Goal: Task Accomplishment & Management: Manage account settings

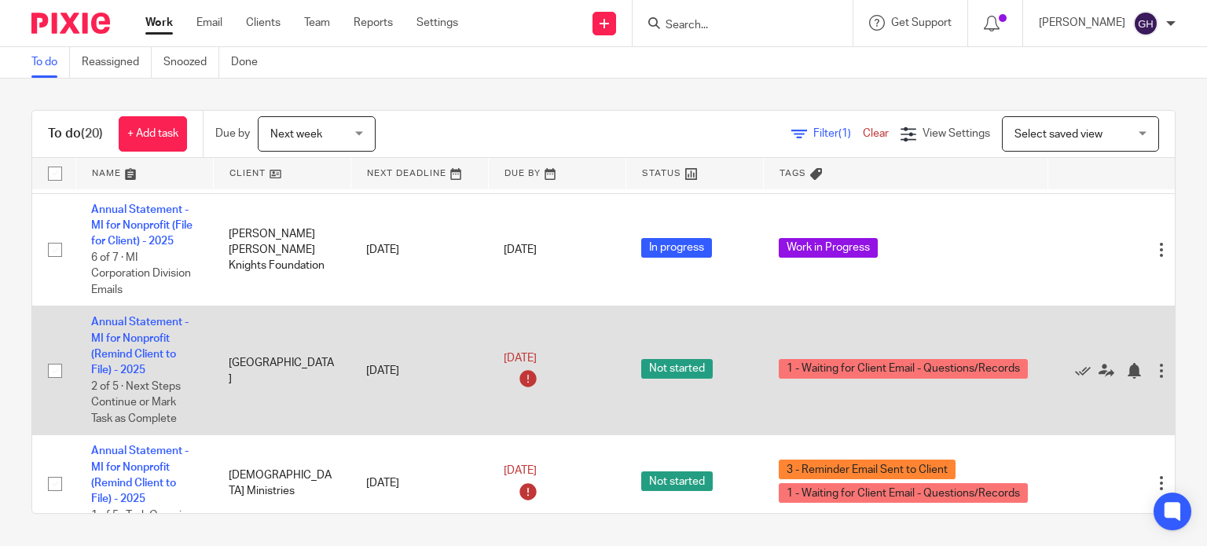
scroll to position [2074, 0]
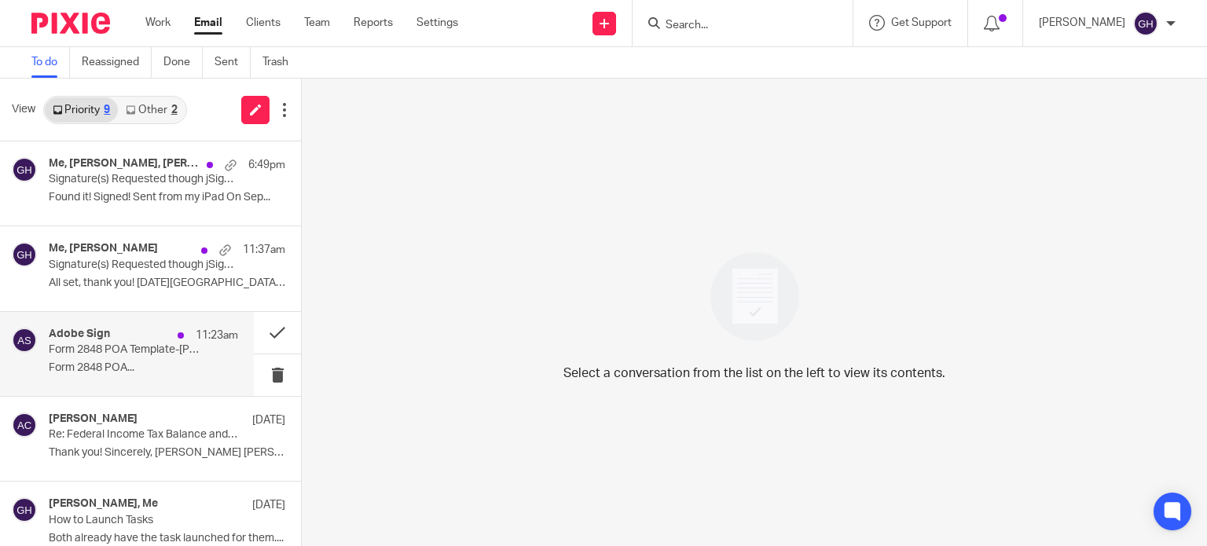
click at [134, 353] on p "Form 2848 POA Template-Clyde Blaszak between Amy Corfixsen and Clyde Blaszak is…" at bounding box center [125, 349] width 152 height 13
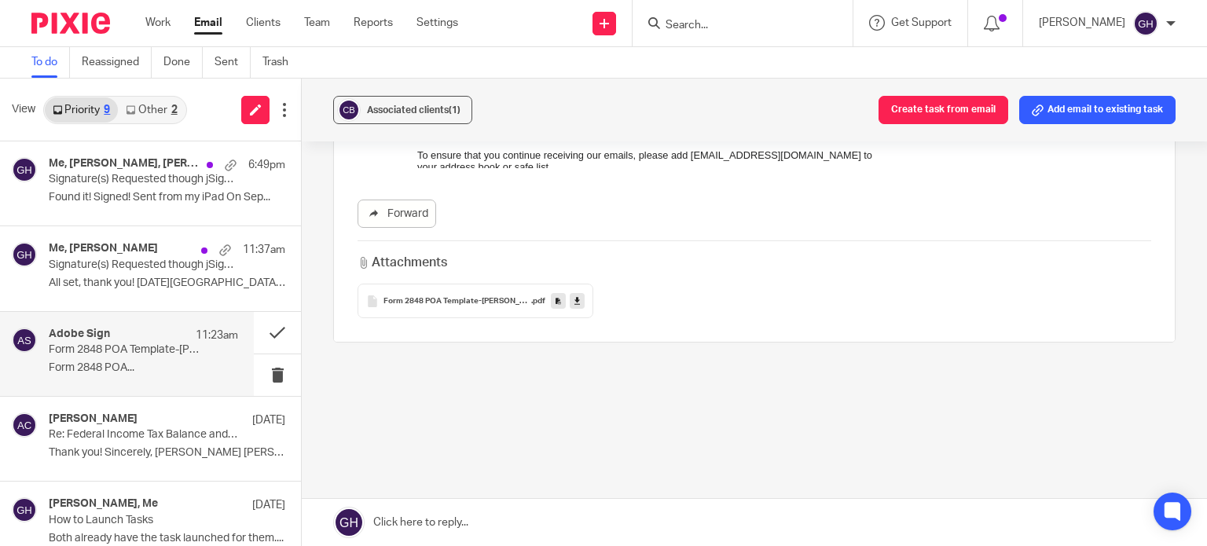
scroll to position [535, 0]
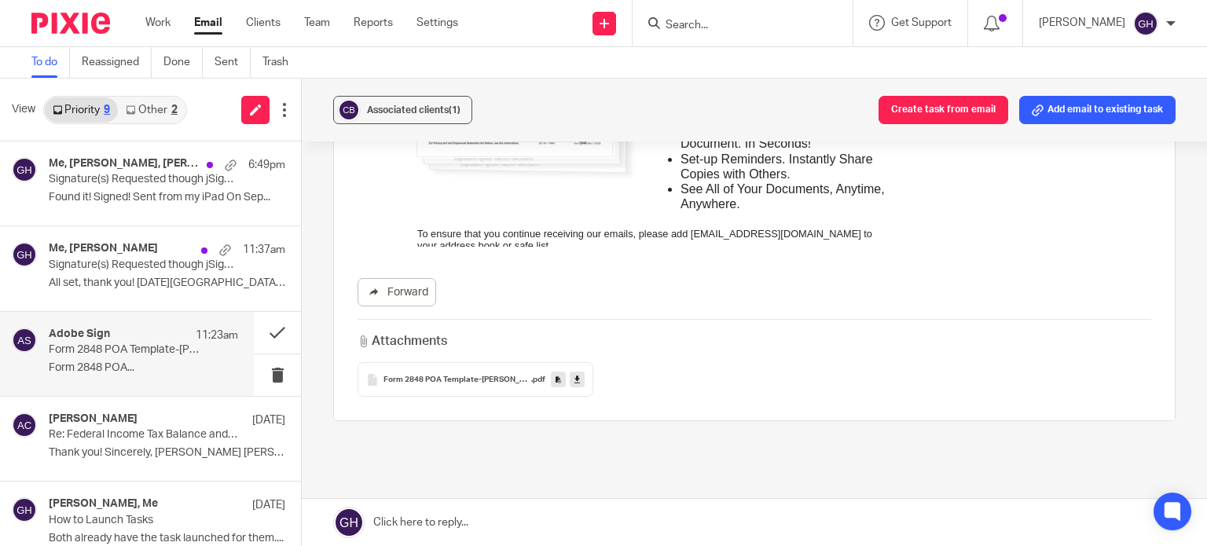
drag, startPoint x: 584, startPoint y: 222, endPoint x: 743, endPoint y: 236, distance: 160.1
click at [743, 236] on td "To ensure that you continue receiving our emails, please add adobesign@adobesig…" at bounding box center [653, 244] width 475 height 67
click at [754, 251] on p "Terms of Use | Report Abuse" at bounding box center [654, 257] width 474 height 12
drag, startPoint x: 742, startPoint y: 229, endPoint x: 437, endPoint y: 195, distance: 306.8
click at [437, 211] on td "To ensure that you continue receiving our emails, please add adobesign@adobesig…" at bounding box center [653, 244] width 475 height 67
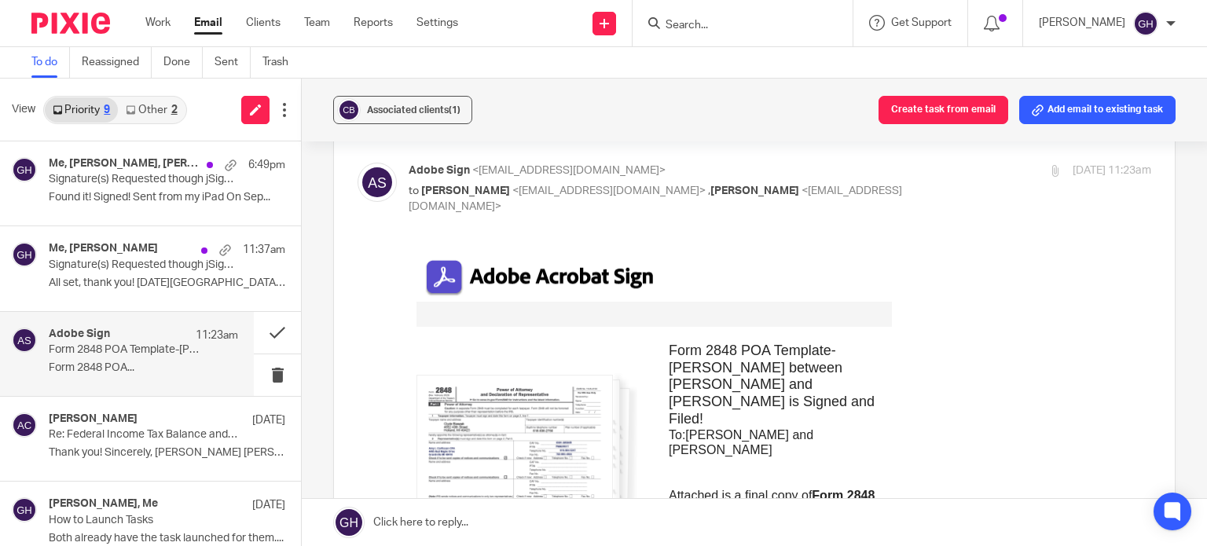
scroll to position [0, 0]
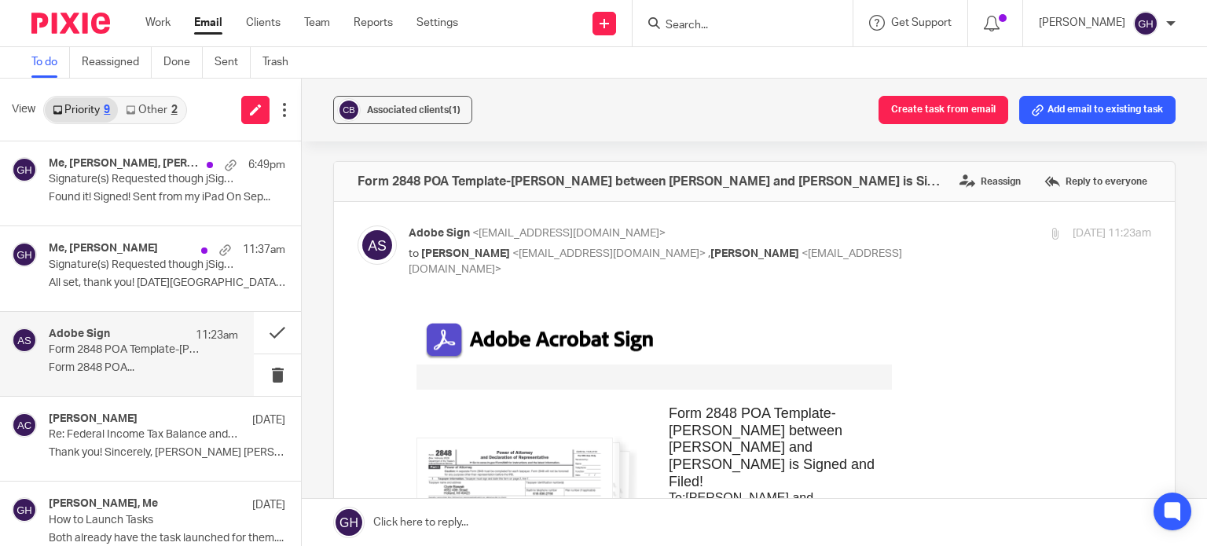
click at [402, 192] on div "Form 2848 POA Template-Clyde Blaszak between Amy Corfixsen and Clyde Blaszak is…" at bounding box center [754, 181] width 841 height 39
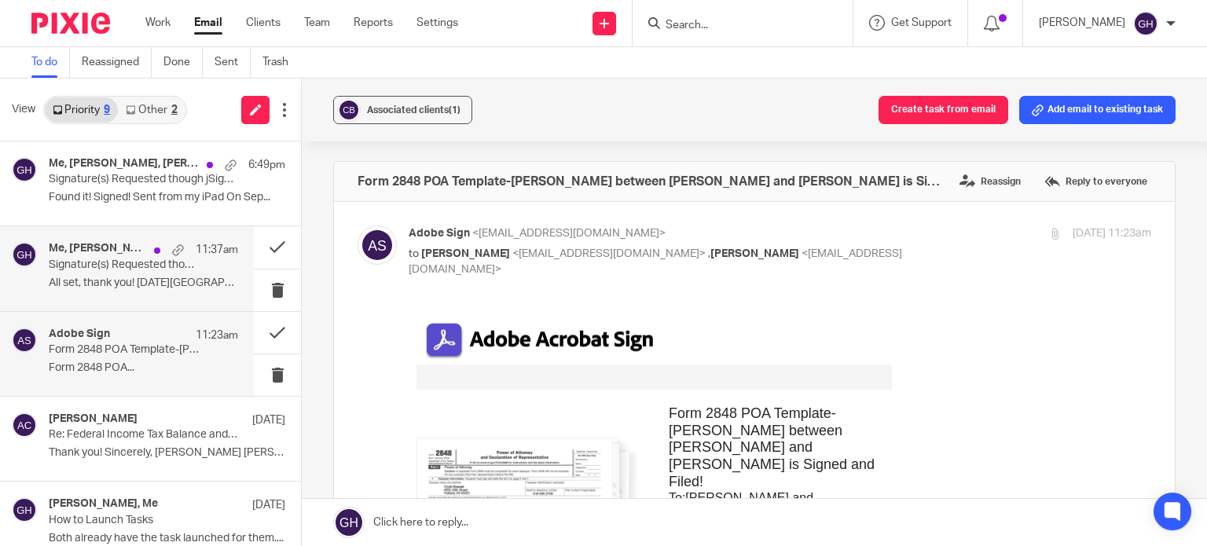
click at [141, 269] on p "Signature(s) Requested though jSign - ACTION REQUIRED" at bounding box center [125, 265] width 152 height 13
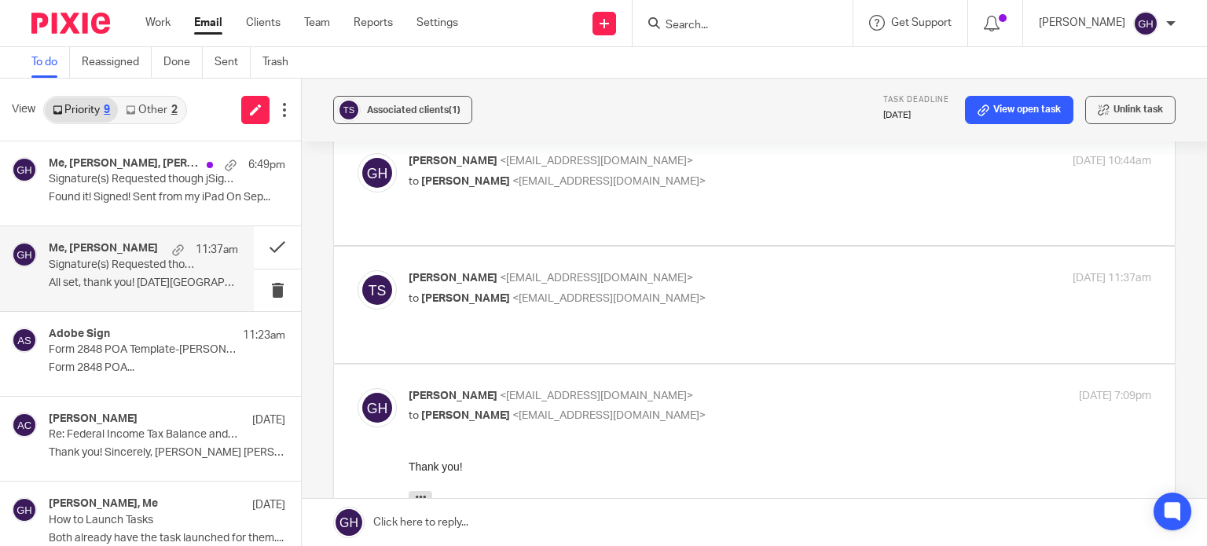
scroll to position [72, 0]
click at [572, 304] on label at bounding box center [754, 305] width 841 height 116
click at [358, 270] on input "checkbox" at bounding box center [357, 270] width 1 height 1
checkbox input "true"
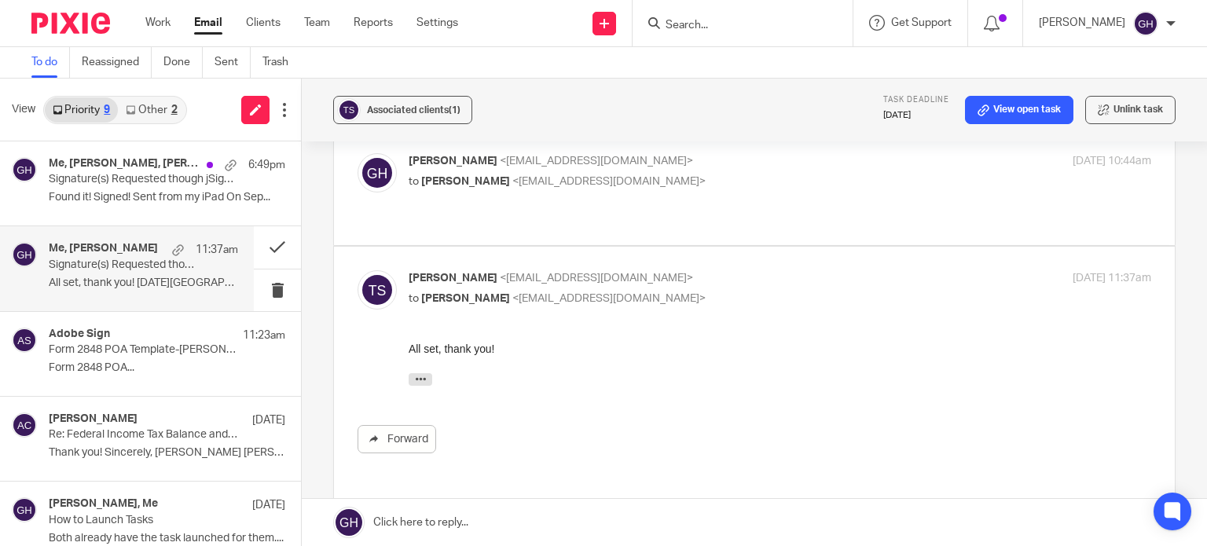
scroll to position [0, 0]
click at [636, 208] on label at bounding box center [754, 188] width 841 height 116
click at [358, 153] on input "checkbox" at bounding box center [357, 152] width 1 height 1
checkbox input "true"
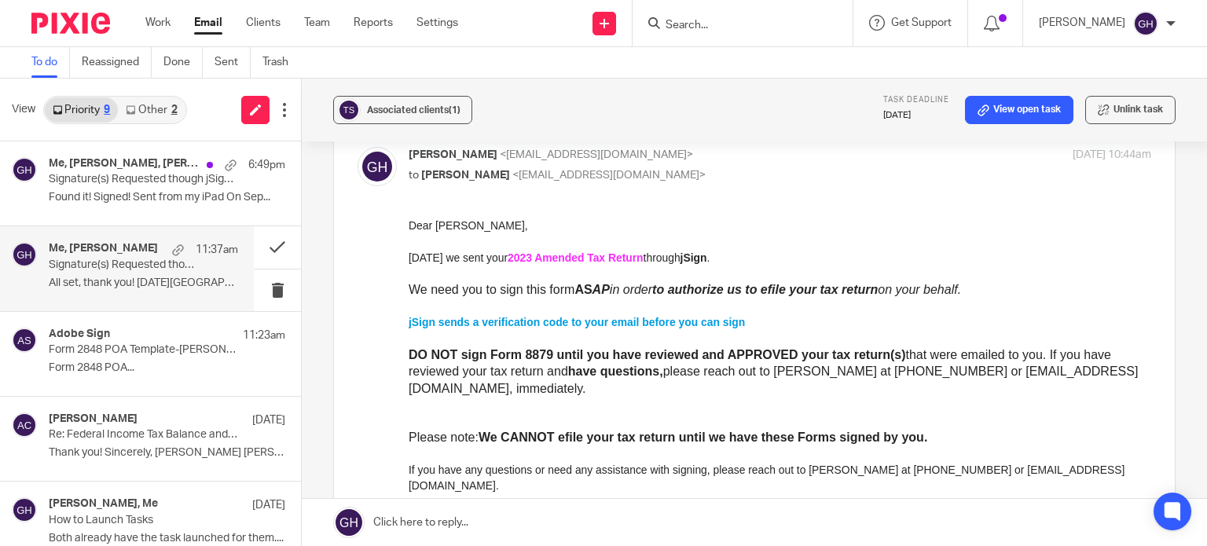
scroll to position [79, 0]
click at [147, 195] on p "Found it! Signed! Sent from my iPad On Sep..." at bounding box center [143, 197] width 189 height 13
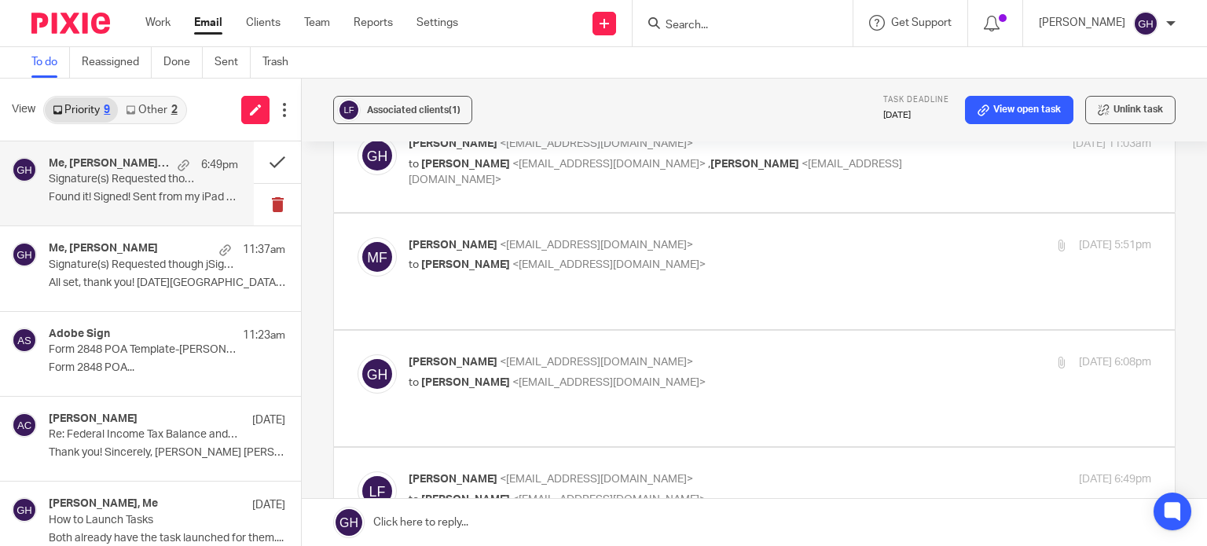
scroll to position [87, 0]
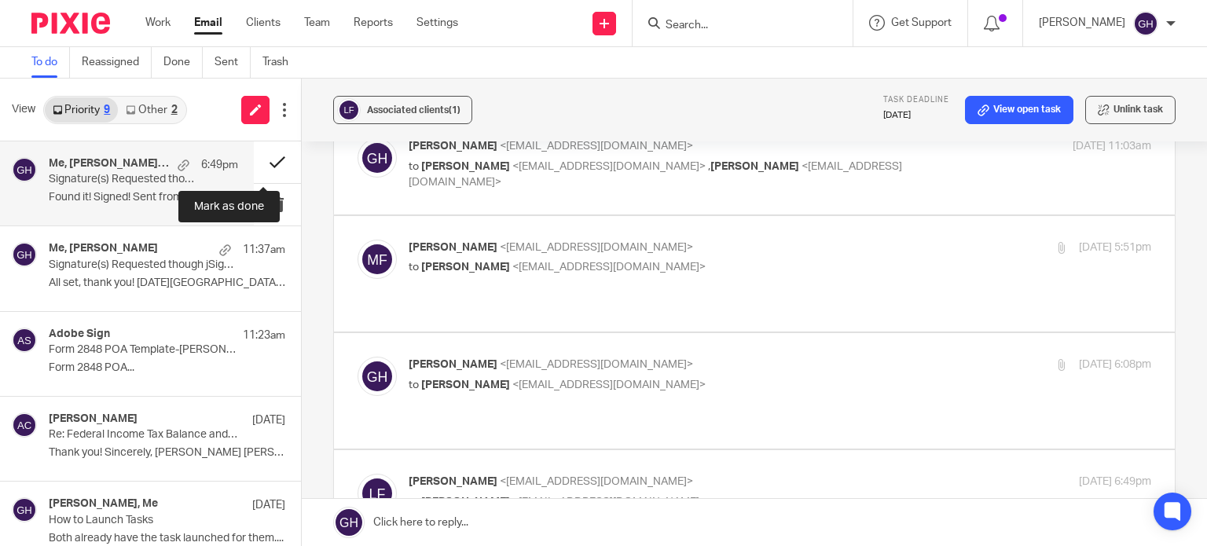
click at [273, 146] on button at bounding box center [277, 162] width 47 height 42
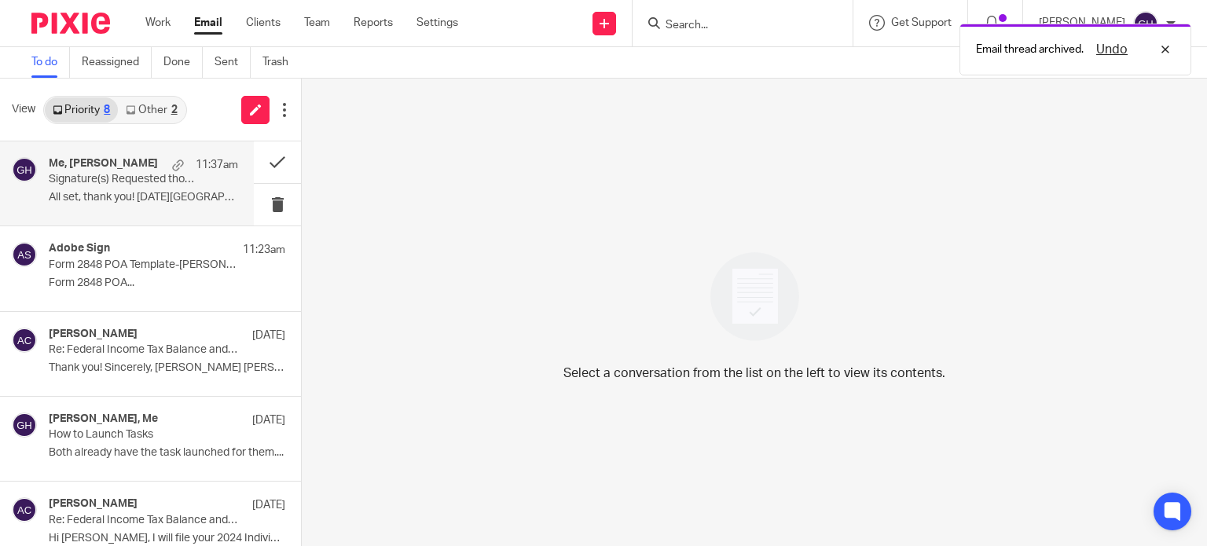
click at [179, 178] on p "Signature(s) Requested though jSign - ACTION REQUIRED" at bounding box center [125, 179] width 152 height 13
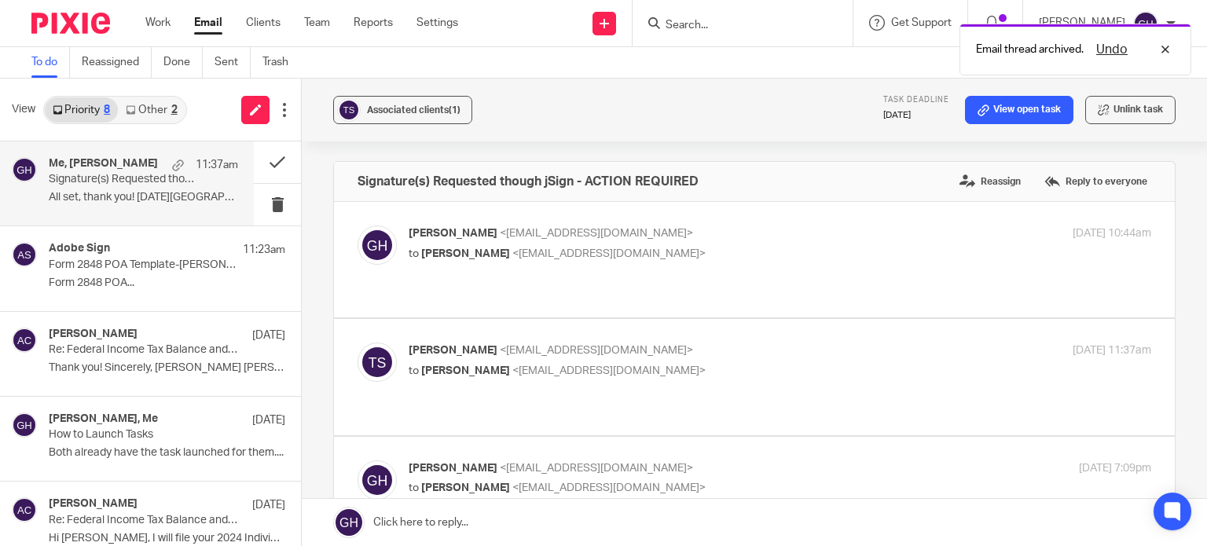
scroll to position [0, 0]
click at [468, 222] on label at bounding box center [754, 260] width 841 height 116
click at [358, 225] on input "checkbox" at bounding box center [357, 225] width 1 height 1
checkbox input "true"
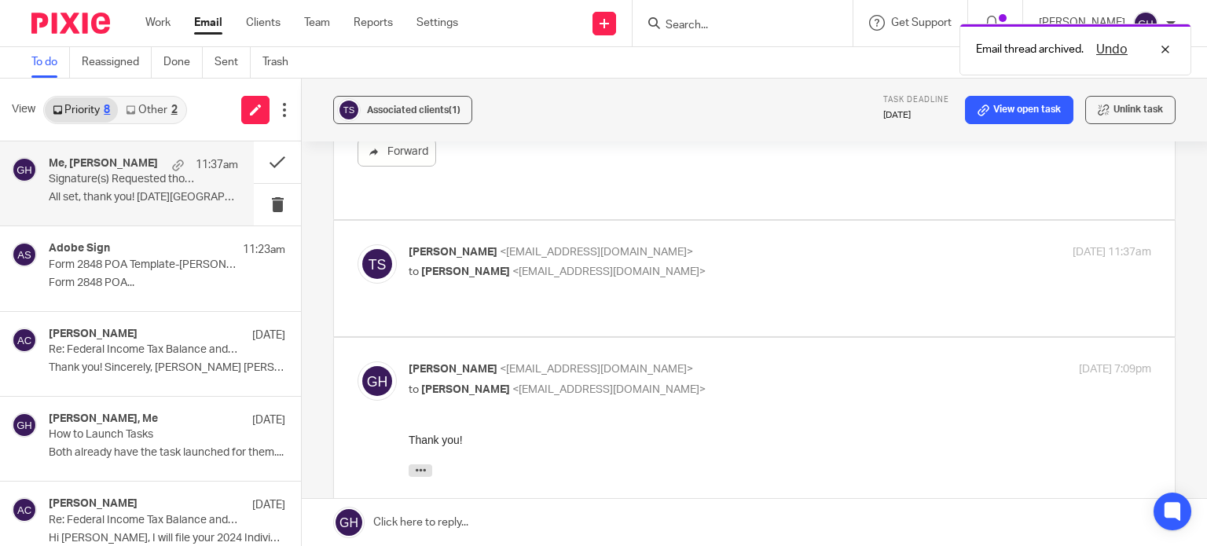
scroll to position [471, 0]
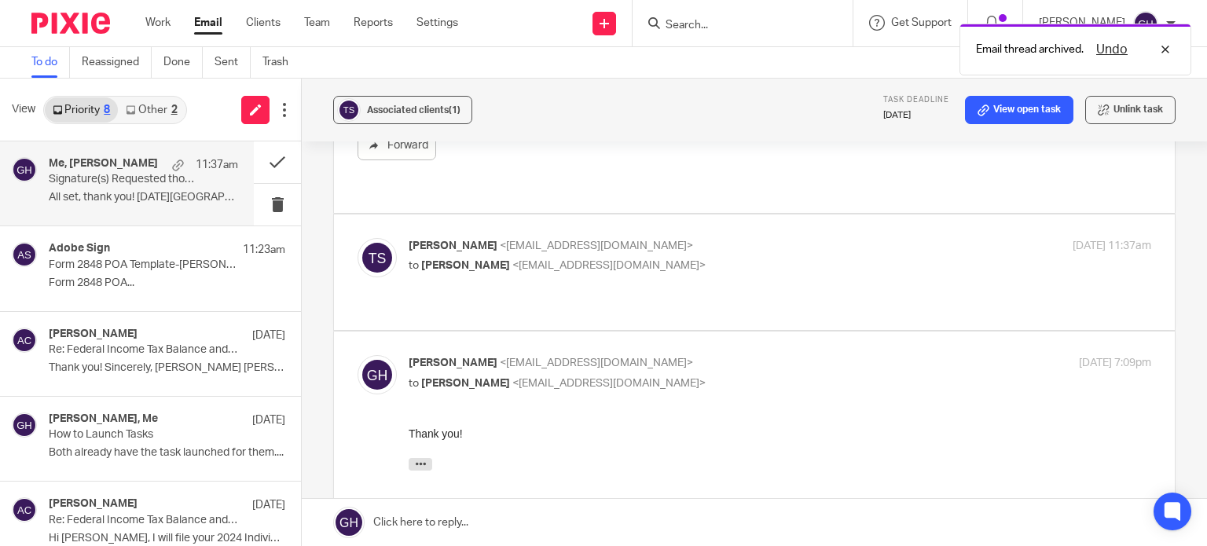
click at [475, 261] on label at bounding box center [754, 273] width 841 height 116
click at [358, 238] on input "checkbox" at bounding box center [357, 237] width 1 height 1
checkbox input "true"
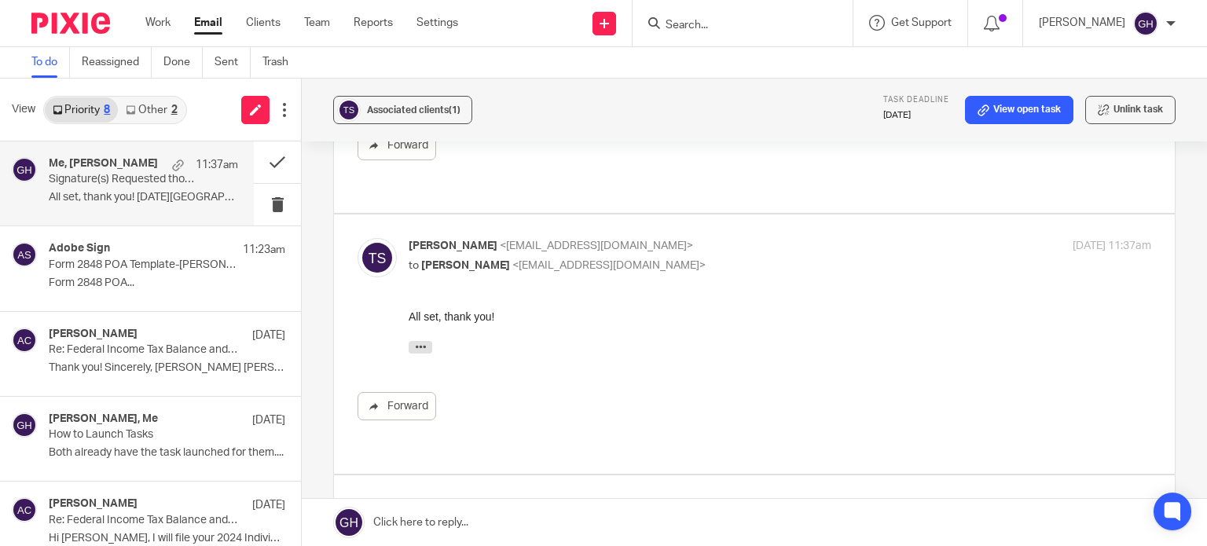
scroll to position [629, 0]
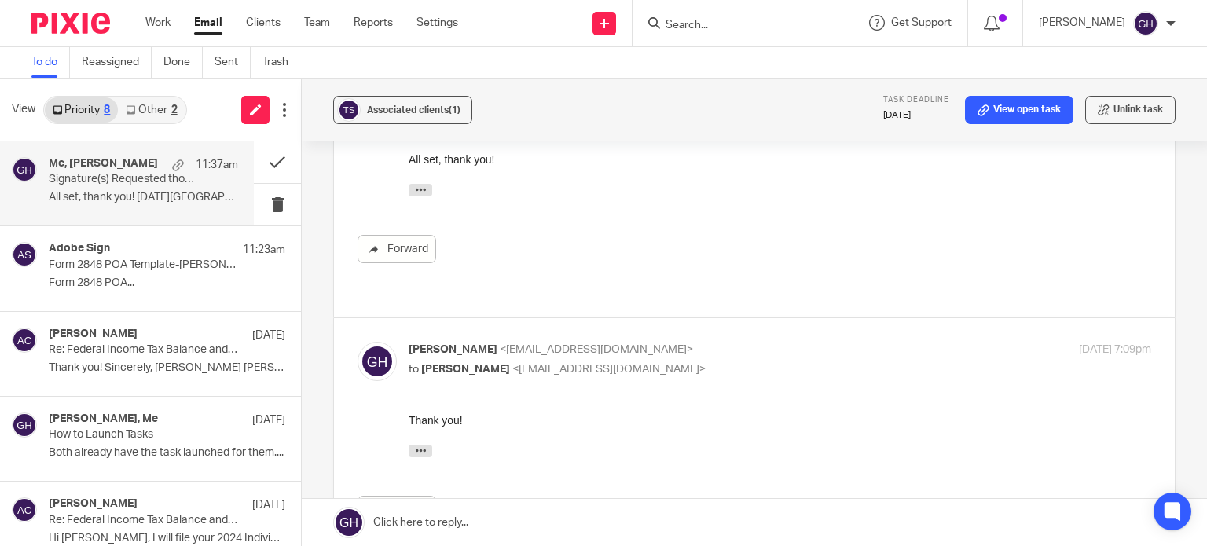
click at [724, 342] on p "Gabby Hallatschek <gabby@amylcpa.com>" at bounding box center [656, 350] width 495 height 17
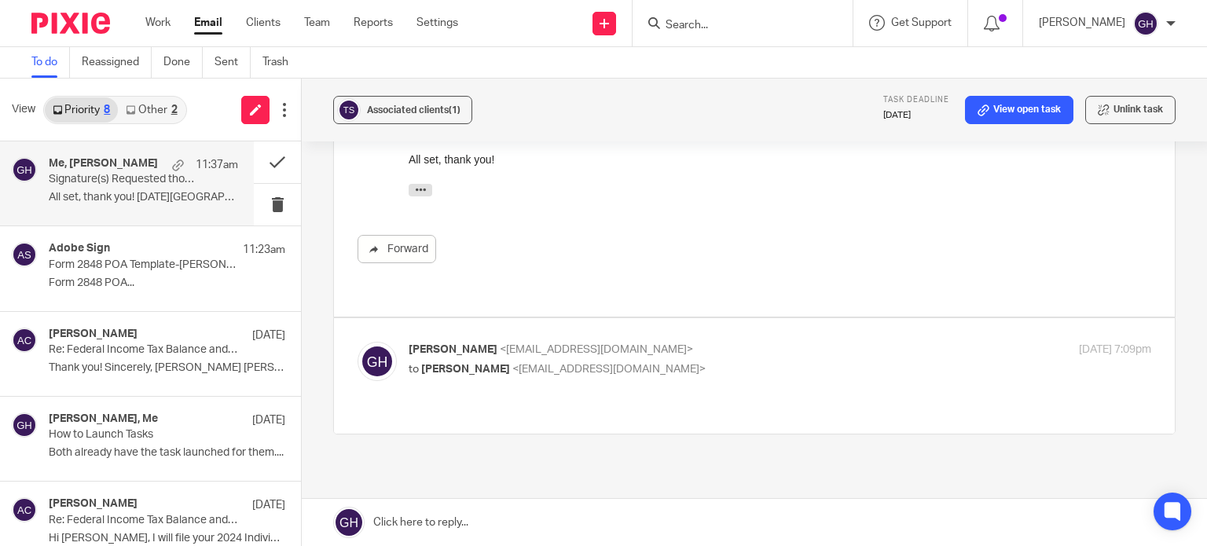
click at [724, 342] on p "Gabby Hallatschek <gabby@amylcpa.com>" at bounding box center [656, 350] width 495 height 17
checkbox input "true"
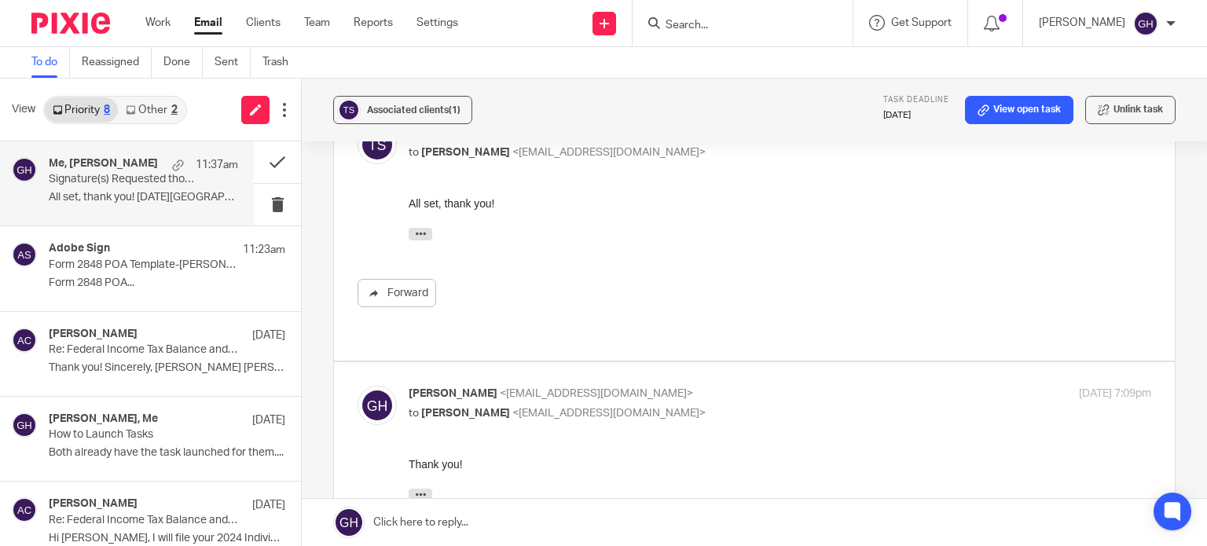
scroll to position [581, 0]
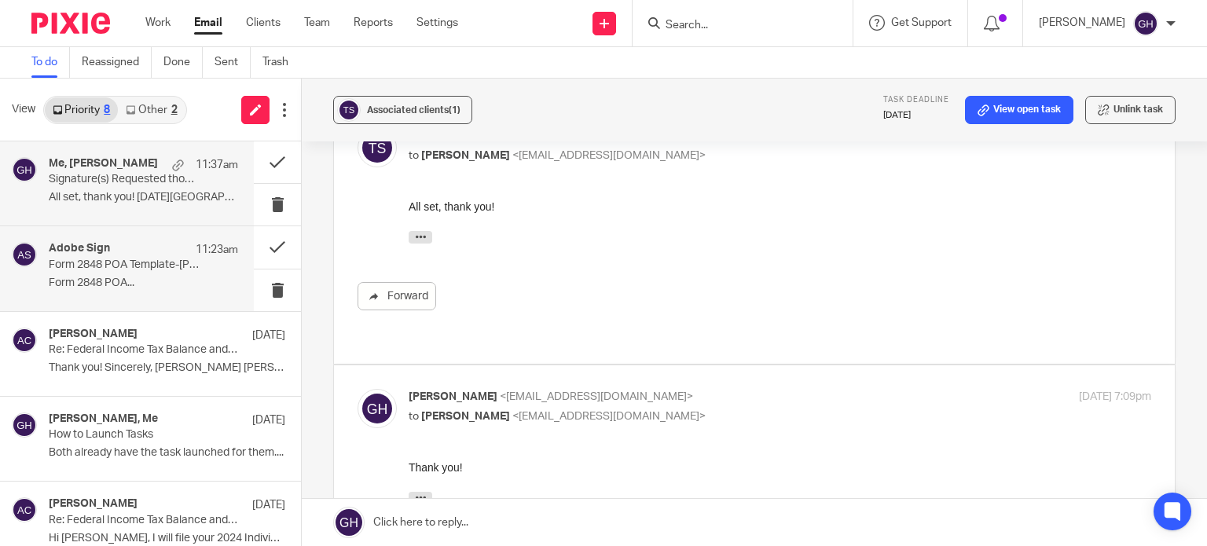
click at [116, 241] on div "Adobe Sign 11:23am Form 2848 POA Template-Clyde Blaszak between Amy Corfixsen a…" at bounding box center [127, 268] width 254 height 84
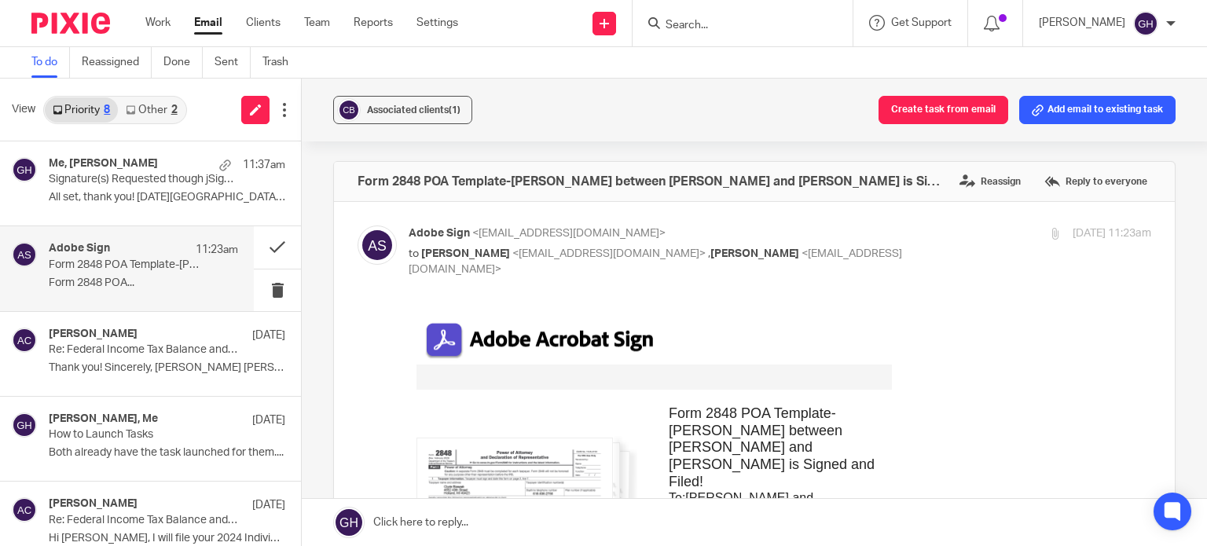
scroll to position [0, 0]
click at [121, 438] on p "How to Launch Tasks" at bounding box center [125, 434] width 152 height 13
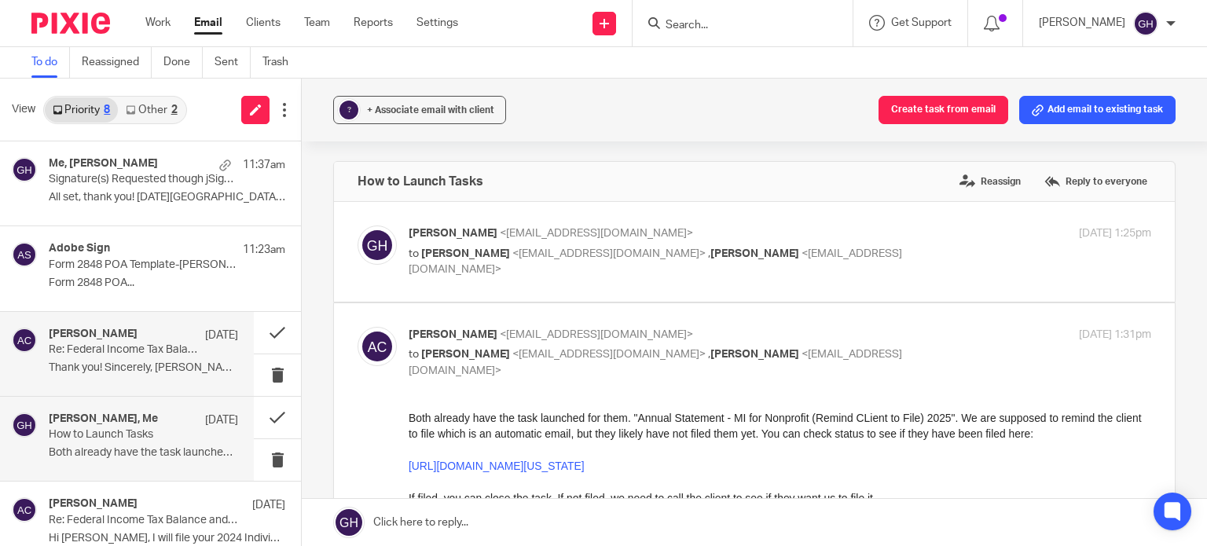
click at [148, 328] on div "Amy Corfixsen Sep 17 Re: Federal Income Tax Balance and Estimated Tax Payments …" at bounding box center [127, 354] width 254 height 84
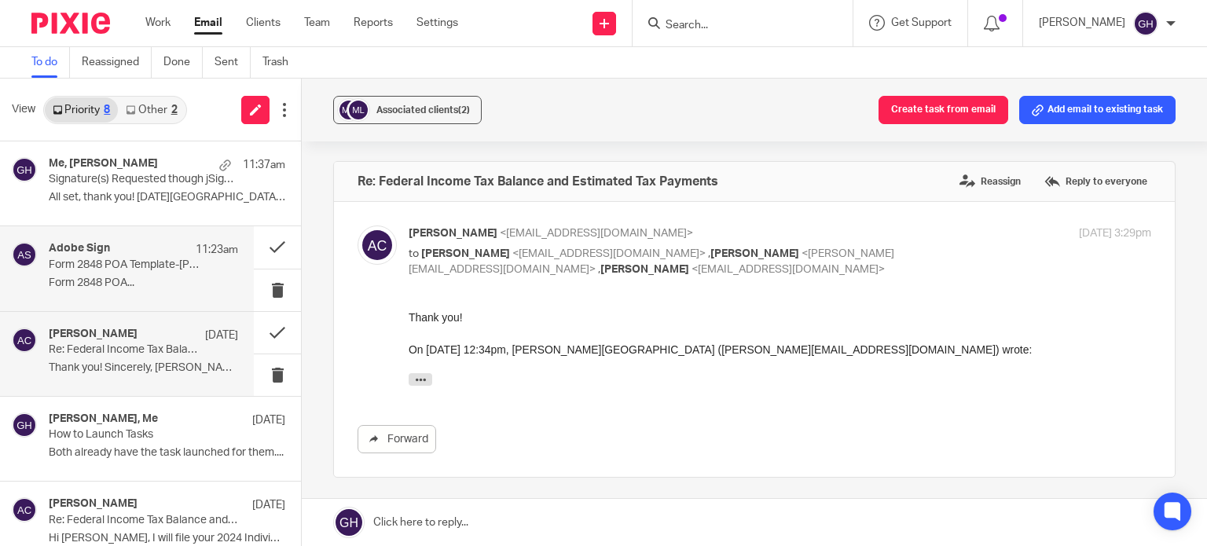
click at [137, 282] on p "Form 2848 POA..." at bounding box center [143, 283] width 189 height 13
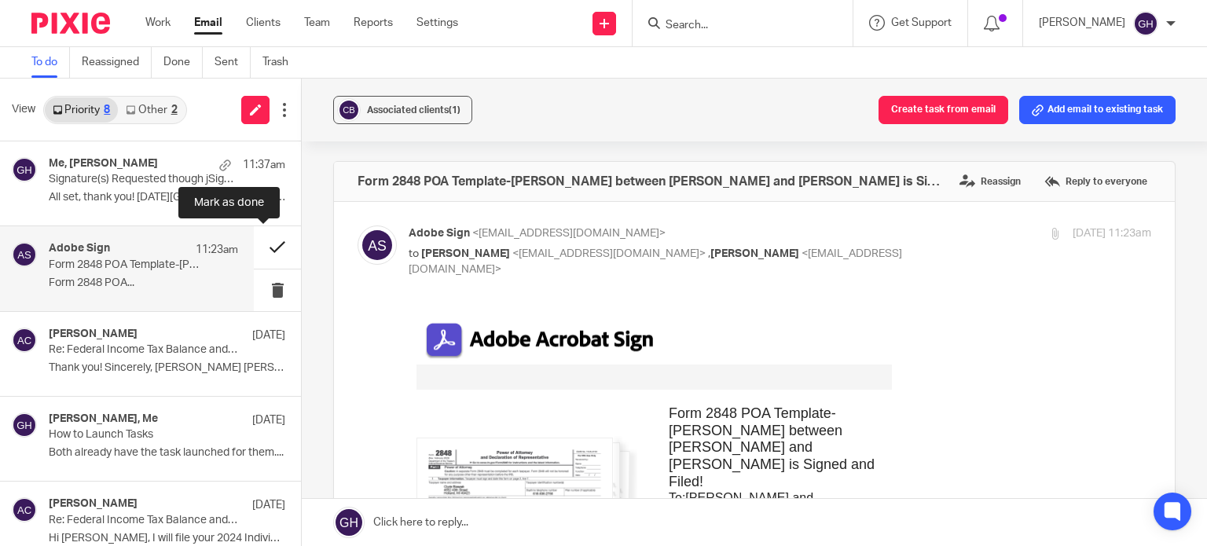
click at [264, 239] on button at bounding box center [277, 247] width 47 height 42
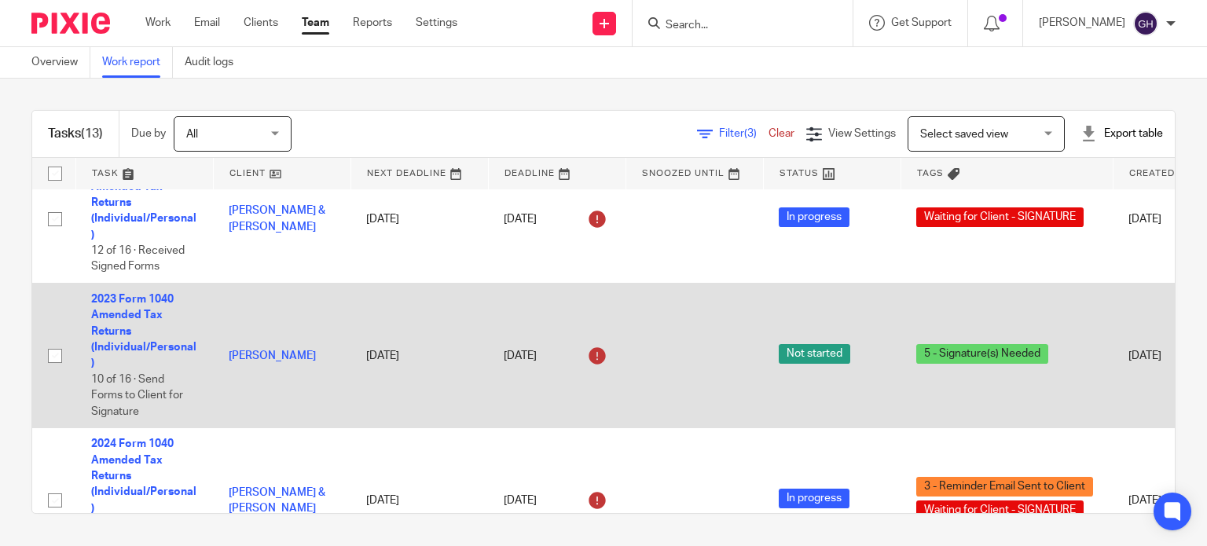
scroll to position [661, 0]
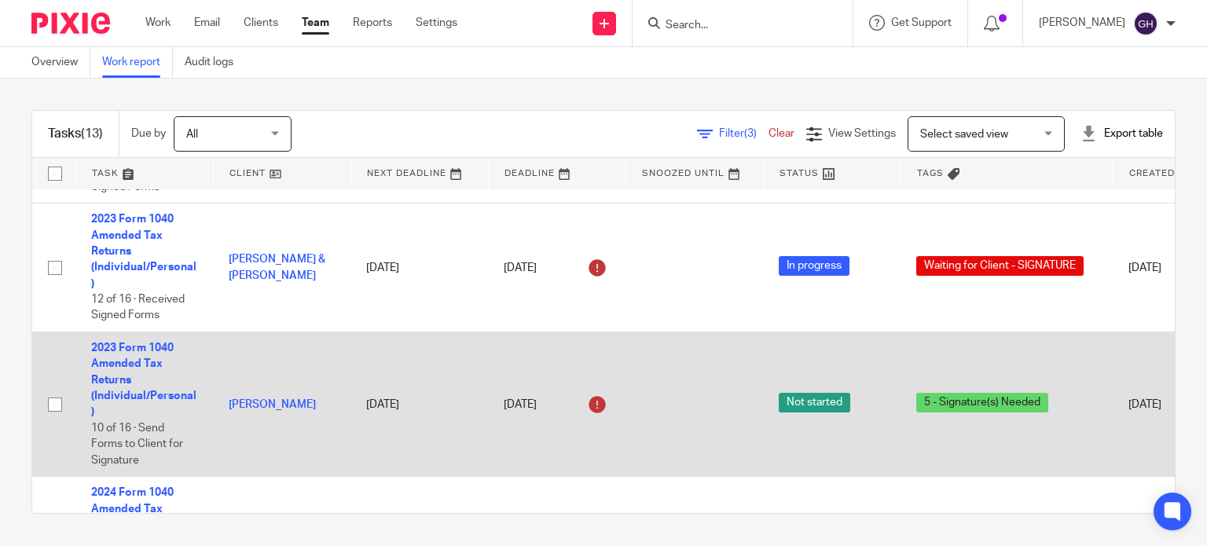
click at [151, 358] on td "2023 Form 1040 Amended Tax Returns (Individual/Personal) 10 of 16 · Send Forms …" at bounding box center [144, 404] width 138 height 145
click at [151, 365] on link "2023 Form 1040 Amended Tax Returns (Individual/Personal)" at bounding box center [143, 380] width 105 height 75
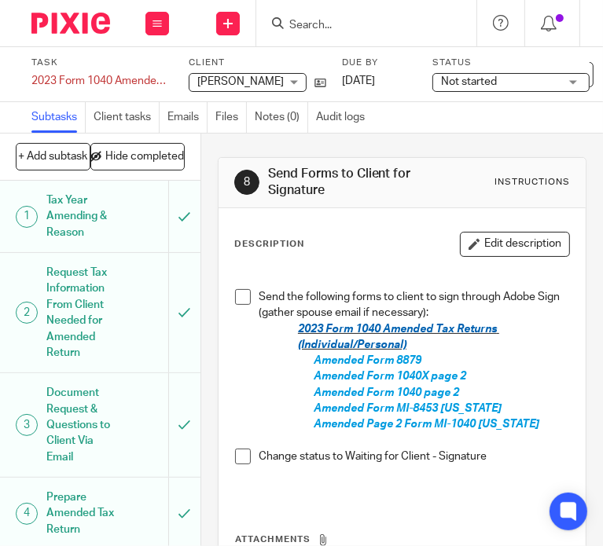
click at [240, 295] on span at bounding box center [243, 297] width 16 height 16
click at [238, 451] on span at bounding box center [243, 457] width 16 height 16
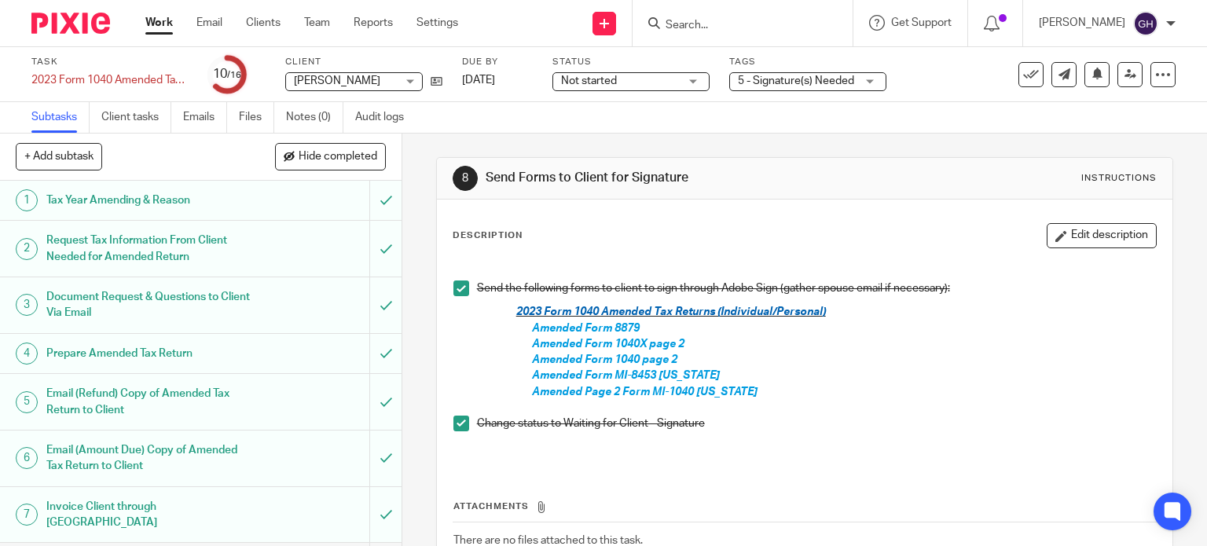
click at [602, 83] on span "Not started" at bounding box center [620, 81] width 118 height 17
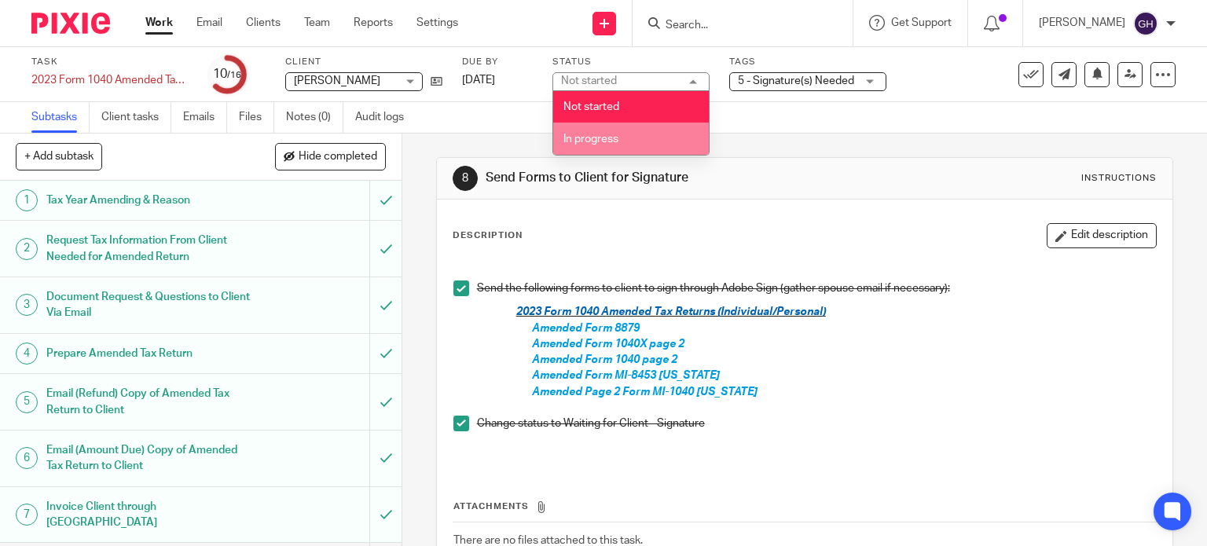
click at [602, 140] on li "In progress" at bounding box center [631, 139] width 156 height 32
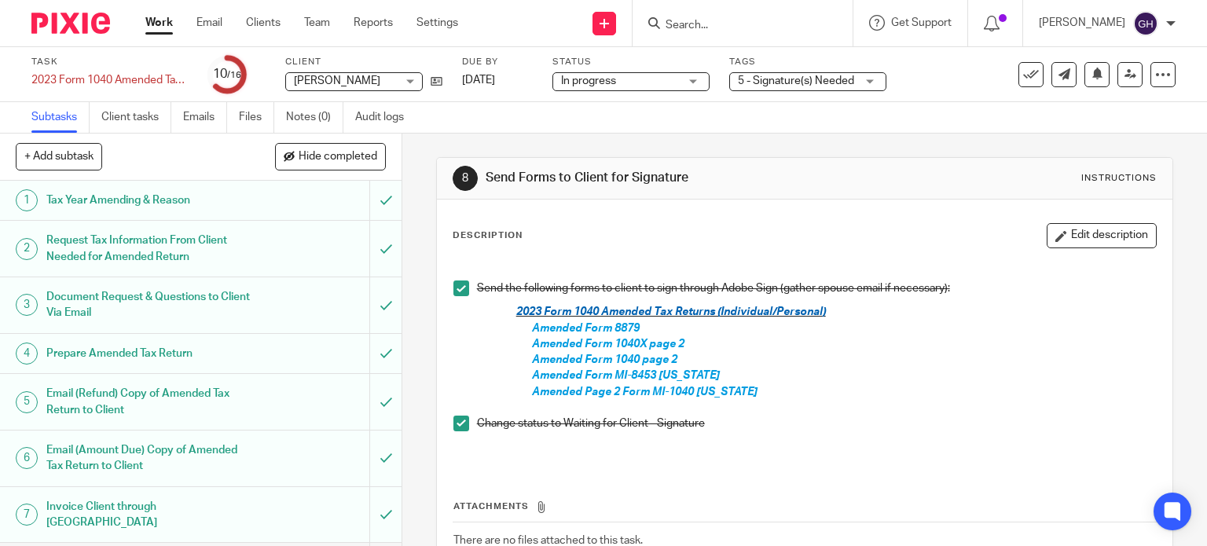
click at [602, 84] on span "5 - Signature(s) Needed" at bounding box center [796, 80] width 116 height 11
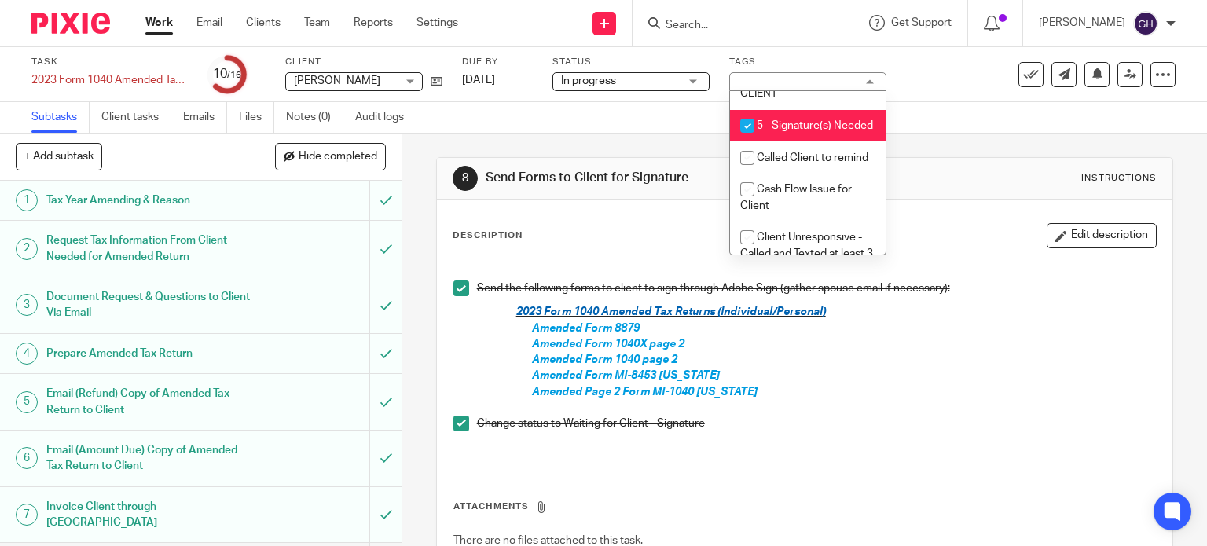
click at [602, 131] on span "5 - Signature(s) Needed" at bounding box center [815, 125] width 116 height 11
checkbox input "false"
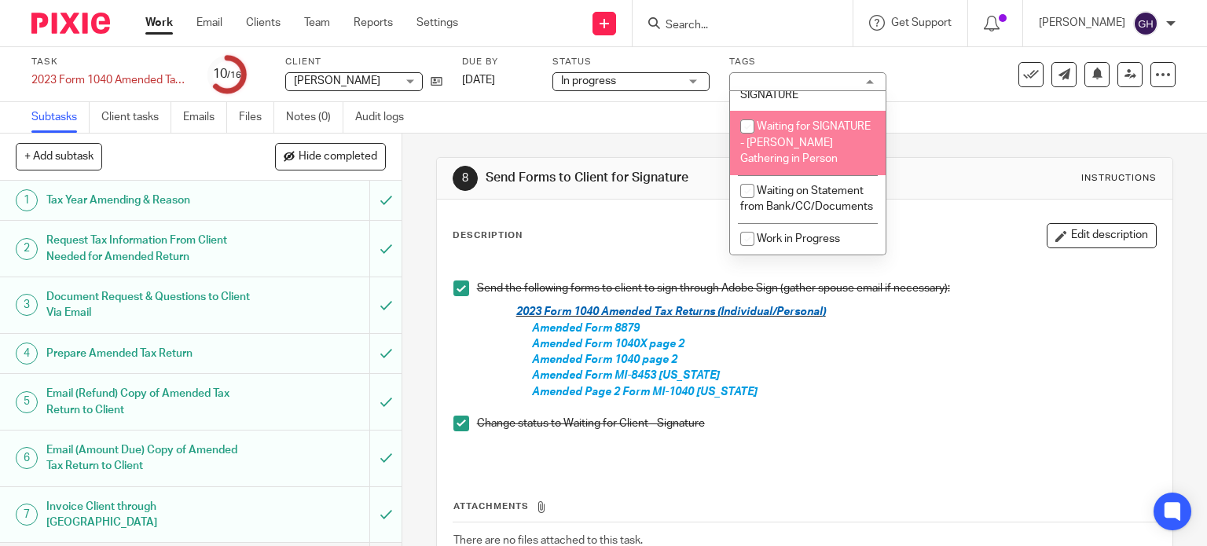
scroll to position [1414, 0]
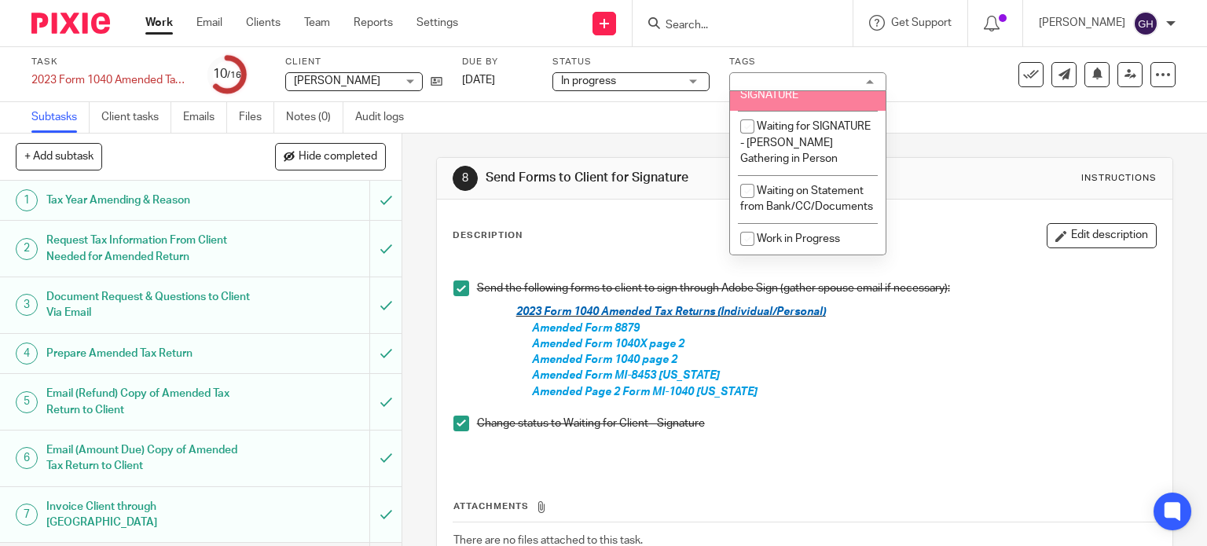
click at [602, 101] on span "Waiting for Client - SIGNATURE" at bounding box center [794, 87] width 108 height 28
checkbox input "true"
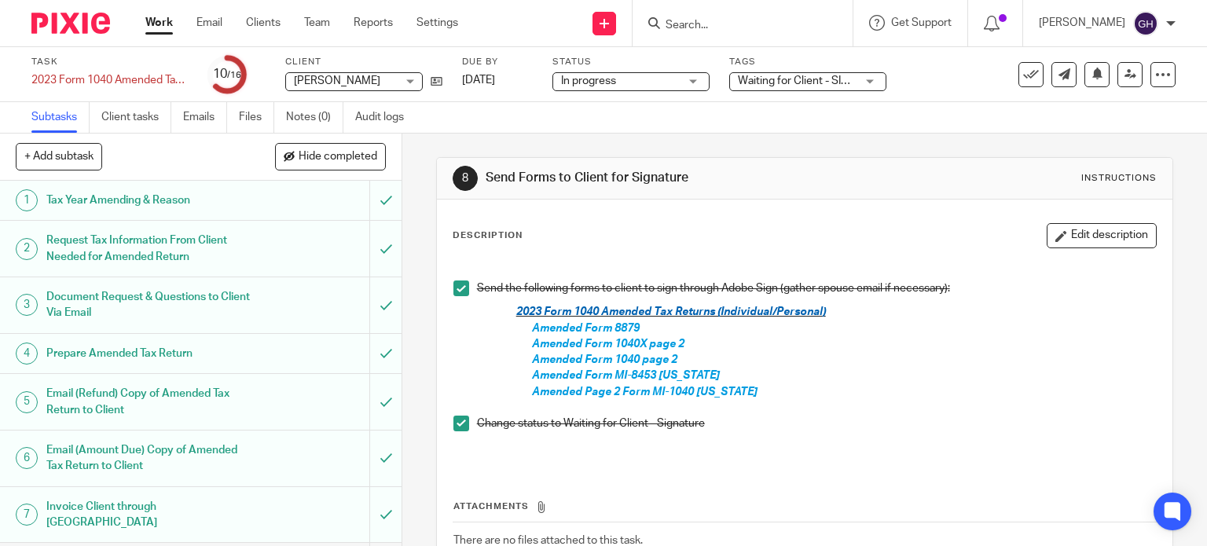
click at [576, 103] on div "Subtasks Client tasks Emails Files Notes (0) Audit logs" at bounding box center [603, 117] width 1207 height 31
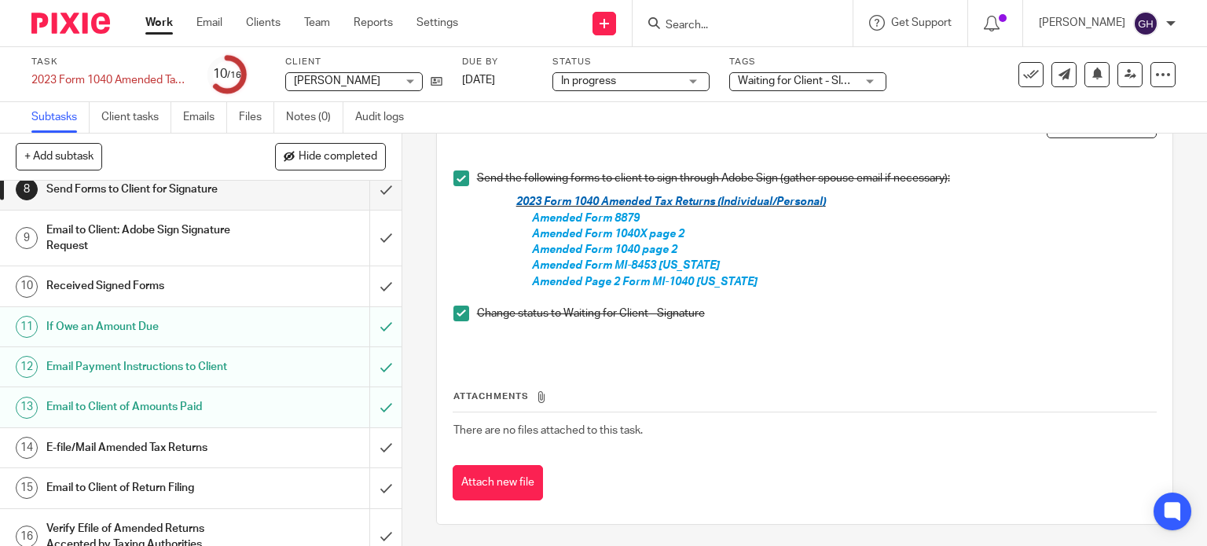
scroll to position [295, 0]
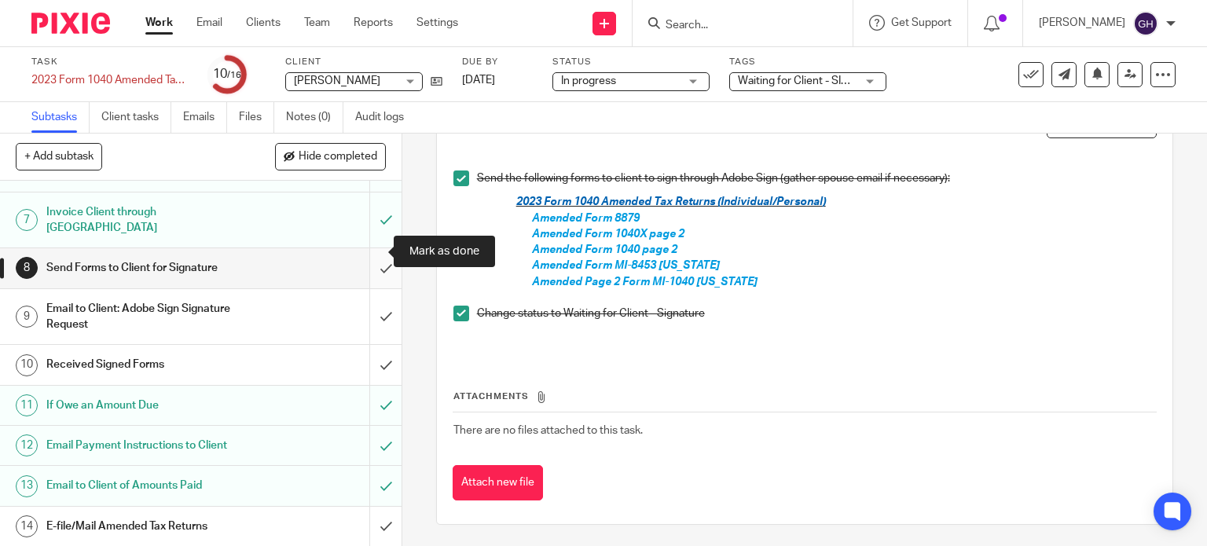
click at [376, 248] on input "submit" at bounding box center [201, 267] width 402 height 39
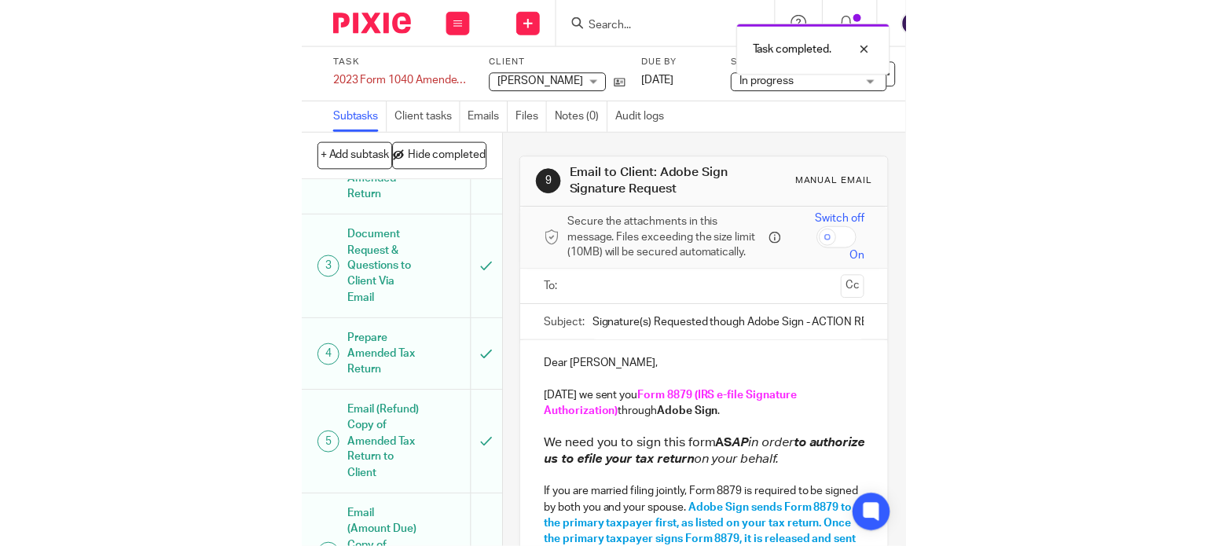
scroll to position [333, 0]
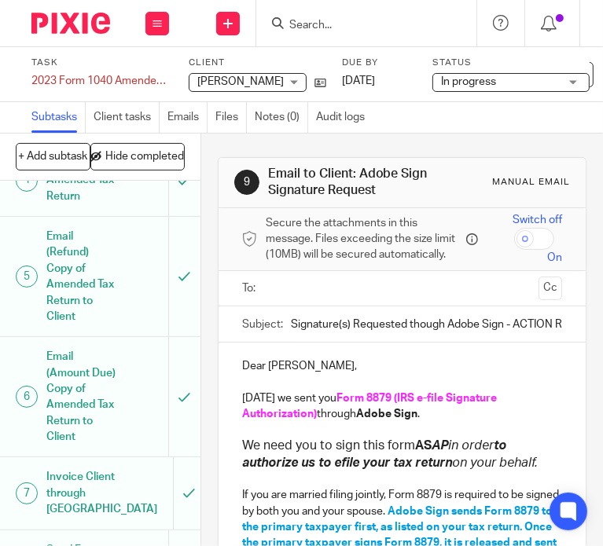
click at [277, 292] on input "text" at bounding box center [401, 289] width 260 height 18
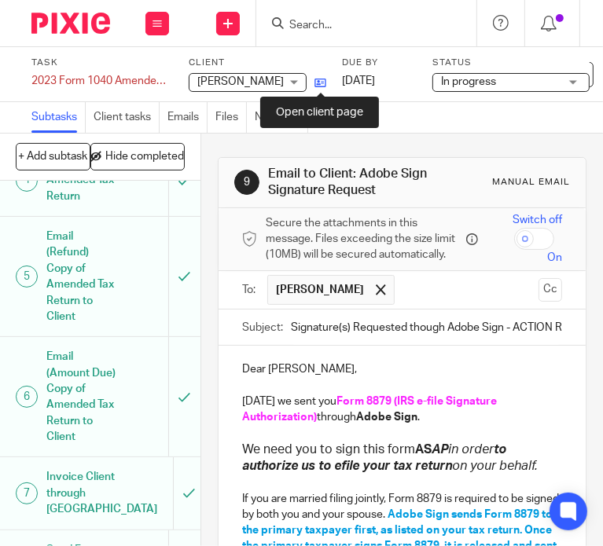
click at [319, 87] on icon at bounding box center [320, 83] width 12 height 12
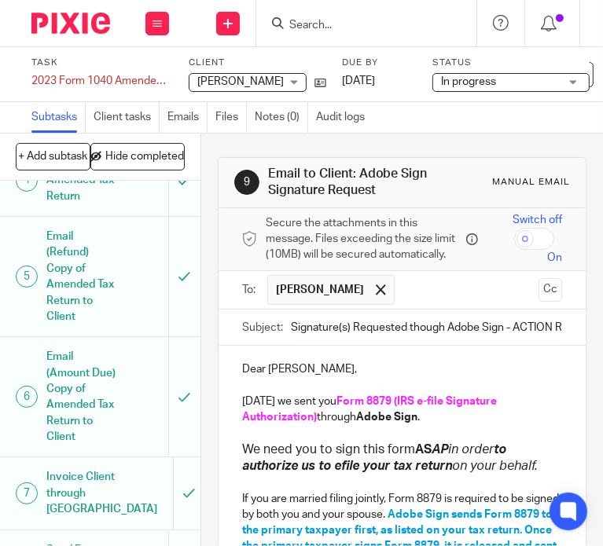
click at [402, 305] on input "text" at bounding box center [466, 290] width 129 height 31
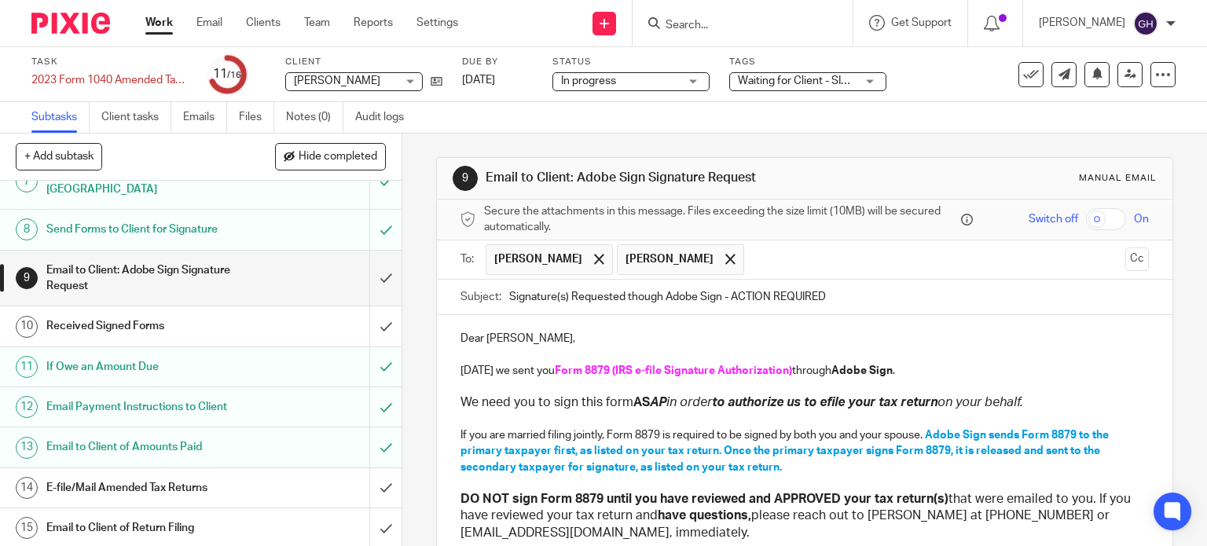
scroll to position [157, 0]
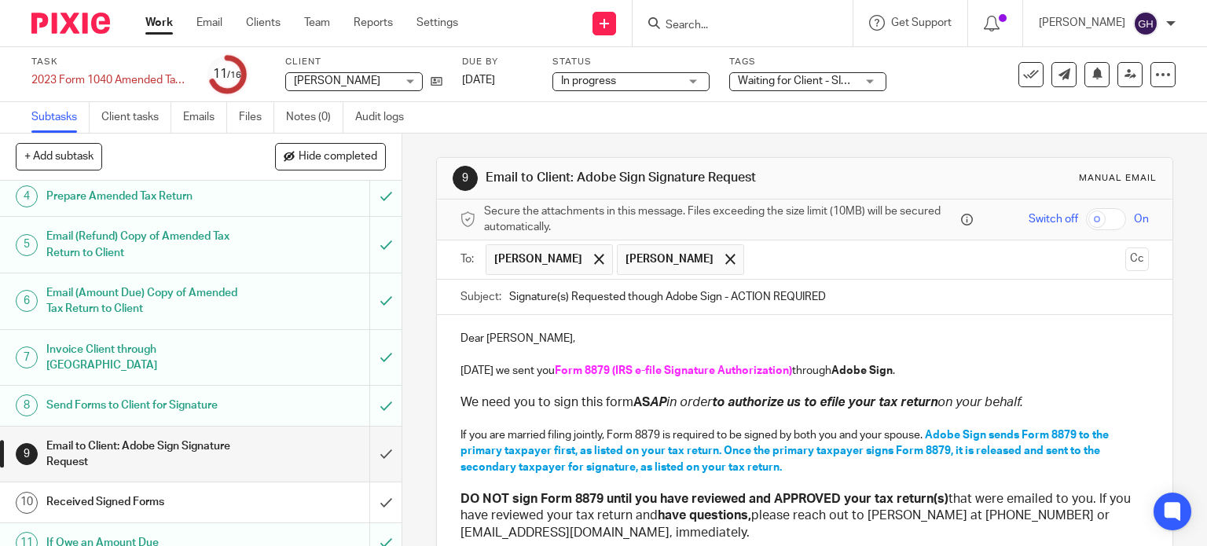
click at [509, 336] on p "Dear Jim Roberts," at bounding box center [804, 339] width 689 height 16
click at [452, 339] on div "Dear Jim, Today we sent you Form 8879 (IRS e-file Signature Authorization) thro…" at bounding box center [805, 506] width 736 height 382
click at [460, 339] on p "Dear Jim," at bounding box center [804, 339] width 689 height 16
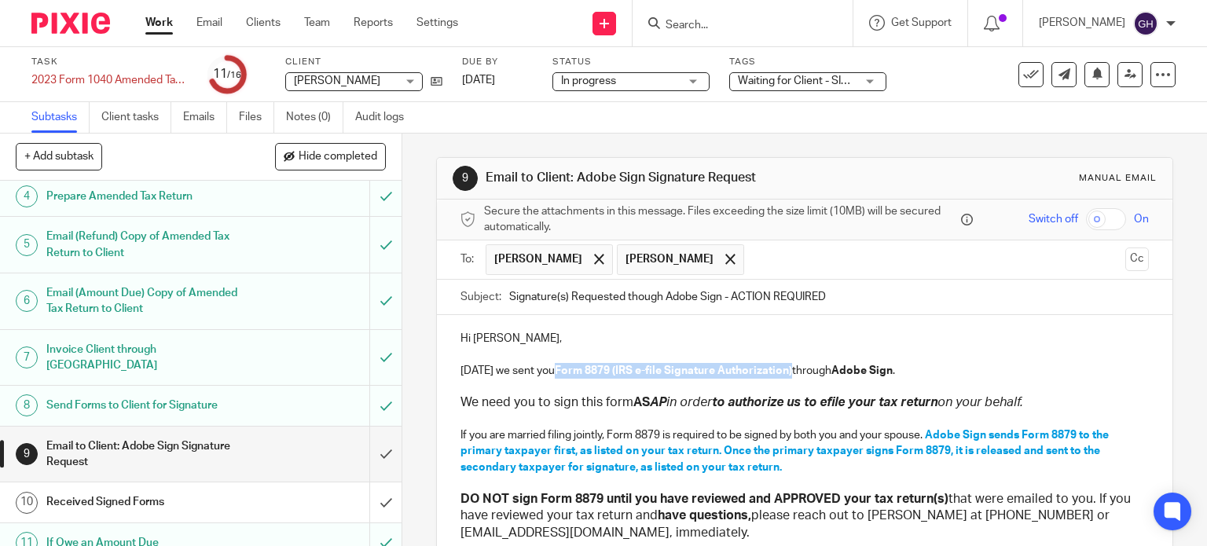
drag, startPoint x: 549, startPoint y: 367, endPoint x: 785, endPoint y: 370, distance: 235.8
click at [785, 370] on p "Today we sent you Form 8879 (IRS e-file Signature Authorization) through Adobe …" at bounding box center [804, 371] width 689 height 16
click at [753, 370] on strong "Adobe Sign" at bounding box center [760, 370] width 61 height 11
click at [675, 295] on input "Signature(s) Requested though Adobe Sign - ACTION REQUIRED" at bounding box center [829, 297] width 640 height 35
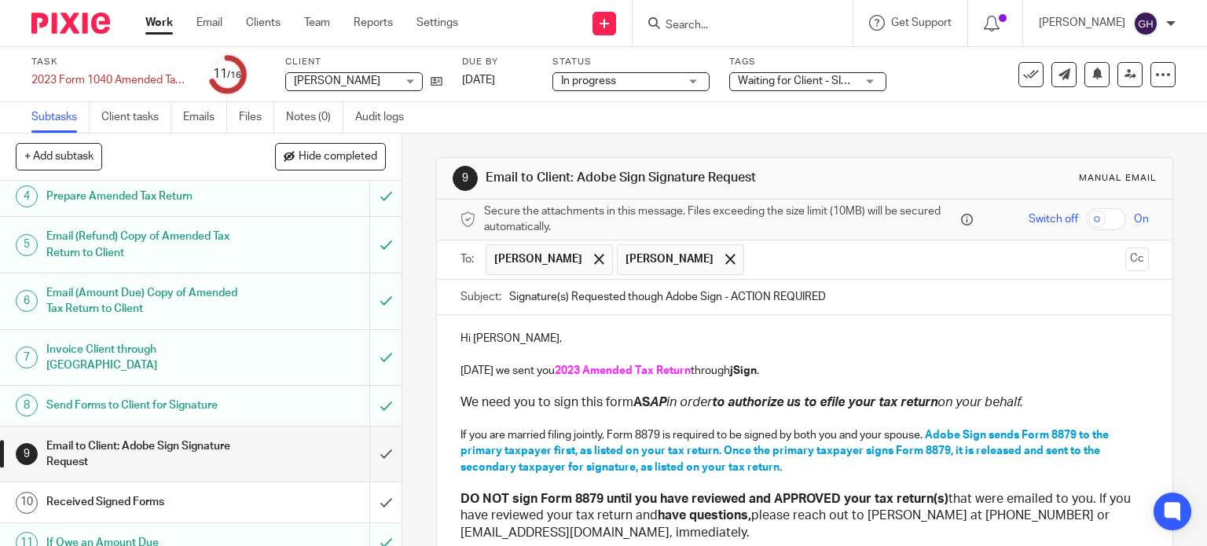
click at [675, 295] on input "Signature(s) Requested though Adobe Sign - ACTION REQUIRED" at bounding box center [829, 297] width 640 height 35
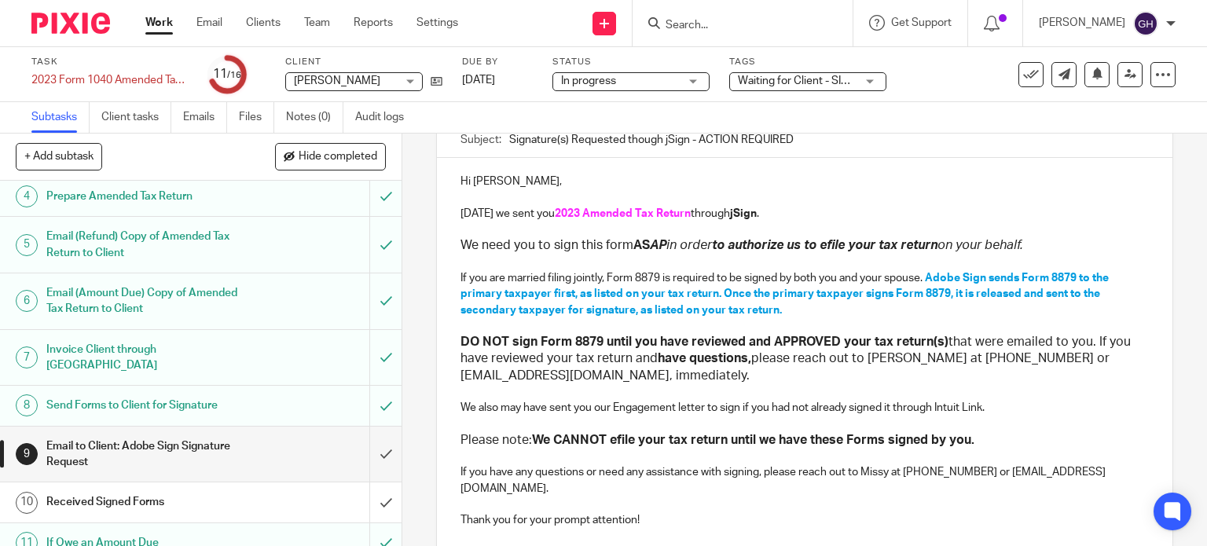
type input "Signature(s) Requested though jSign - ACTION REQUIRED"
click at [932, 273] on span "Adobe Sign sends Form 8879 to the primary taxpayer first, as listed on your tax…" at bounding box center [785, 294] width 651 height 43
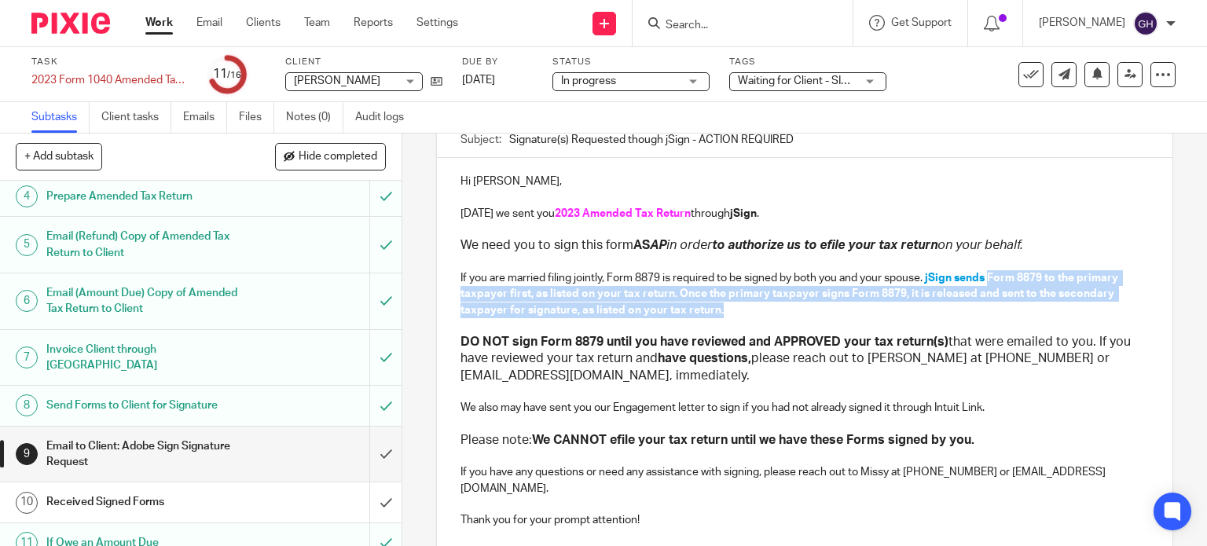
drag, startPoint x: 987, startPoint y: 275, endPoint x: 997, endPoint y: 308, distance: 34.5
click at [997, 308] on p "If you are married filing jointly, Form 8879 is required to be signed by both y…" at bounding box center [804, 294] width 689 height 48
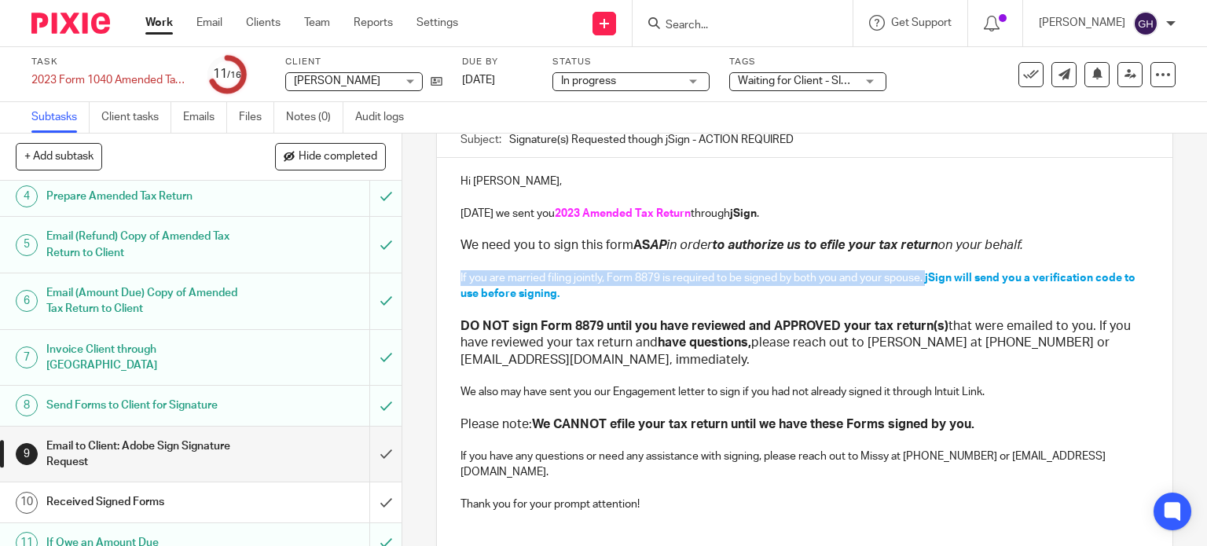
drag, startPoint x: 926, startPoint y: 279, endPoint x: 456, endPoint y: 276, distance: 469.9
click at [460, 276] on p "If you are married filing jointly, Form 8879 is required to be signed by both y…" at bounding box center [804, 286] width 689 height 32
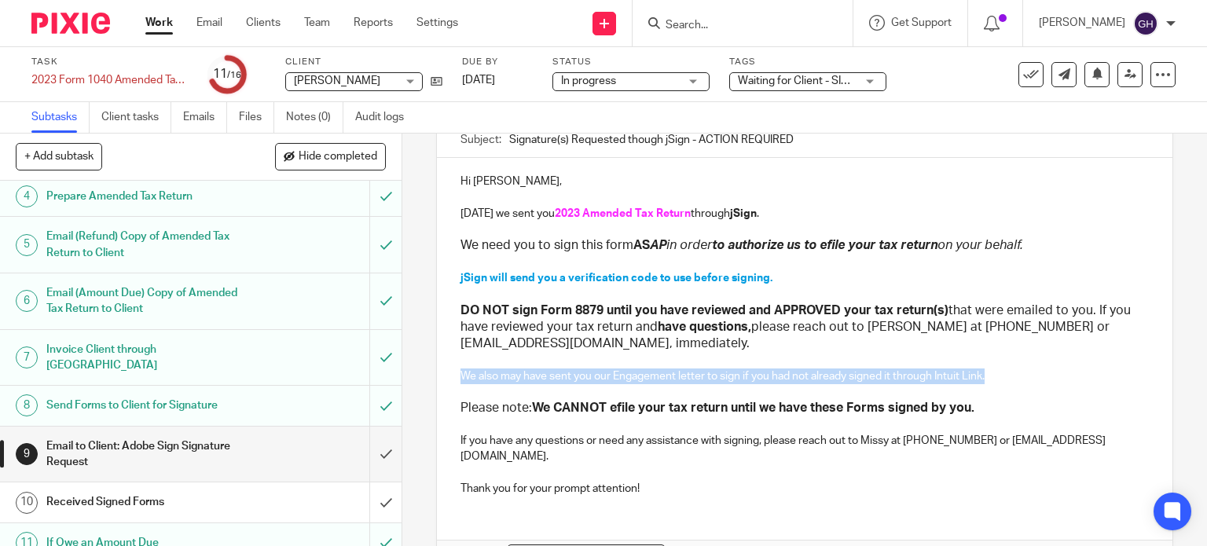
drag, startPoint x: 453, startPoint y: 376, endPoint x: 985, endPoint y: 375, distance: 532.0
click at [985, 375] on div "Hi Jim, Today we sent you 2023 Amended Tax Return through jSign . We need you t…" at bounding box center [805, 333] width 736 height 350
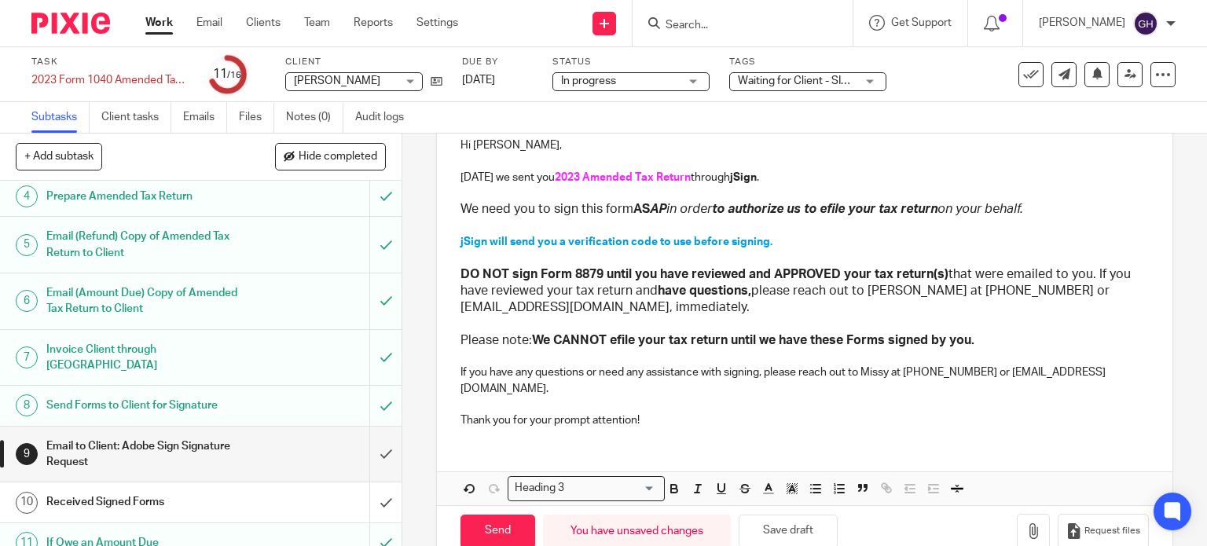
scroll to position [210, 0]
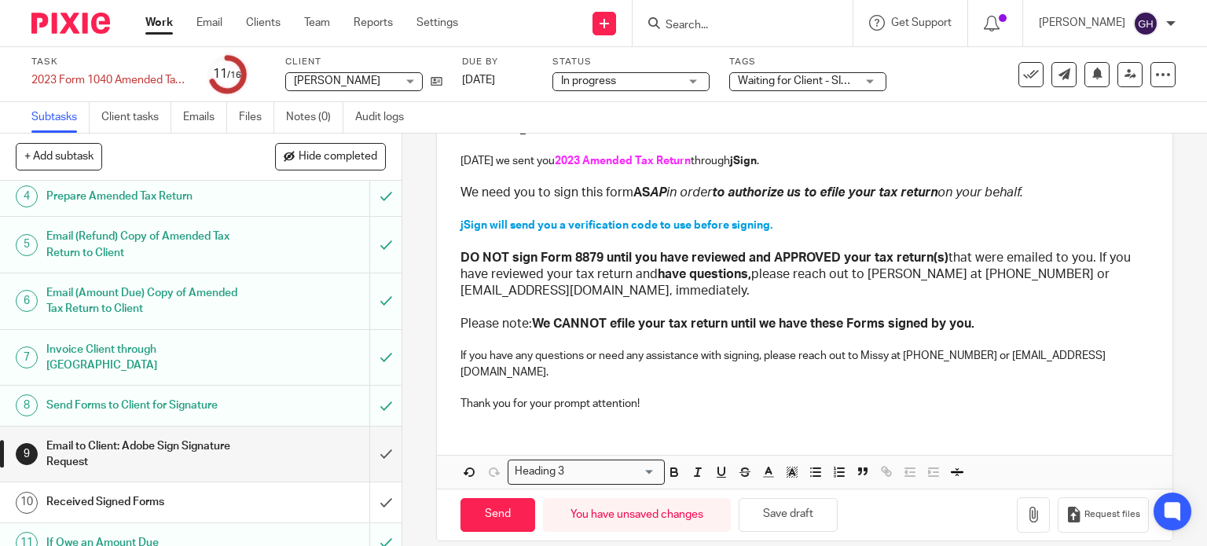
click at [886, 357] on p "If you have any questions or need any assistance with signing, please reach out…" at bounding box center [804, 364] width 689 height 32
click at [876, 353] on p "If you have any questions or need any assistance with signing, please reach out…" at bounding box center [804, 364] width 689 height 32
click at [948, 358] on p "If you have any questions or need any assistance with signing, please reach out…" at bounding box center [804, 364] width 689 height 32
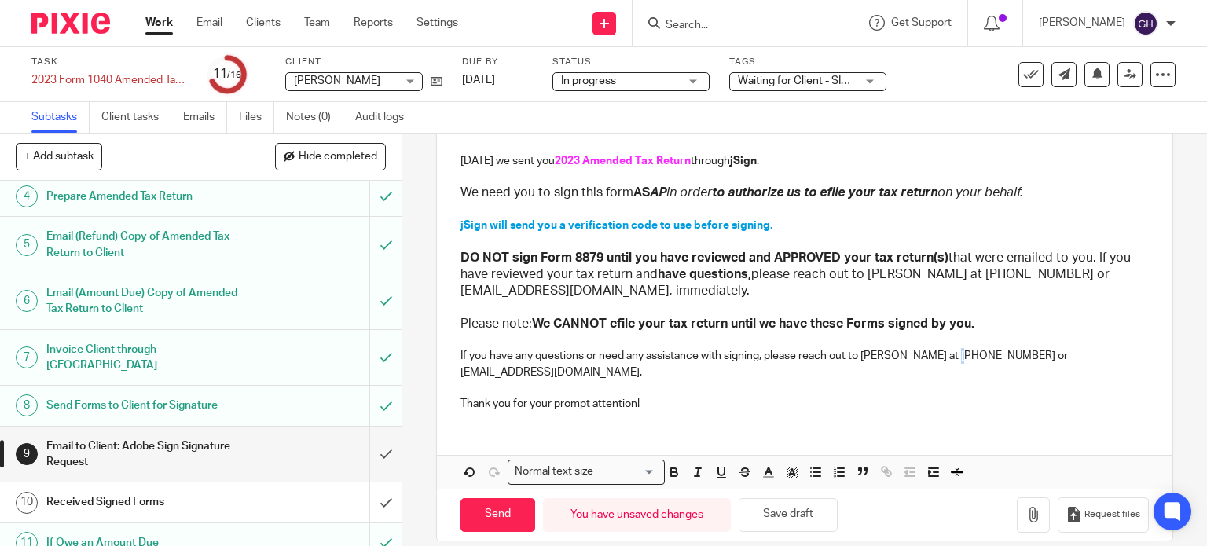
click at [948, 358] on p "If you have any questions or need any assistance with signing, please reach out…" at bounding box center [804, 364] width 689 height 32
click at [934, 354] on p "If you have any questions or need any assistance with signing, please reach out…" at bounding box center [804, 364] width 689 height 32
click at [959, 358] on p "If you have any questions or need any assistance with signing, please reach out…" at bounding box center [804, 364] width 689 height 32
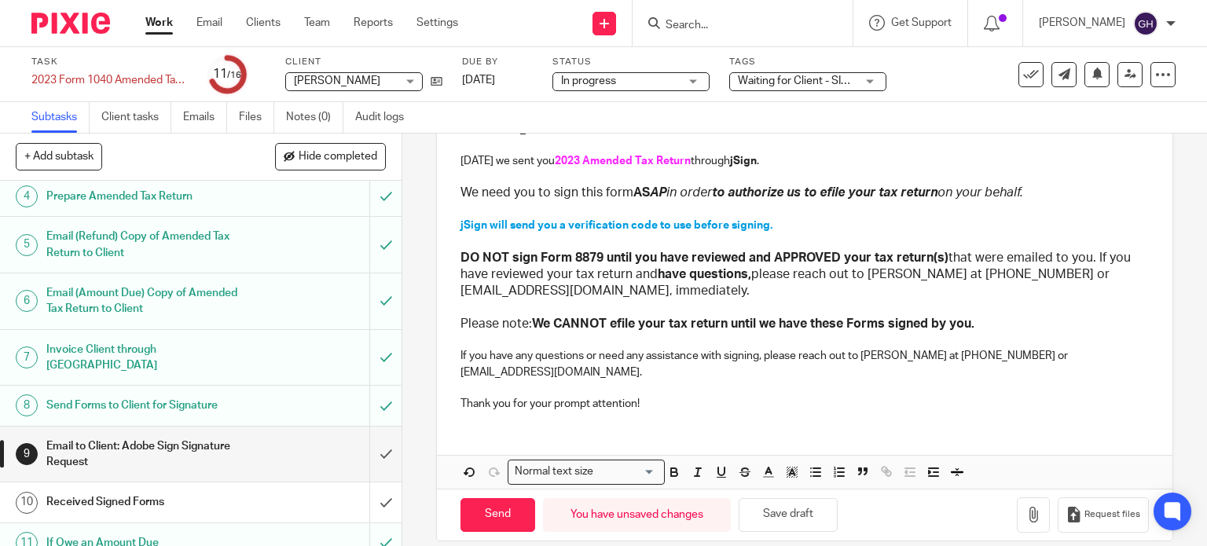
click at [1007, 354] on p "If you have any questions or need any assistance with signing, please reach out…" at bounding box center [804, 364] width 689 height 32
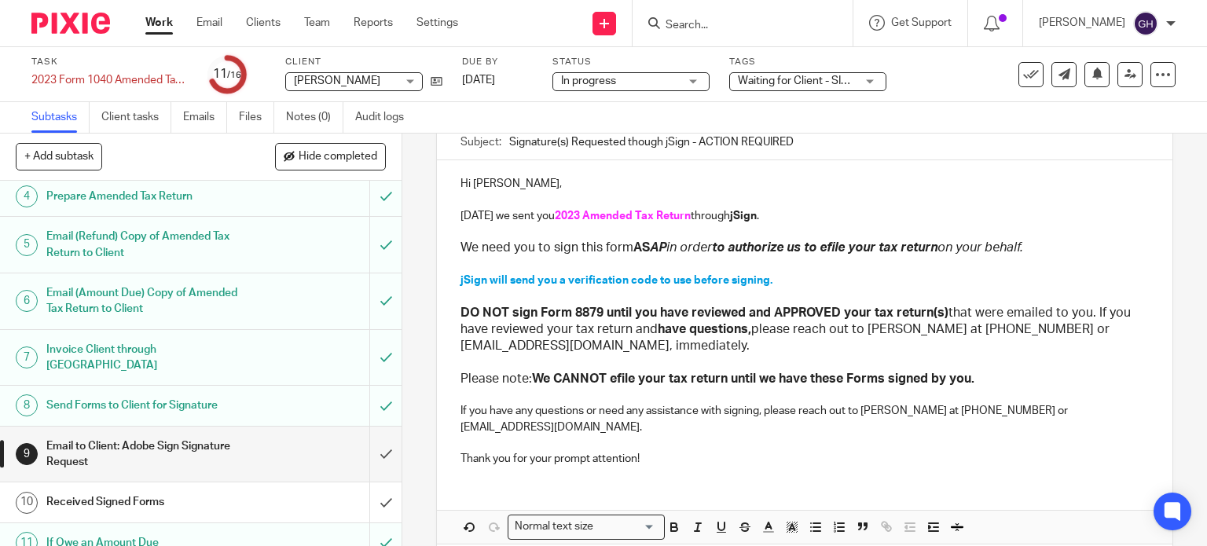
scroll to position [131, 0]
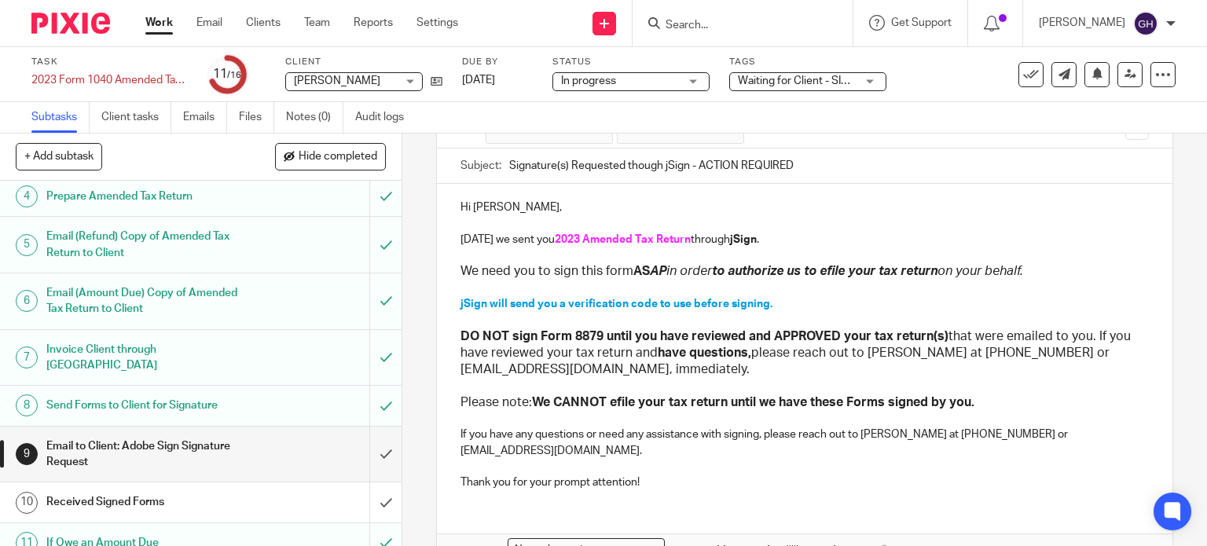
click at [545, 237] on p "Today we sent you 2023 Amended Tax Return through jSign ." at bounding box center [804, 240] width 689 height 16
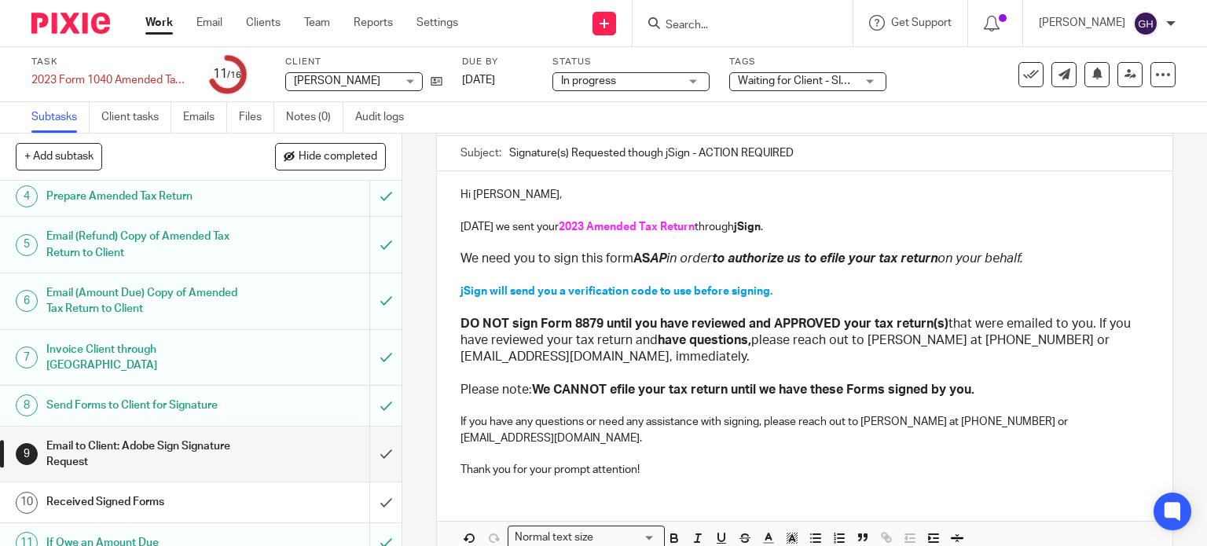
scroll to position [210, 0]
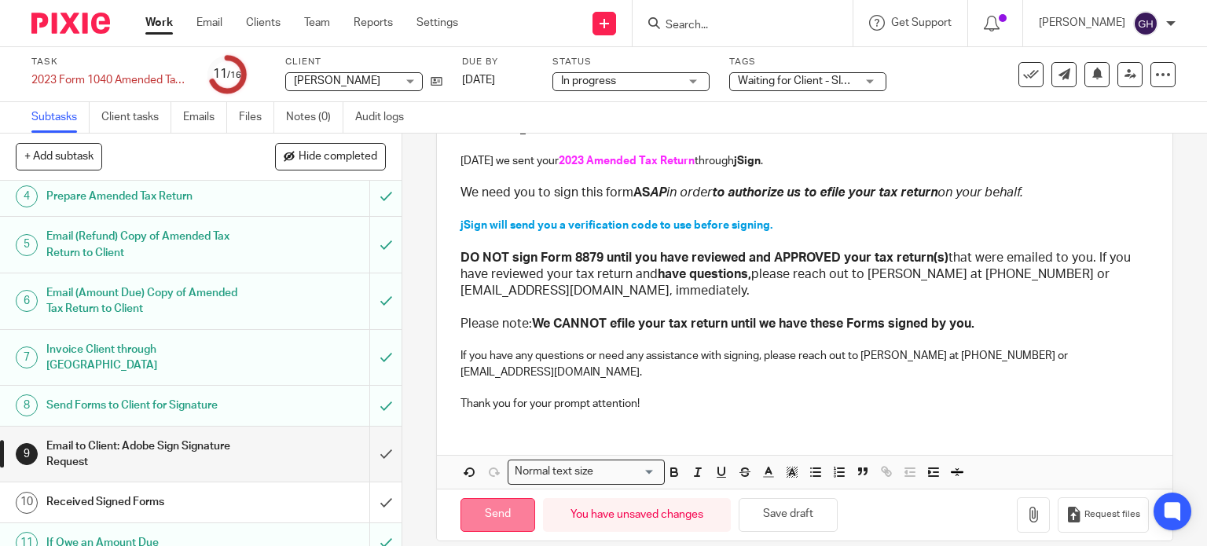
click at [482, 498] on input "Send" at bounding box center [497, 515] width 75 height 34
type input "Sent"
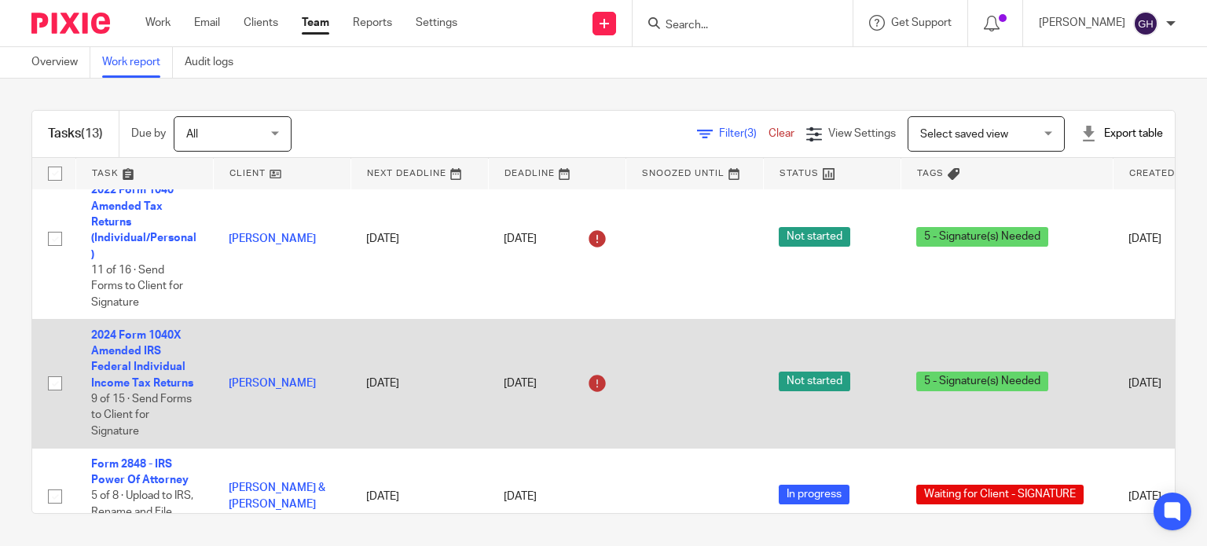
scroll to position [1194, 0]
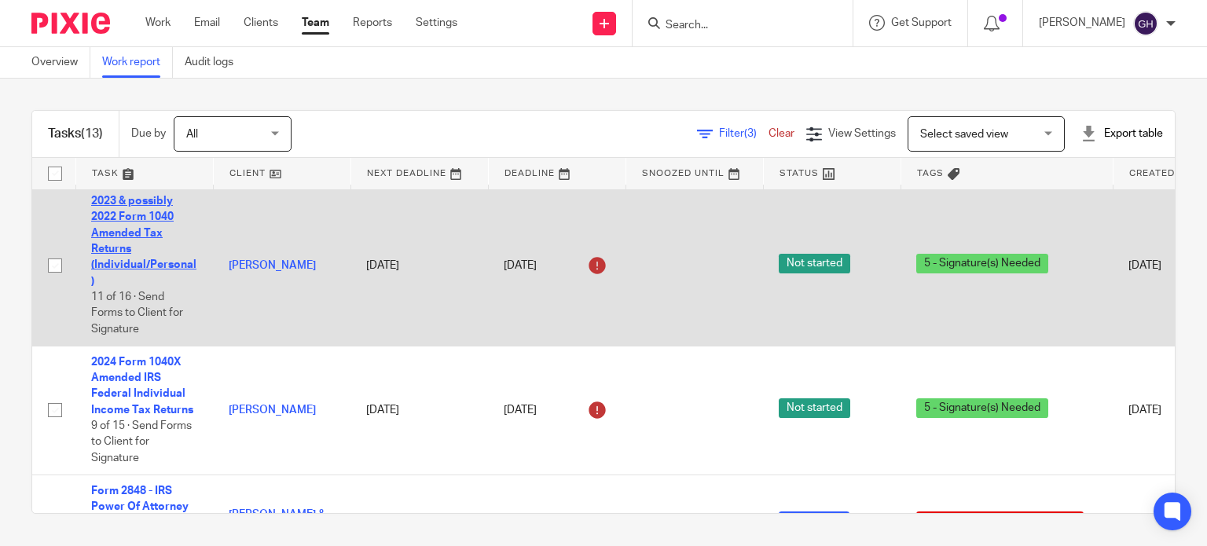
click at [131, 208] on link "2023 & possibly 2022 Form 1040 Amended Tax Returns (Individual/Personal)" at bounding box center [143, 241] width 105 height 91
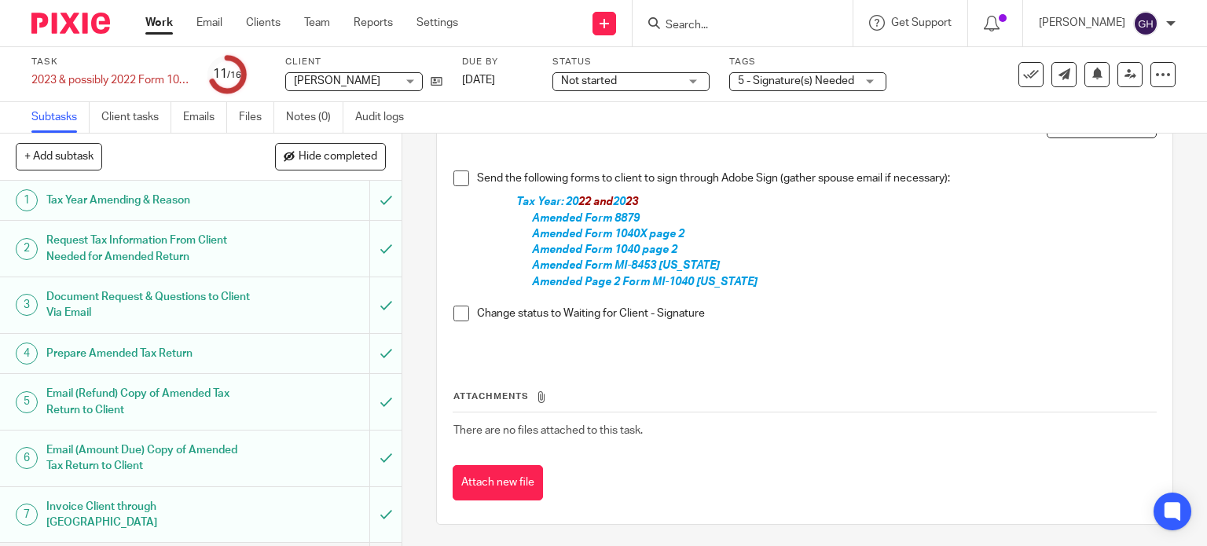
scroll to position [32, 0]
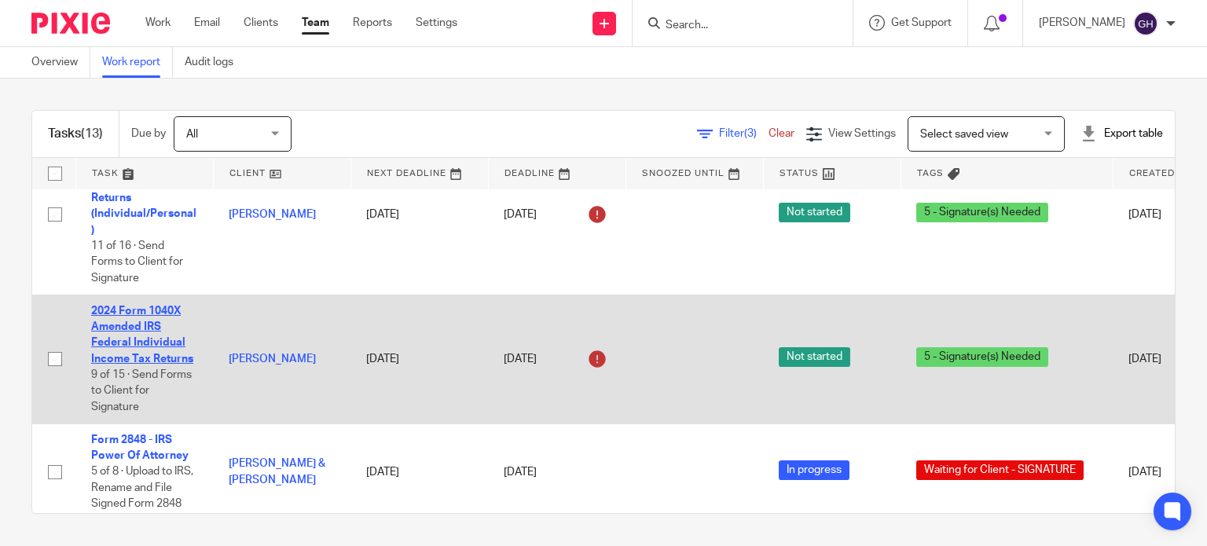
scroll to position [1273, 0]
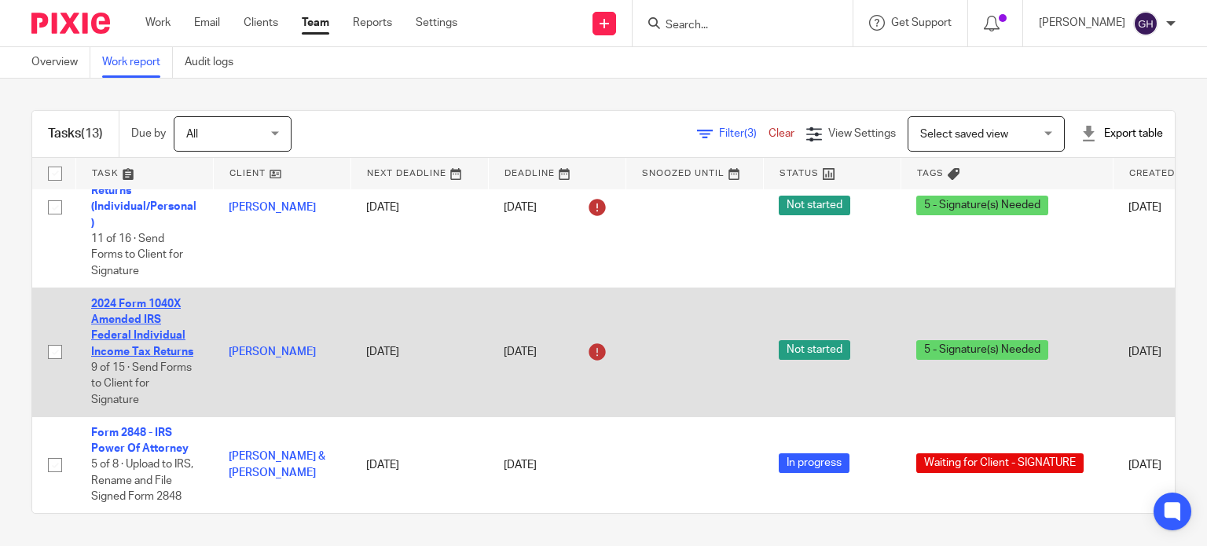
click at [156, 308] on link "2024 Form 1040X Amended IRS Federal Individual Income Tax Returns" at bounding box center [142, 328] width 102 height 59
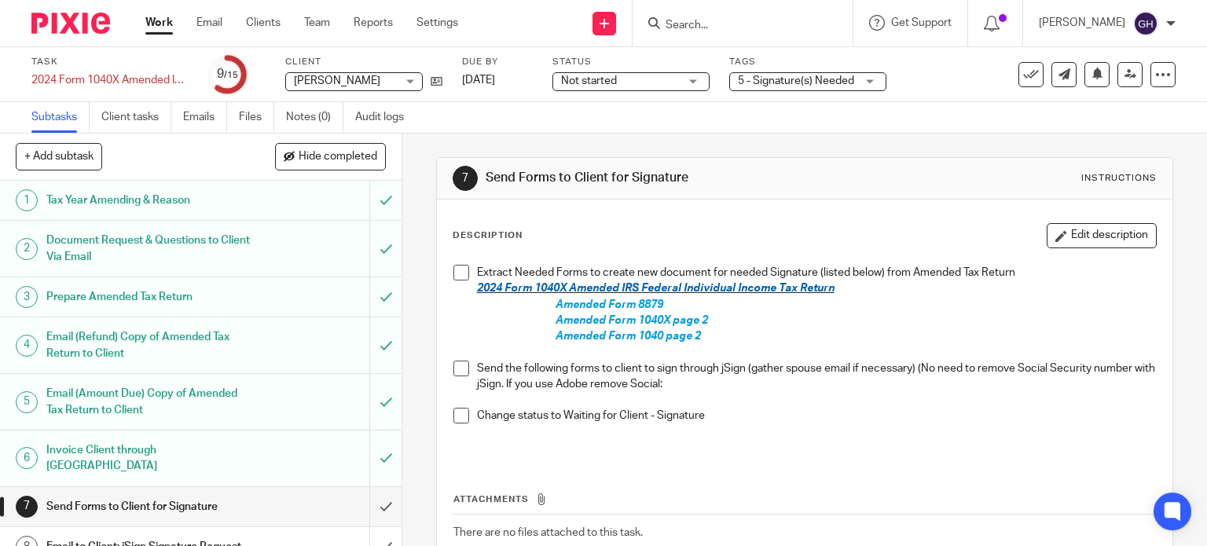
click at [457, 270] on span at bounding box center [461, 273] width 16 height 16
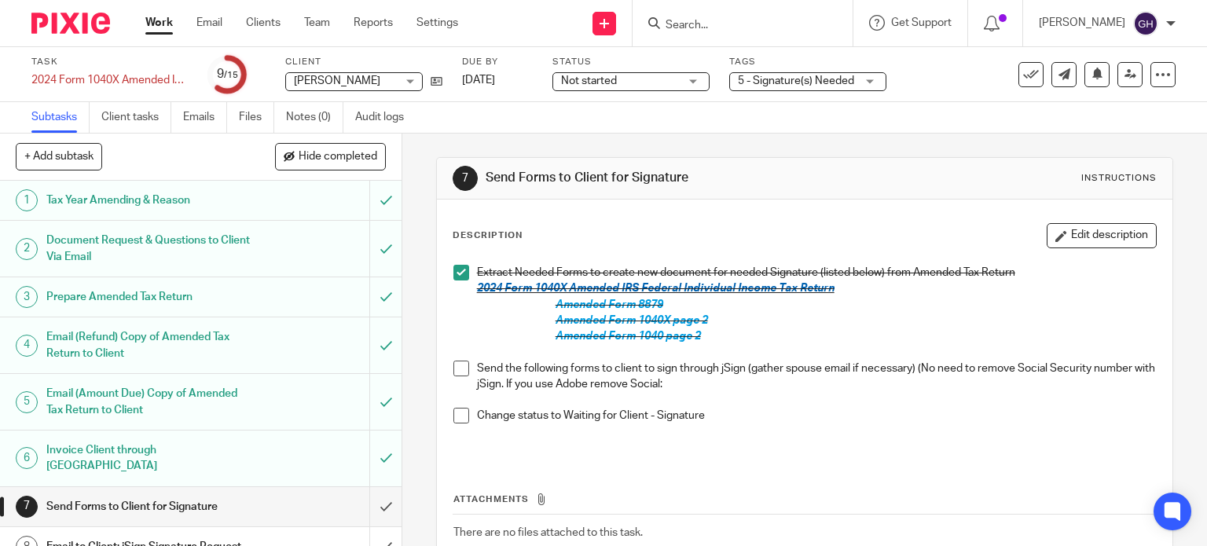
click at [748, 83] on span "5 - Signature(s) Needed" at bounding box center [796, 80] width 116 height 11
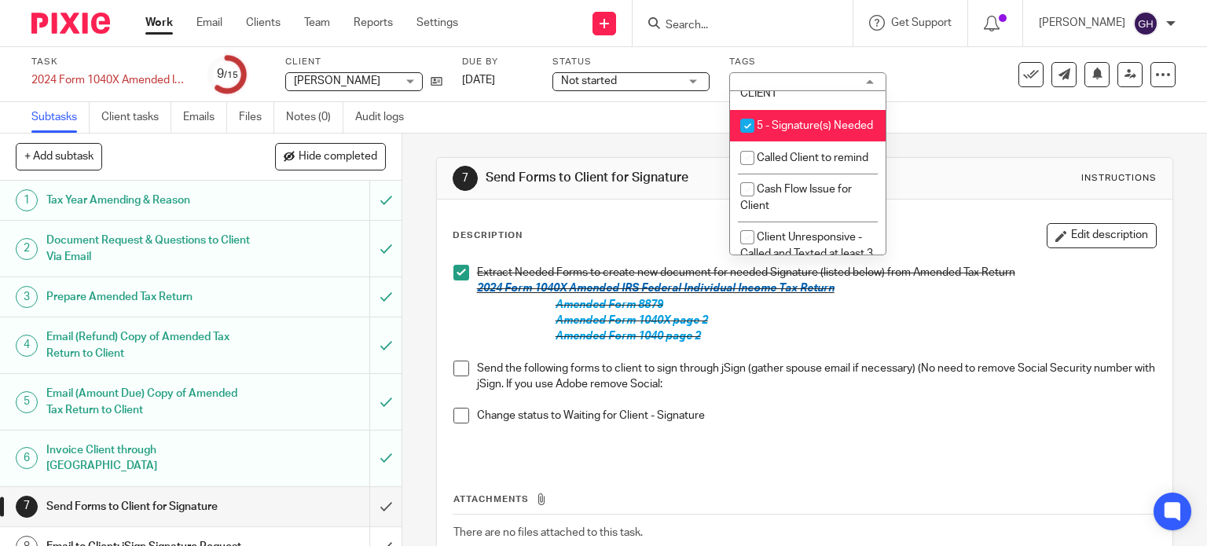
click at [783, 138] on li "5 - Signature(s) Needed" at bounding box center [808, 126] width 156 height 32
checkbox input "false"
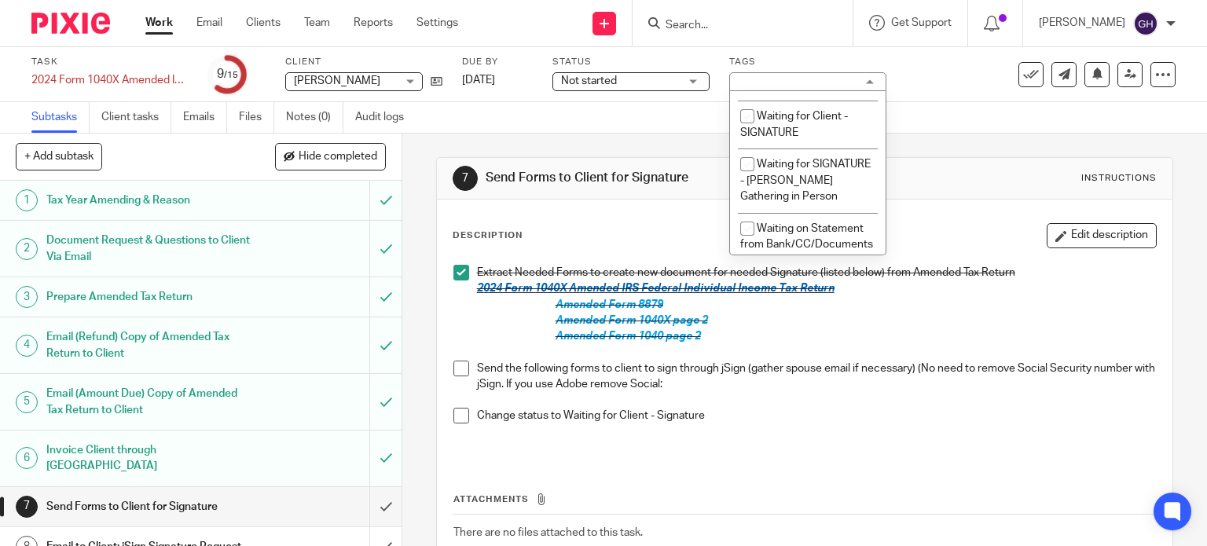
scroll to position [1336, 0]
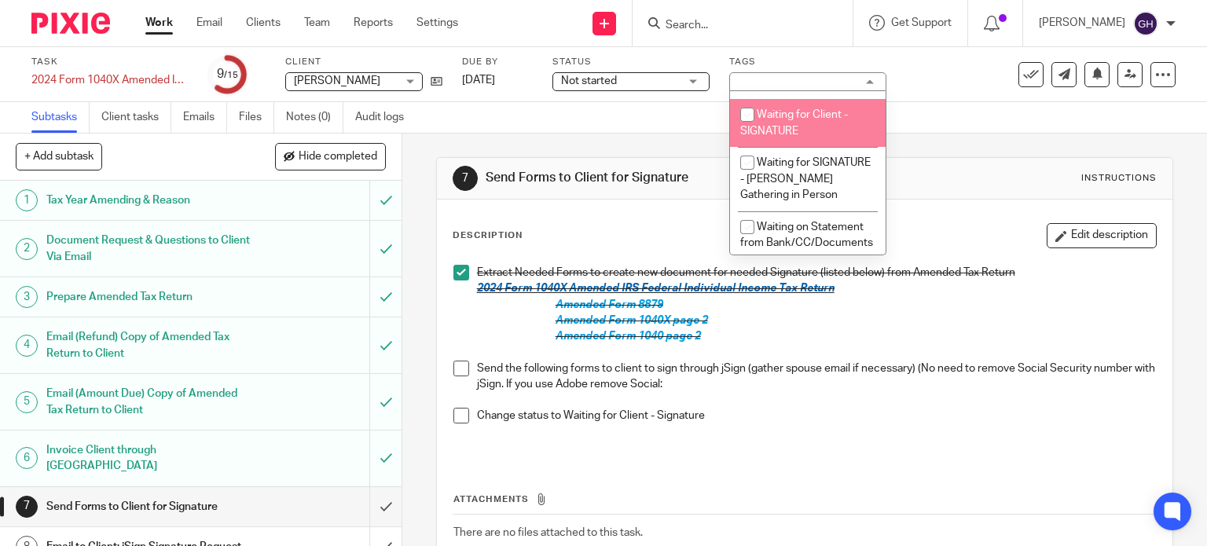
click at [791, 147] on li "Waiting for Client - SIGNATURE" at bounding box center [808, 123] width 156 height 48
checkbox input "true"
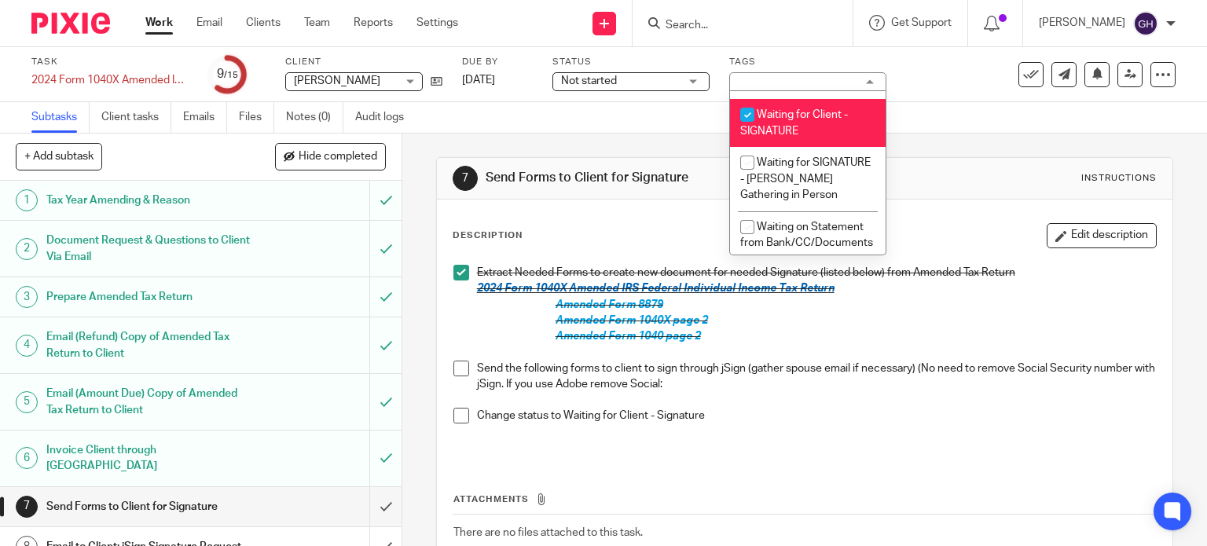
click at [692, 87] on div "Not started Not started" at bounding box center [630, 81] width 157 height 19
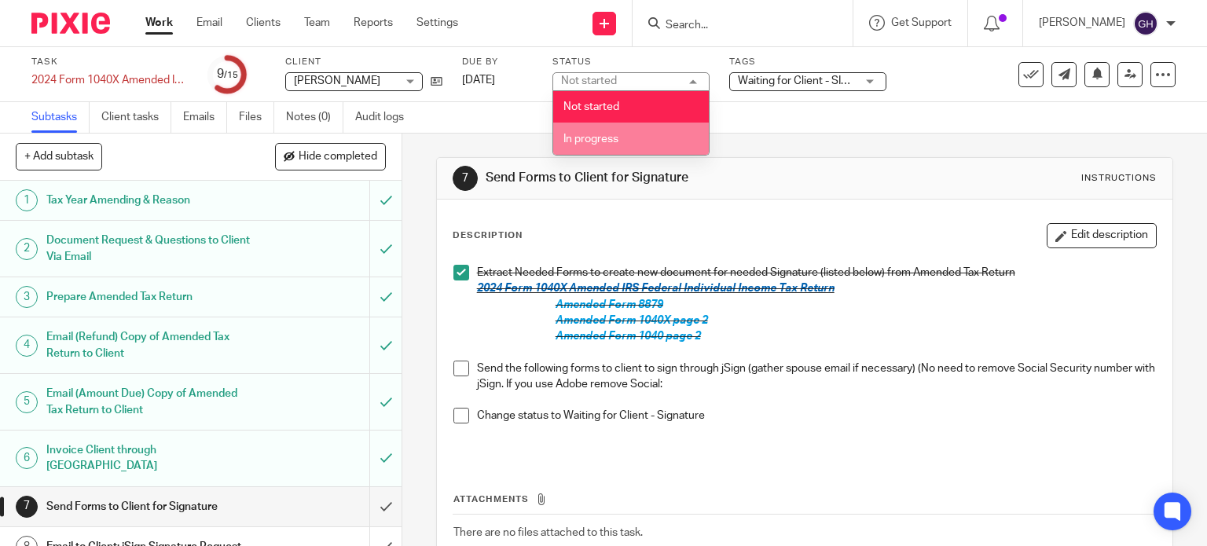
click at [660, 138] on li "In progress" at bounding box center [631, 139] width 156 height 32
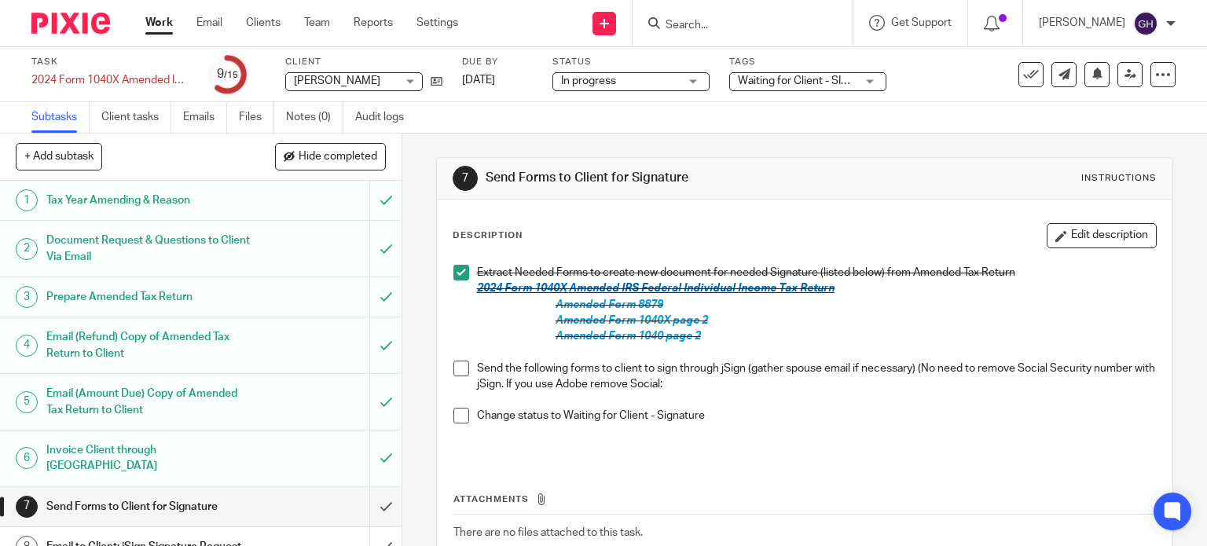
click at [453, 364] on span at bounding box center [461, 369] width 16 height 16
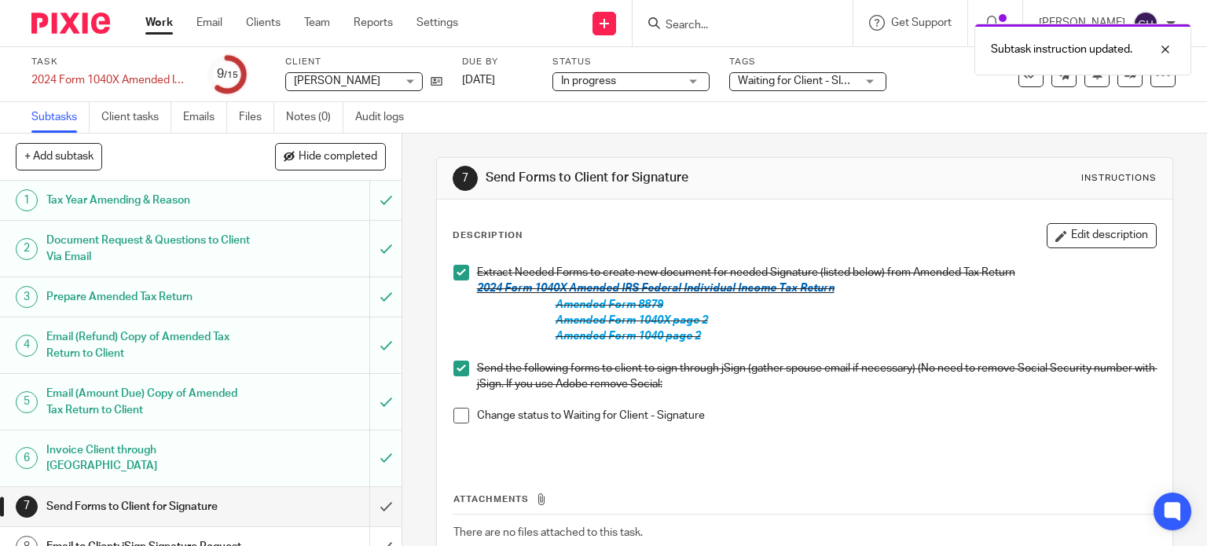
click at [453, 417] on span at bounding box center [461, 416] width 16 height 16
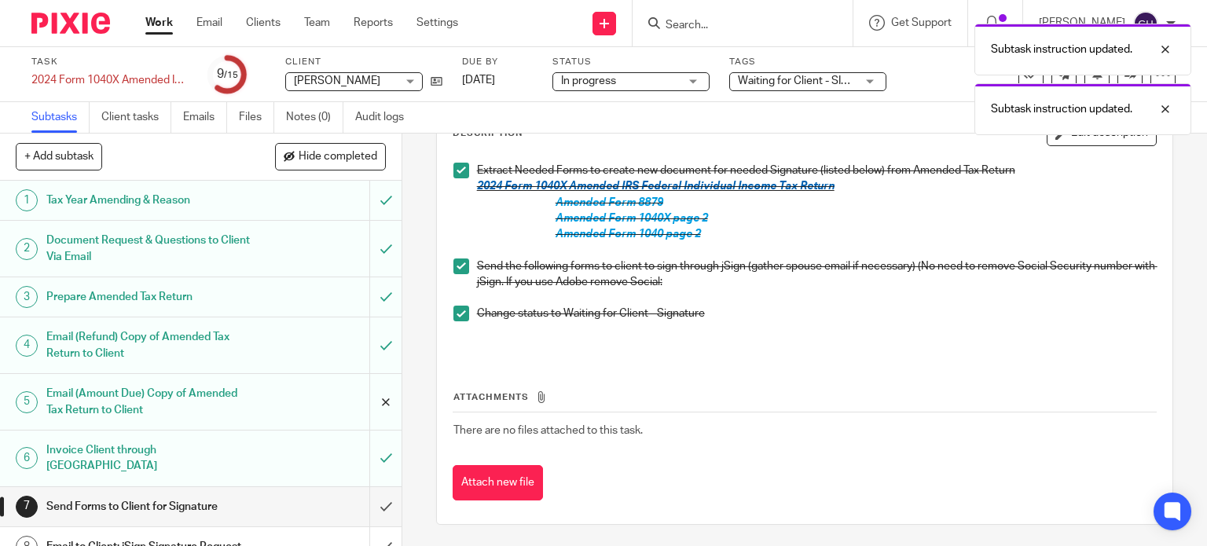
scroll to position [103, 0]
click at [368, 490] on input "submit" at bounding box center [201, 506] width 402 height 39
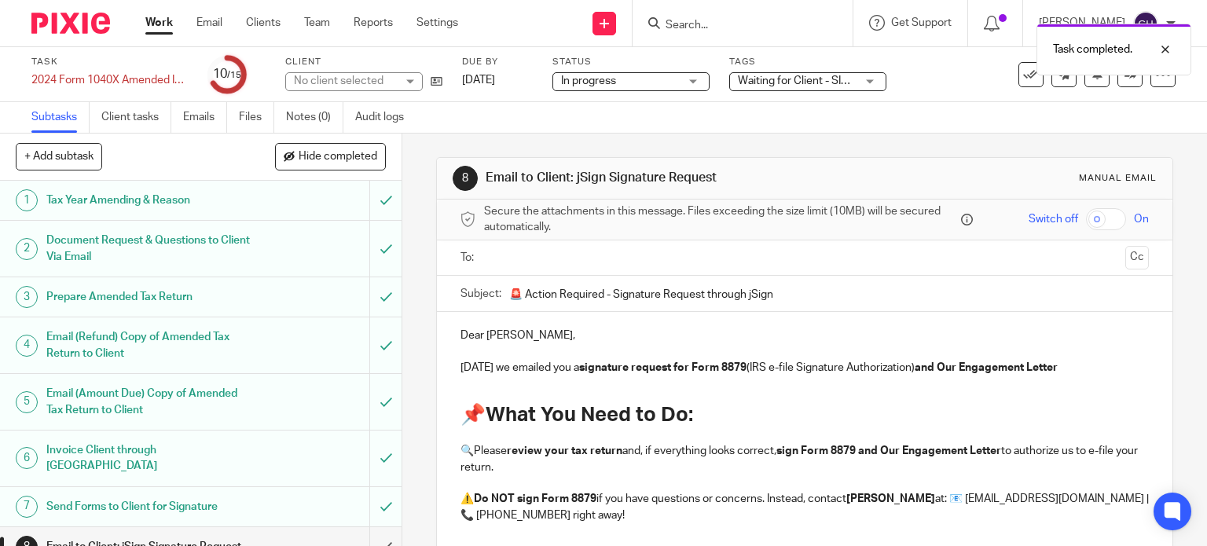
click at [578, 257] on input "text" at bounding box center [804, 258] width 629 height 18
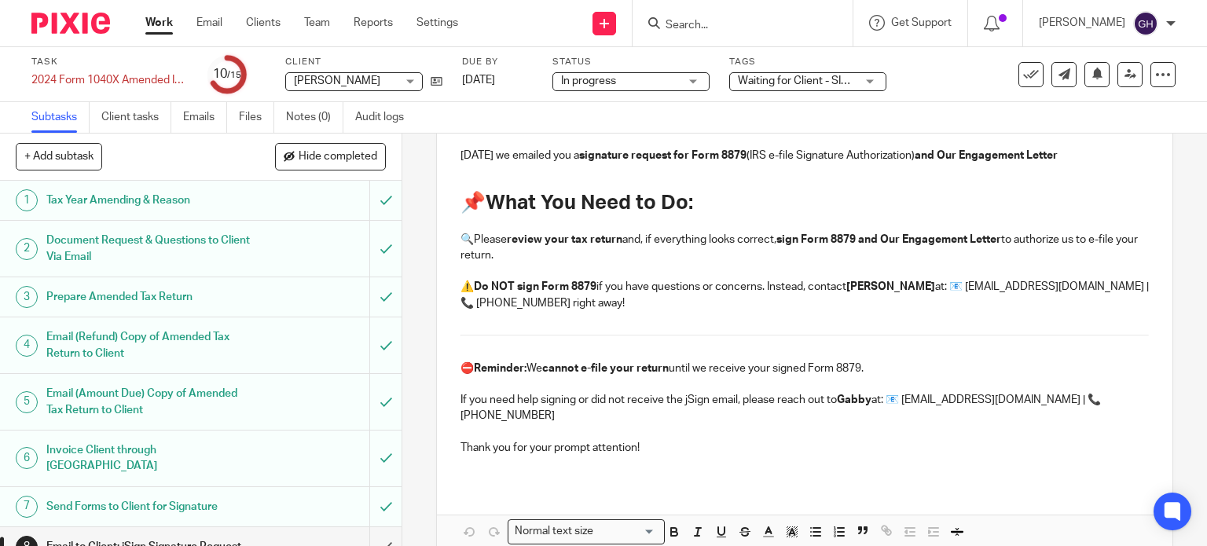
scroll to position [118, 0]
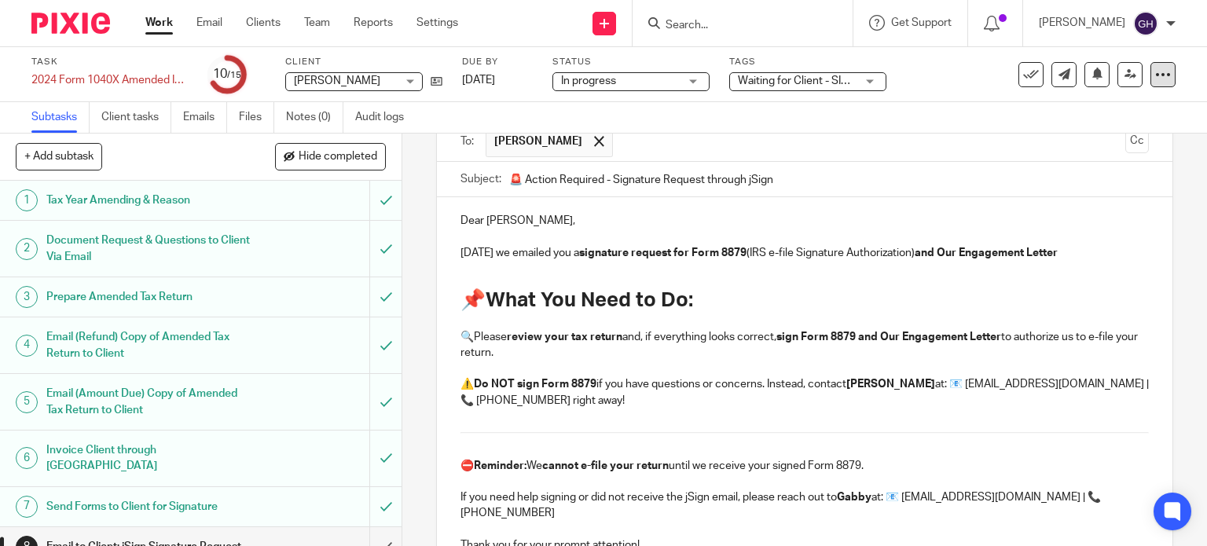
click at [1155, 68] on icon at bounding box center [1163, 75] width 16 height 16
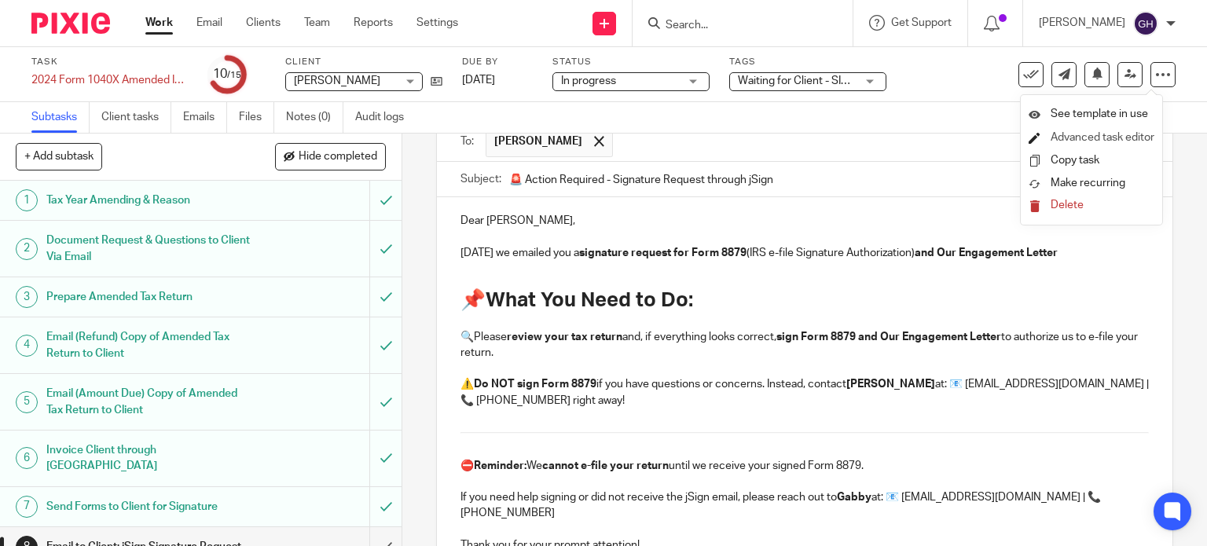
click at [1093, 136] on link "Advanced task editor" at bounding box center [1103, 137] width 104 height 11
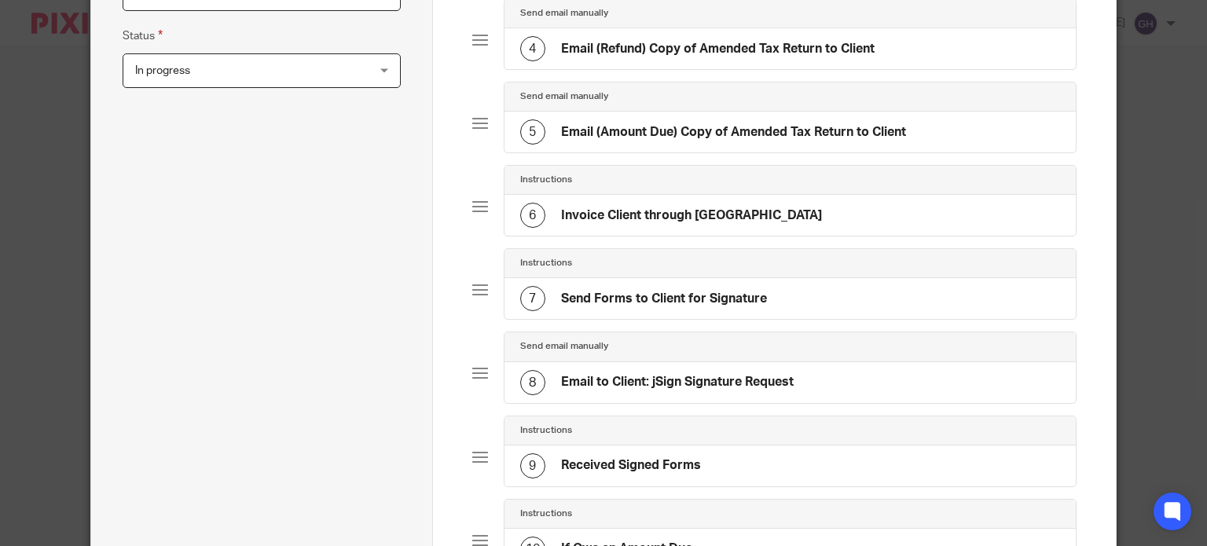
scroll to position [471, 0]
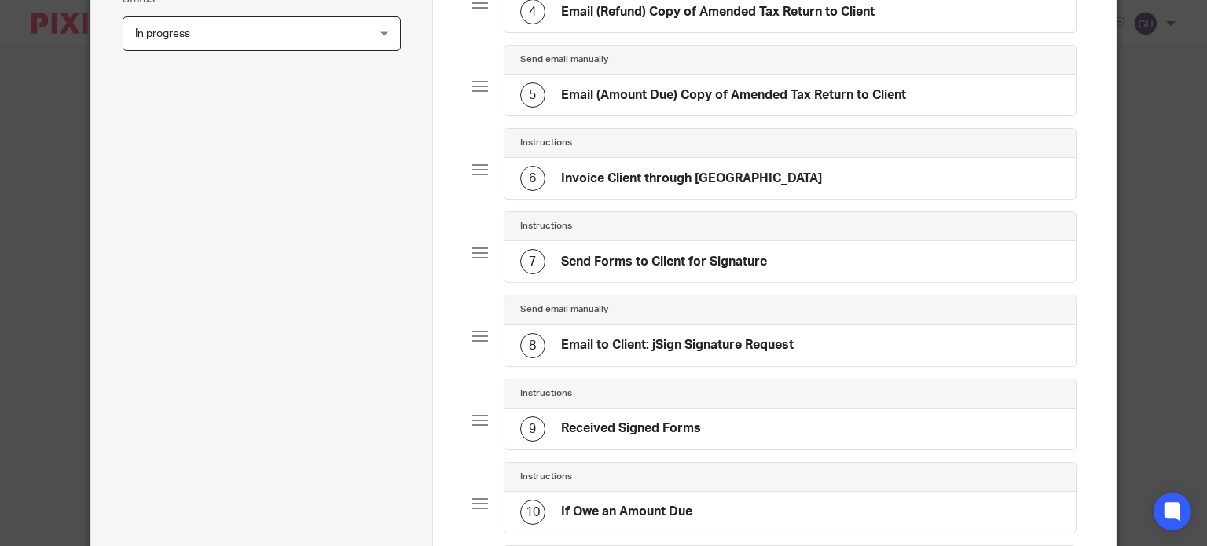
click at [720, 339] on h4 "Email to Client: jSign Signature Request" at bounding box center [677, 345] width 233 height 17
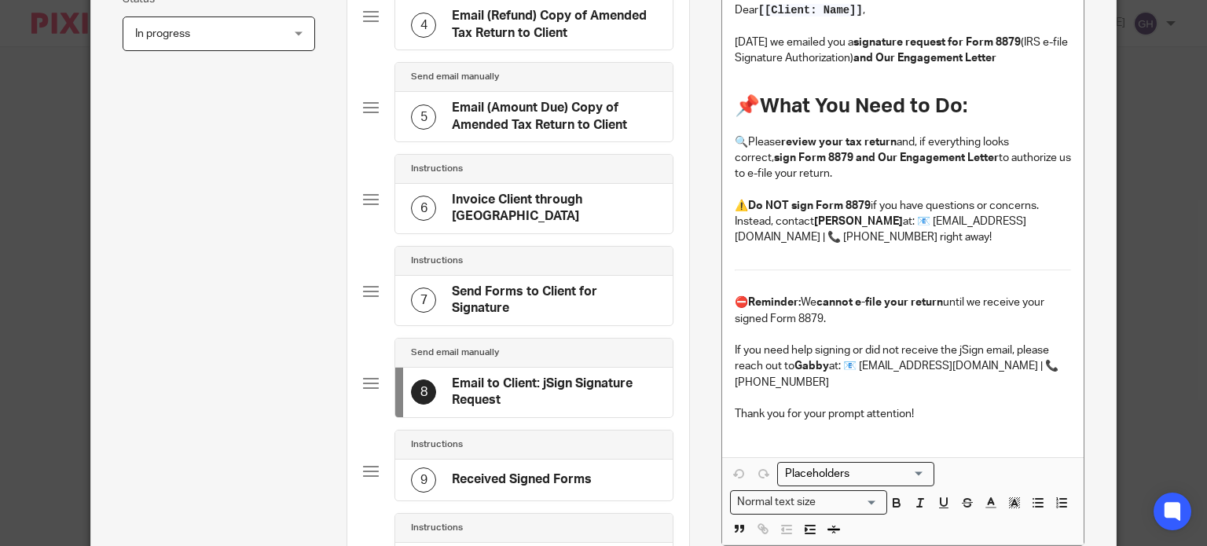
scroll to position [393, 0]
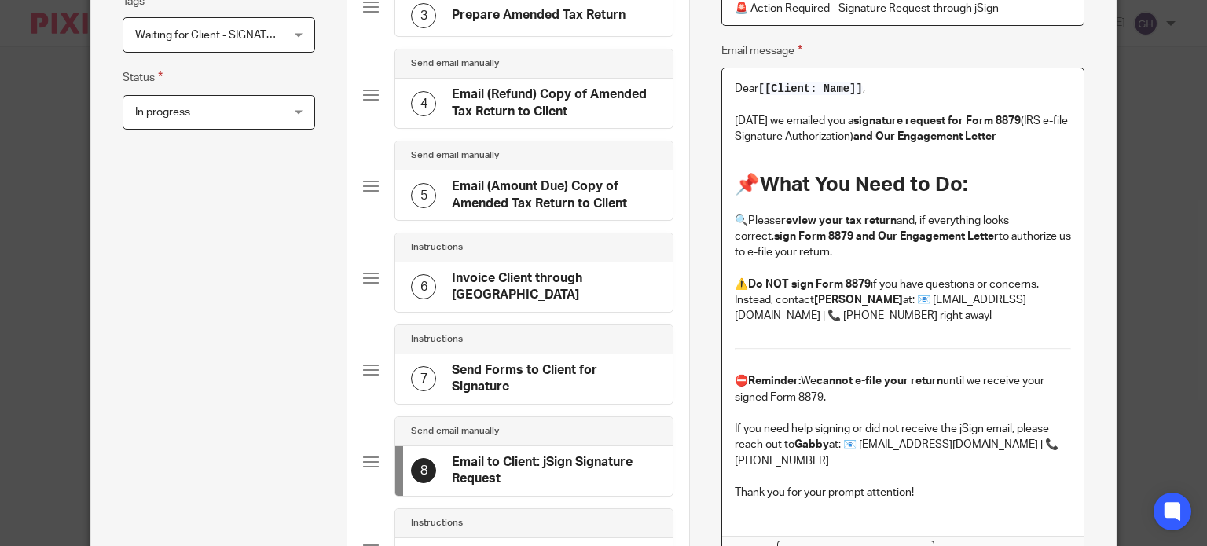
click at [1008, 135] on p "Today we emailed you a signature request for Form 8879 (IRS e-file Signature Au…" at bounding box center [903, 129] width 336 height 32
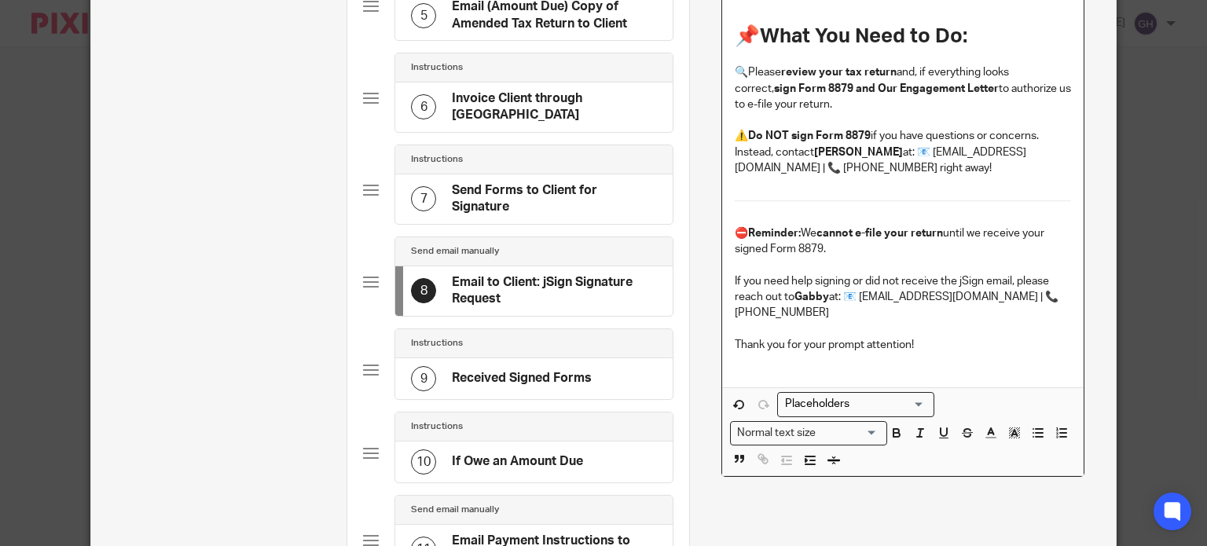
scroll to position [550, 0]
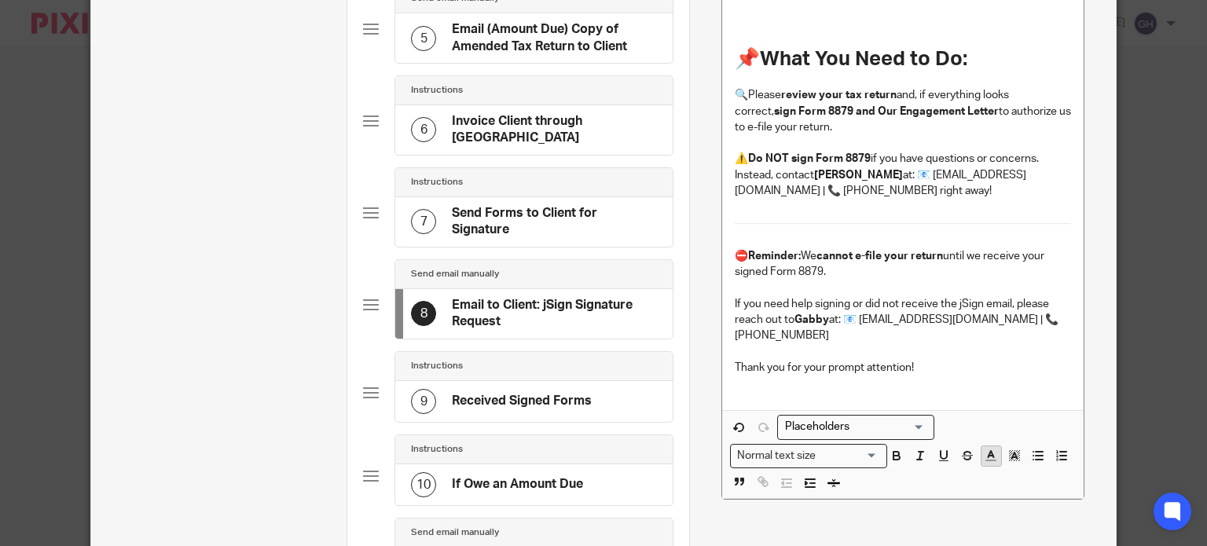
click at [989, 451] on polyline "button" at bounding box center [992, 454] width 6 height 6
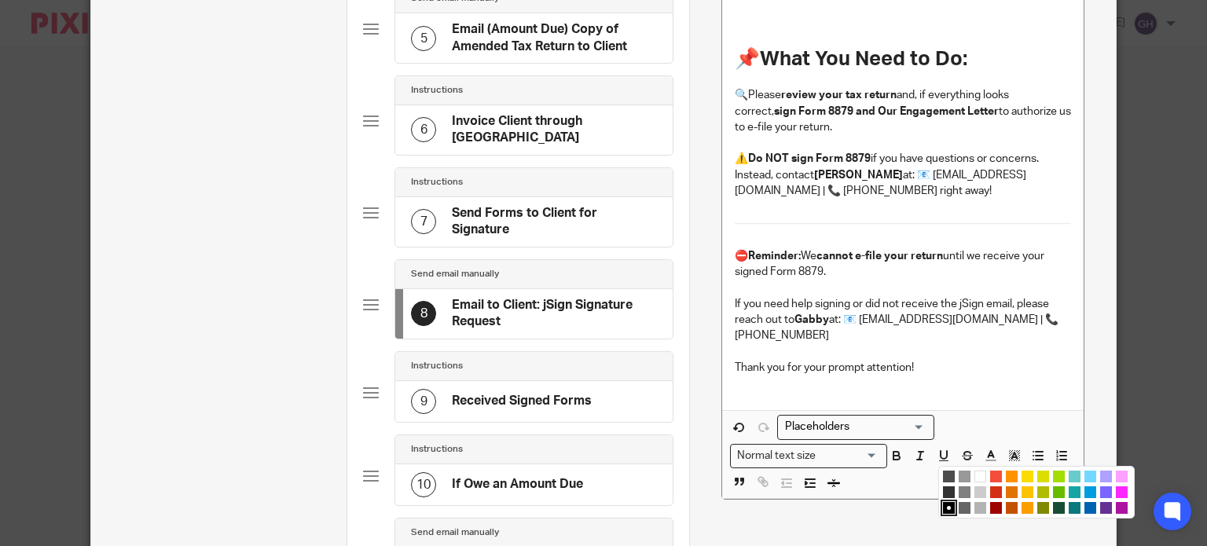
click at [1100, 486] on li "color:#7B64FF" at bounding box center [1106, 492] width 12 height 12
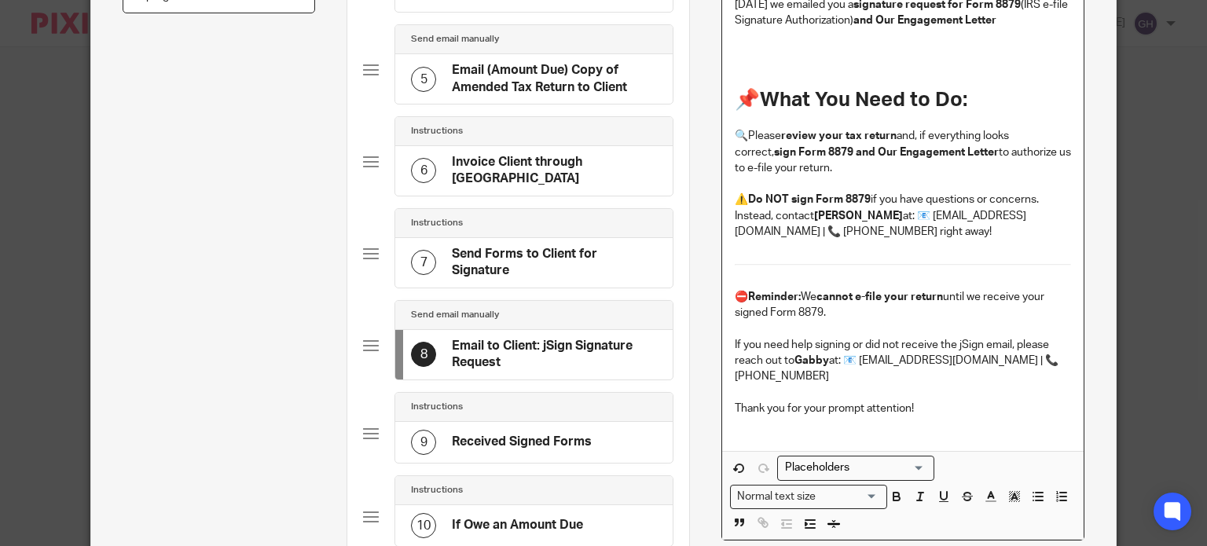
scroll to position [471, 0]
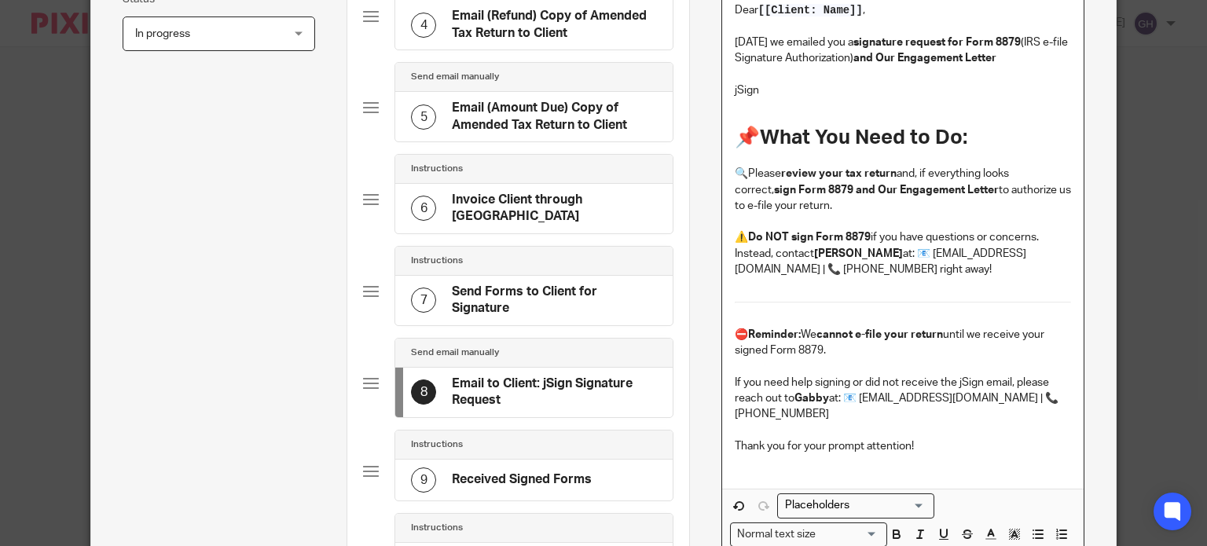
drag, startPoint x: 772, startPoint y: 86, endPoint x: 726, endPoint y: 97, distance: 46.9
click at [726, 97] on div "Dear [[Client: Name]] , Today we emailed you a signature request for Form 8879 …" at bounding box center [902, 239] width 361 height 499
click at [984, 527] on icon "button" at bounding box center [991, 534] width 14 height 14
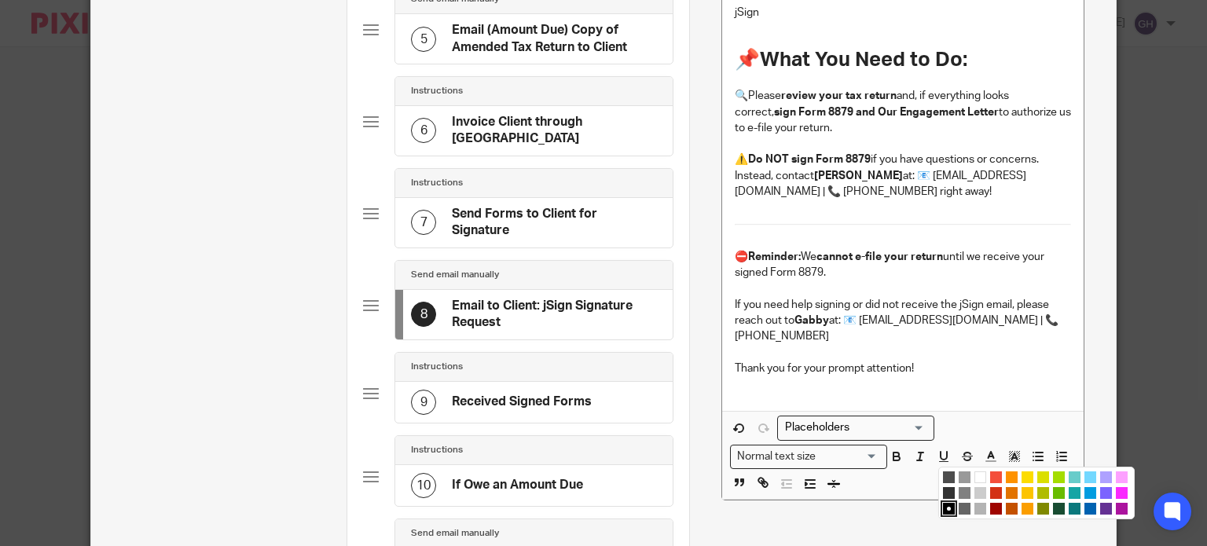
scroll to position [550, 0]
click at [1085, 486] on li "color:#009CE0" at bounding box center [1090, 492] width 12 height 12
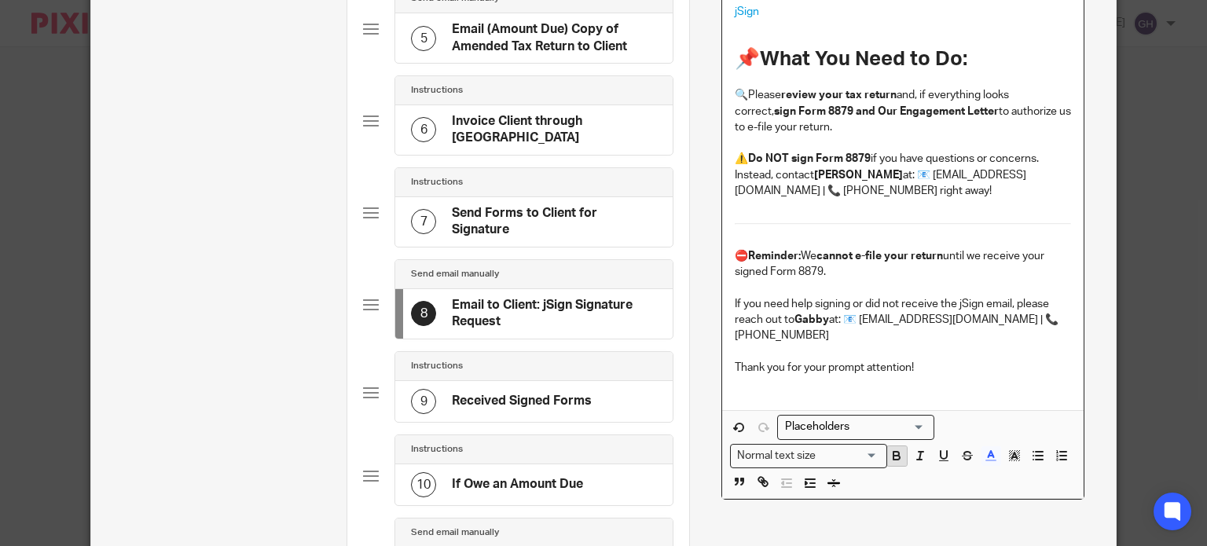
click at [897, 449] on icon "button" at bounding box center [897, 456] width 14 height 14
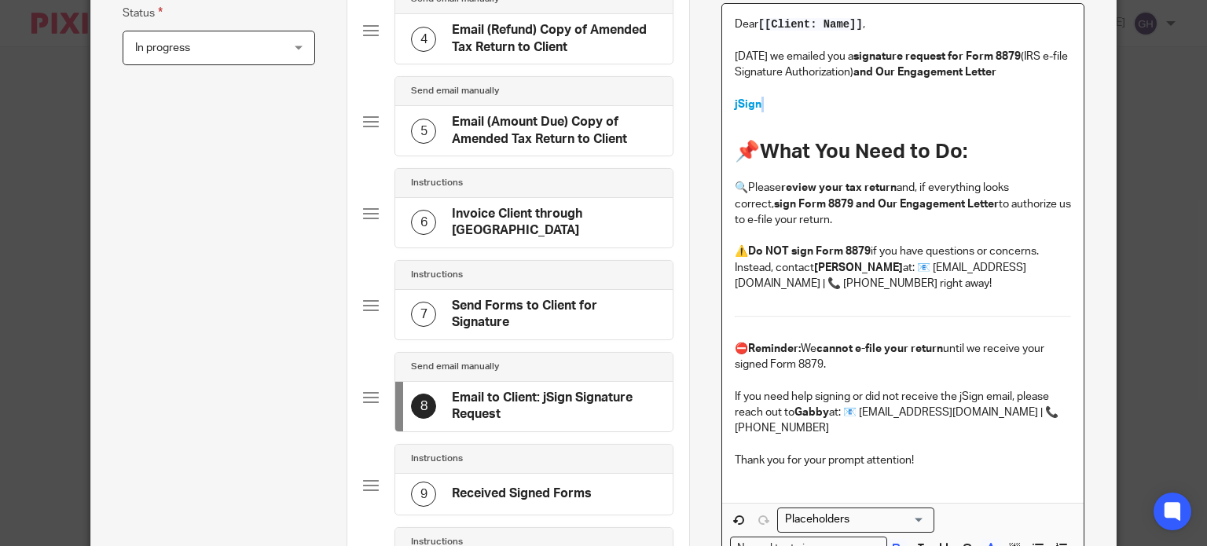
scroll to position [314, 0]
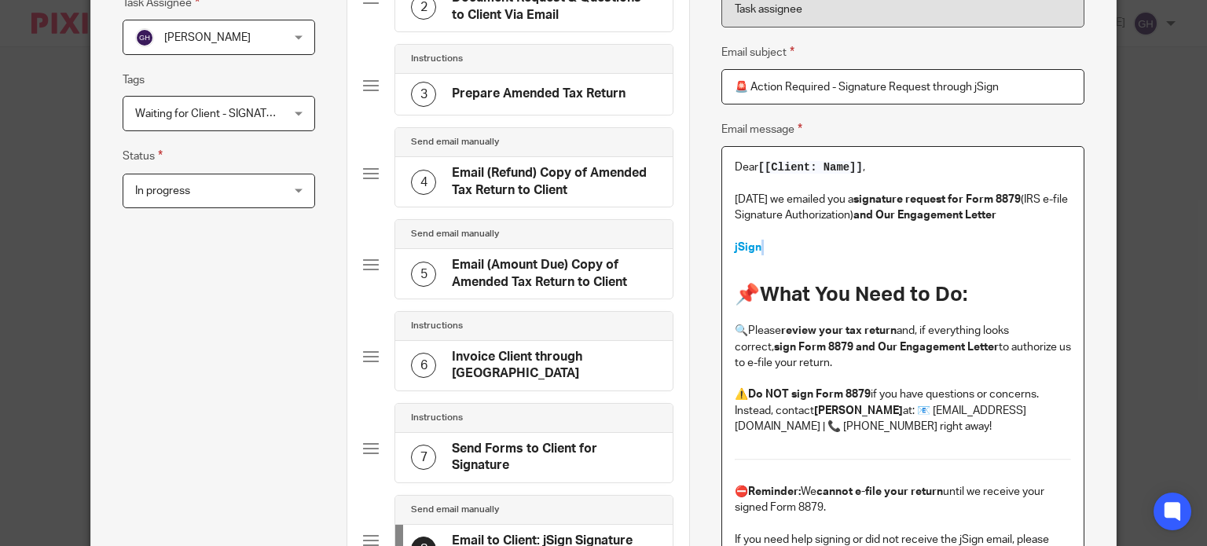
click at [794, 244] on p "jSign" at bounding box center [903, 248] width 336 height 16
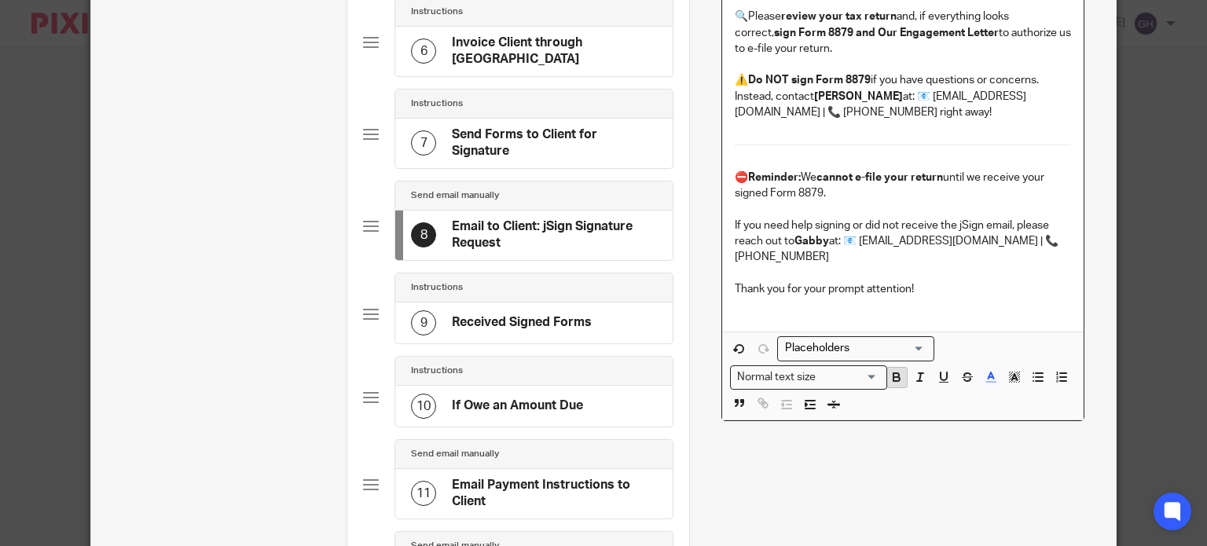
click at [896, 370] on icon "button" at bounding box center [897, 377] width 14 height 14
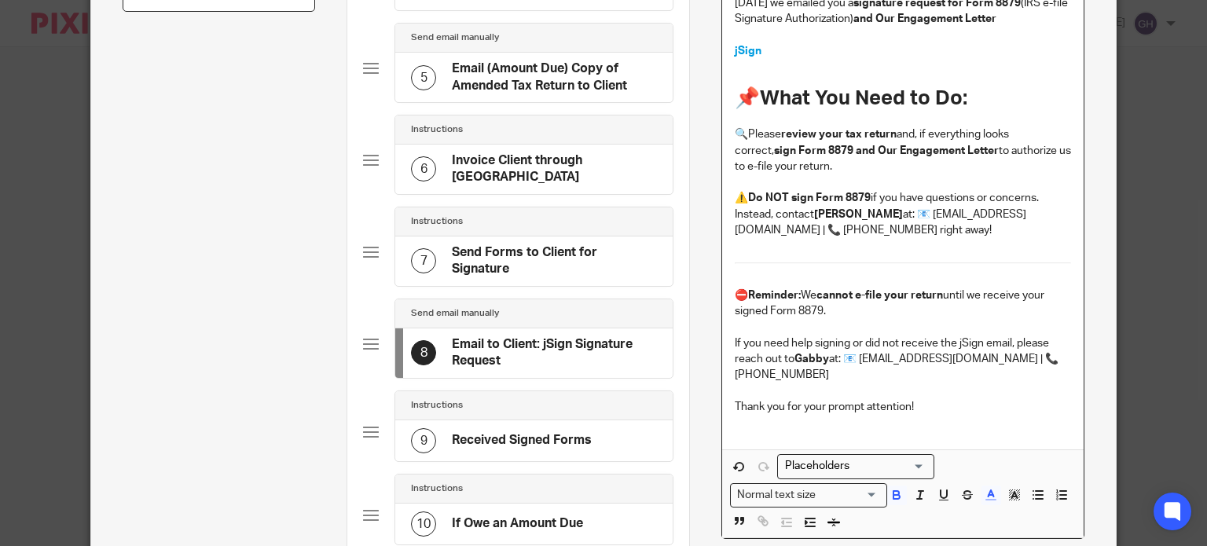
scroll to position [393, 0]
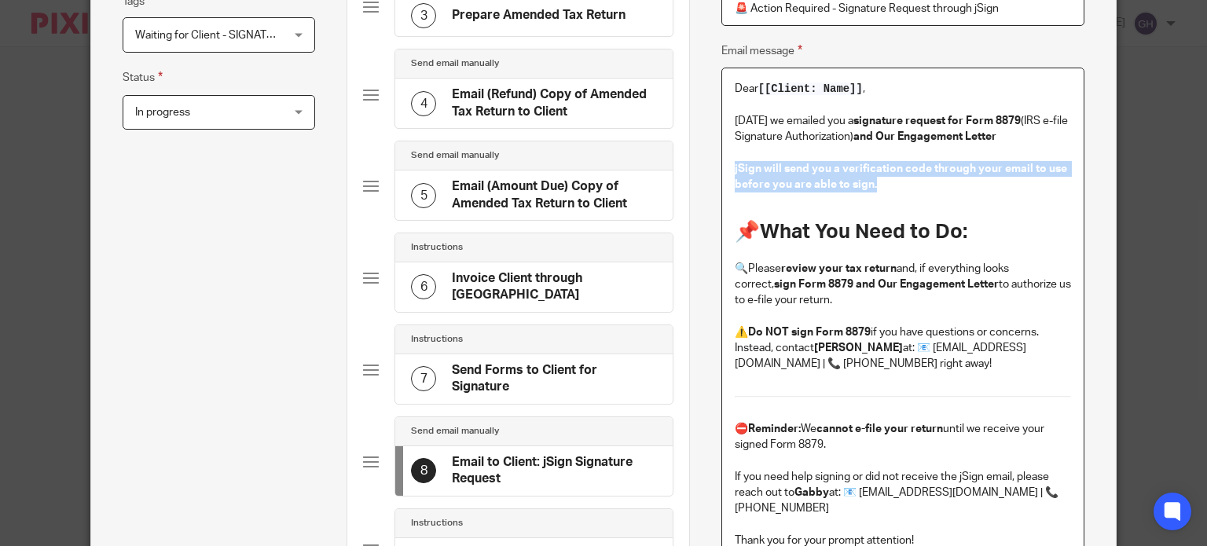
drag, startPoint x: 901, startPoint y: 191, endPoint x: 676, endPoint y: 177, distance: 226.0
click at [676, 177] on form "Edit task Task name 2024 Form 1040X Amended IRS Federal Individual Income Tax R…" at bounding box center [603, 502] width 1025 height 1662
copy p "jSign will send you a verification code through your email to use before you ar…"
click at [934, 191] on p "jSign will send you a verification code through your email to use before you ar…" at bounding box center [903, 177] width 336 height 32
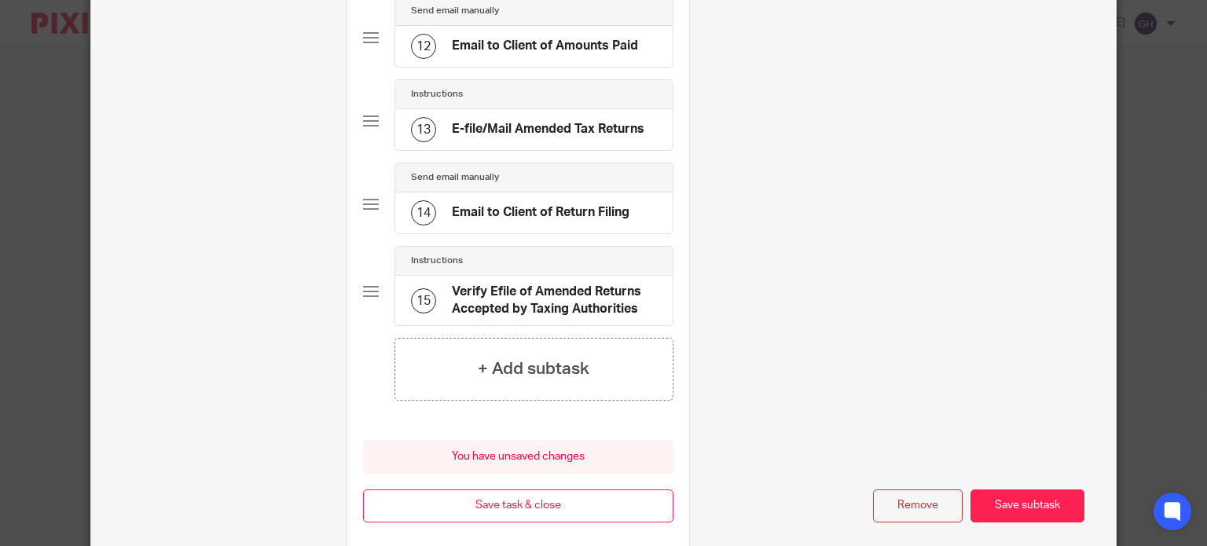
scroll to position [1227, 0]
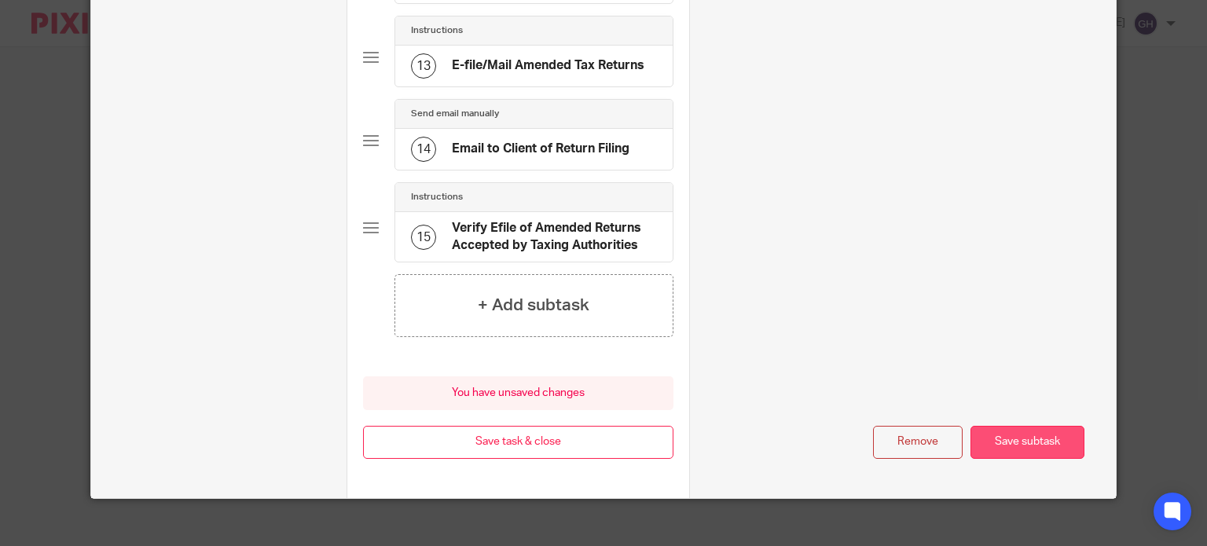
click at [1015, 431] on button "Save subtask" at bounding box center [1027, 443] width 114 height 34
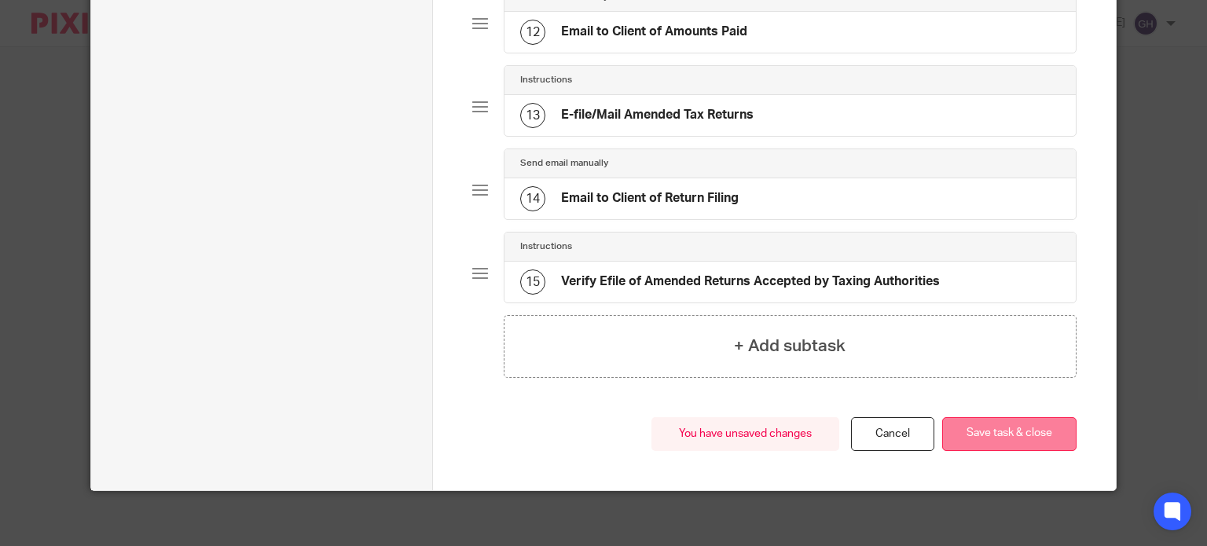
click at [985, 442] on button "Save task & close" at bounding box center [1009, 434] width 134 height 34
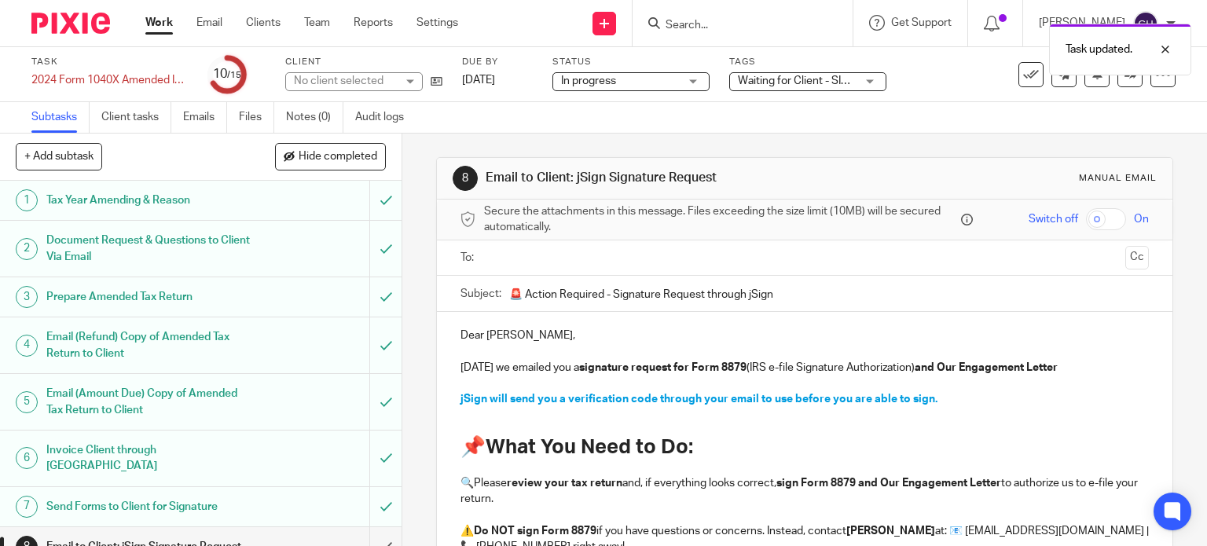
click at [520, 265] on input "text" at bounding box center [804, 258] width 629 height 18
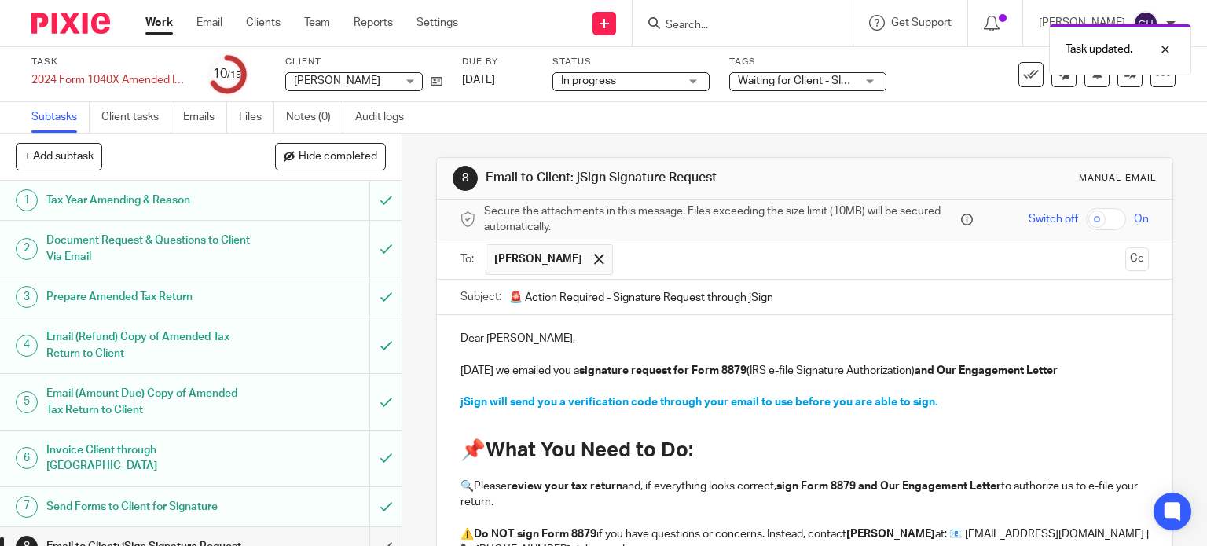
click at [534, 336] on p "Dear Brian Clinger," at bounding box center [804, 339] width 689 height 16
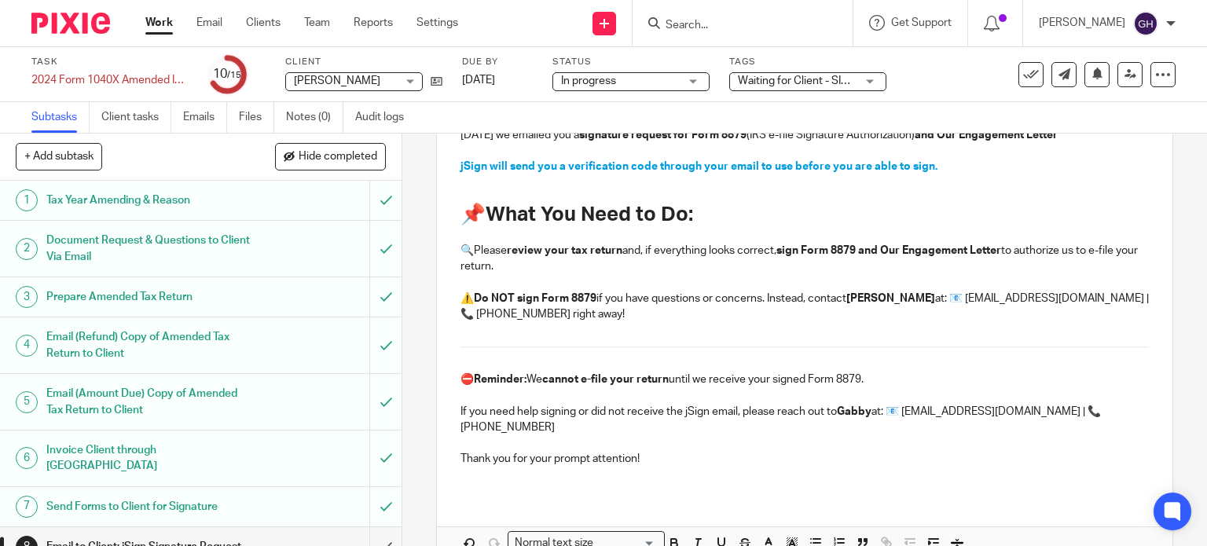
scroll to position [306, 0]
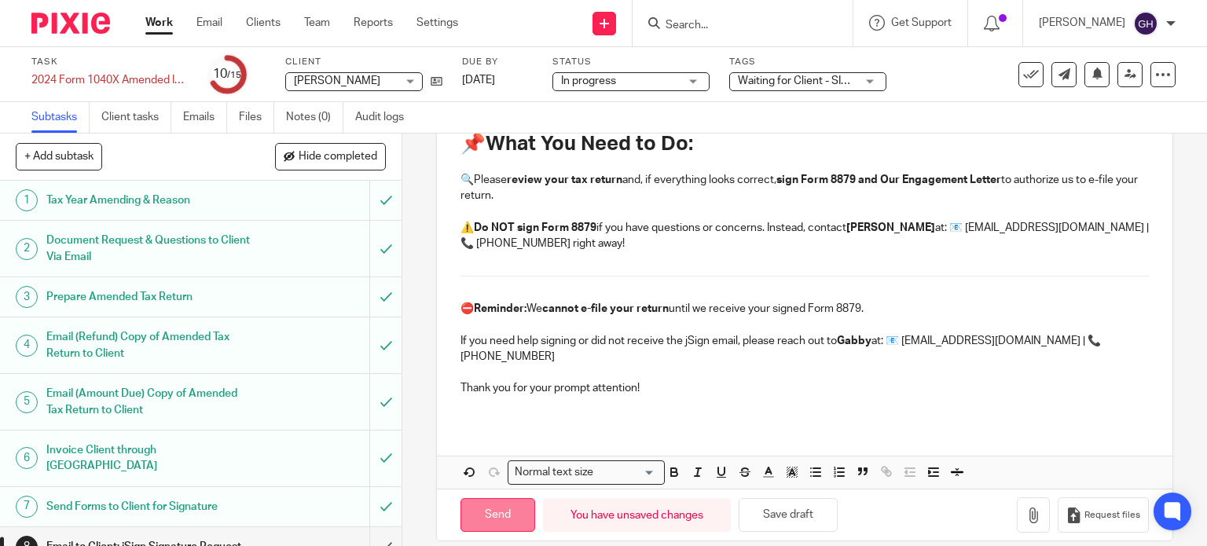
click at [472, 498] on input "Send" at bounding box center [497, 515] width 75 height 34
type input "Sent"
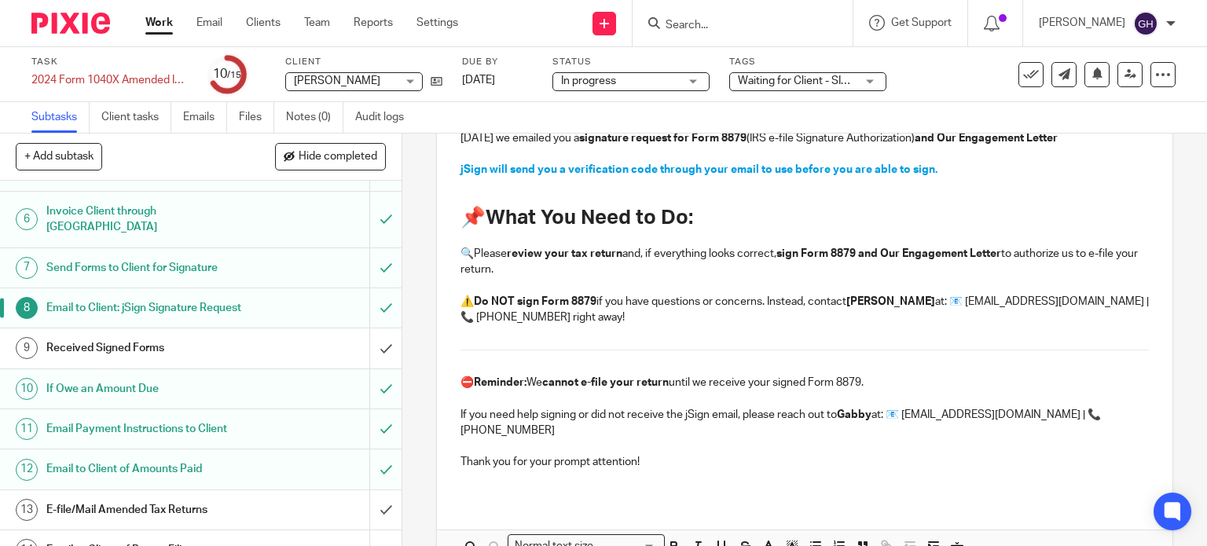
scroll to position [0, 0]
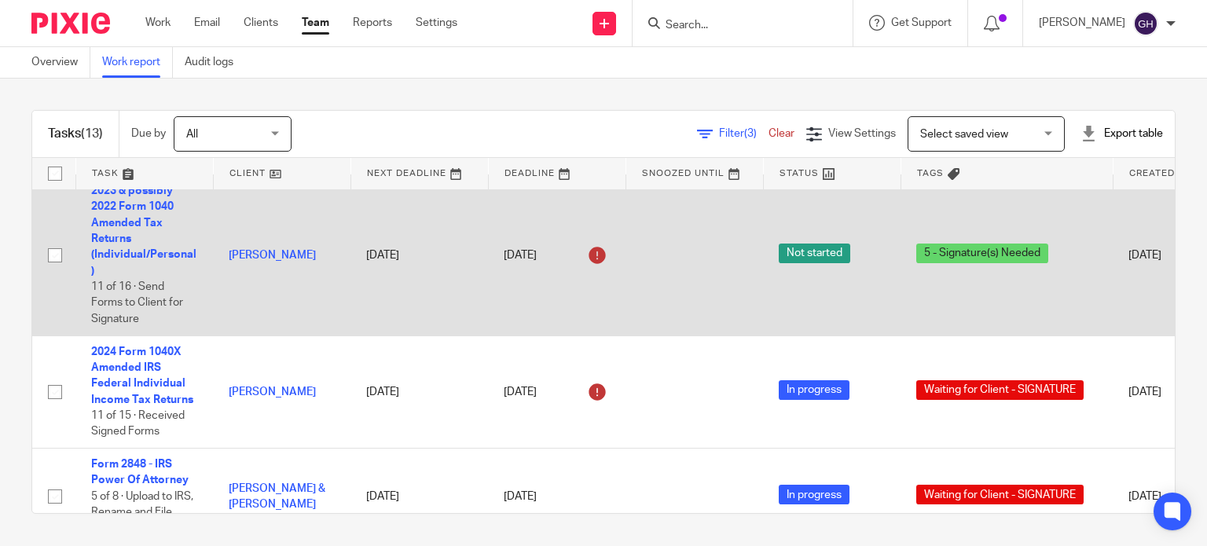
scroll to position [1178, 0]
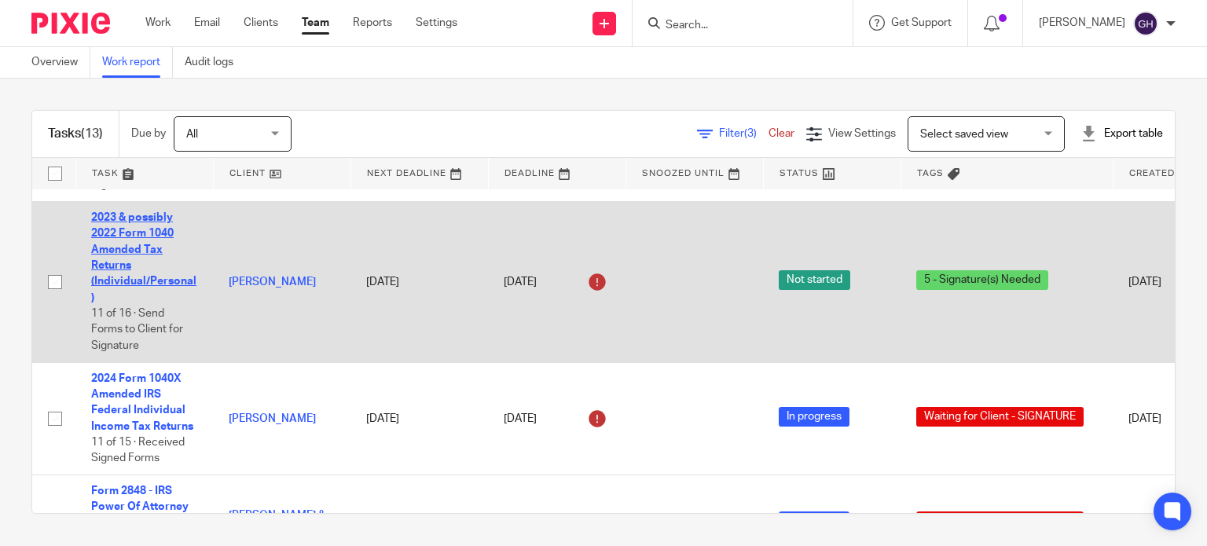
click at [152, 253] on link "2023 & possibly 2022 Form 1040 Amended Tax Returns (Individual/Personal)" at bounding box center [143, 257] width 105 height 91
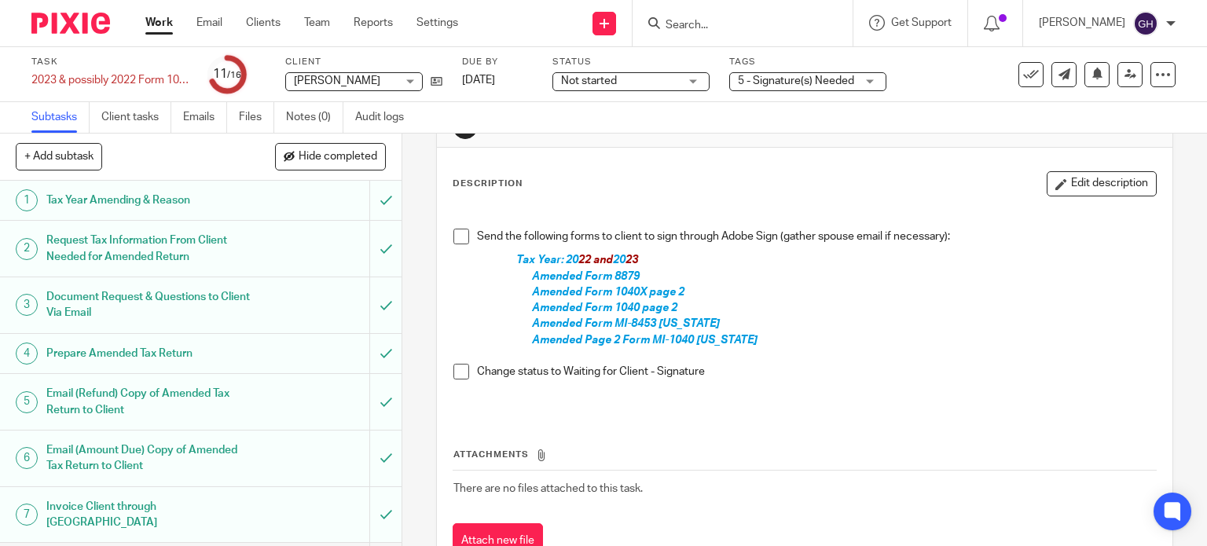
scroll to position [79, 0]
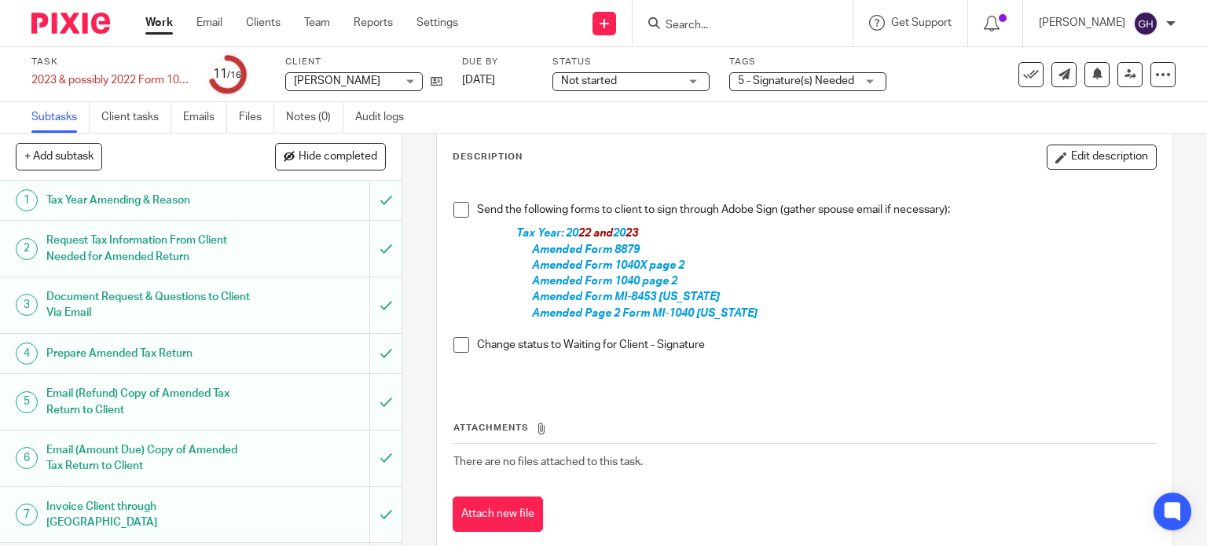
click at [163, 23] on link "Work" at bounding box center [159, 23] width 28 height 16
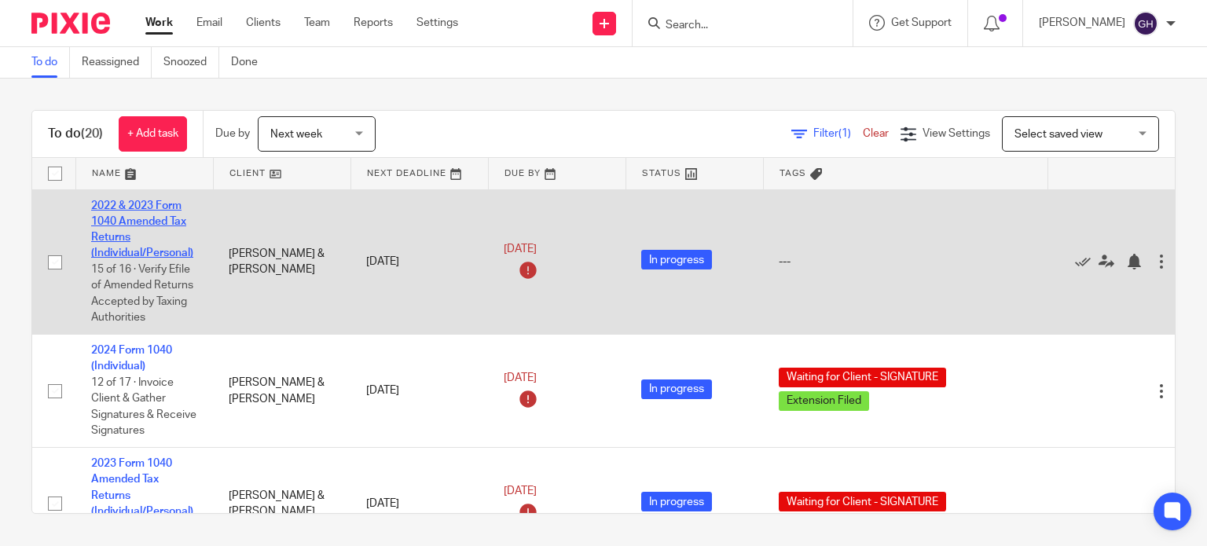
click at [138, 218] on link "2022 & 2023 Form 1040 Amended Tax Returns (Individual/Personal)" at bounding box center [142, 229] width 102 height 59
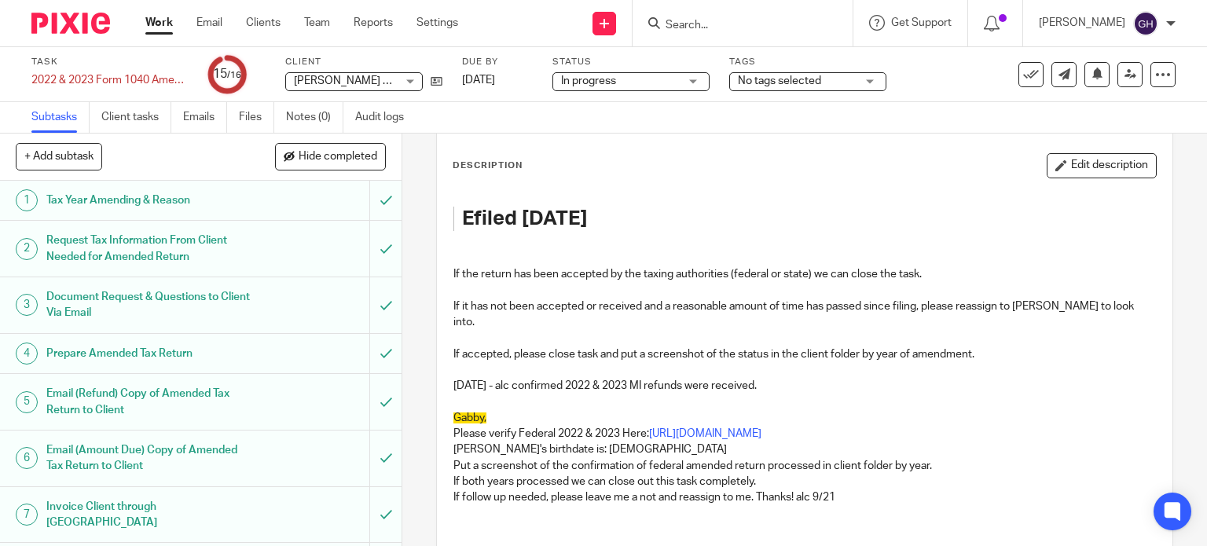
scroll to position [157, 0]
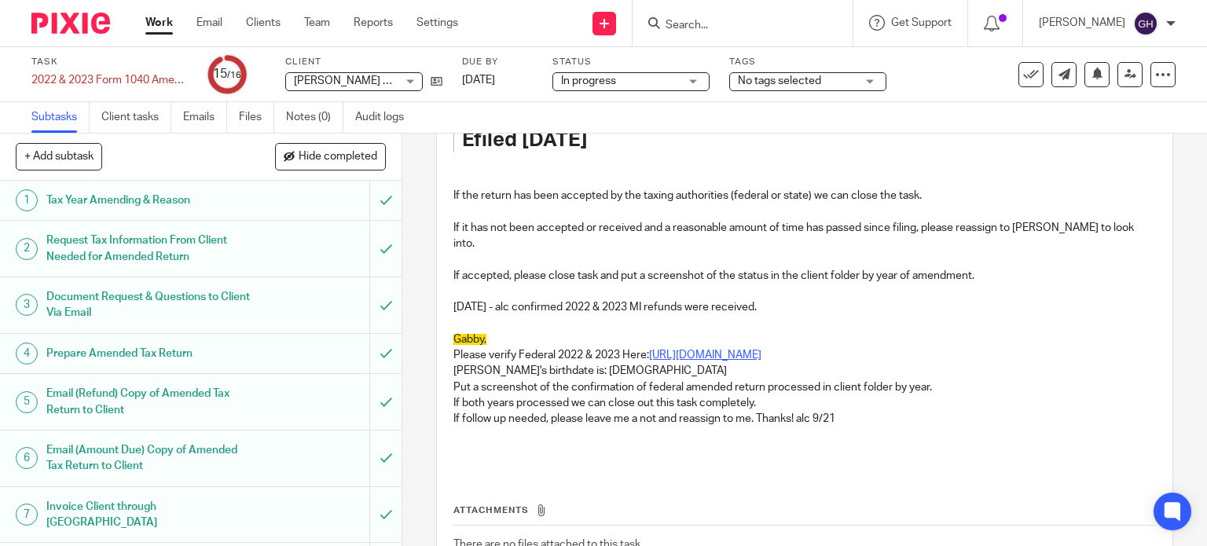
click at [674, 350] on link "https://www.irs.gov/filing/wheres-my-amended-return" at bounding box center [705, 355] width 112 height 11
click at [435, 85] on icon at bounding box center [437, 81] width 12 height 12
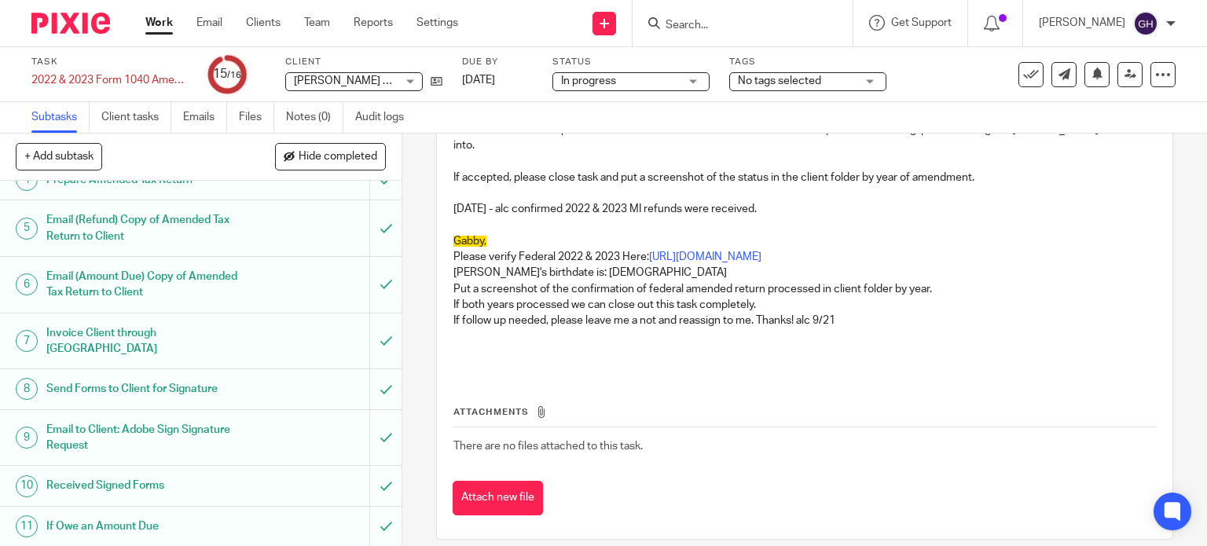
scroll to position [373, 0]
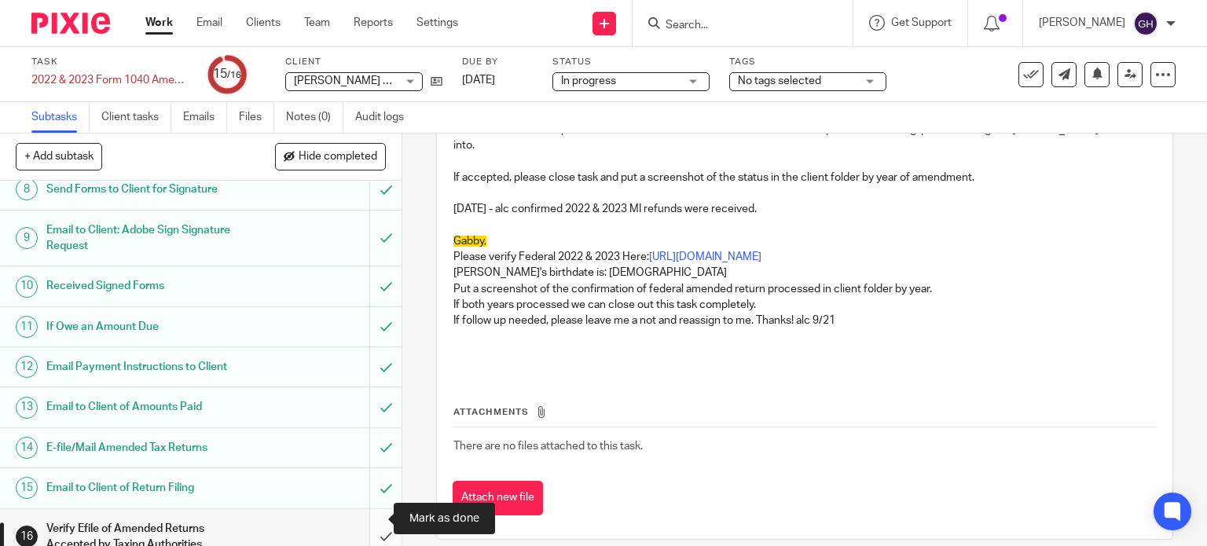
click at [367, 514] on input "submit" at bounding box center [201, 537] width 402 height 56
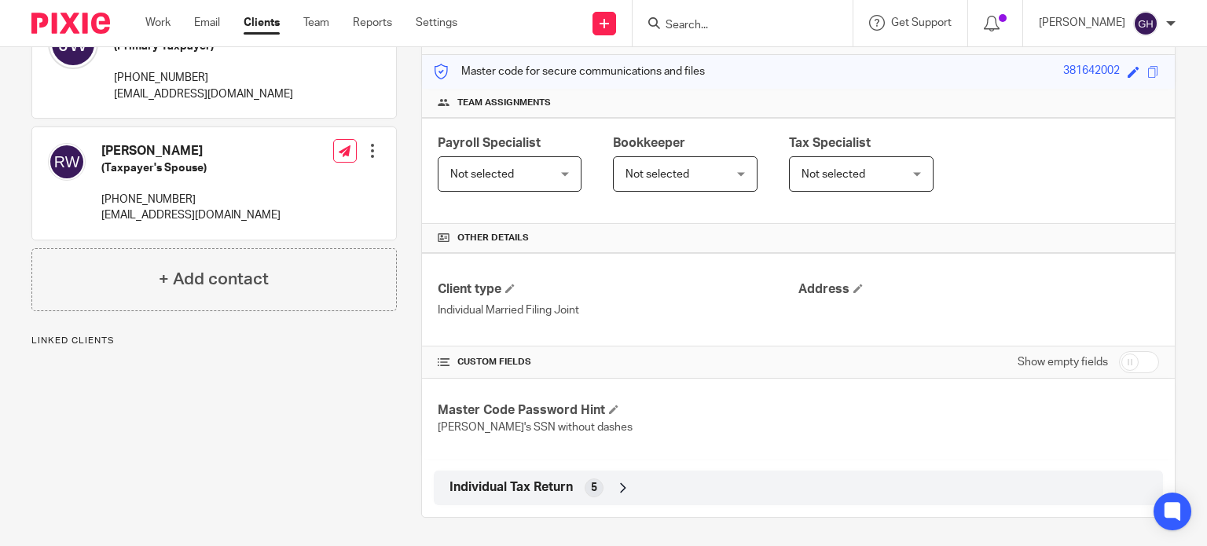
scroll to position [195, 0]
click at [537, 481] on span "Individual Tax Return" at bounding box center [510, 486] width 123 height 17
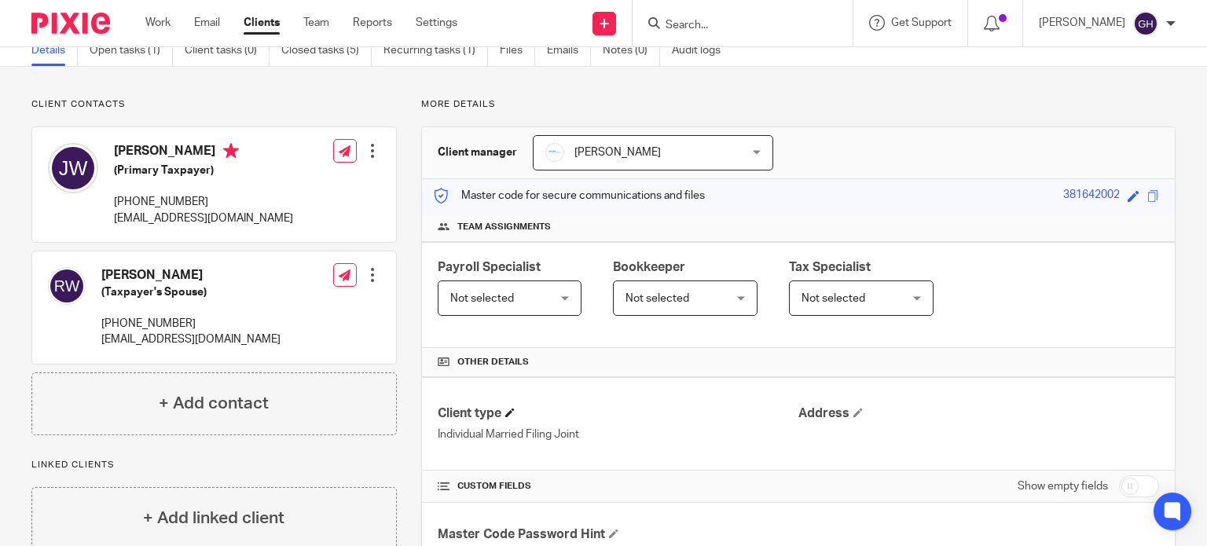
scroll to position [66, 0]
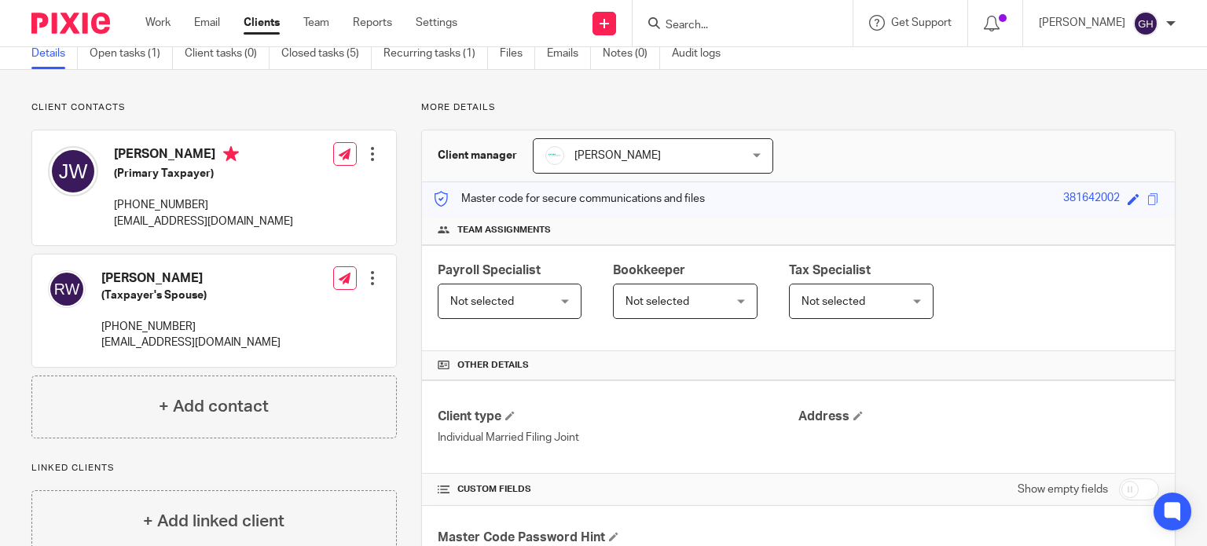
drag, startPoint x: 1047, startPoint y: 197, endPoint x: 1110, endPoint y: 194, distance: 62.9
click at [1110, 194] on div "Master code for secure communications and files 381642002 Save 381642002" at bounding box center [798, 199] width 753 height 34
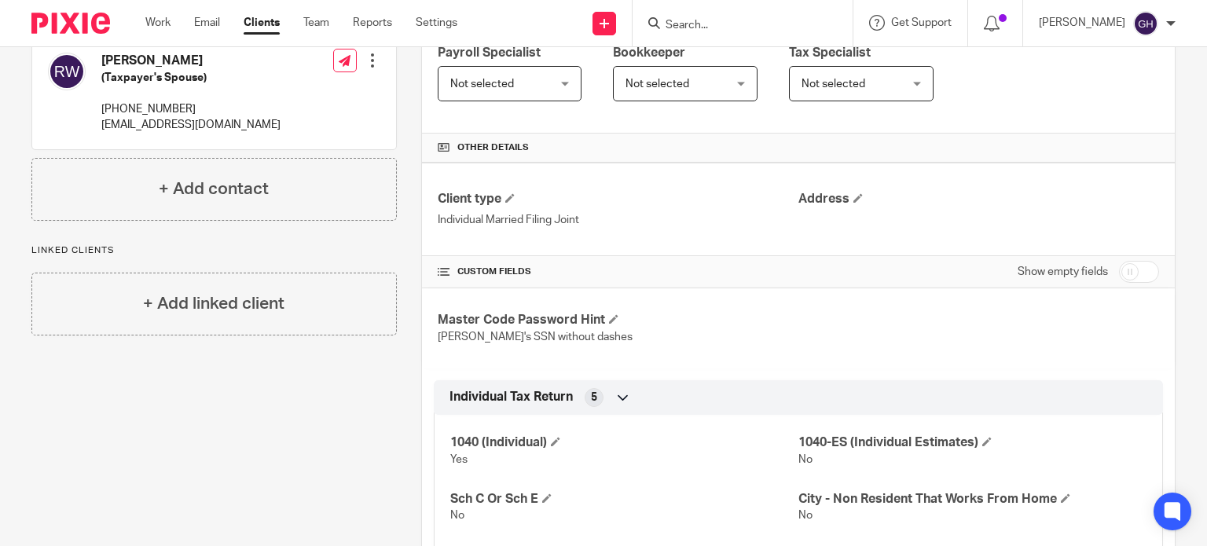
scroll to position [380, 0]
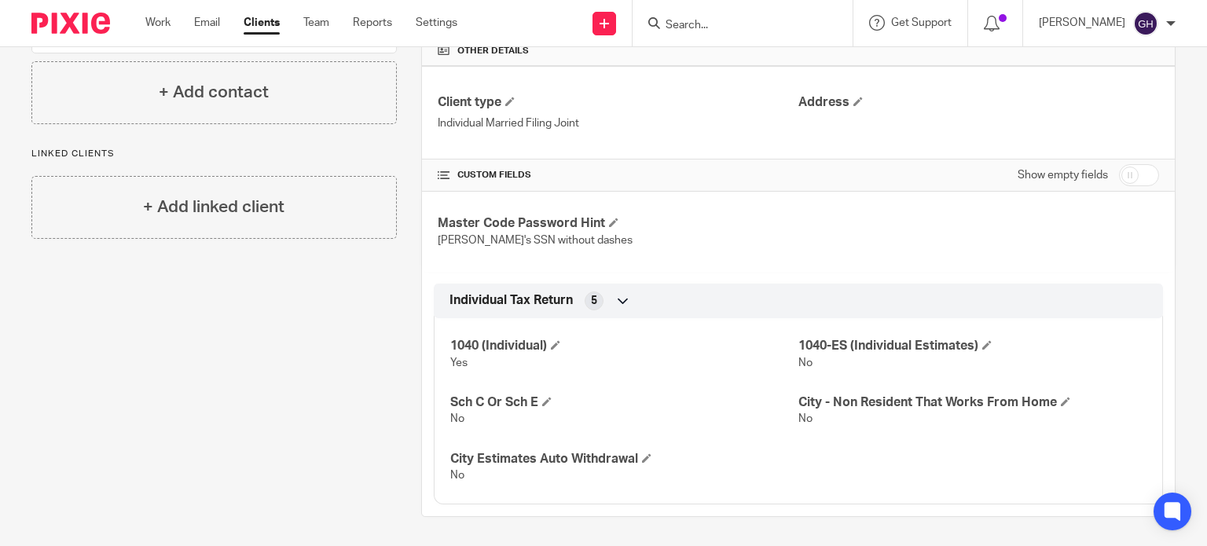
click at [1124, 175] on input "checkbox" at bounding box center [1139, 175] width 40 height 22
checkbox input "true"
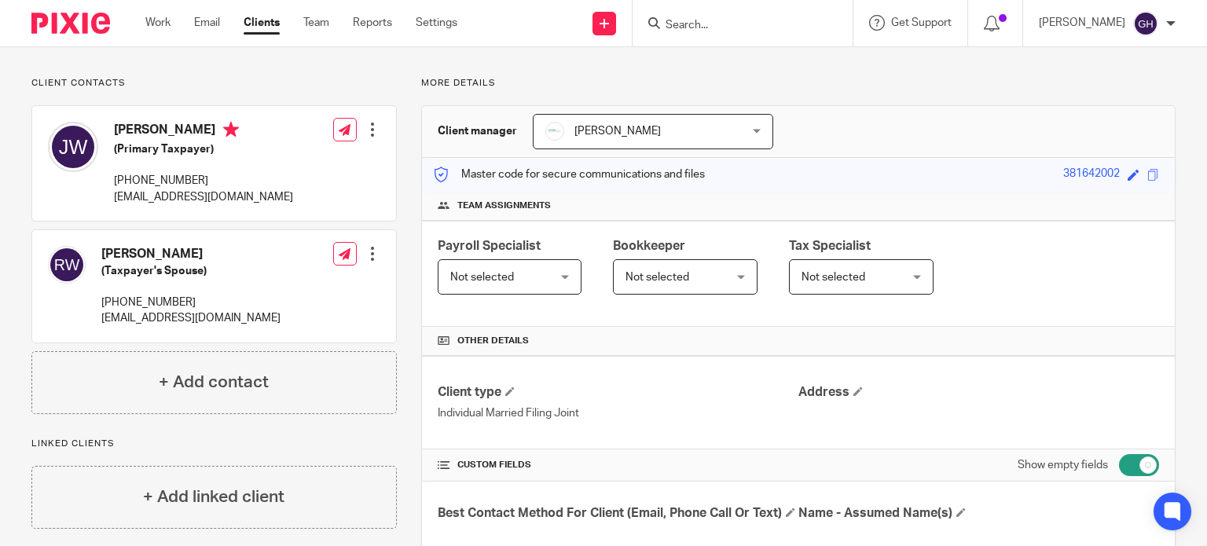
scroll to position [64, 0]
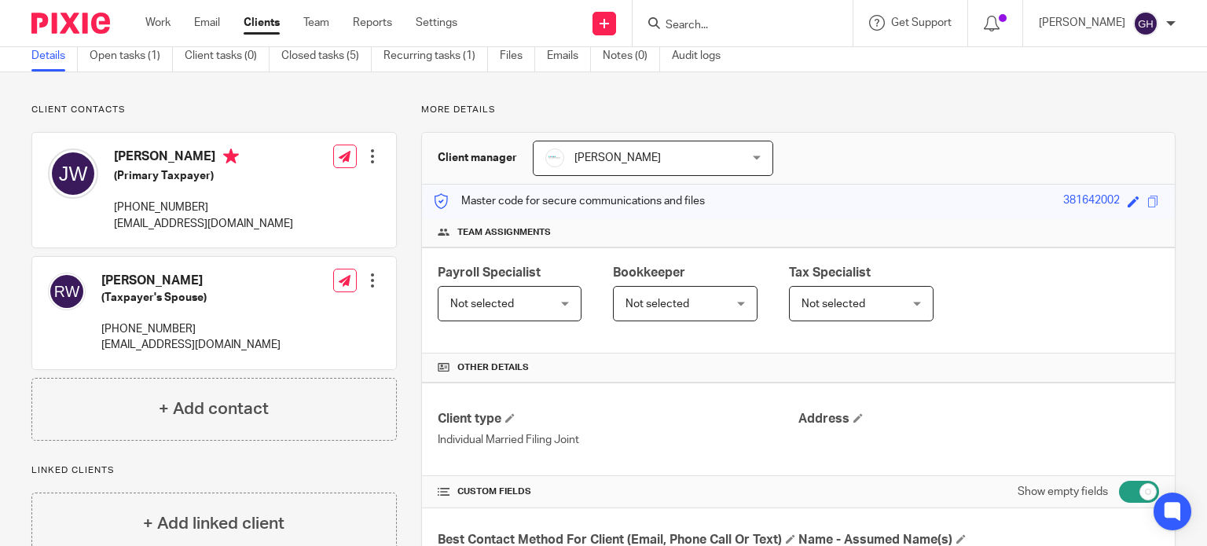
click at [289, 198] on div "Jim Ward (Primary Taxpayer) 616-308-7063 jwardb737@gmail.com Edit contact Creat…" at bounding box center [214, 190] width 364 height 115
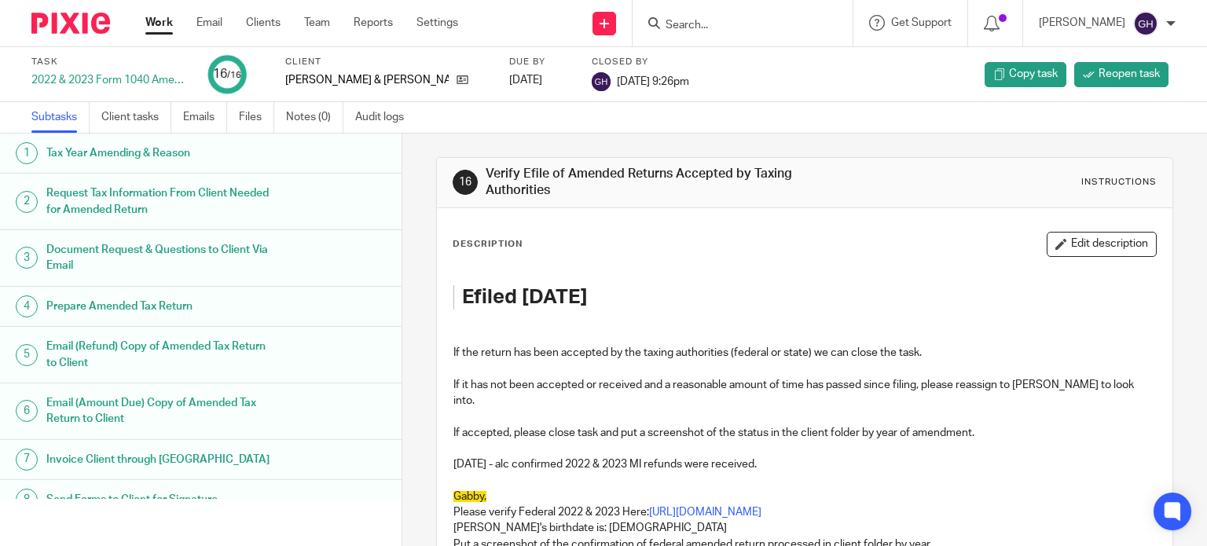
click at [588, 306] on strong "Efiled [DATE]" at bounding box center [525, 297] width 126 height 20
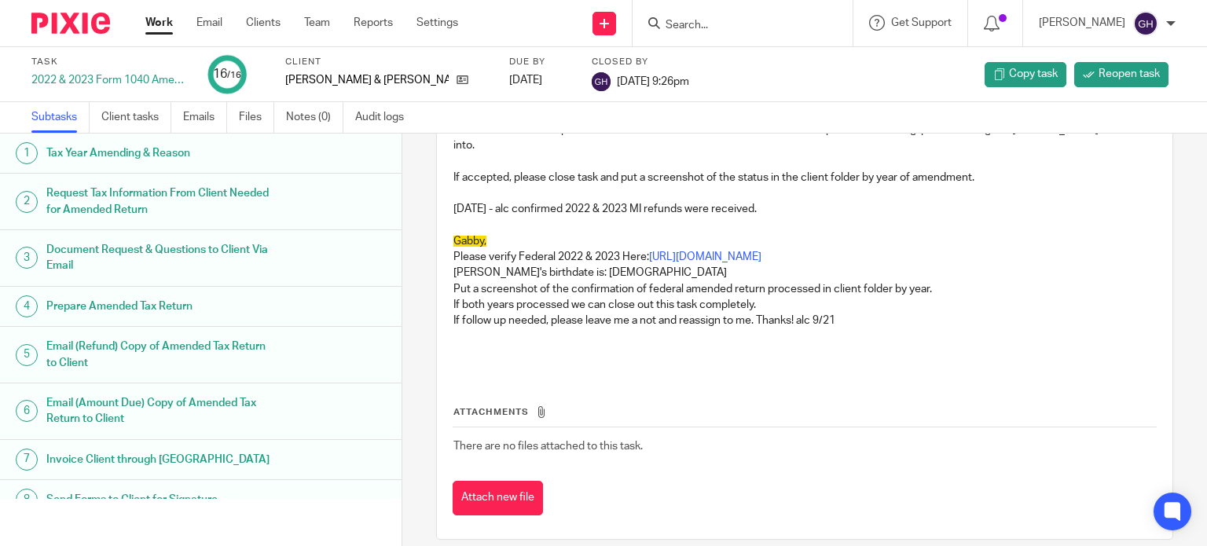
click at [169, 25] on link "Work" at bounding box center [159, 23] width 28 height 16
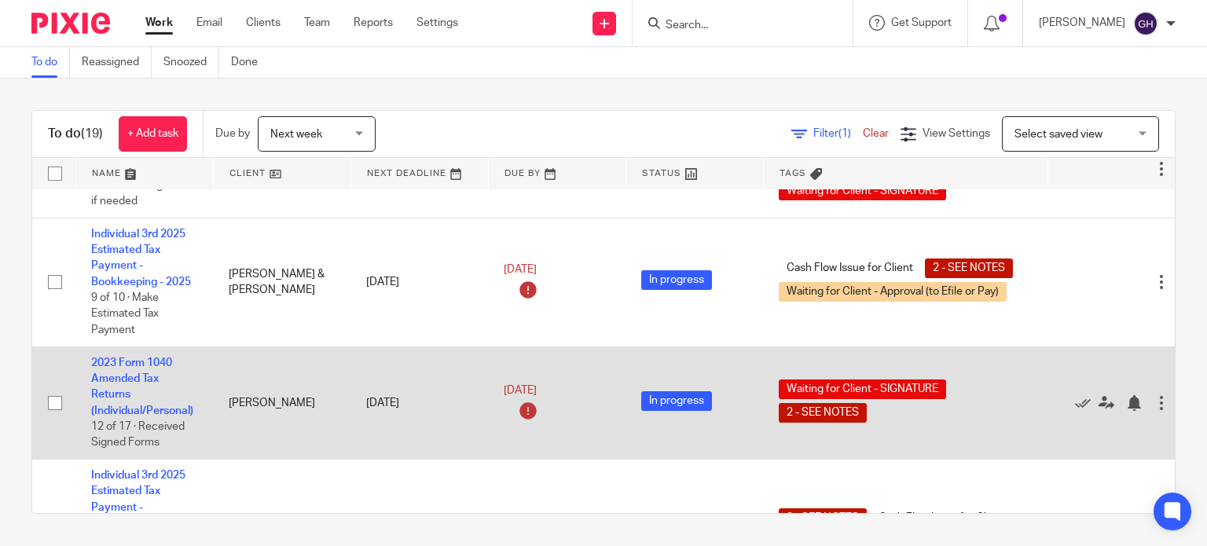
scroll to position [550, 0]
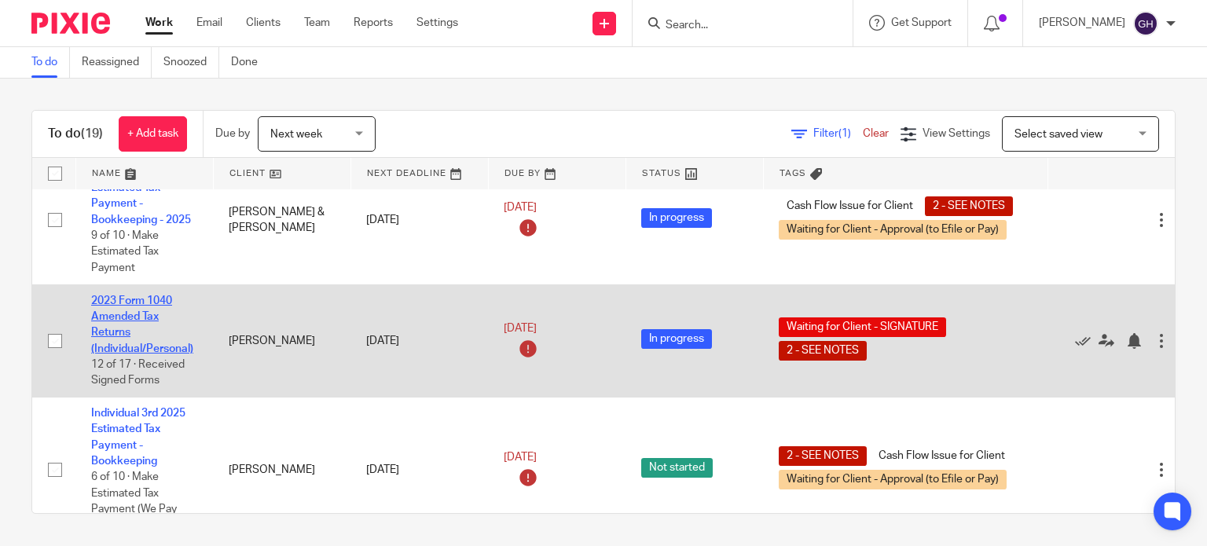
click at [148, 322] on link "2023 Form 1040 Amended Tax Returns (Individual/Personal)" at bounding box center [142, 324] width 102 height 59
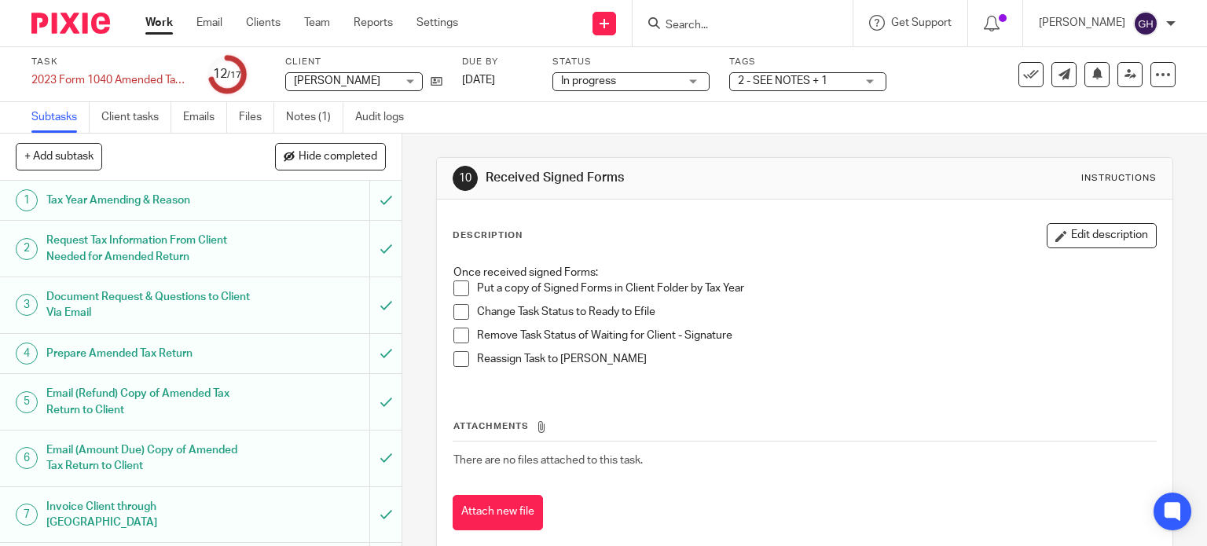
click at [764, 75] on span "2 - SEE NOTES + 1" at bounding box center [783, 80] width 90 height 11
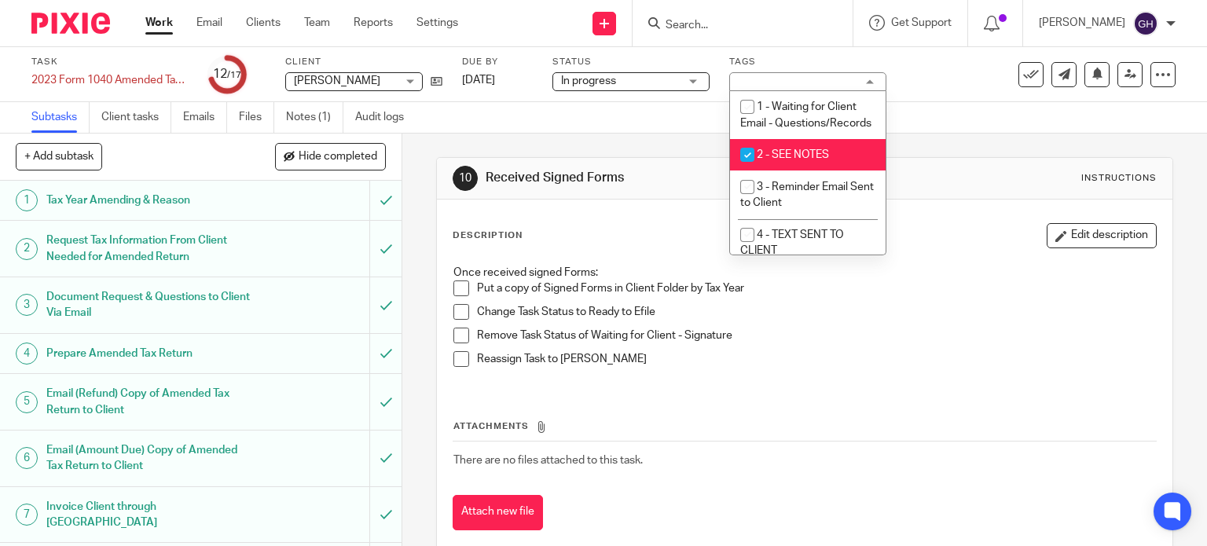
click at [750, 170] on input "checkbox" at bounding box center [747, 155] width 30 height 30
checkbox input "false"
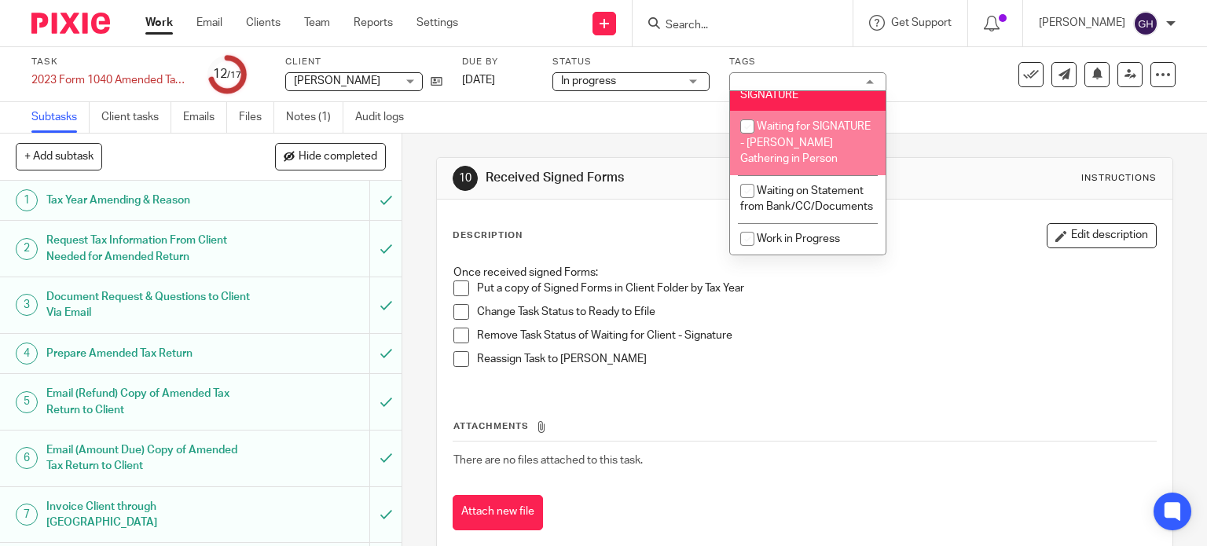
click at [747, 94] on input "checkbox" at bounding box center [747, 79] width 30 height 30
checkbox input "false"
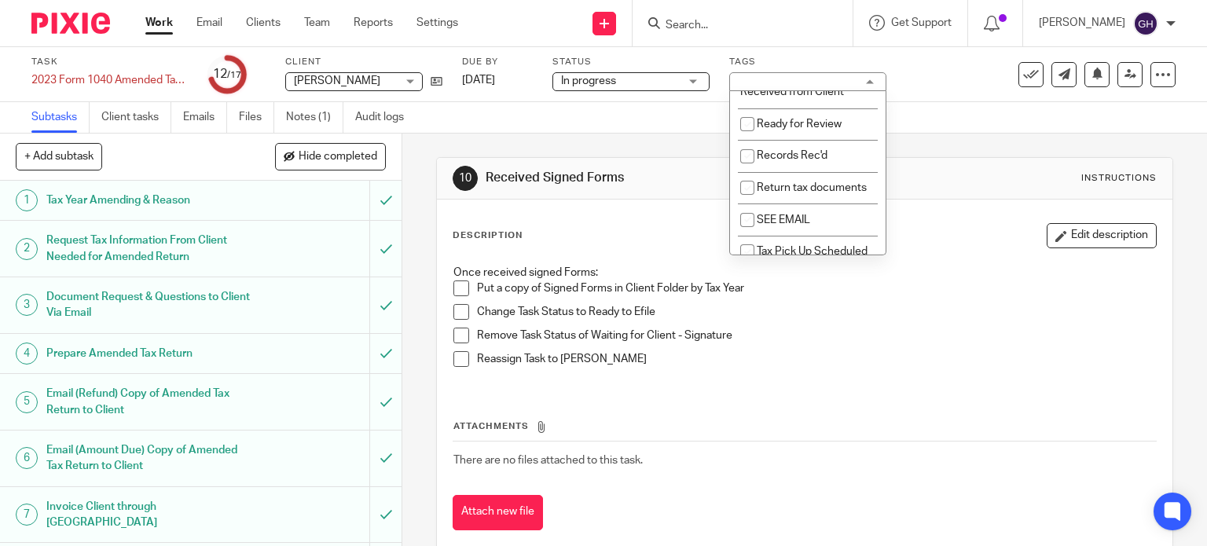
scroll to position [864, 0]
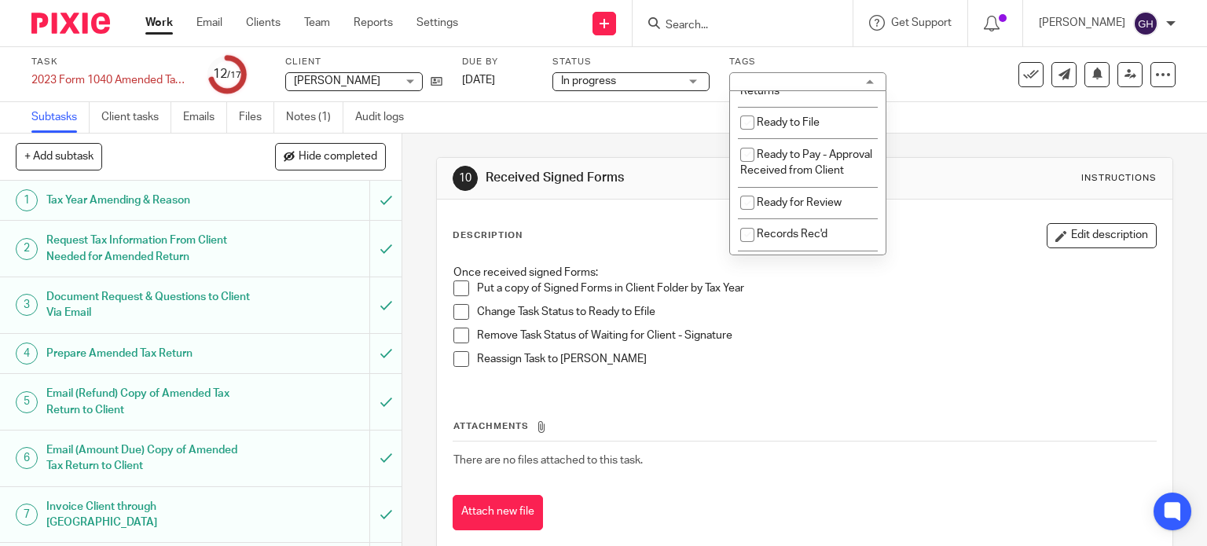
click at [750, 49] on span "Ready to Efile - Federal & State Returns" at bounding box center [804, 35] width 129 height 28
checkbox input "true"
click at [627, 227] on div "Description Edit description" at bounding box center [805, 235] width 705 height 25
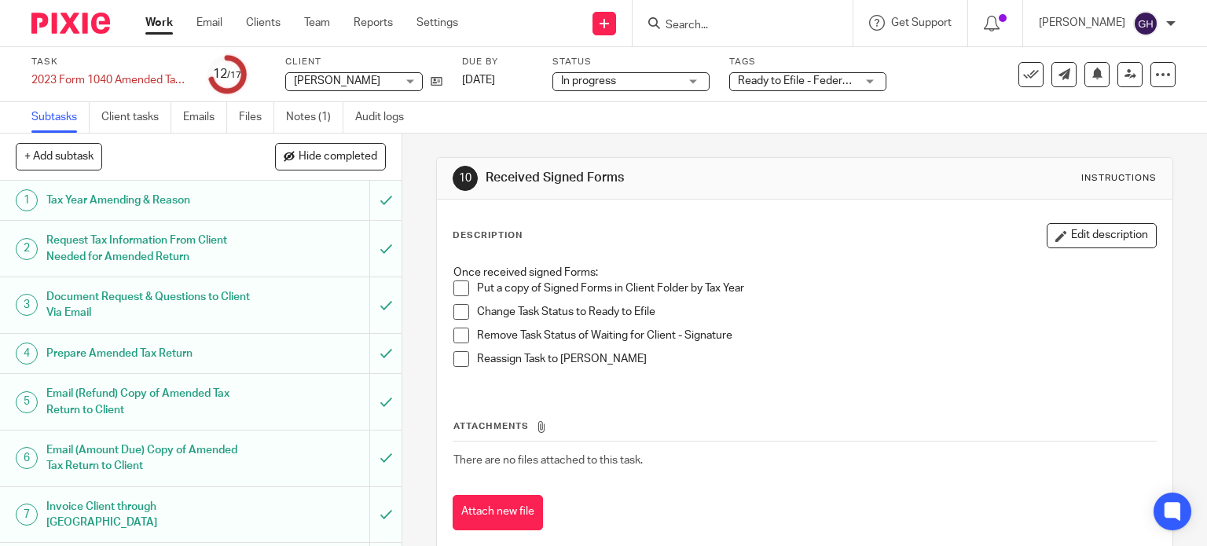
click at [453, 292] on span at bounding box center [461, 289] width 16 height 16
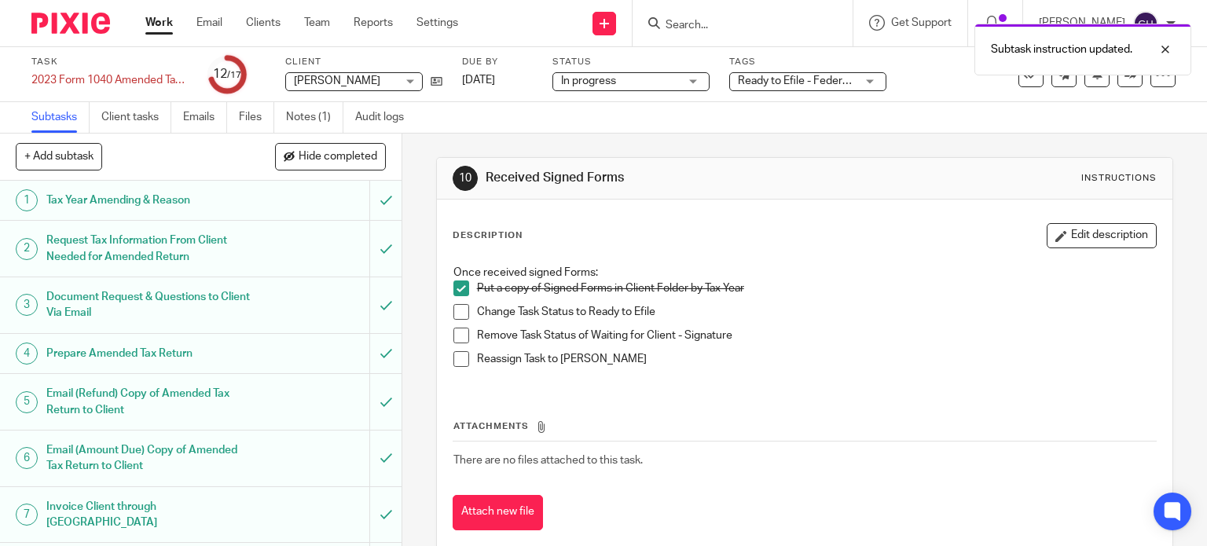
click at [456, 310] on span at bounding box center [461, 312] width 16 height 16
click at [462, 332] on span at bounding box center [461, 336] width 16 height 16
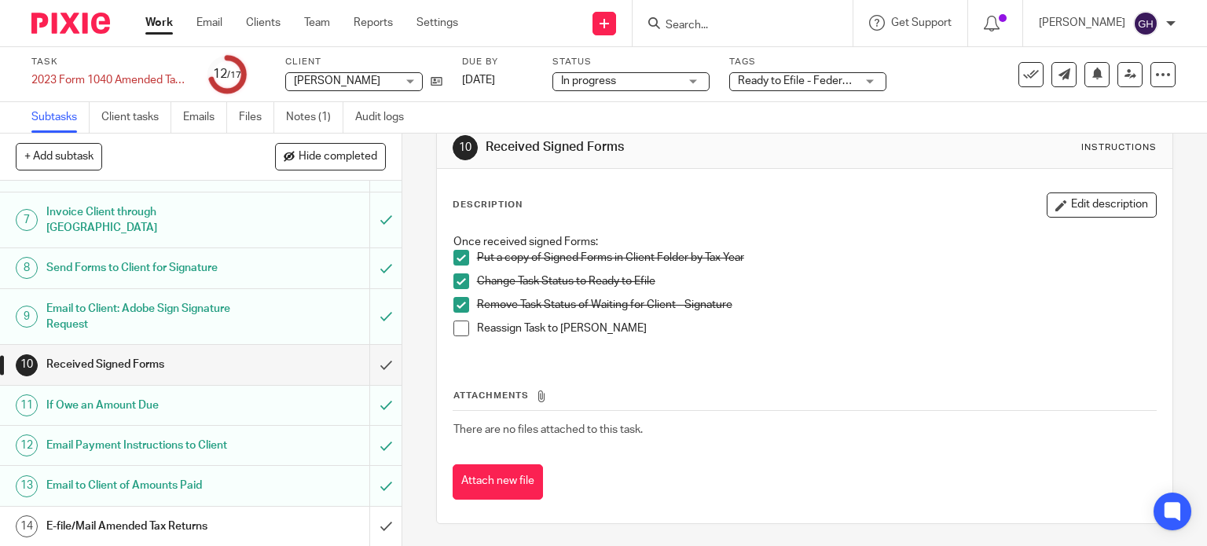
scroll to position [257, 0]
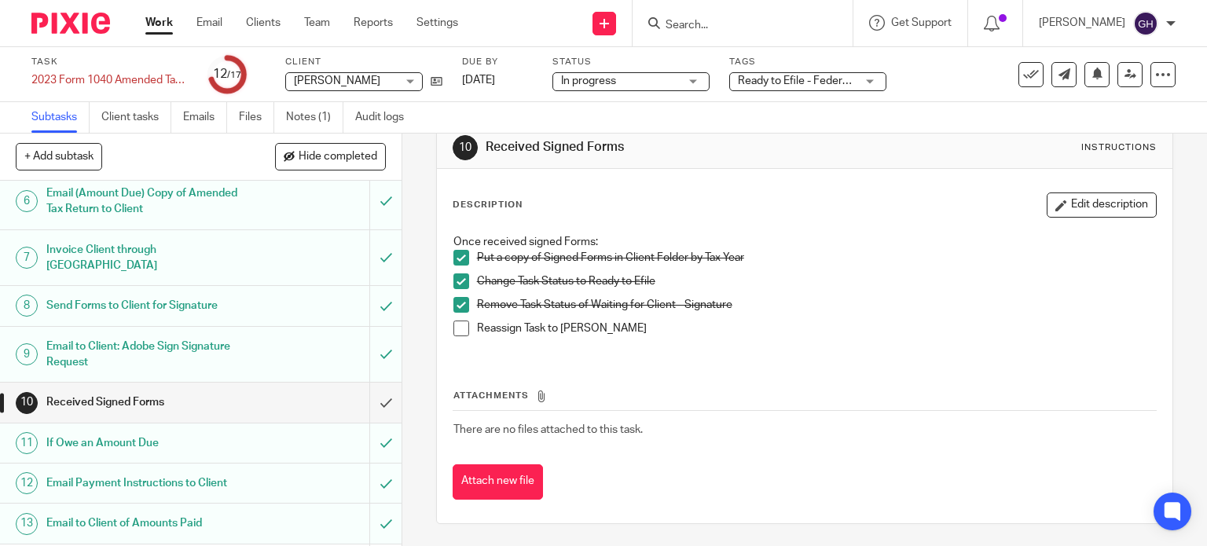
click at [453, 328] on span at bounding box center [461, 329] width 16 height 16
click at [370, 386] on input "submit" at bounding box center [201, 402] width 402 height 39
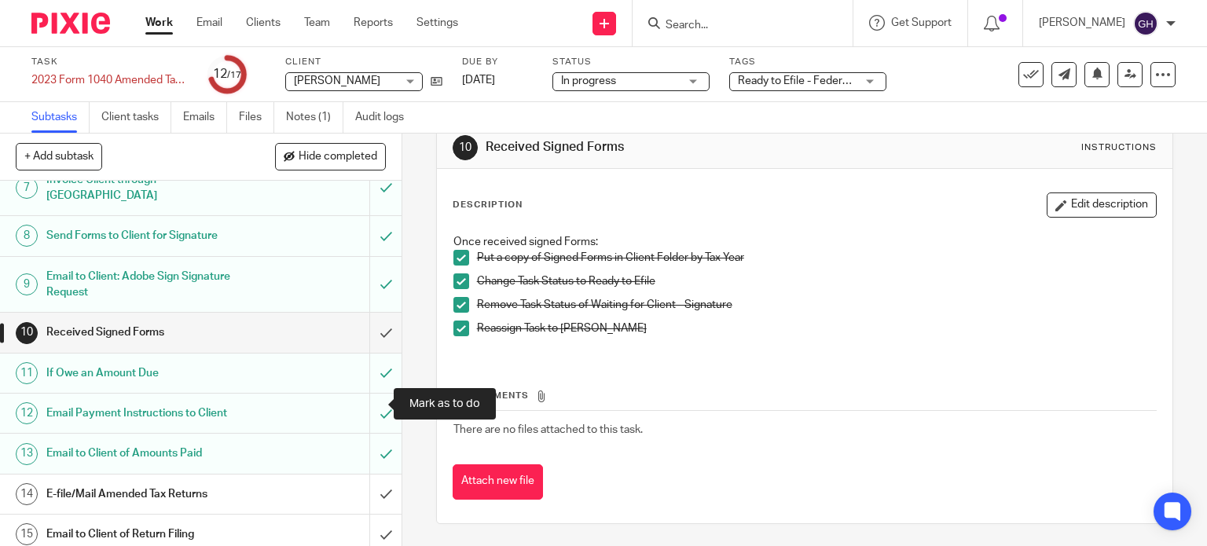
scroll to position [336, 0]
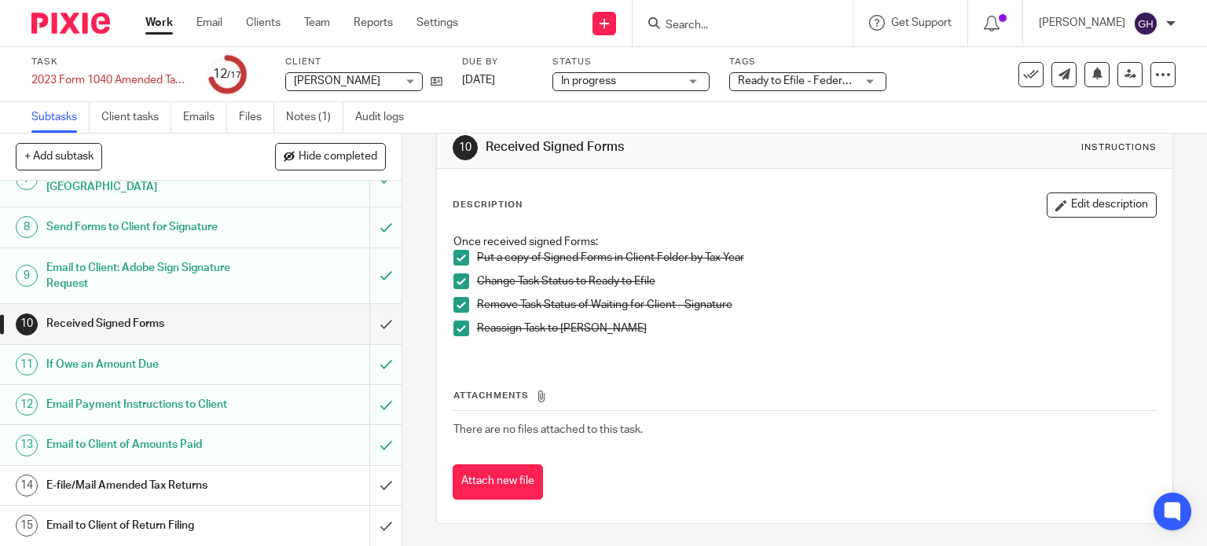
click at [280, 393] on div "Email Payment Instructions to Client" at bounding box center [199, 405] width 307 height 24
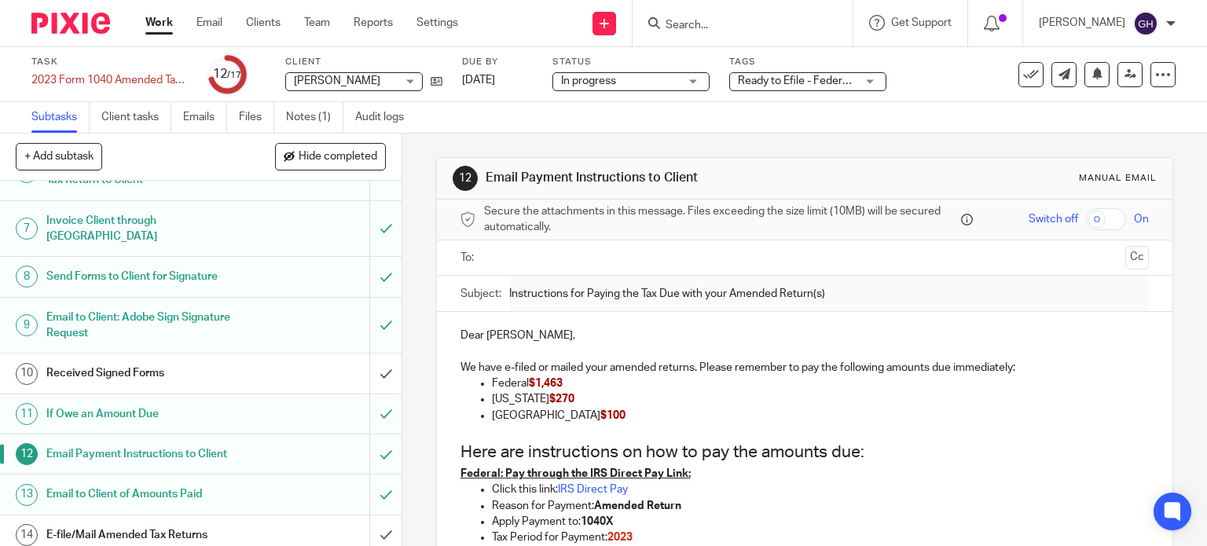
scroll to position [314, 0]
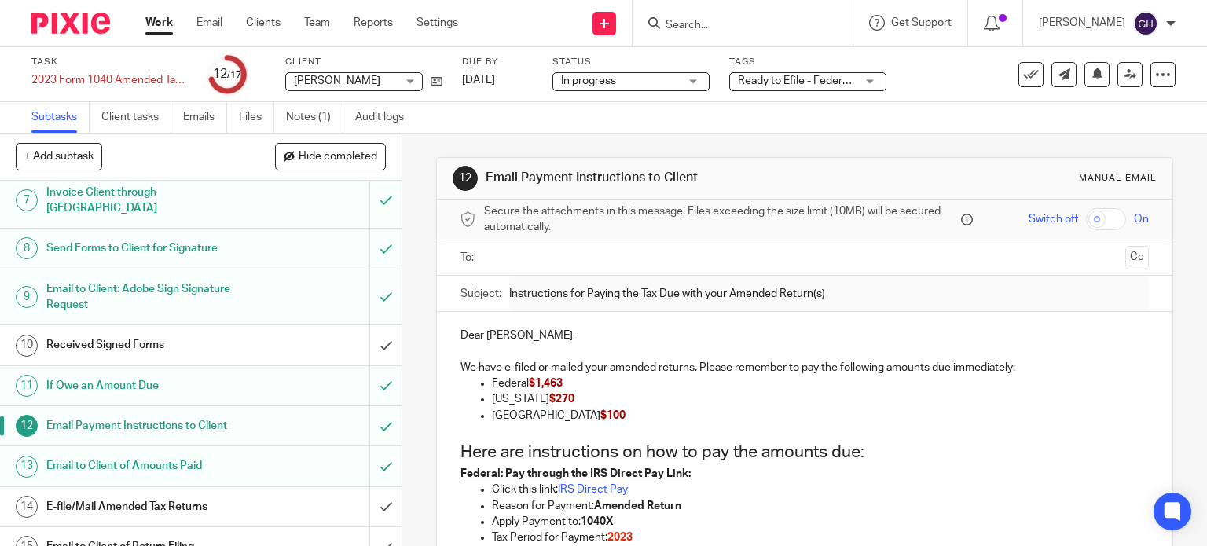
click at [291, 333] on div "Received Signed Forms" at bounding box center [199, 345] width 307 height 24
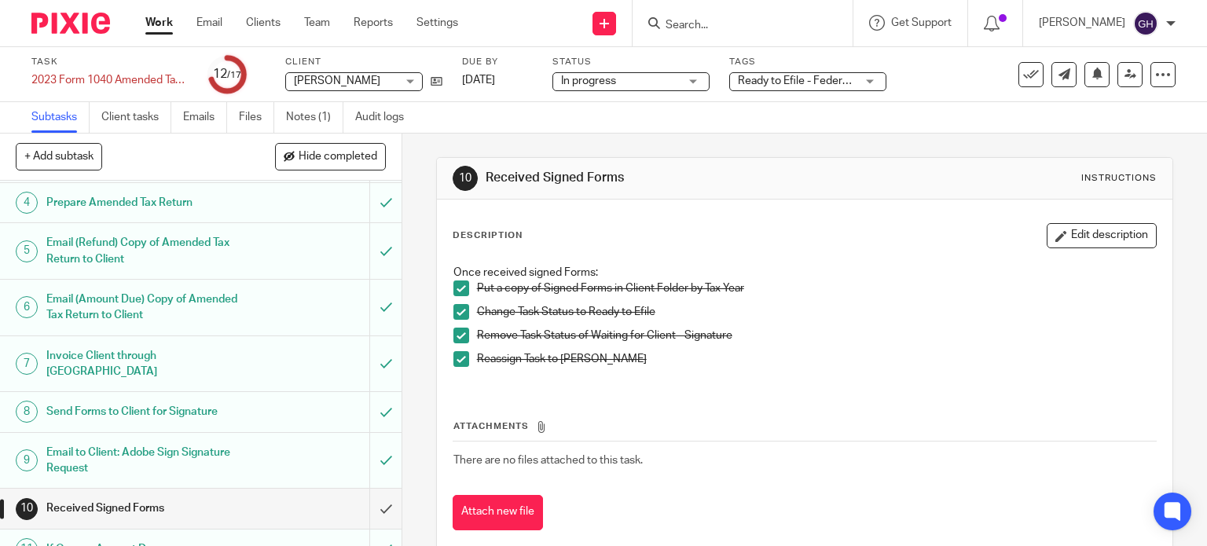
scroll to position [314, 0]
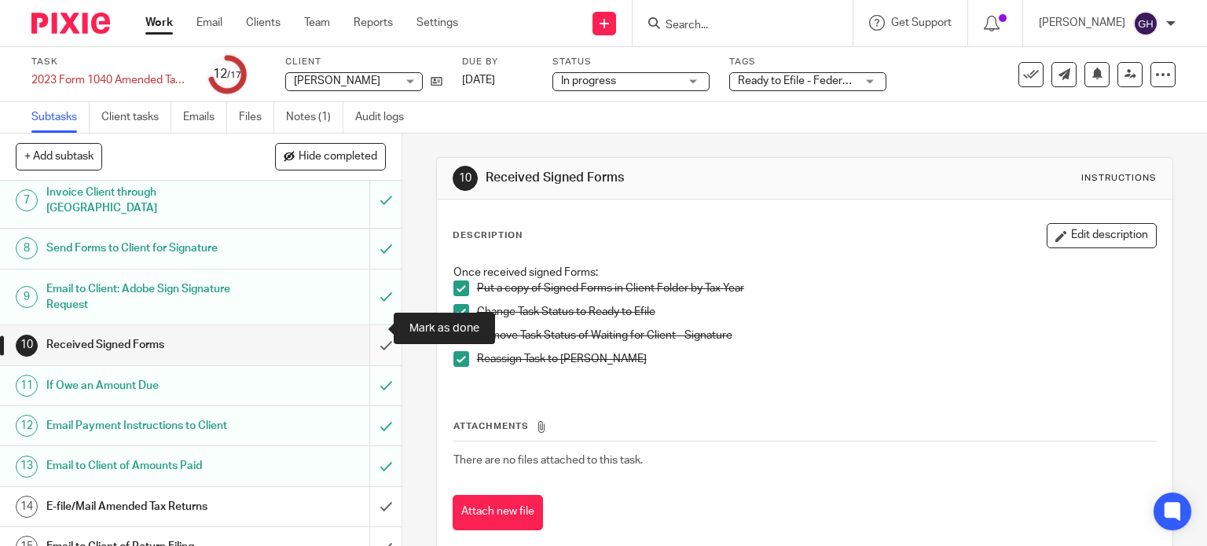
click at [368, 333] on input "submit" at bounding box center [201, 344] width 402 height 39
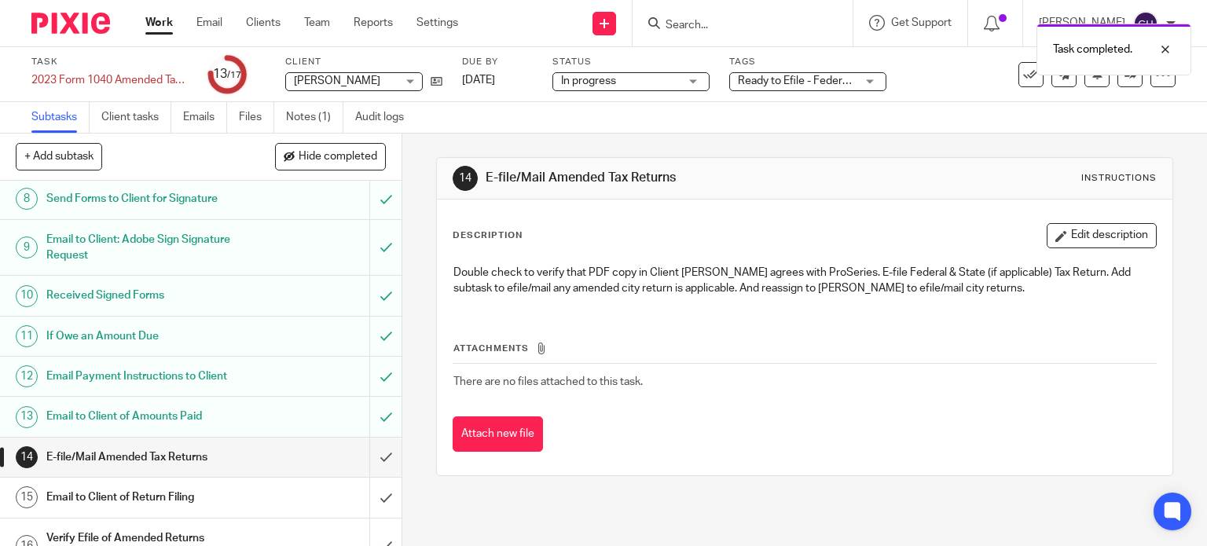
scroll to position [413, 0]
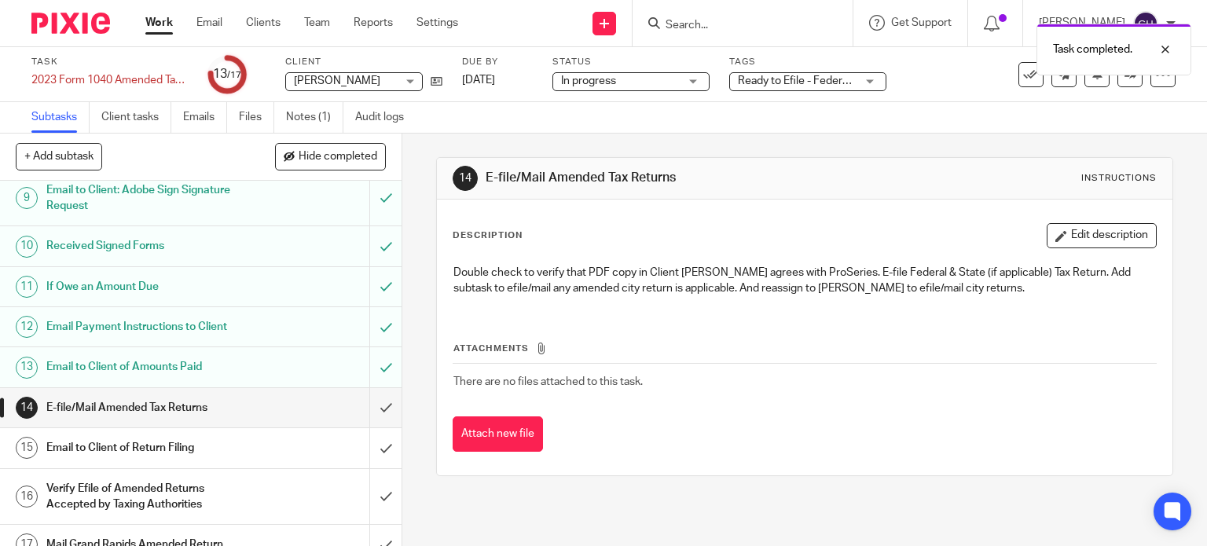
click at [262, 396] on div "E-file/Mail Amended Tax Returns" at bounding box center [199, 408] width 307 height 24
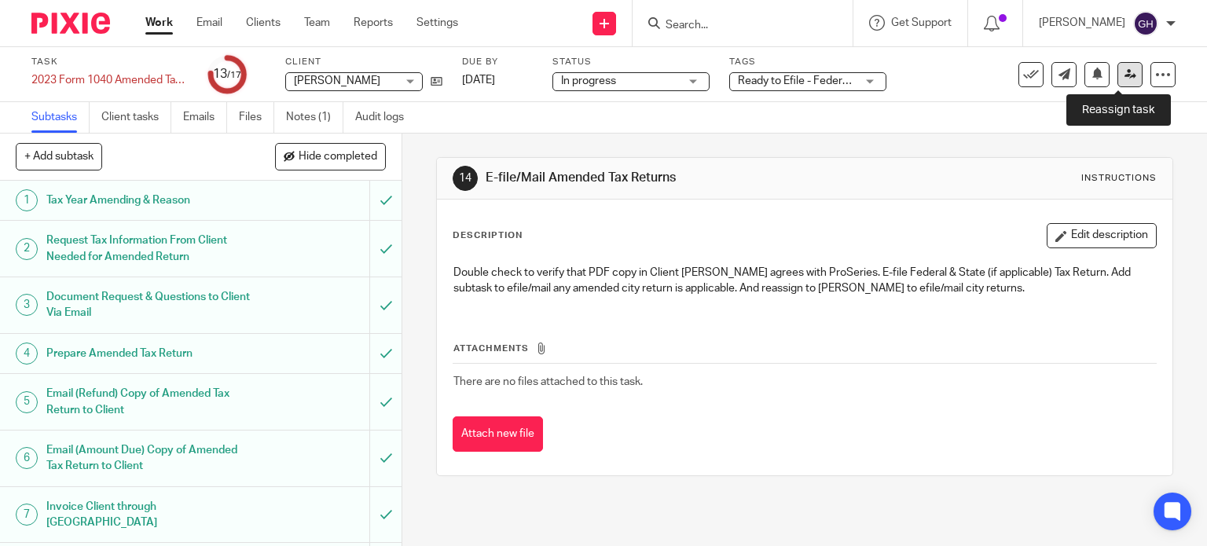
click at [1117, 75] on link at bounding box center [1129, 74] width 25 height 25
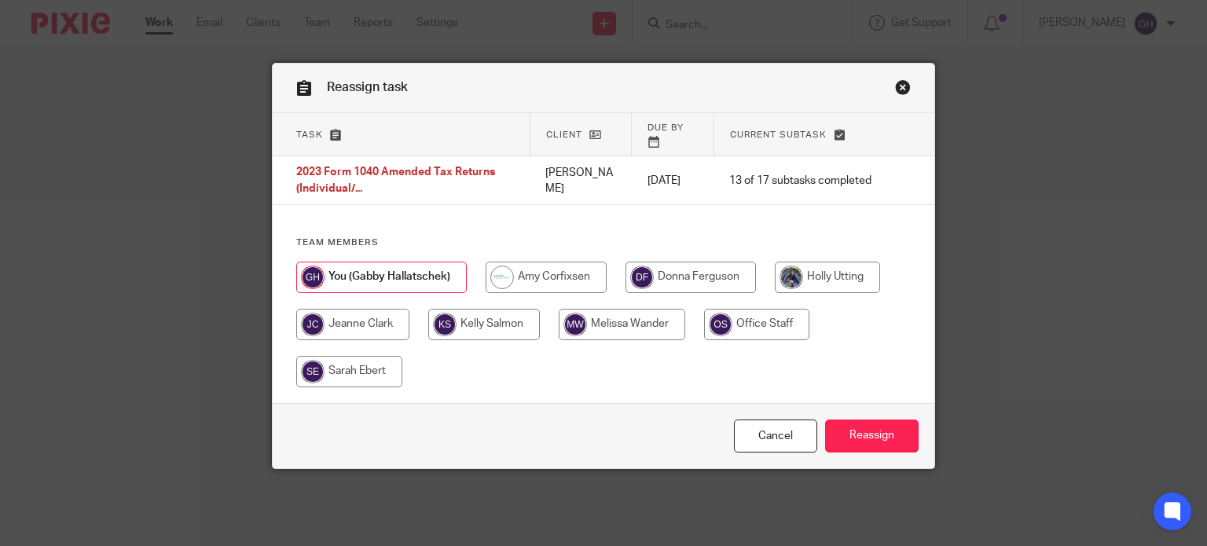
click at [556, 262] on input "radio" at bounding box center [546, 277] width 121 height 31
radio input "true"
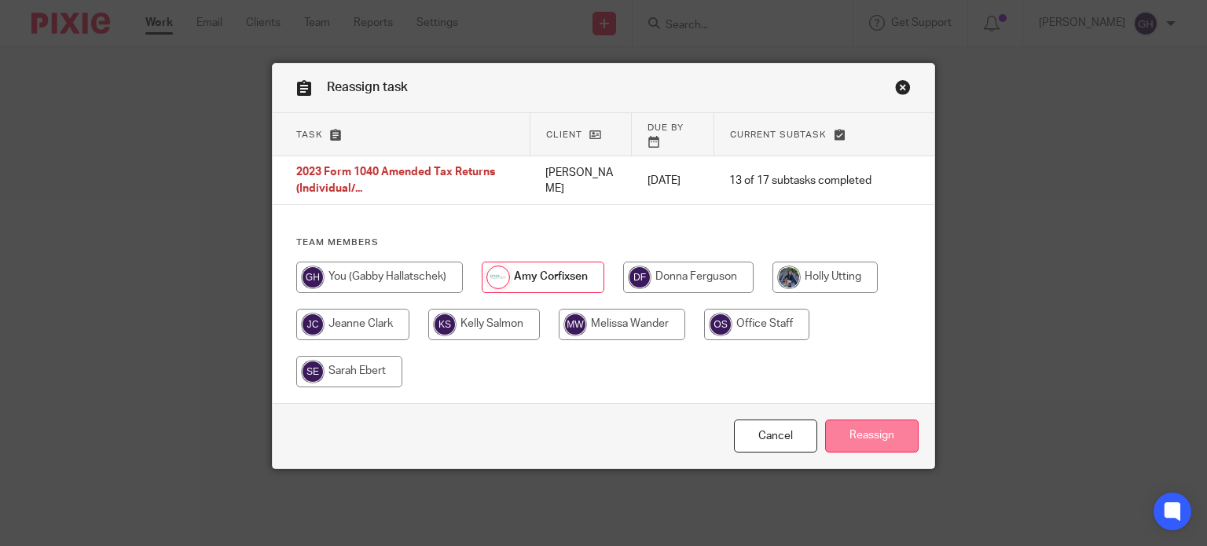
click at [878, 435] on input "Reassign" at bounding box center [872, 437] width 94 height 34
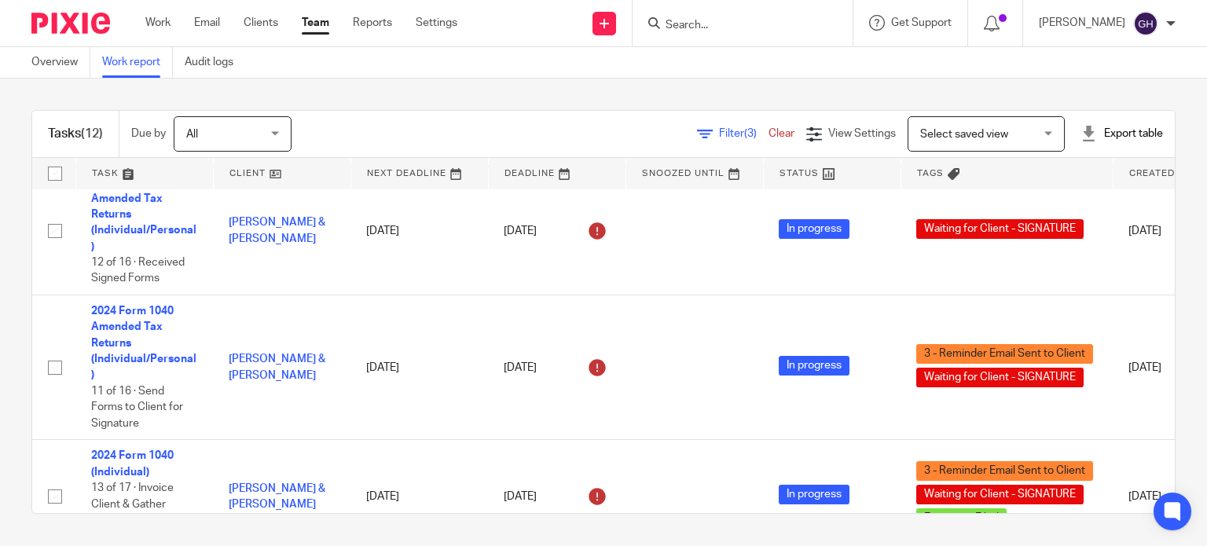
scroll to position [707, 0]
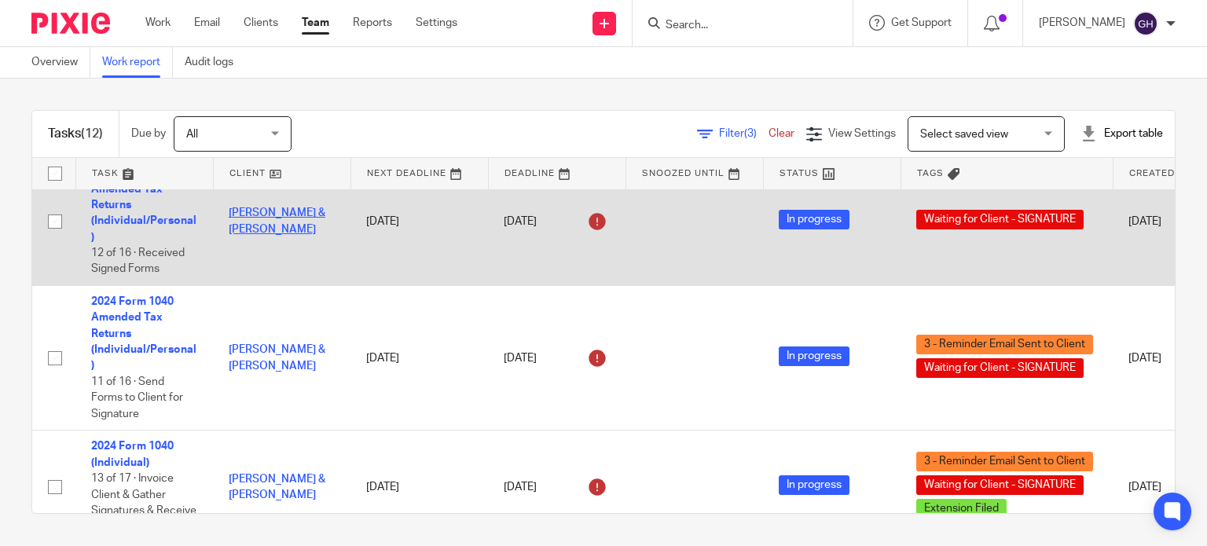
click at [280, 228] on link "[PERSON_NAME] & [PERSON_NAME]" at bounding box center [277, 220] width 97 height 27
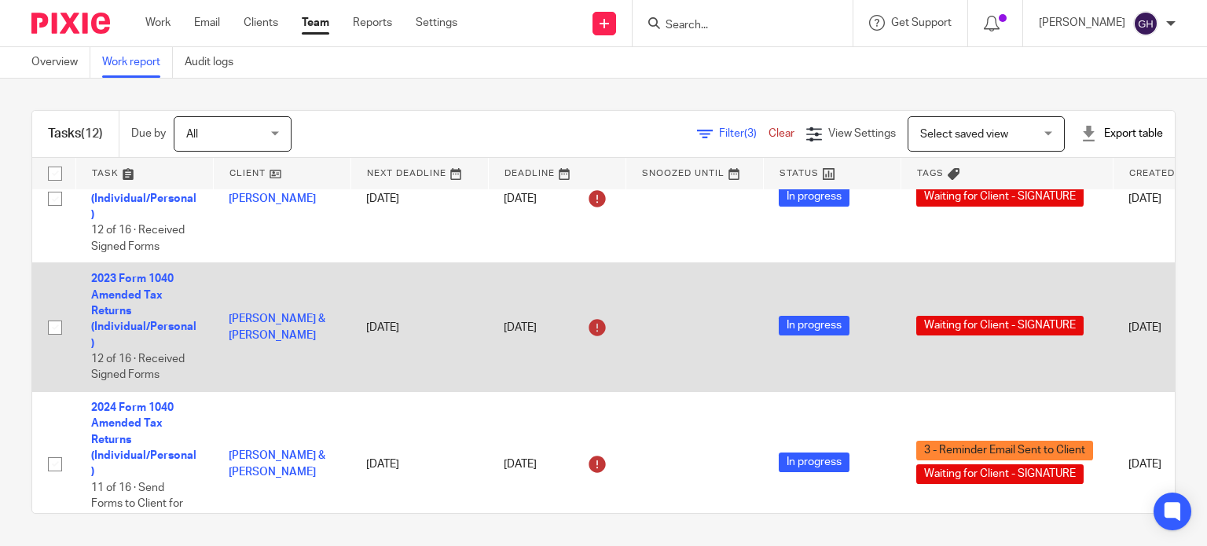
scroll to position [629, 0]
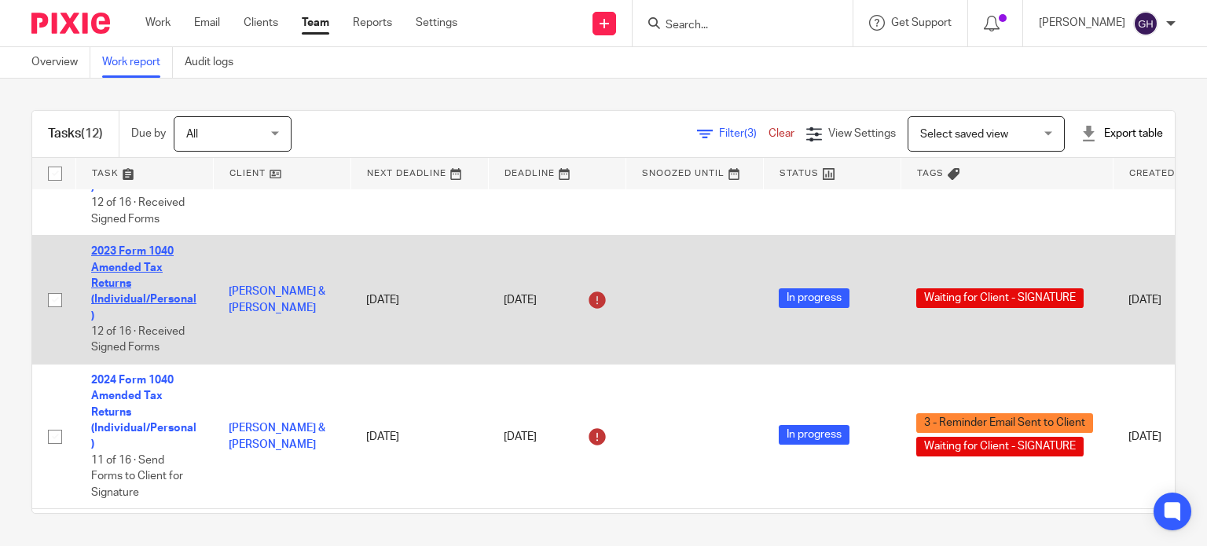
click at [153, 301] on link "2023 Form 1040 Amended Tax Returns (Individual/Personal)" at bounding box center [143, 283] width 105 height 75
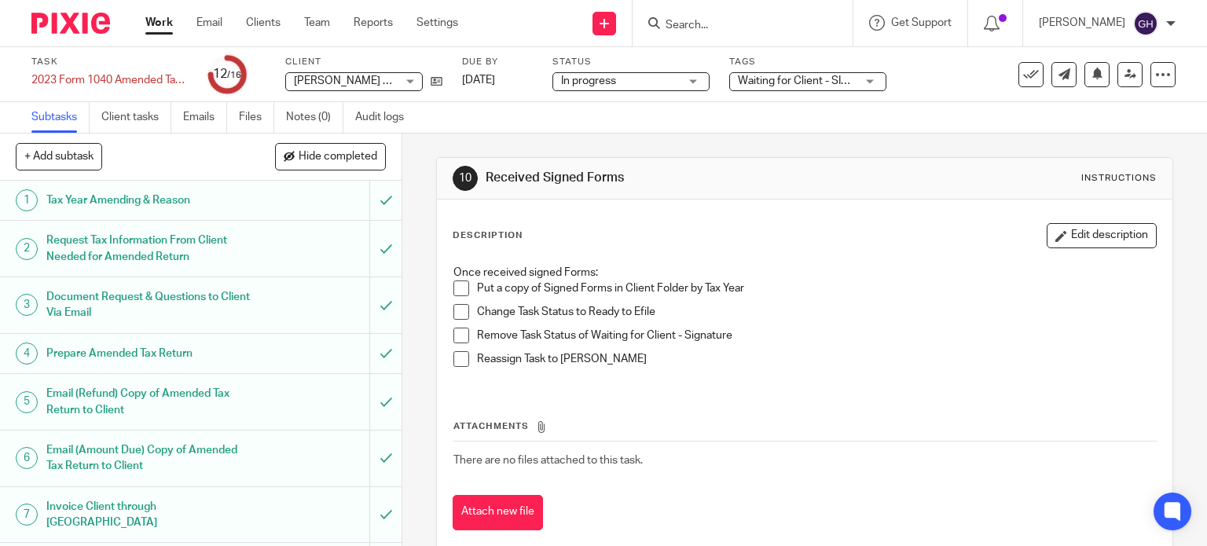
click at [457, 281] on span at bounding box center [461, 289] width 16 height 16
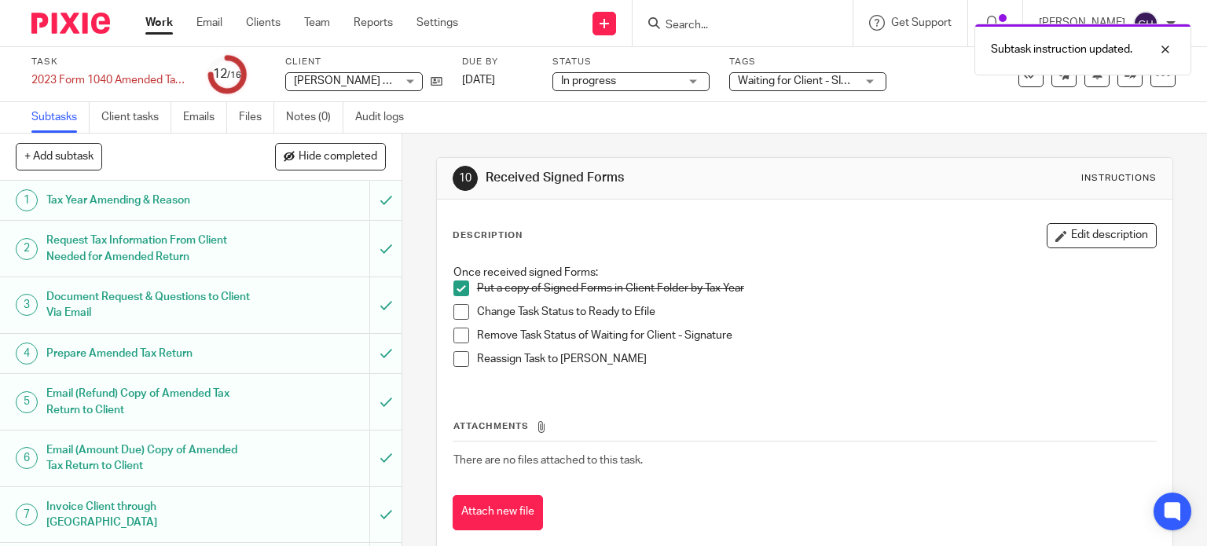
click at [453, 314] on span at bounding box center [461, 312] width 16 height 16
click at [453, 339] on span at bounding box center [461, 336] width 16 height 16
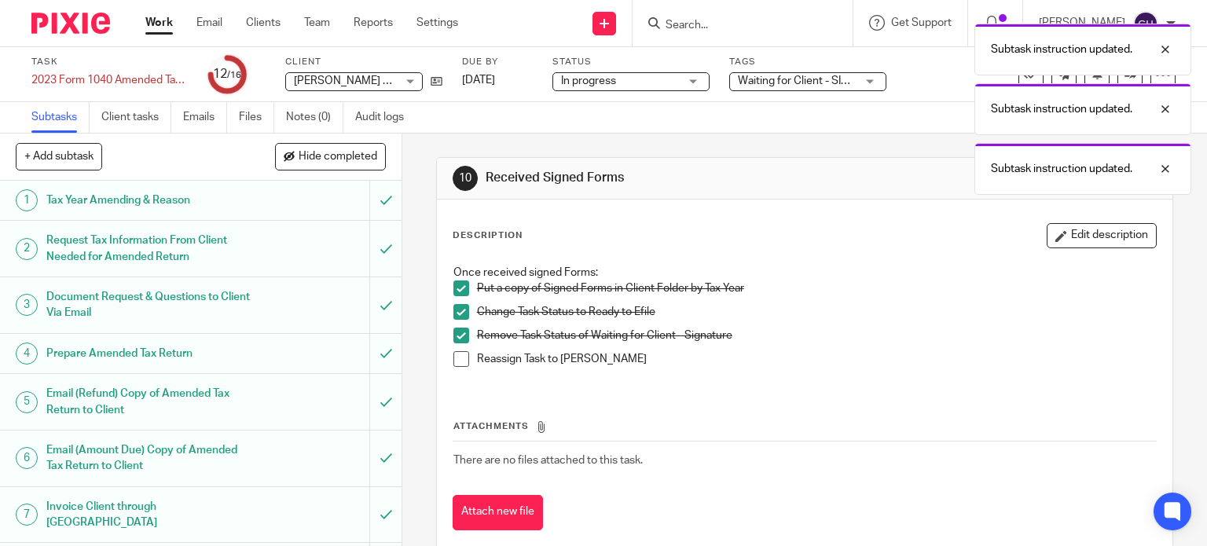
click at [453, 361] on span at bounding box center [461, 359] width 16 height 16
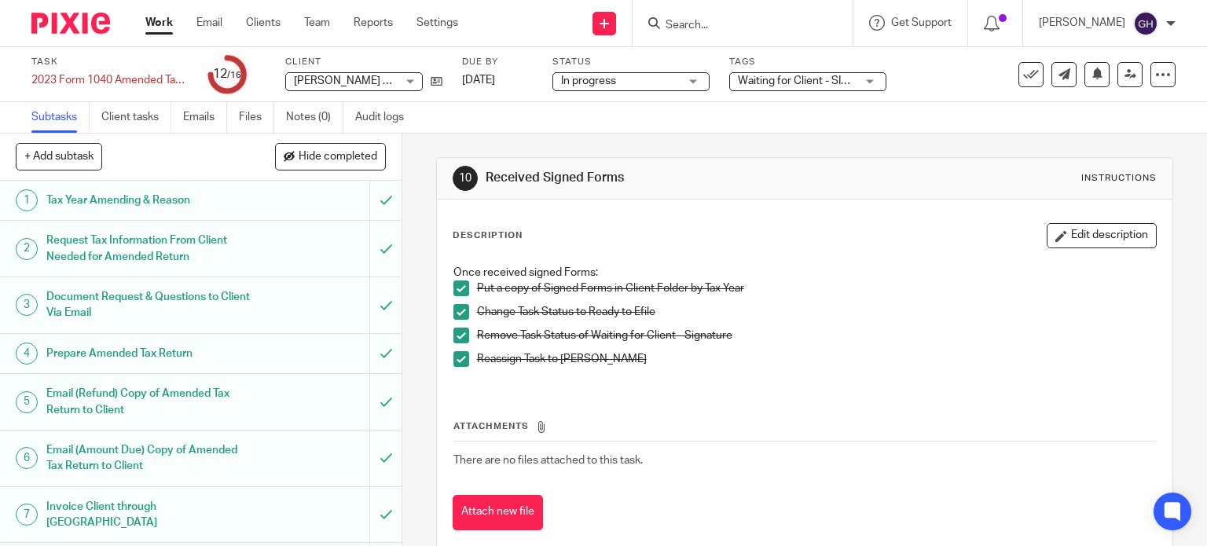
click at [852, 85] on span "Waiting for Client - SIGNATURE" at bounding box center [814, 80] width 152 height 11
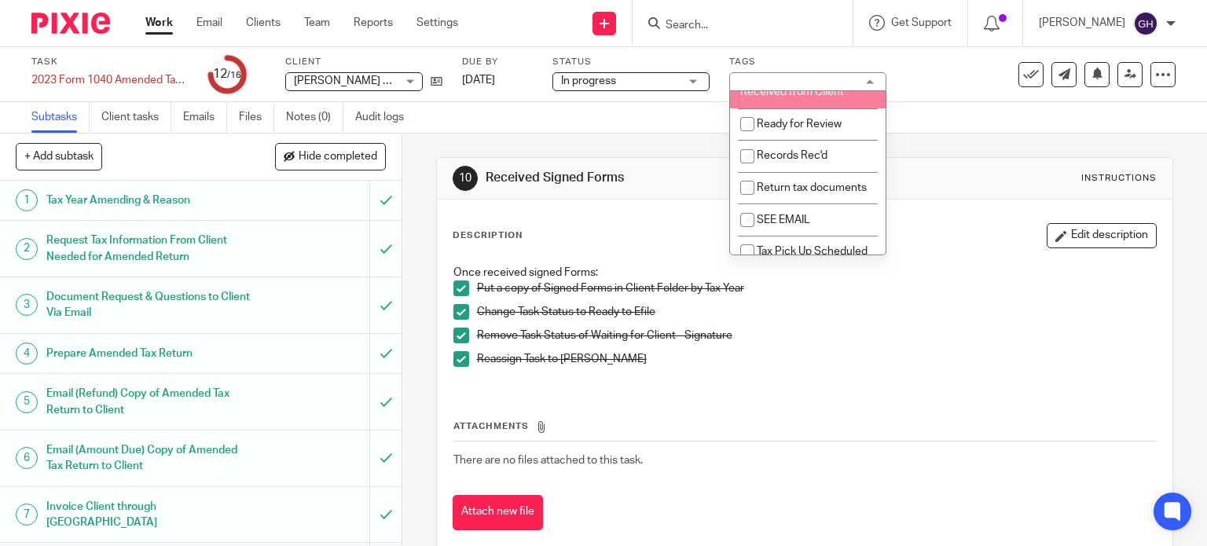
scroll to position [864, 0]
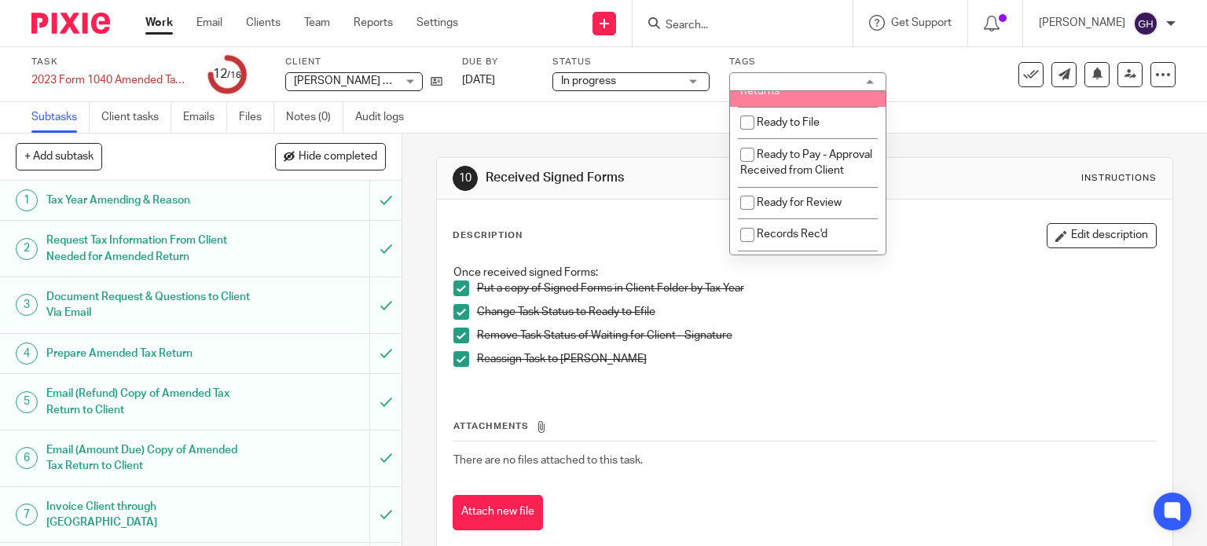
click at [810, 107] on li "Ready to File - City Returns" at bounding box center [808, 83] width 156 height 48
checkbox input "false"
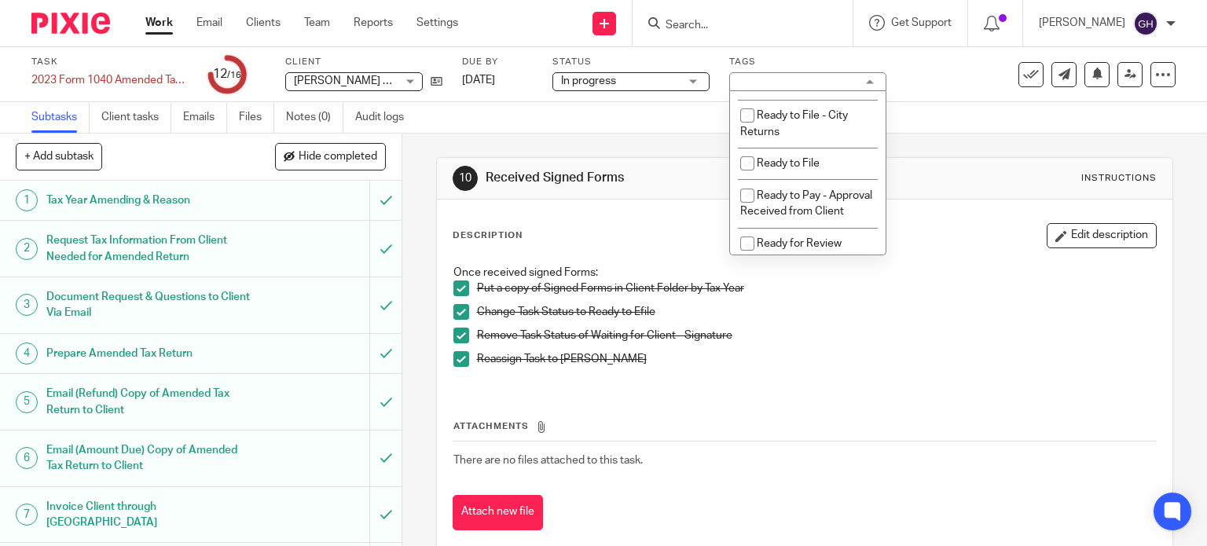
scroll to position [786, 0]
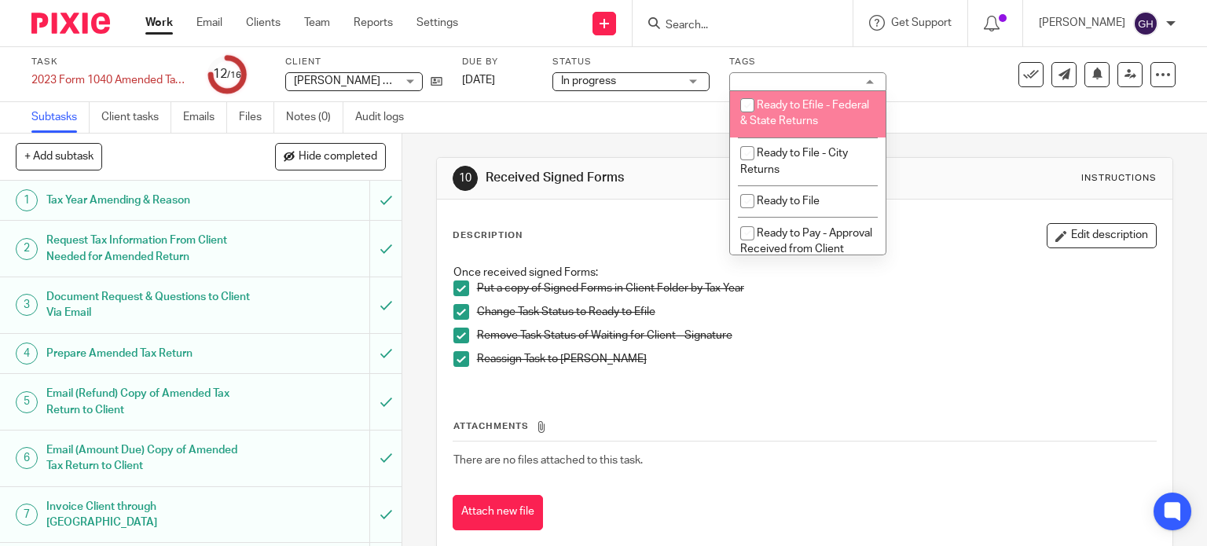
click at [794, 127] on span "Ready to Efile - Federal & State Returns" at bounding box center [804, 114] width 129 height 28
checkbox input "true"
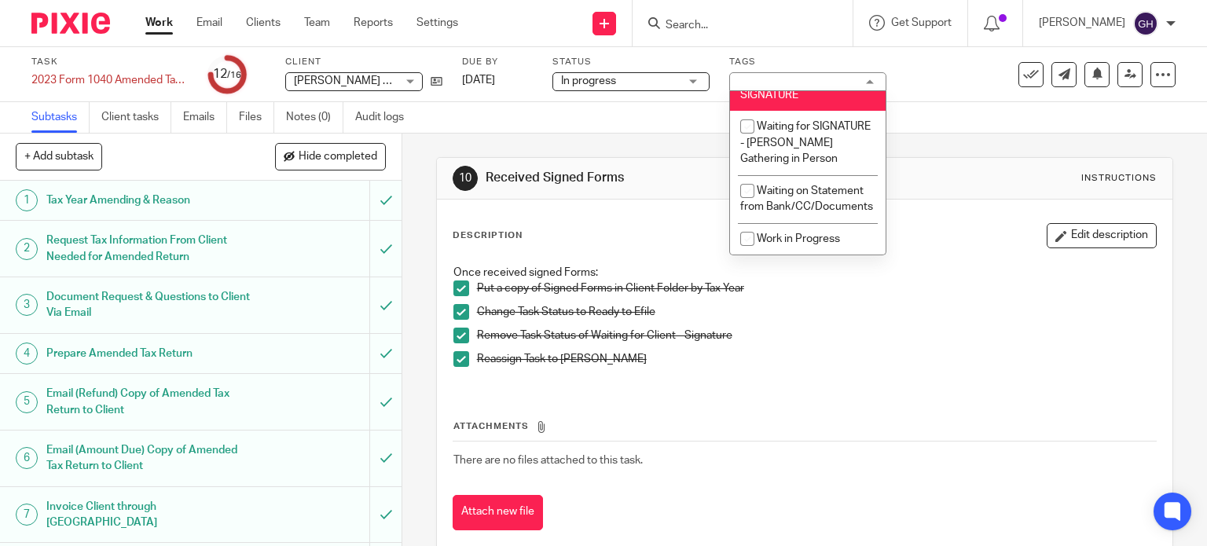
click at [794, 101] on span "Waiting for Client - SIGNATURE" at bounding box center [794, 87] width 108 height 28
checkbox input "false"
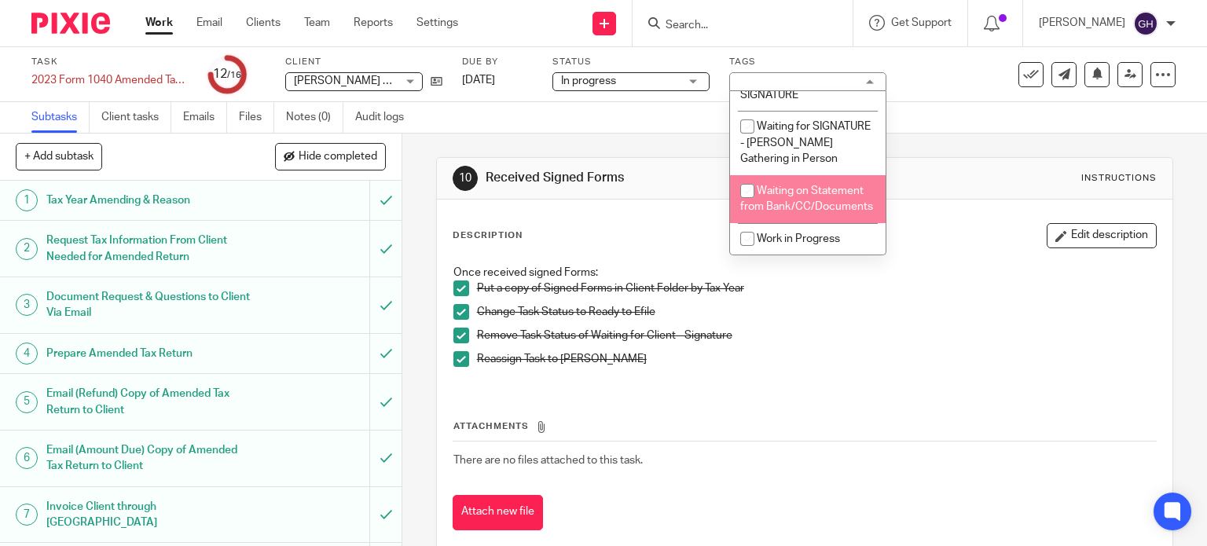
click at [924, 215] on div "Description Edit description Once received signed Forms: Put a copy of Signed F…" at bounding box center [805, 377] width 736 height 354
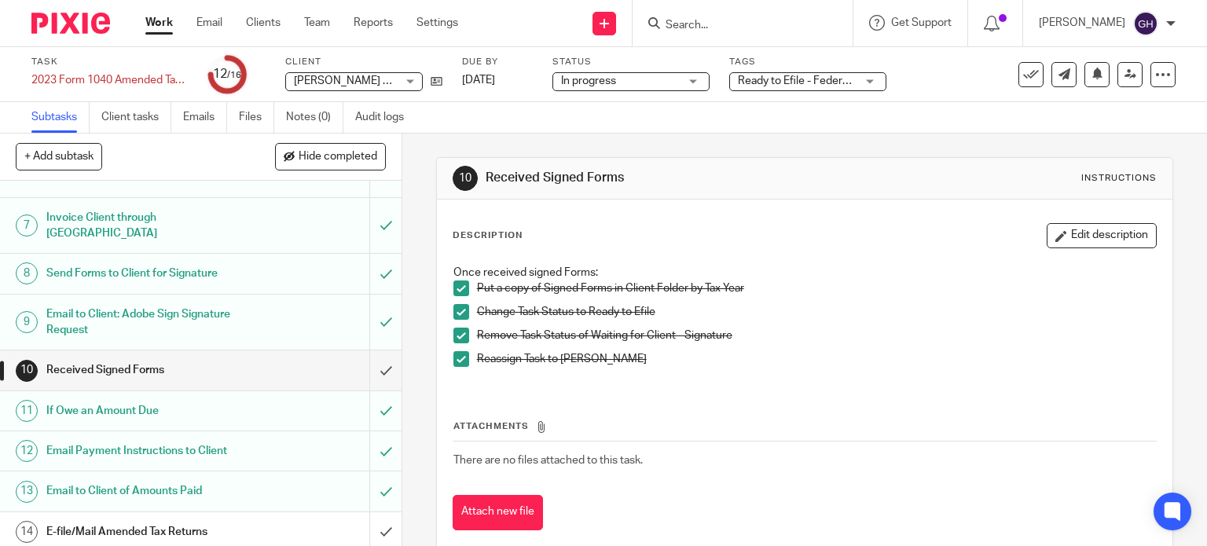
scroll to position [314, 0]
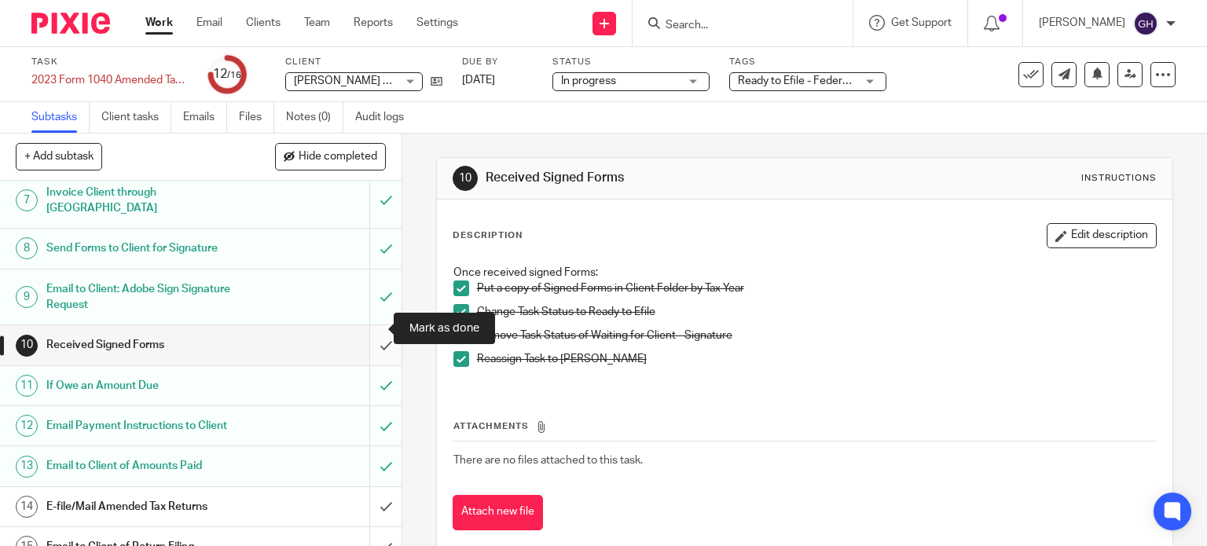
click at [359, 331] on input "submit" at bounding box center [201, 344] width 402 height 39
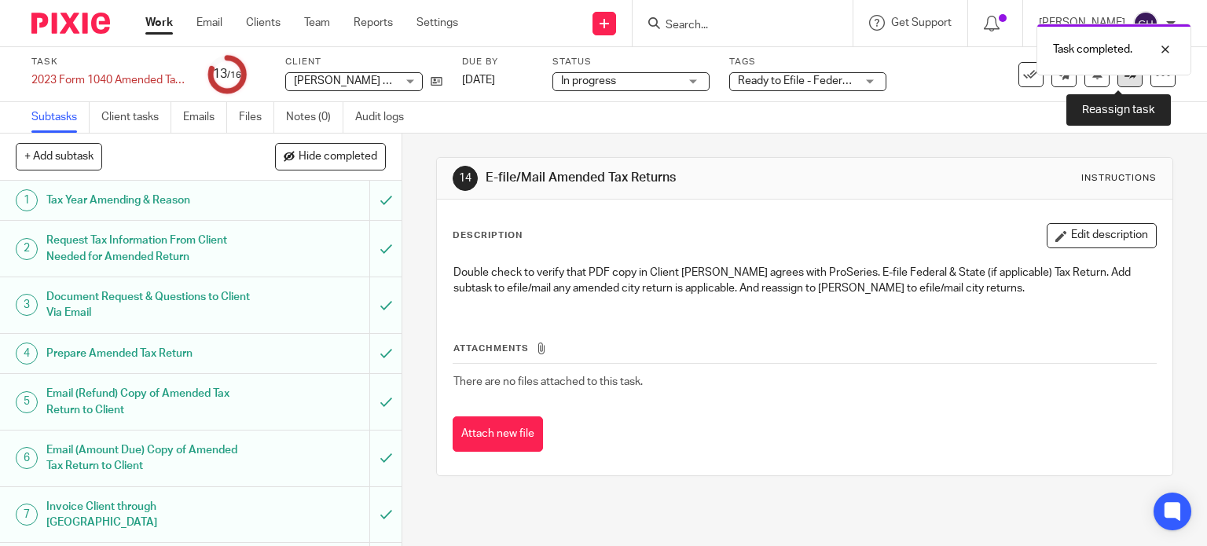
click at [1121, 81] on link at bounding box center [1129, 74] width 25 height 25
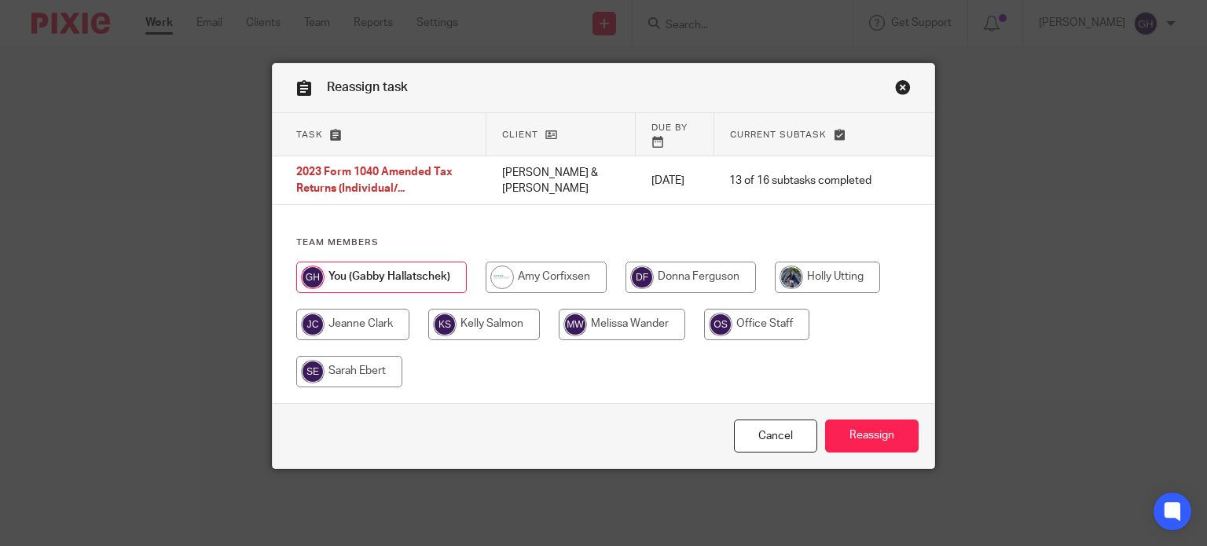
click at [519, 266] on input "radio" at bounding box center [546, 277] width 121 height 31
radio input "true"
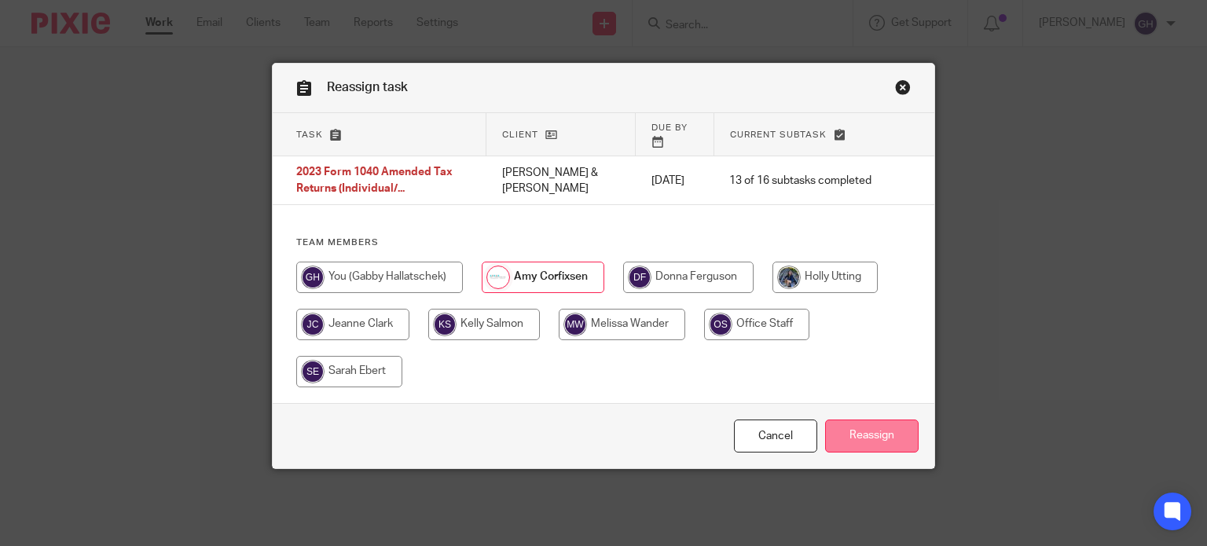
click at [863, 437] on input "Reassign" at bounding box center [872, 437] width 94 height 34
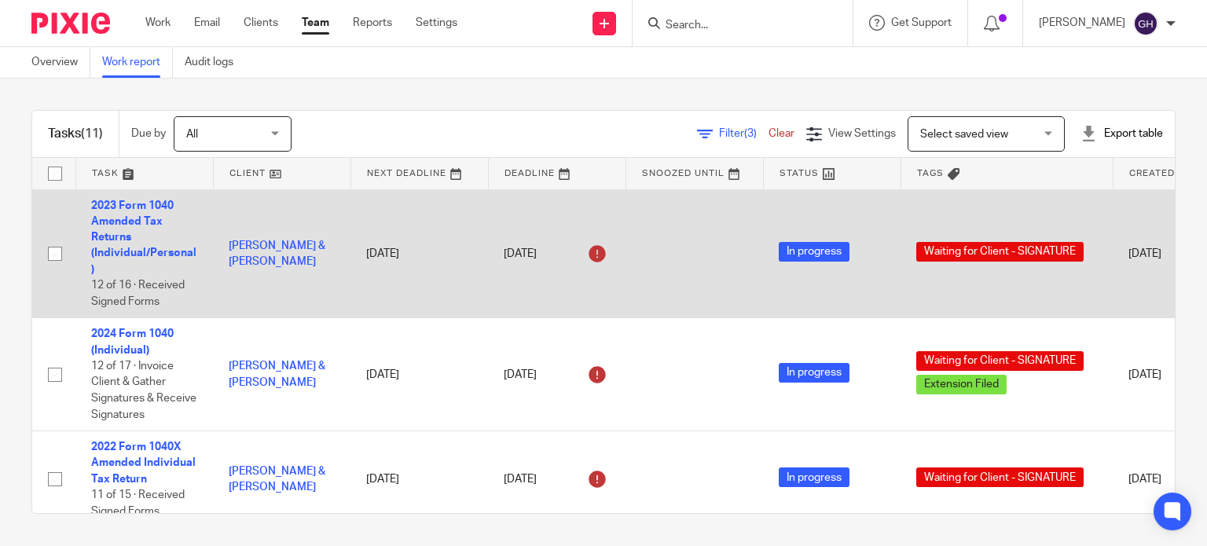
click at [324, 314] on td "[PERSON_NAME] & [PERSON_NAME]" at bounding box center [282, 253] width 138 height 129
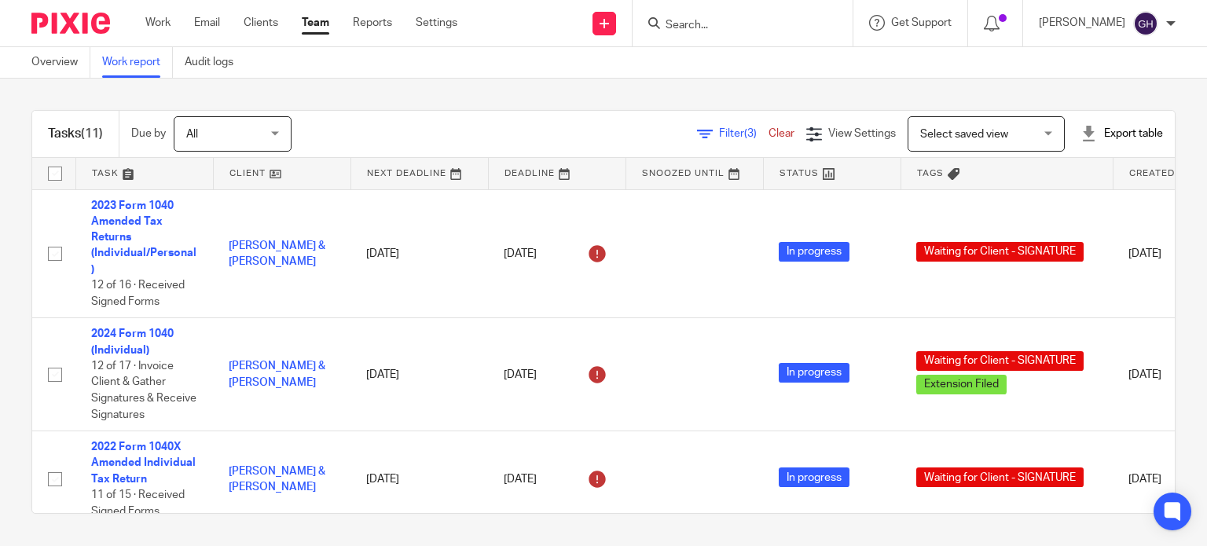
click at [378, 114] on div "Tasks (11) Due by All All [DATE] [DATE] This week Next week This month Next mon…" at bounding box center [603, 134] width 1143 height 47
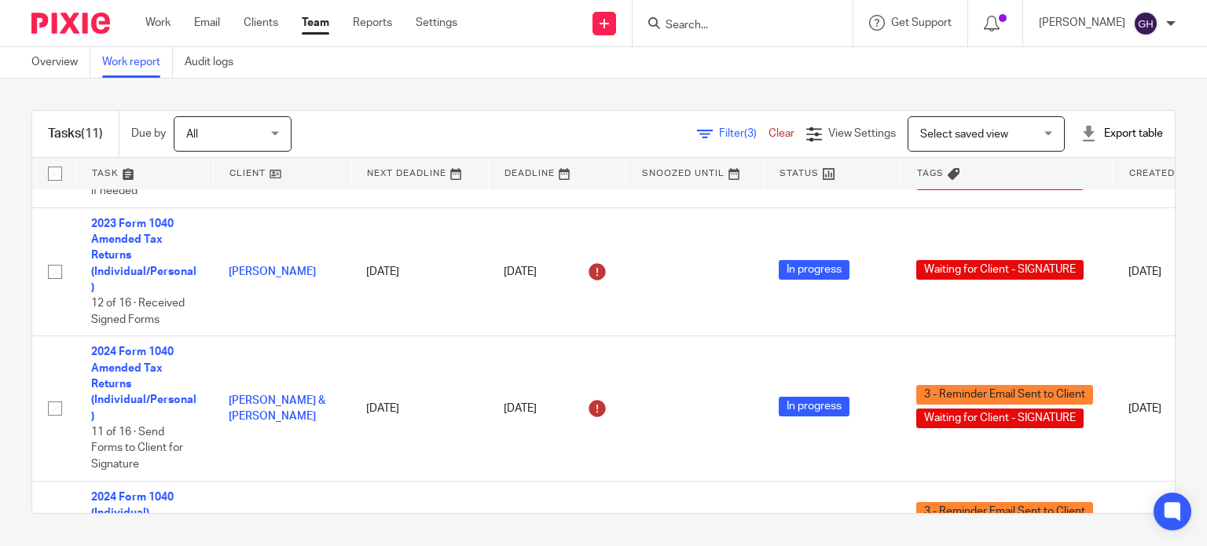
scroll to position [526, 0]
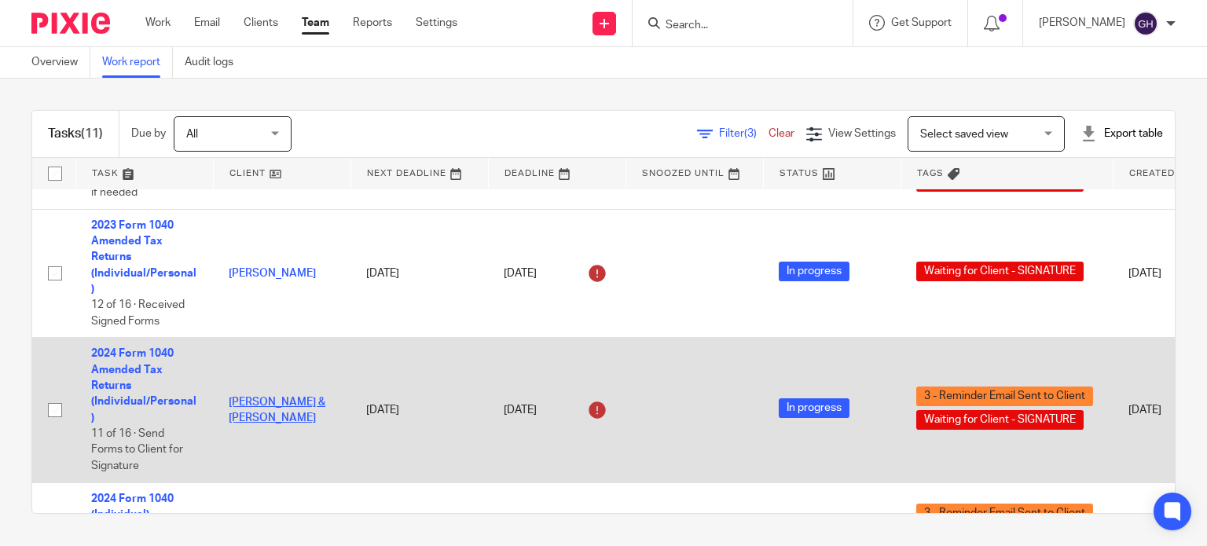
click at [277, 405] on link "[PERSON_NAME] & [PERSON_NAME]" at bounding box center [277, 410] width 97 height 27
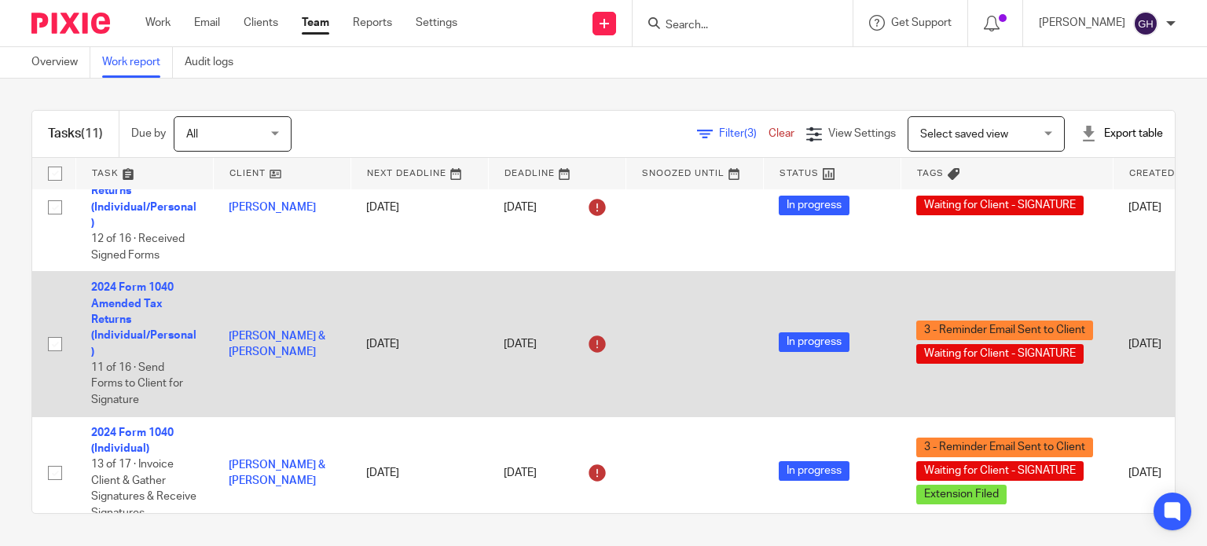
scroll to position [629, 0]
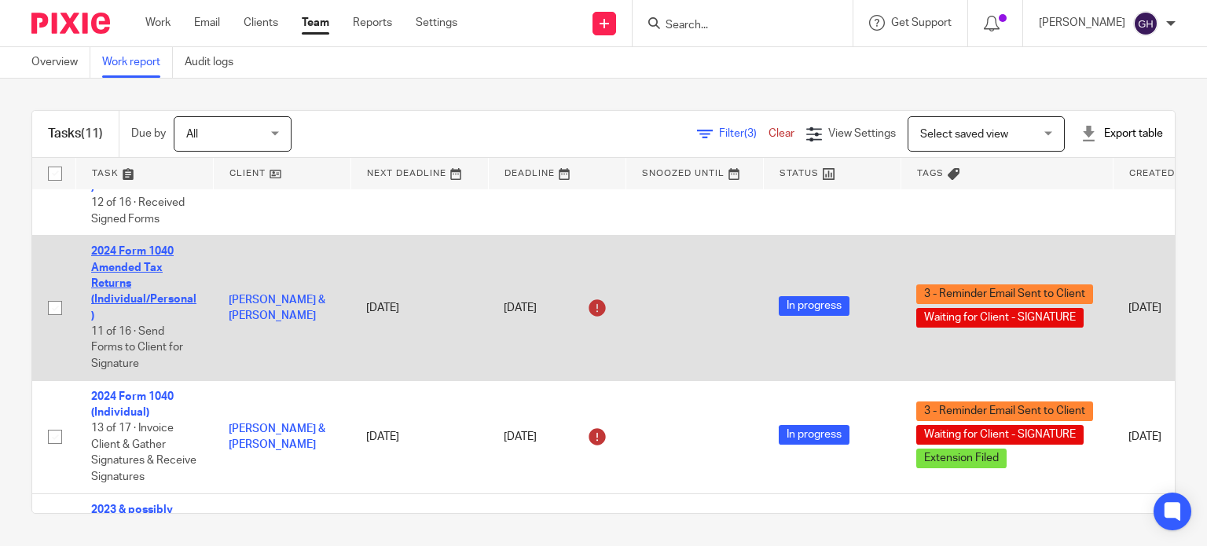
click at [135, 266] on link "2024 Form 1040 Amended Tax Returns (Individual/Personal)" at bounding box center [143, 283] width 105 height 75
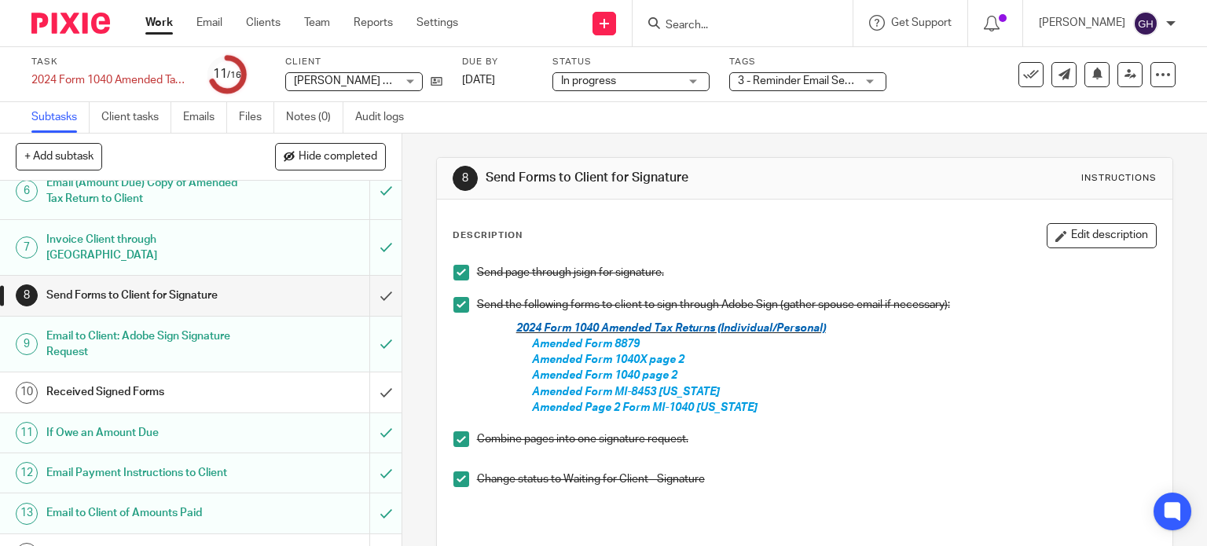
scroll to position [217, 0]
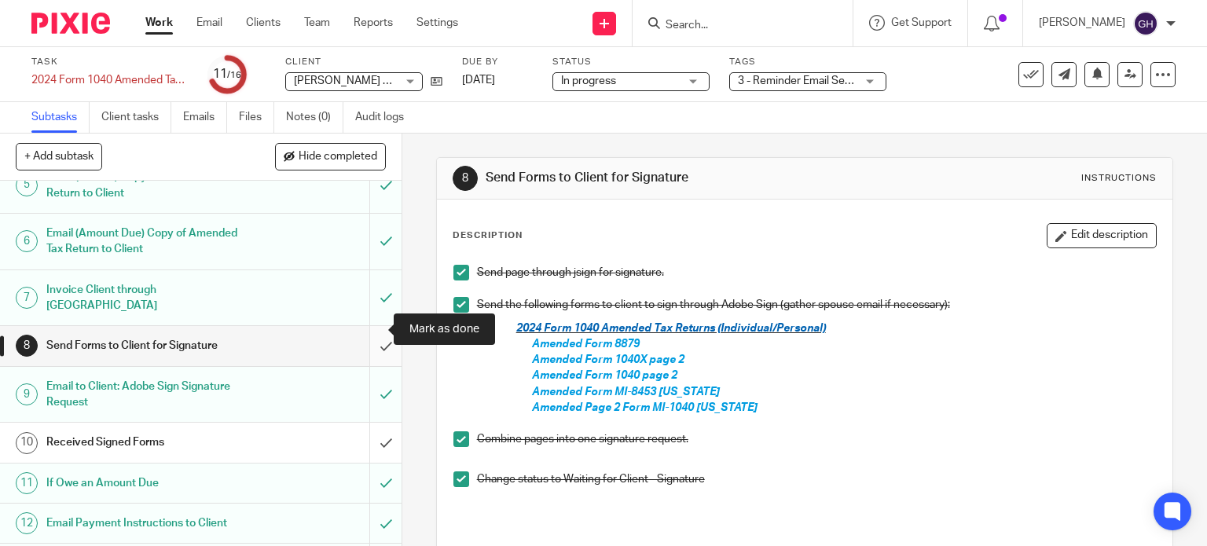
click at [376, 327] on input "submit" at bounding box center [201, 345] width 402 height 39
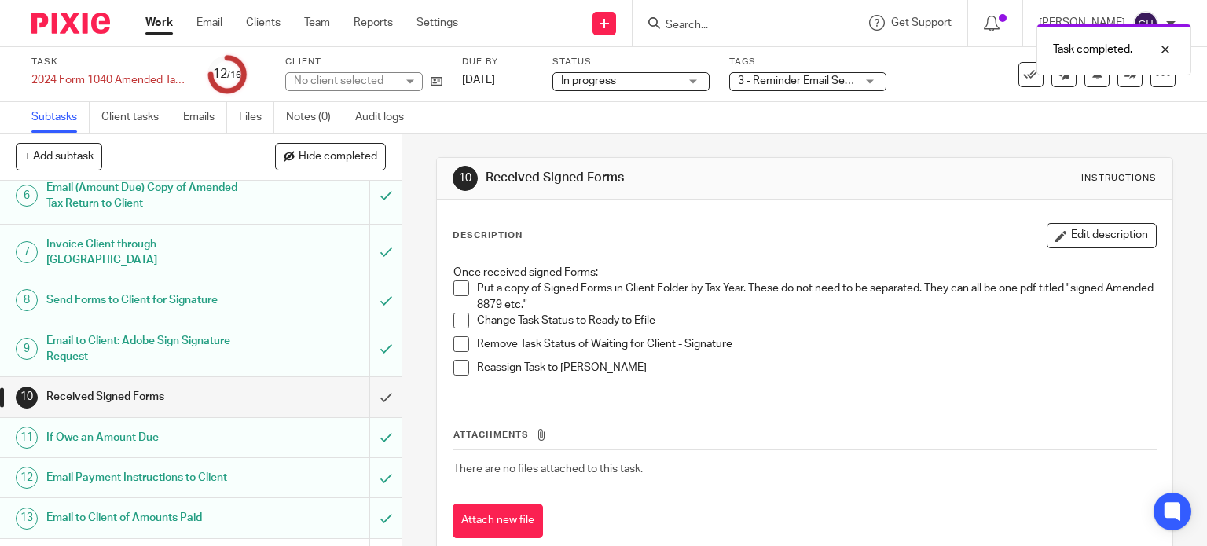
scroll to position [314, 0]
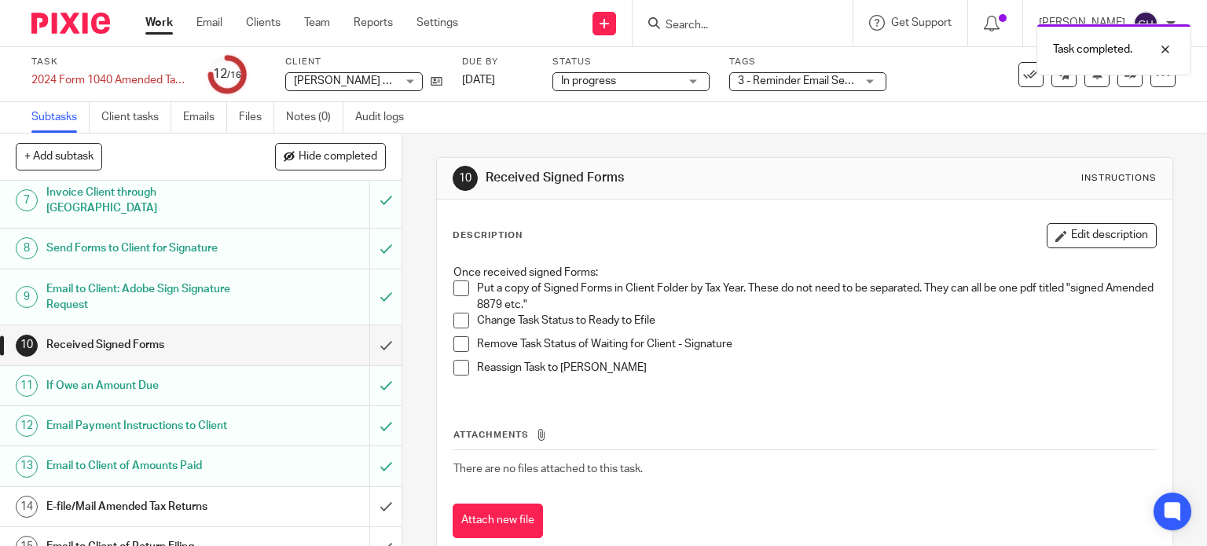
click at [209, 333] on h1 "Received Signed Forms" at bounding box center [148, 345] width 205 height 24
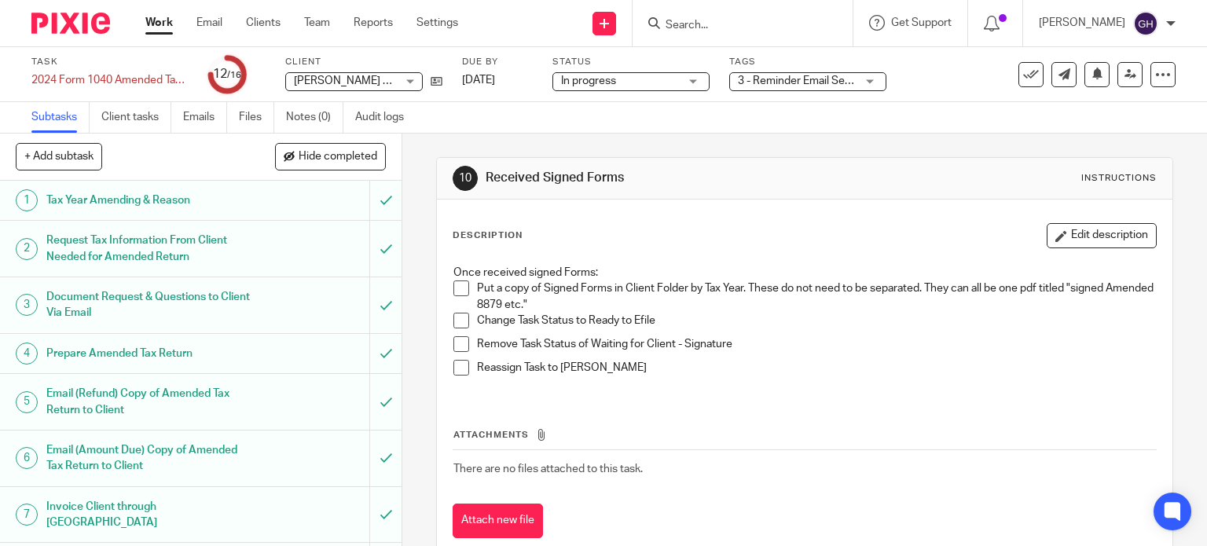
click at [458, 291] on span at bounding box center [461, 289] width 16 height 16
click at [453, 320] on span at bounding box center [461, 321] width 16 height 16
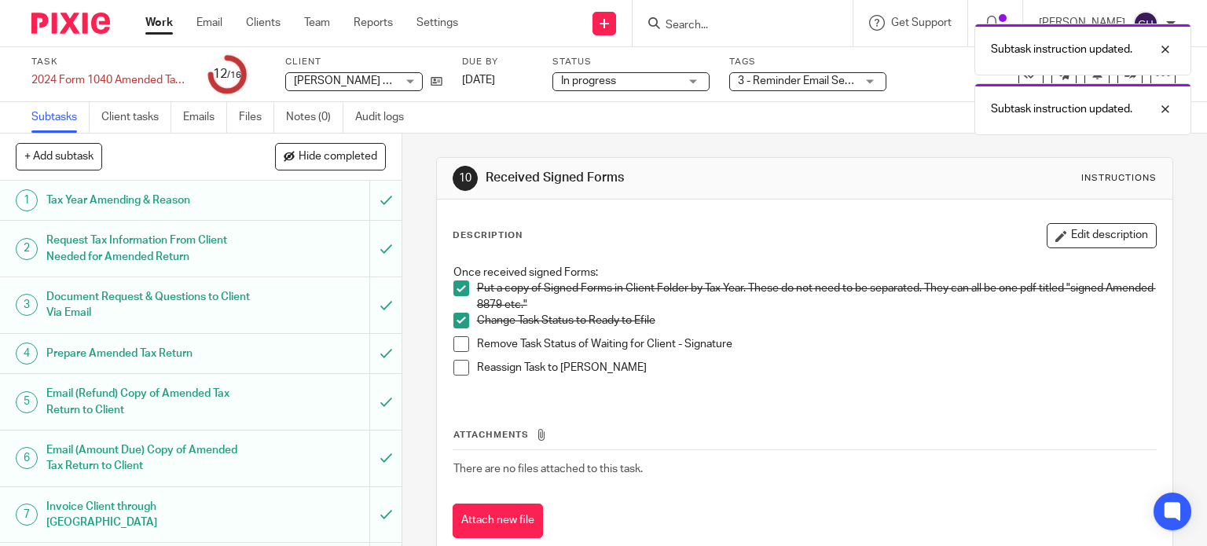
click at [453, 337] on span at bounding box center [461, 344] width 16 height 16
click at [446, 367] on div "Once received signed Forms: Put a copy of Signed Forms in Client Folder by Tax …" at bounding box center [805, 326] width 719 height 138
click at [457, 367] on span at bounding box center [461, 368] width 16 height 16
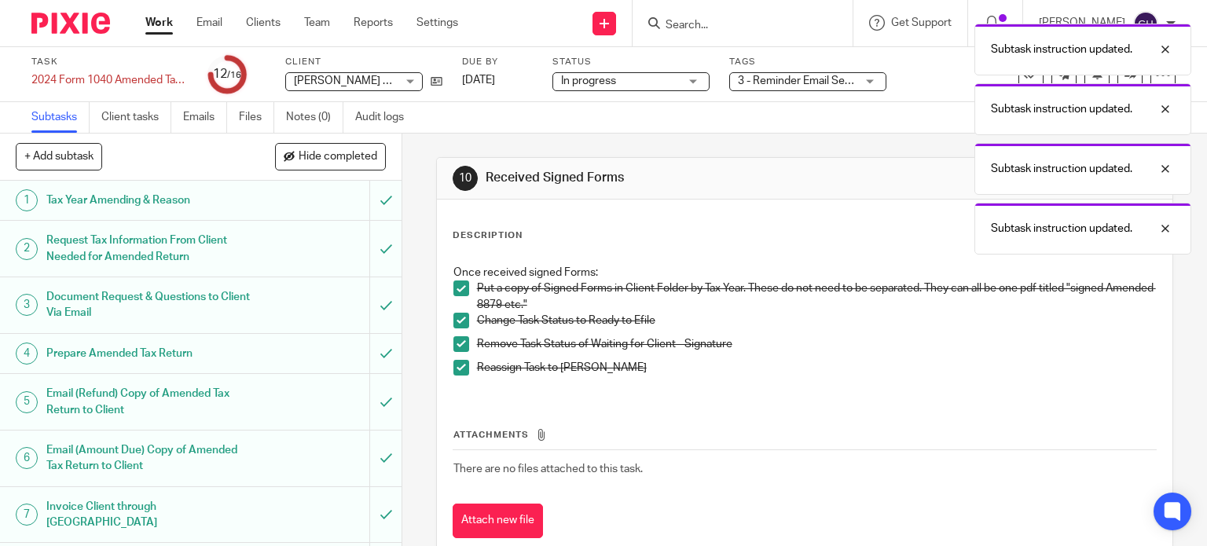
click at [764, 90] on div "Subtask instruction updated. Subtask instruction updated. Subtask instruction u…" at bounding box center [897, 135] width 588 height 239
click at [1166, 47] on div at bounding box center [1153, 49] width 42 height 19
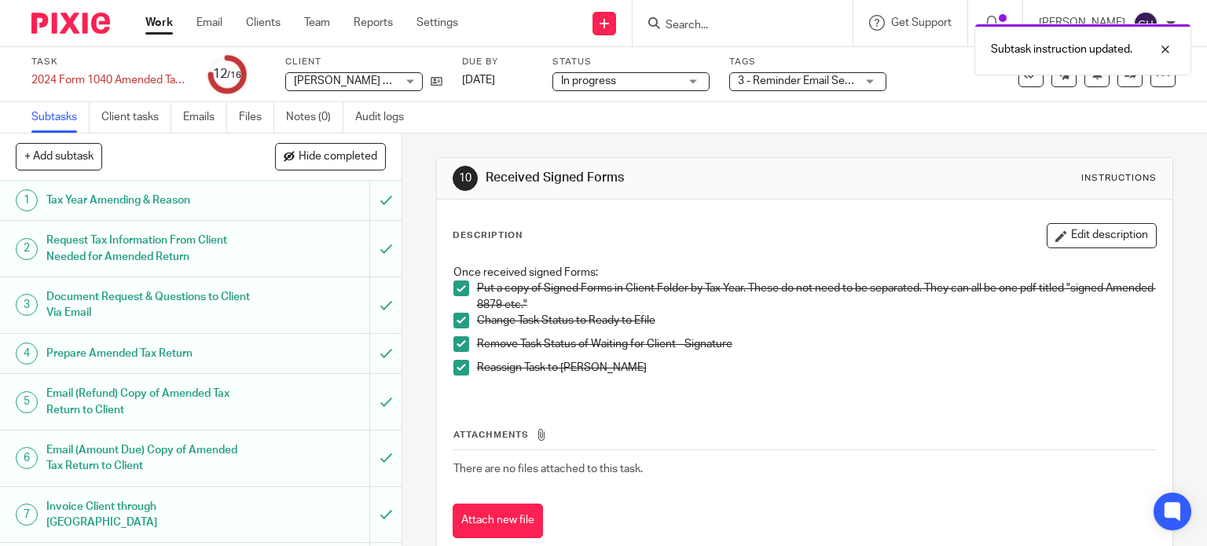
click at [857, 87] on div "3 - Reminder Email Sent to Client + 1" at bounding box center [807, 81] width 157 height 19
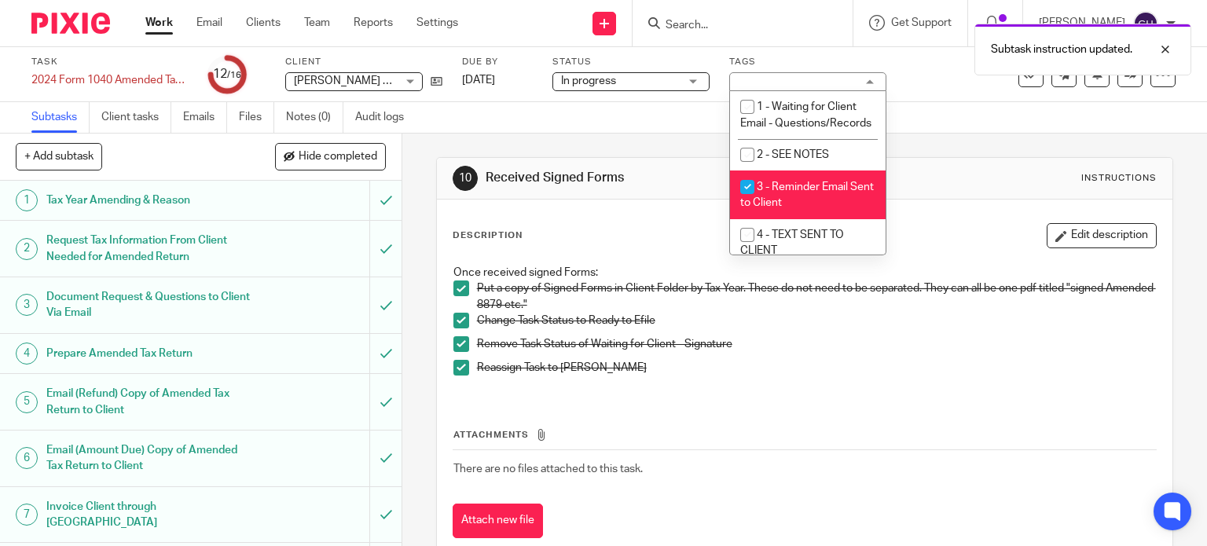
click at [805, 210] on li "3 - Reminder Email Sent to Client" at bounding box center [808, 195] width 156 height 48
checkbox input "false"
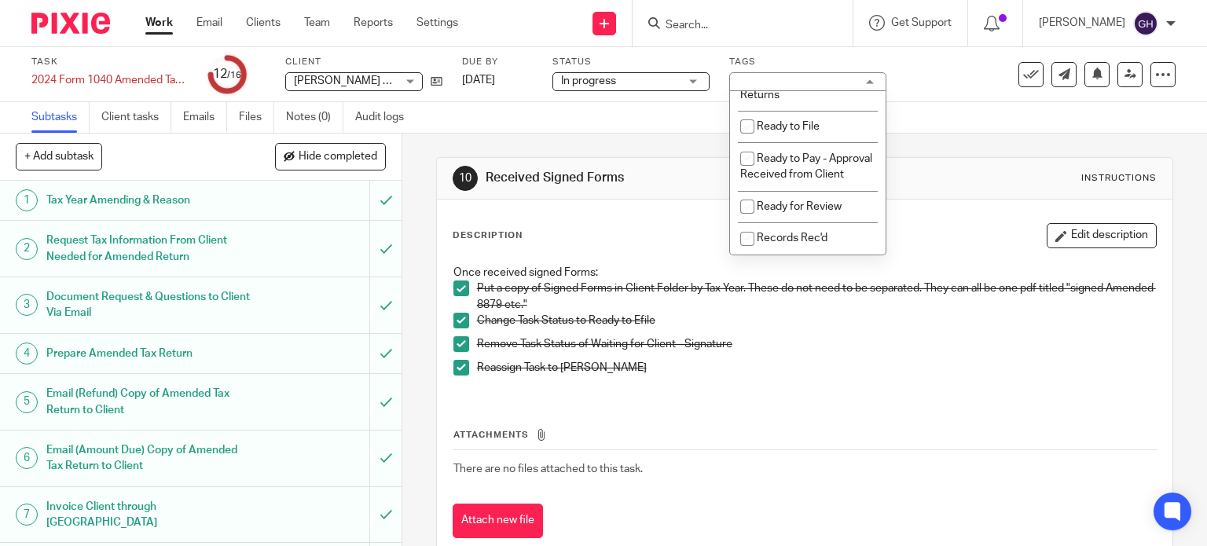
scroll to position [864, 0]
click at [811, 49] on span "Ready to Efile - Federal & State Returns" at bounding box center [804, 35] width 129 height 28
checkbox input "true"
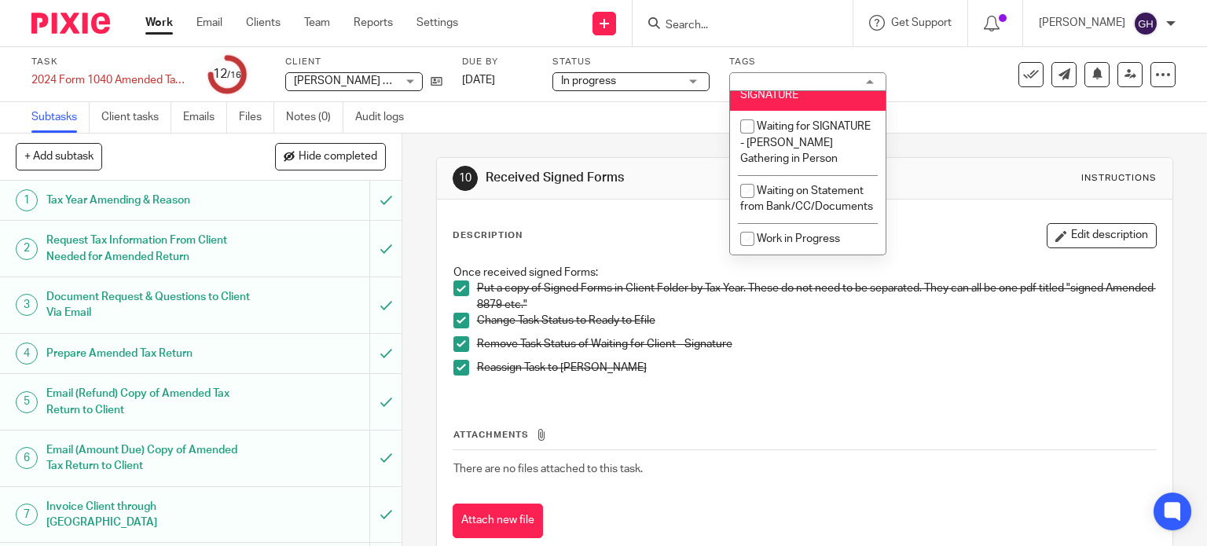
click at [807, 111] on li "Waiting for Client - SIGNATURE" at bounding box center [808, 87] width 156 height 48
checkbox input "false"
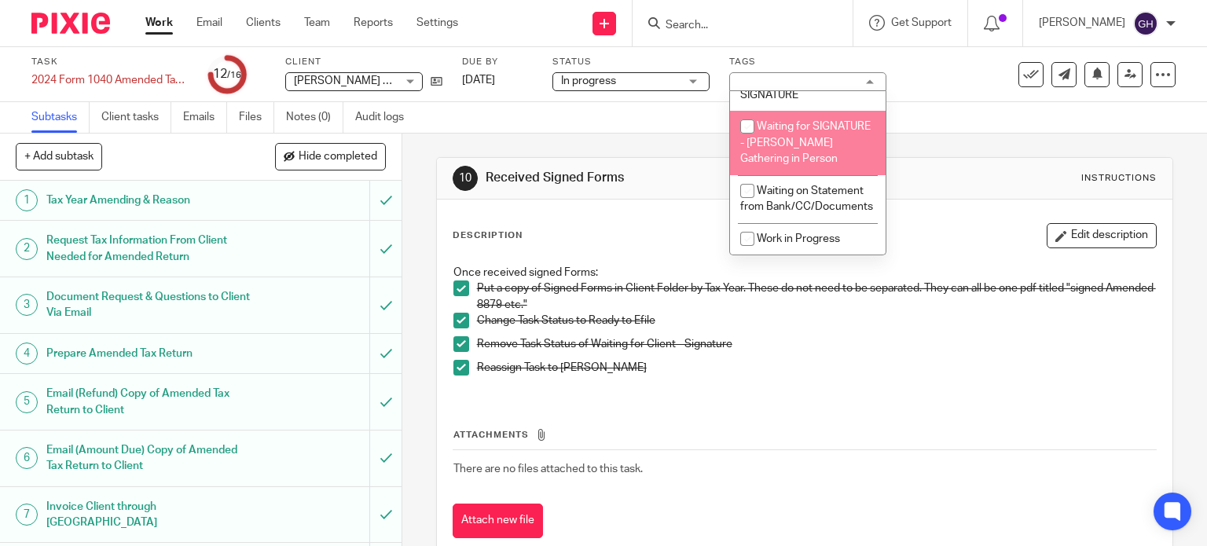
scroll to position [1506, 0]
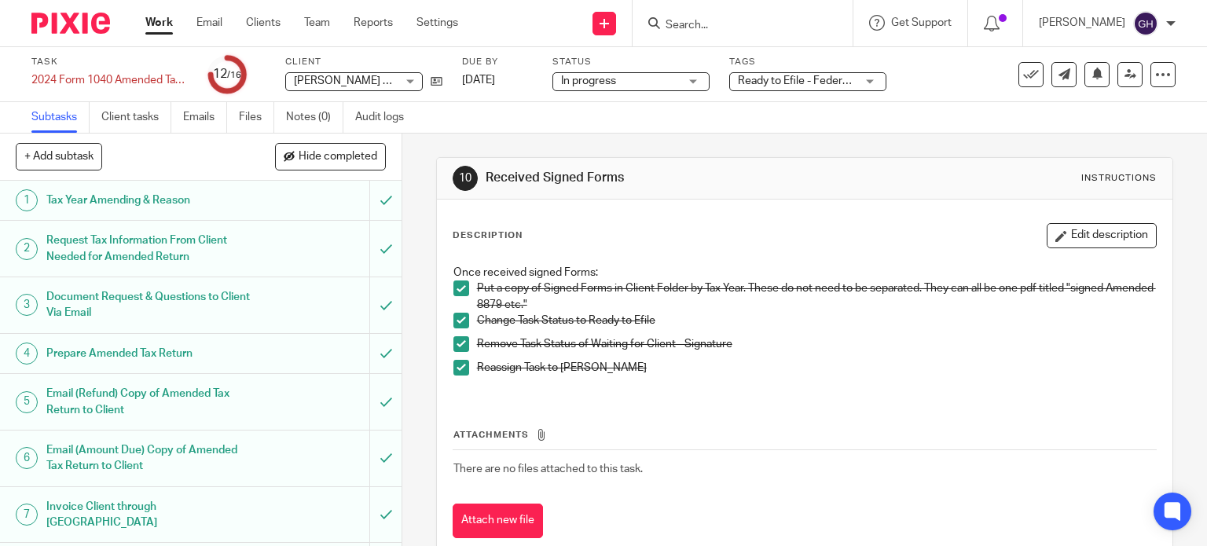
click at [932, 200] on div "Description Edit description Once received signed Forms: Put a copy of Signed F…" at bounding box center [805, 381] width 736 height 362
click at [1124, 73] on icon at bounding box center [1130, 74] width 12 height 12
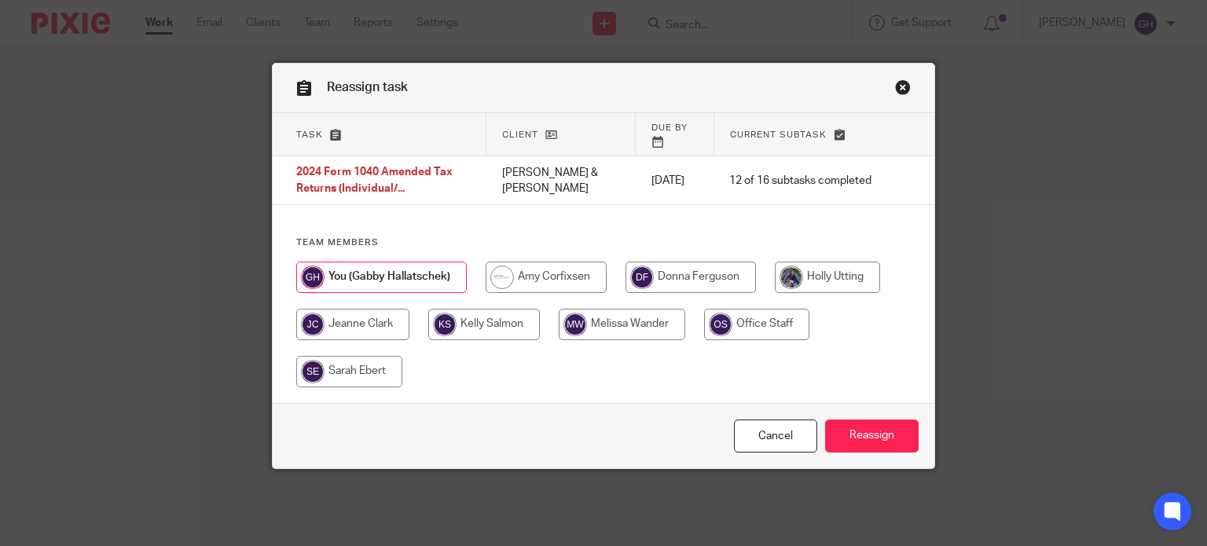
click at [565, 265] on input "radio" at bounding box center [546, 277] width 121 height 31
radio input "true"
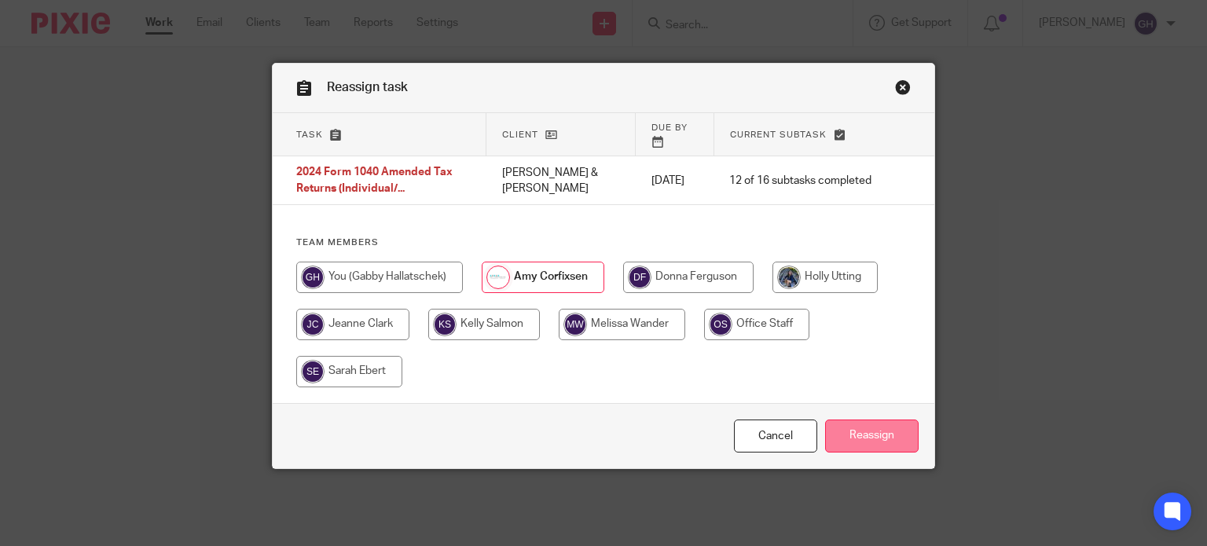
click at [843, 420] on input "Reassign" at bounding box center [872, 437] width 94 height 34
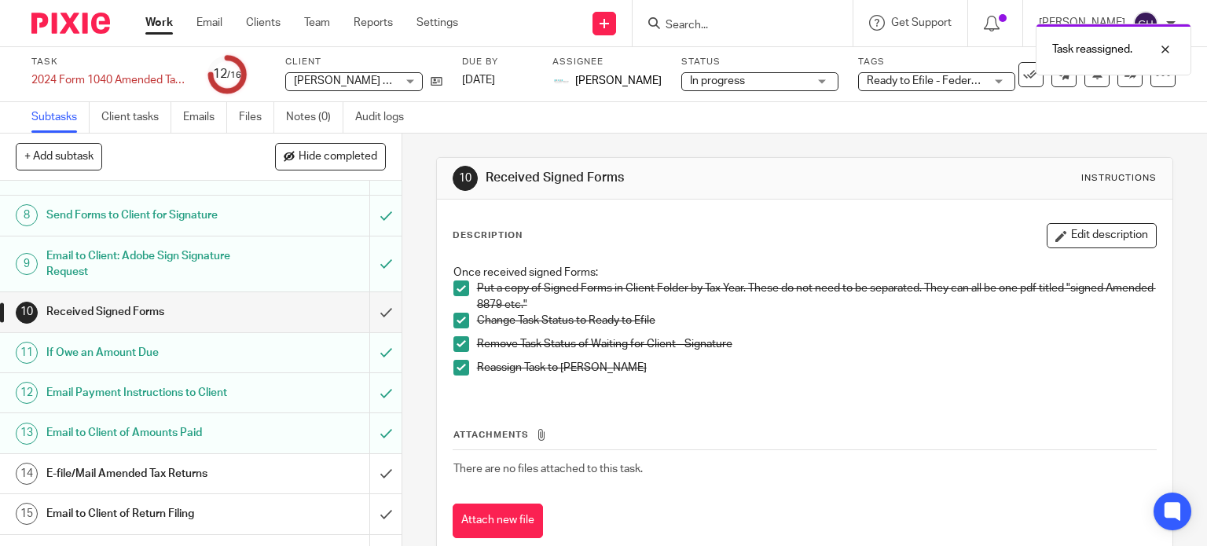
scroll to position [373, 0]
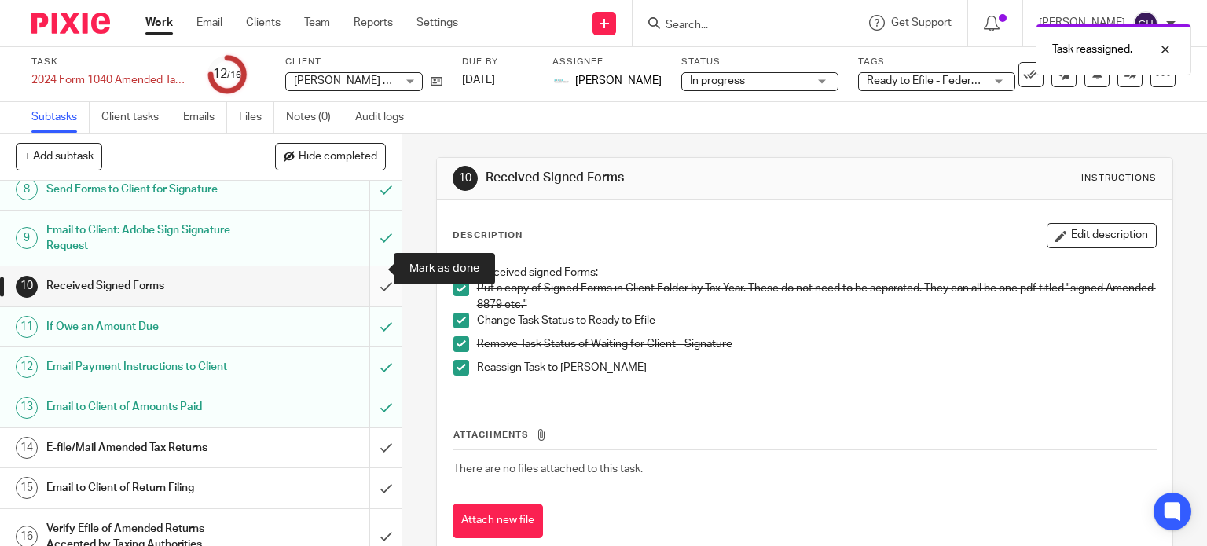
click at [374, 266] on input "submit" at bounding box center [201, 285] width 402 height 39
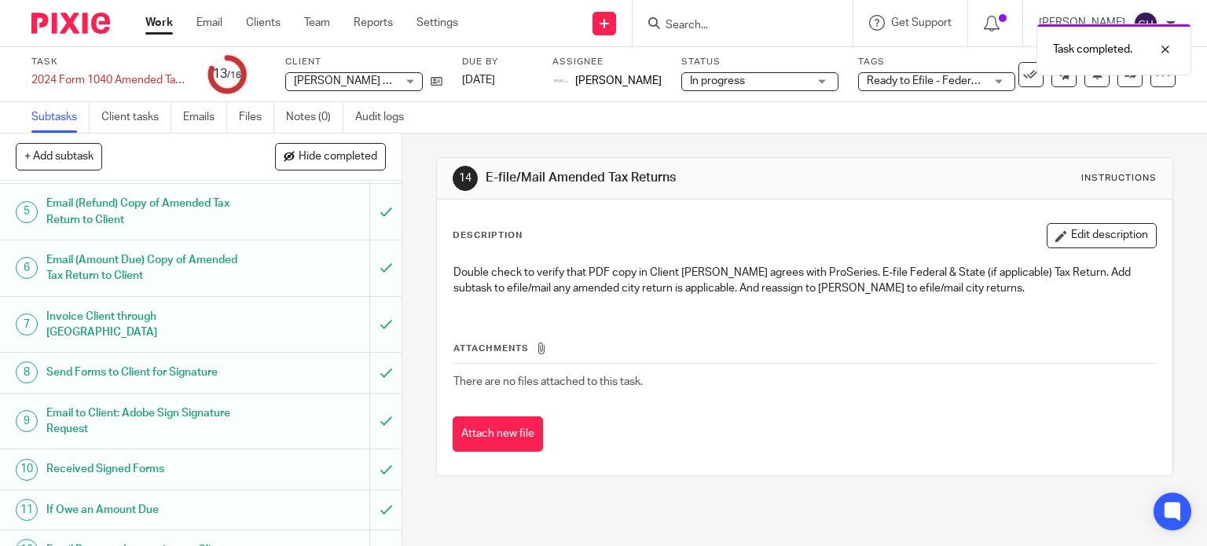
scroll to position [236, 0]
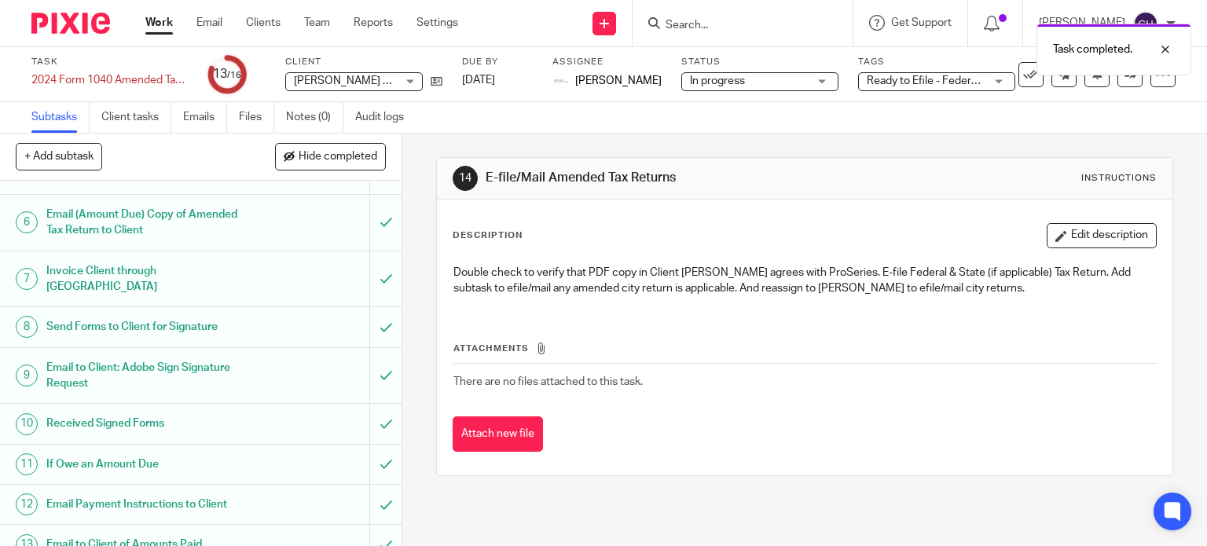
click at [138, 412] on h1 "Received Signed Forms" at bounding box center [148, 424] width 205 height 24
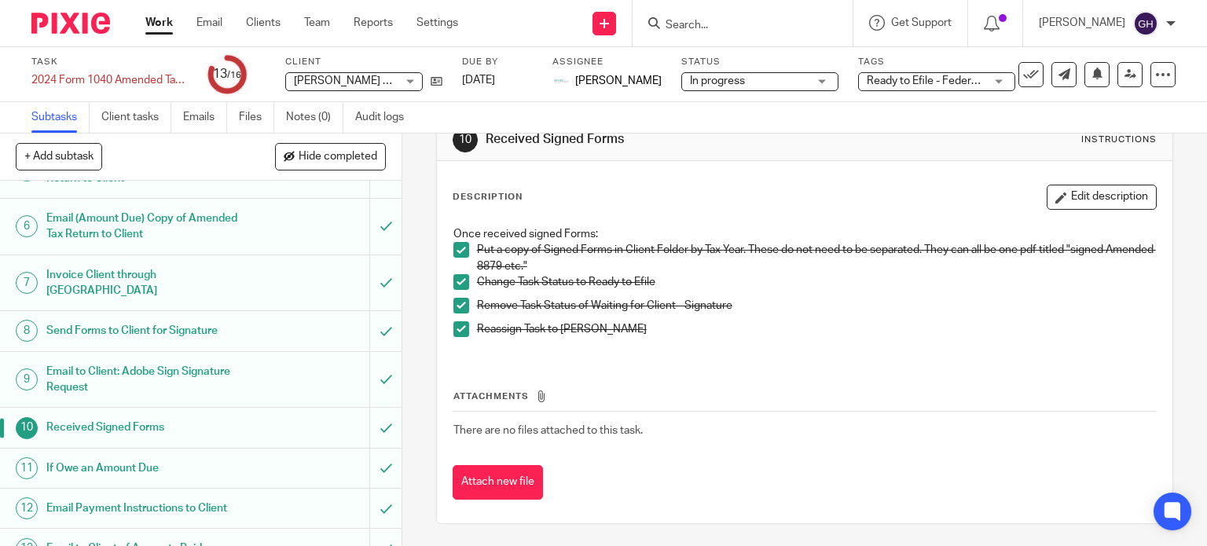
scroll to position [236, 0]
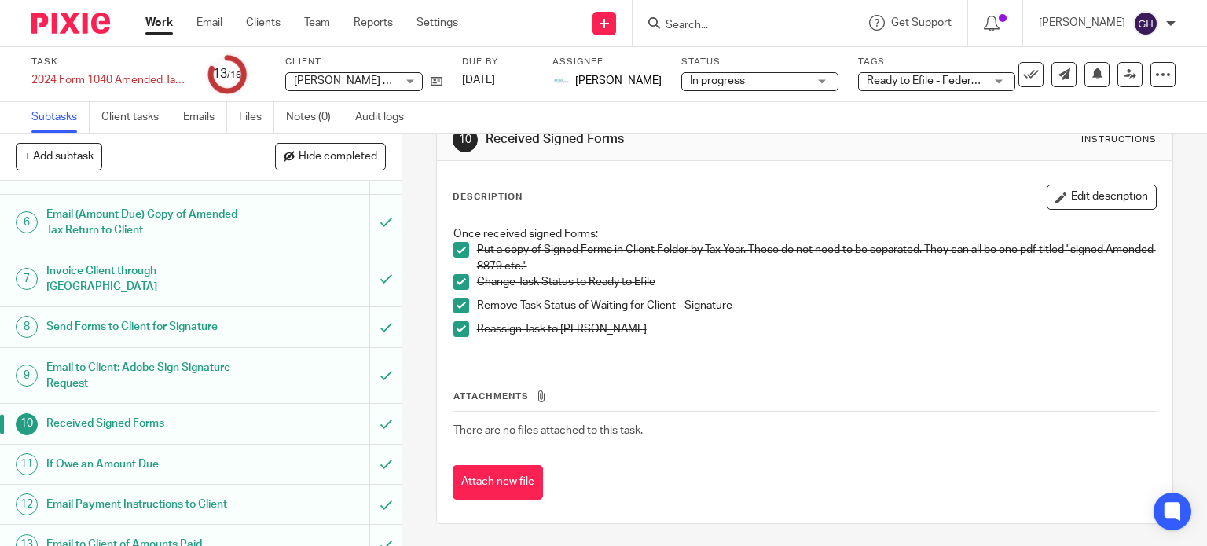
click at [133, 315] on h1 "Send Forms to Client for Signature" at bounding box center [148, 327] width 205 height 24
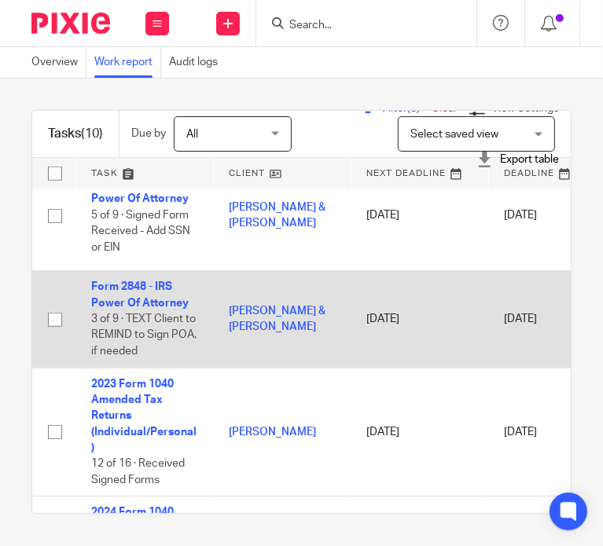
scroll to position [393, 0]
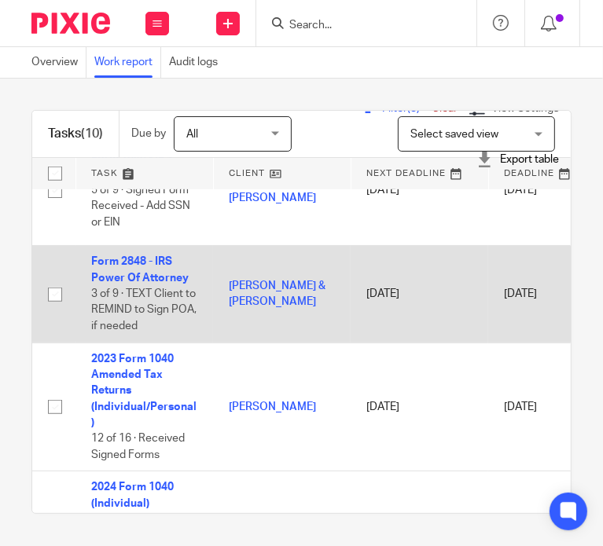
click at [120, 270] on td "Form 2848 - IRS Power Of Attorney 3 of 9 · TEXT Client to REMIND to Sign POA, i…" at bounding box center [144, 294] width 138 height 97
click at [126, 279] on link "Form 2848 - IRS Power Of Attorney" at bounding box center [139, 269] width 97 height 27
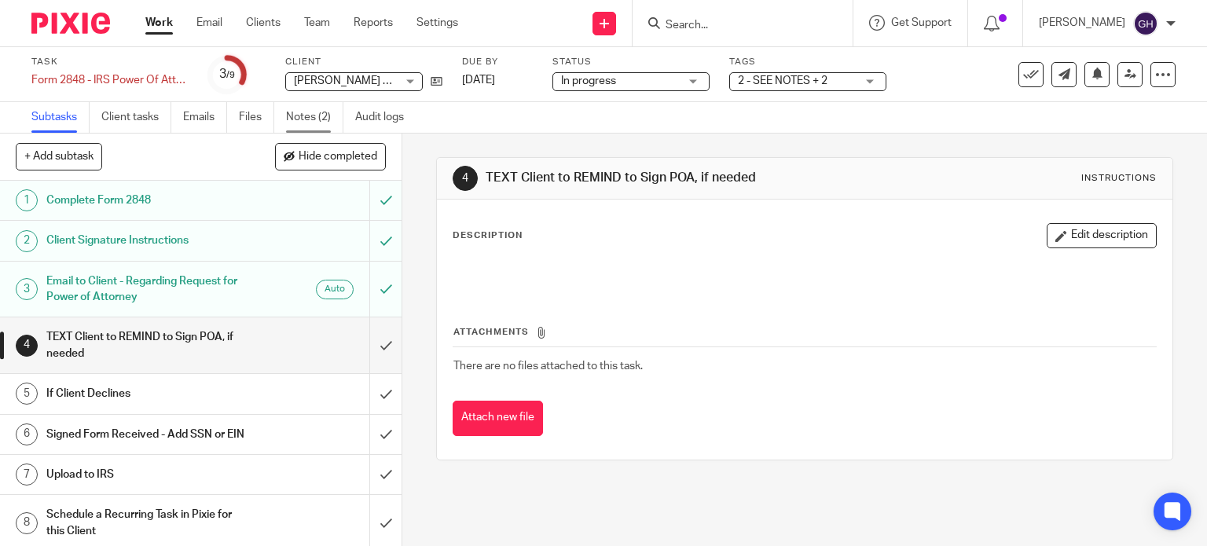
click at [305, 114] on link "Notes (2)" at bounding box center [314, 117] width 57 height 31
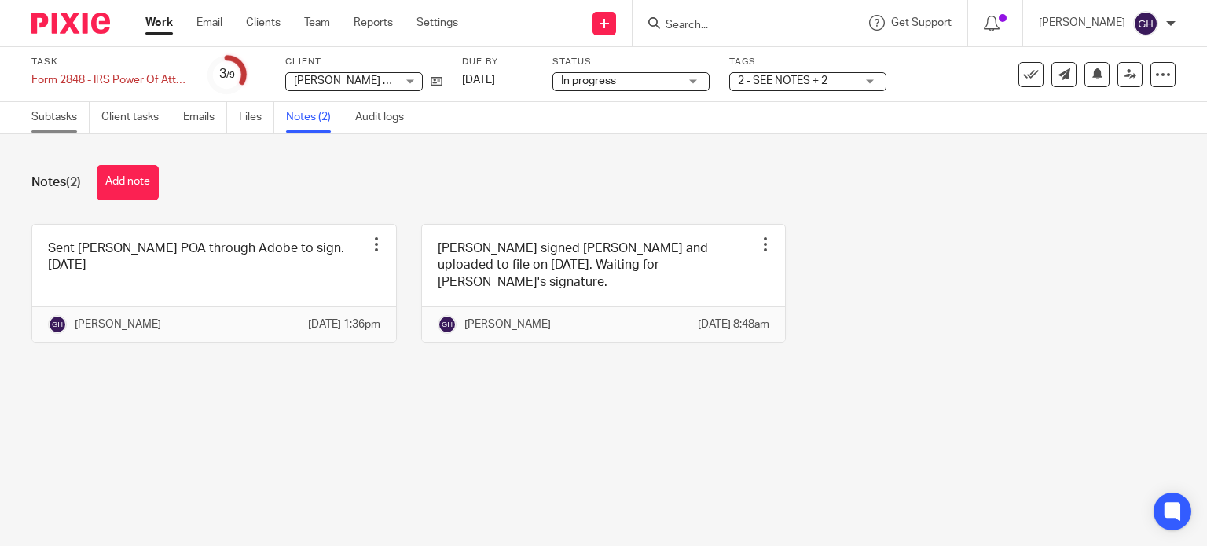
click at [57, 123] on link "Subtasks" at bounding box center [60, 117] width 58 height 31
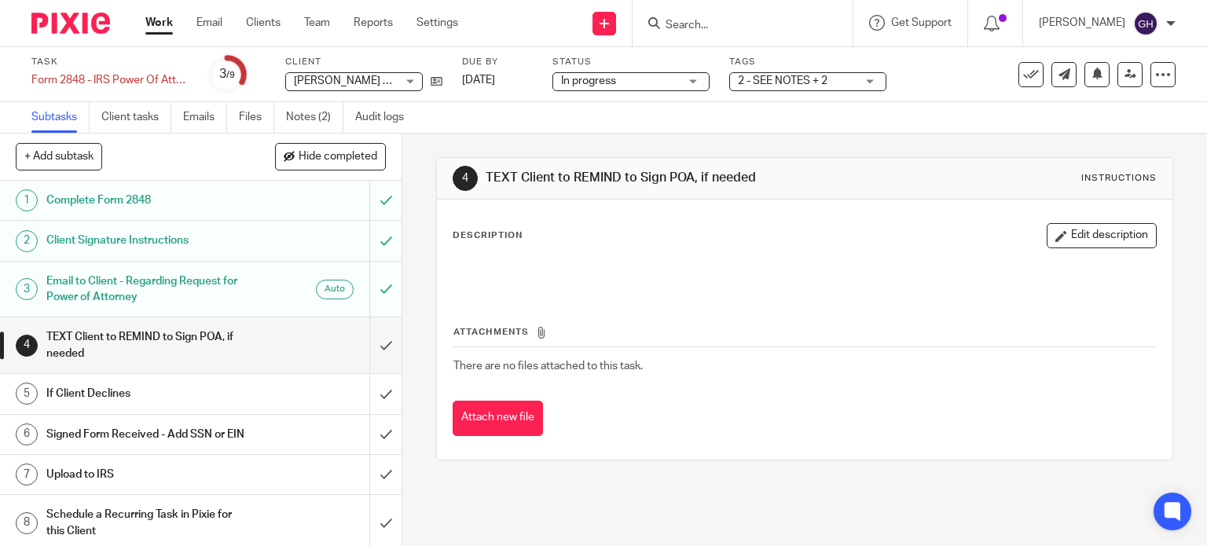
scroll to position [60, 0]
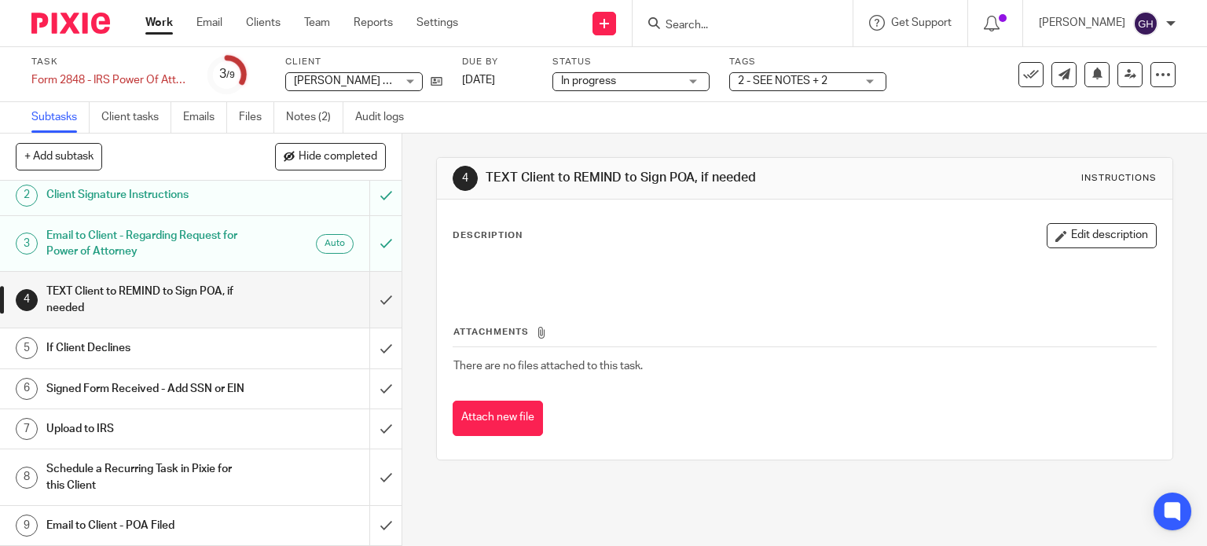
click at [238, 301] on h1 "TEXT Client to REMIND to Sign POA, if needed" at bounding box center [148, 300] width 205 height 40
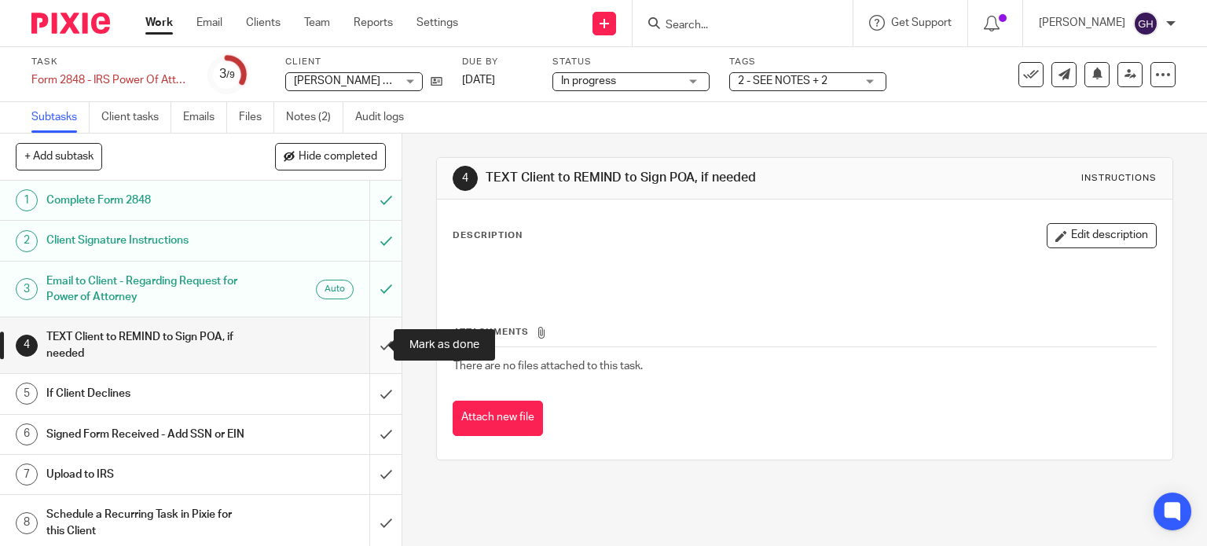
click at [368, 344] on input "submit" at bounding box center [201, 345] width 402 height 56
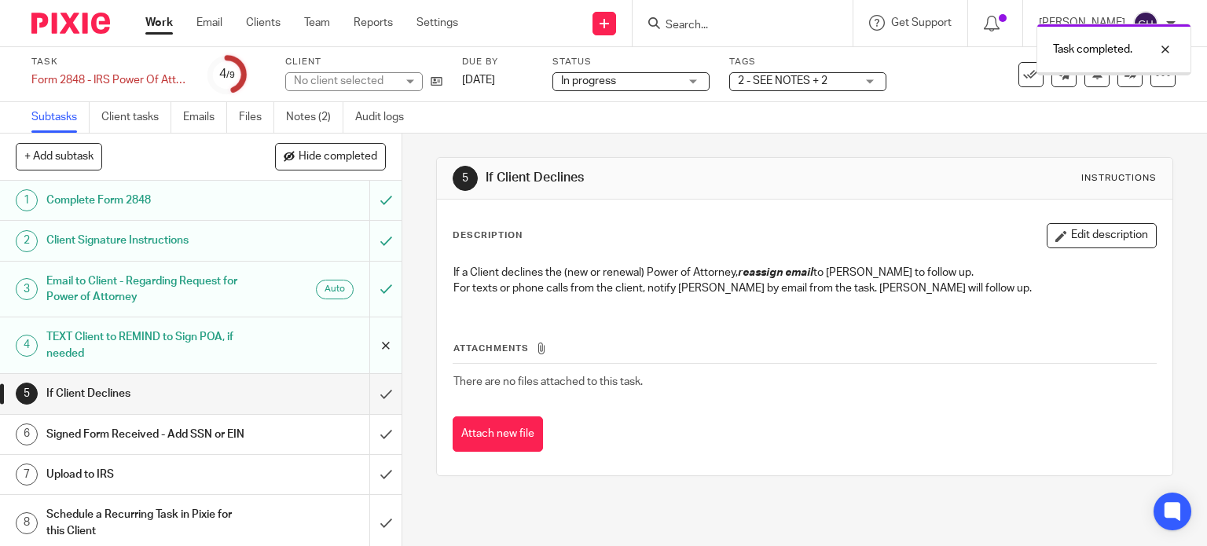
scroll to position [60, 0]
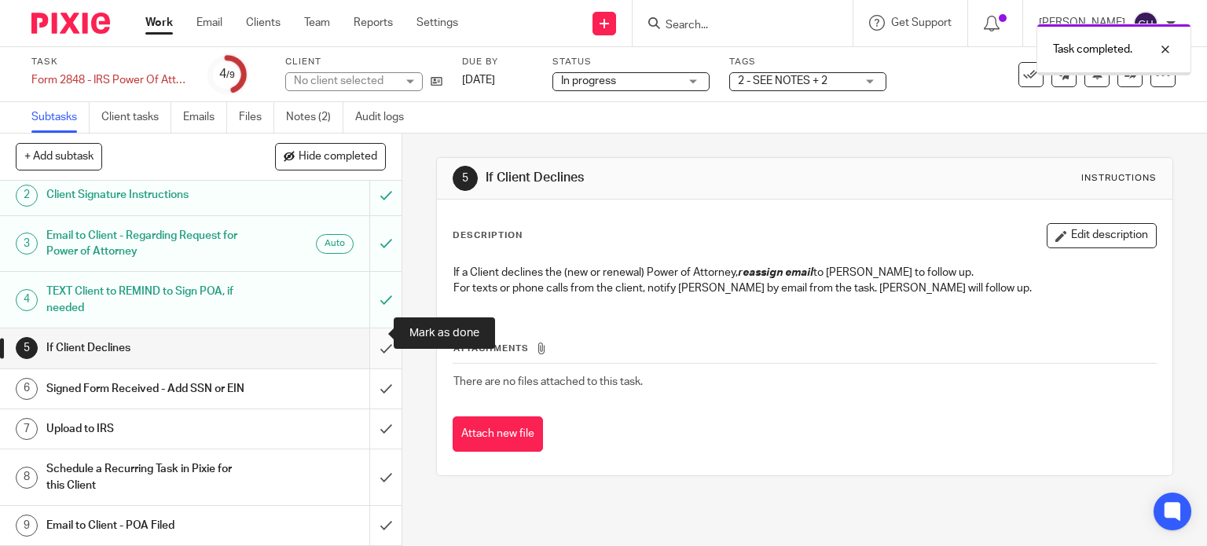
click at [375, 332] on input "submit" at bounding box center [201, 347] width 402 height 39
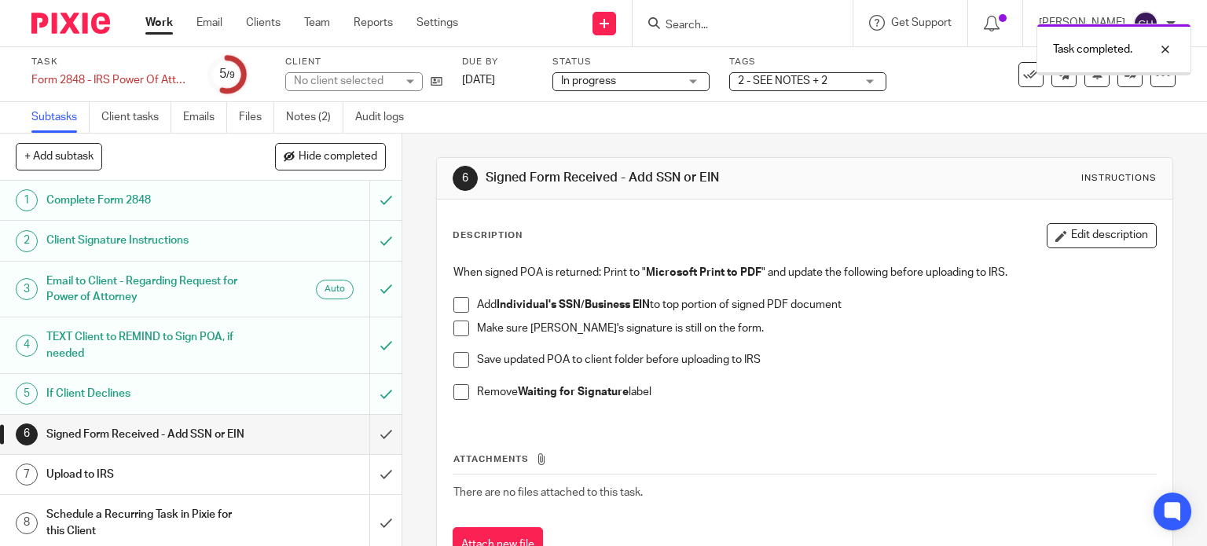
scroll to position [60, 0]
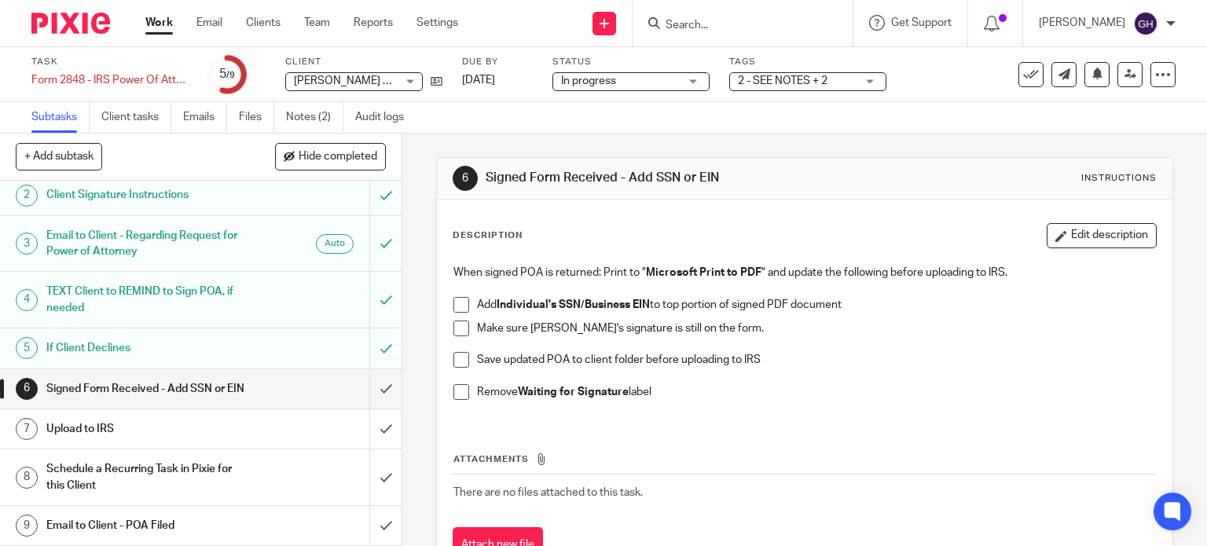
click at [214, 426] on h1 "Upload to IRS" at bounding box center [148, 429] width 205 height 24
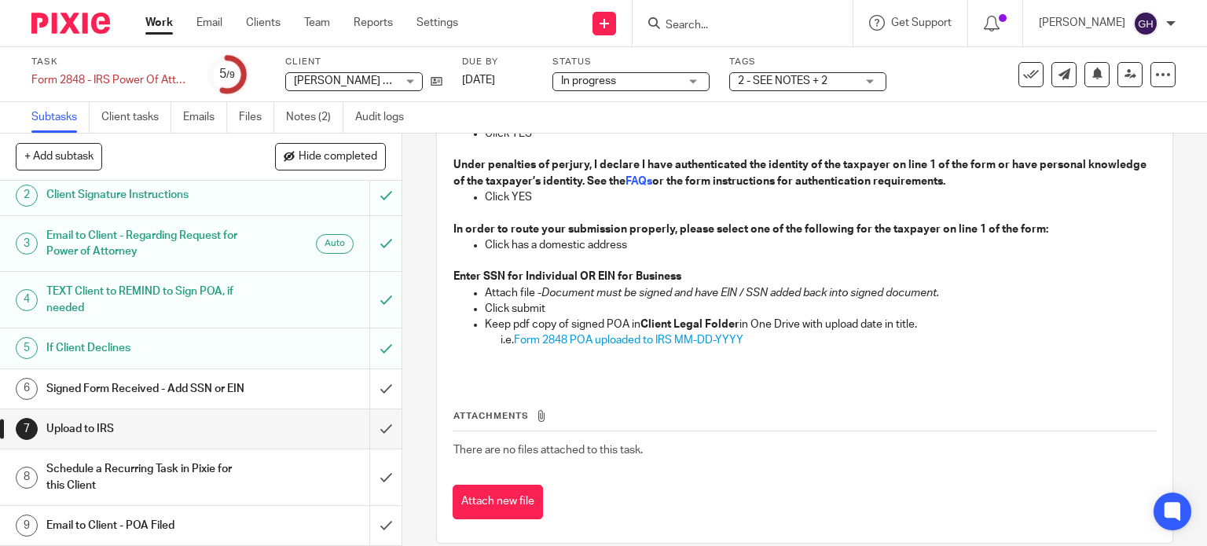
scroll to position [334, 0]
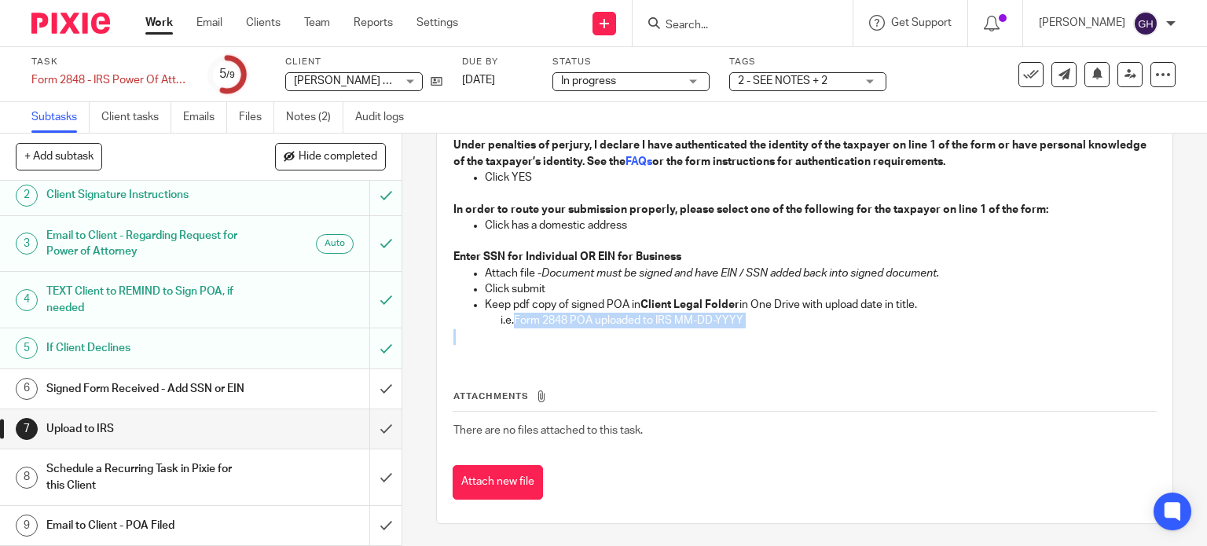
drag, startPoint x: 512, startPoint y: 318, endPoint x: 769, endPoint y: 329, distance: 256.4
click at [769, 329] on div "Upload signed POA to IRS Website: [URL][DOMAIN_NAME] Click "Login to Submit" Ch…" at bounding box center [805, 140] width 719 height 434
copy span "Form 2848 POA uploaded to IRS MM-DD-YYYY"
click at [563, 327] on p "i.e. Form 2848 POA uploaded to IRS MM-DD-YYYY" at bounding box center [829, 321] width 656 height 16
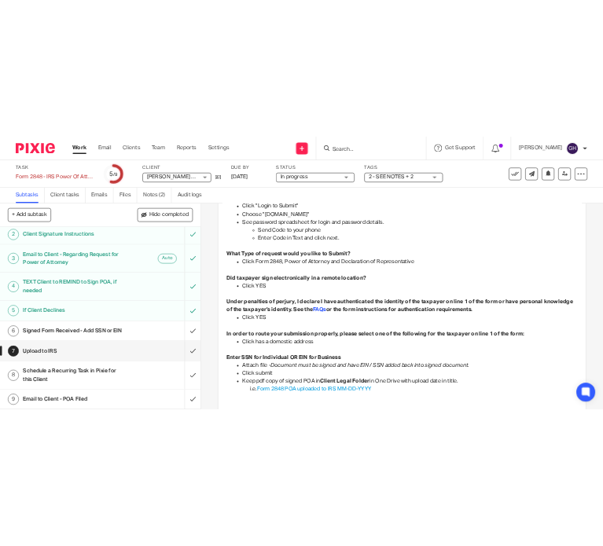
scroll to position [0, 0]
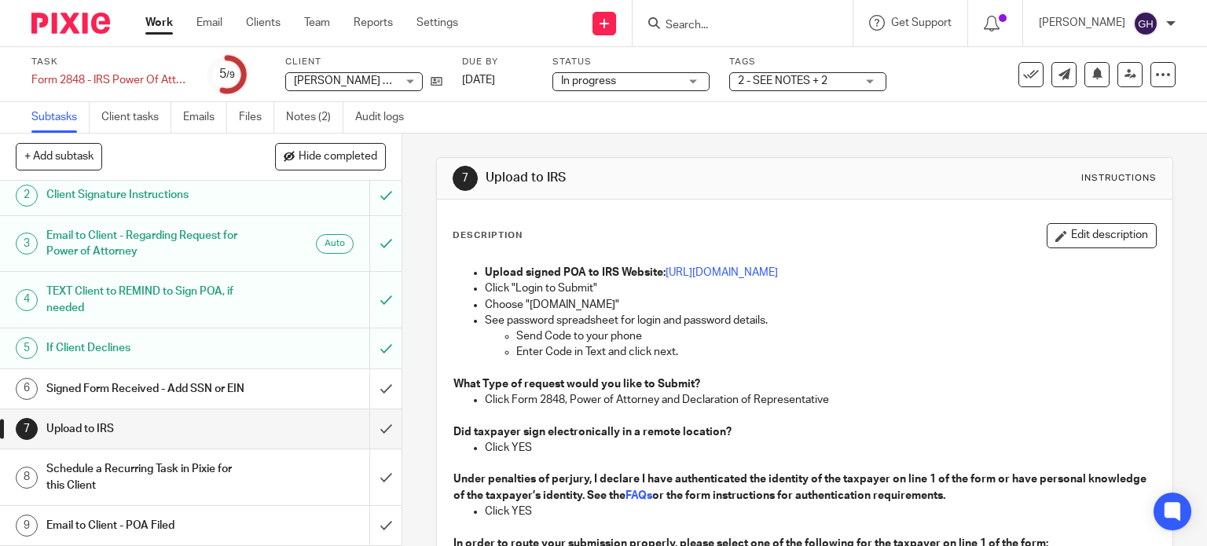
click at [714, 265] on p "Upload signed POA to IRS Website: [URL][DOMAIN_NAME]" at bounding box center [821, 273] width 672 height 16
click at [722, 274] on link "[URL][DOMAIN_NAME]" at bounding box center [722, 272] width 112 height 11
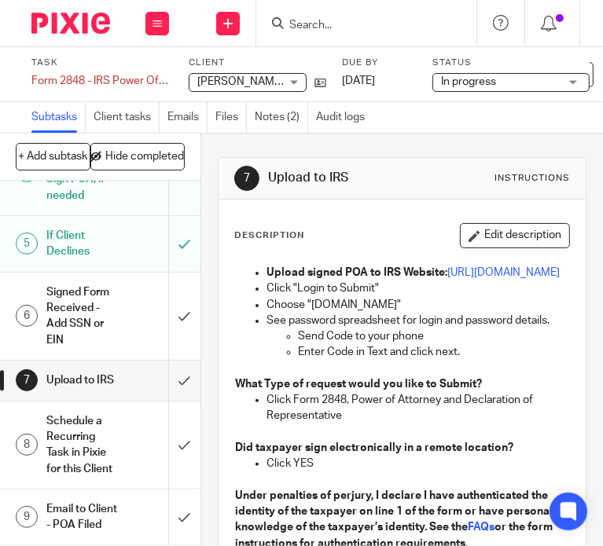
scroll to position [314, 0]
click at [82, 328] on h1 "Signed Form Received - Add SSN or EIN" at bounding box center [81, 317] width 71 height 72
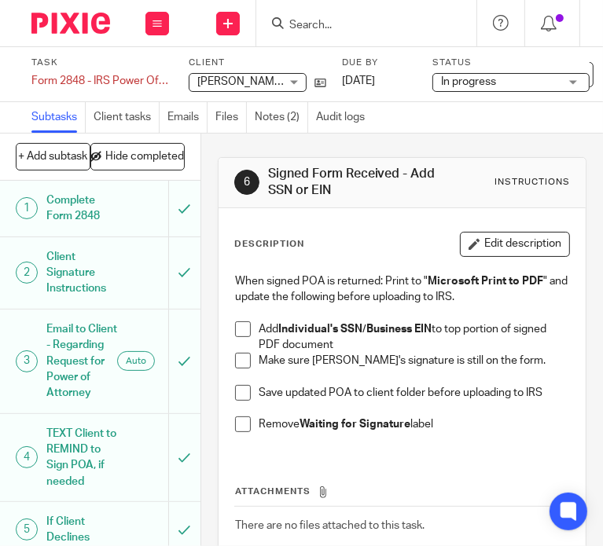
click at [235, 360] on span at bounding box center [243, 361] width 16 height 16
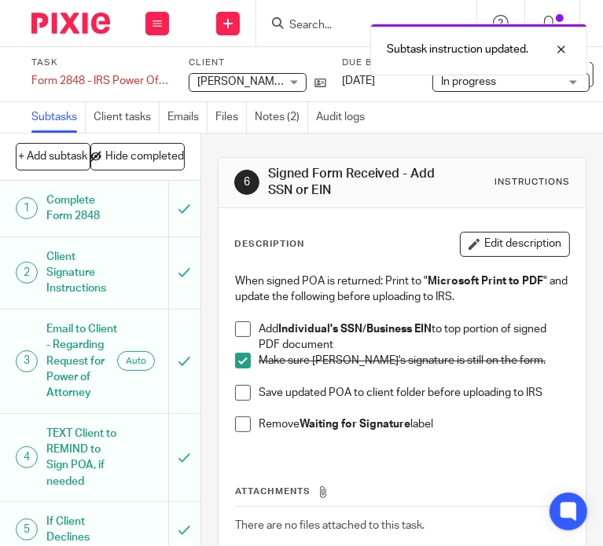
click at [235, 324] on span at bounding box center [243, 329] width 16 height 16
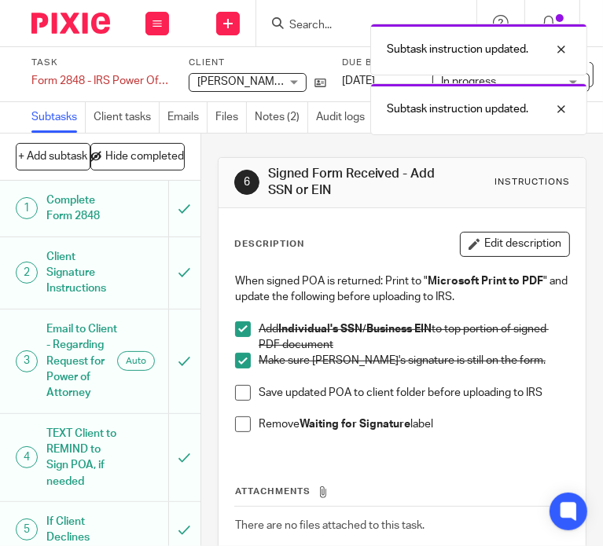
click at [241, 389] on span at bounding box center [243, 393] width 16 height 16
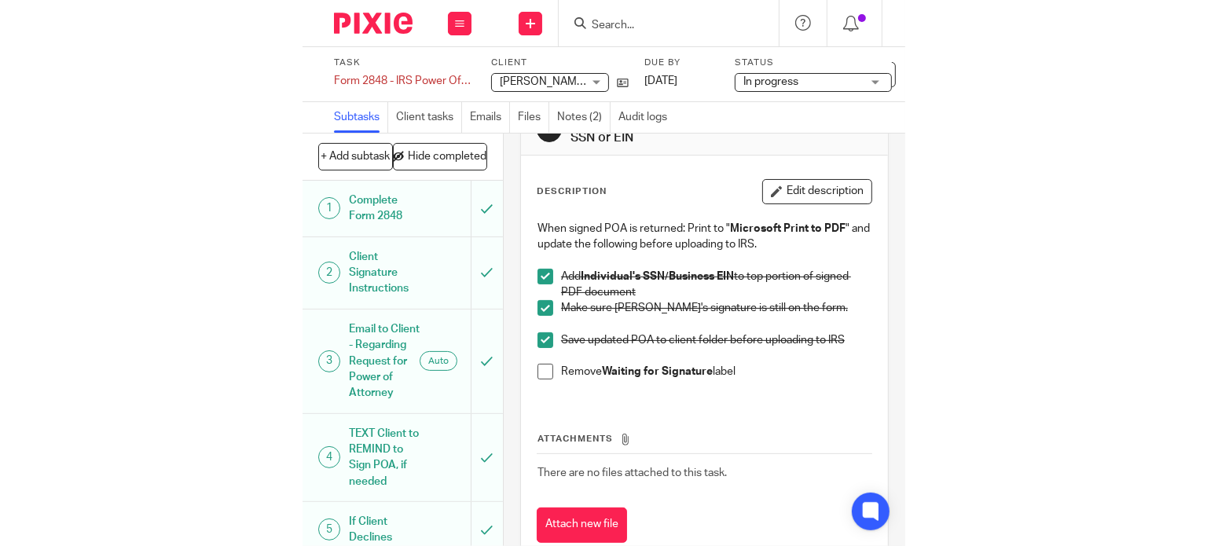
scroll to position [108, 0]
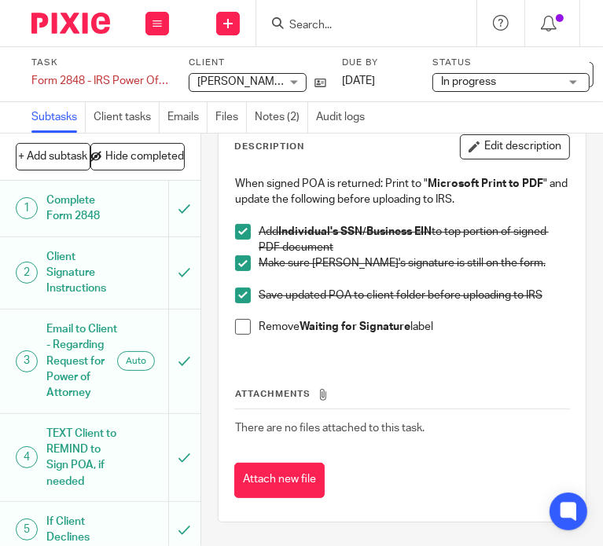
click at [235, 319] on span at bounding box center [243, 327] width 16 height 16
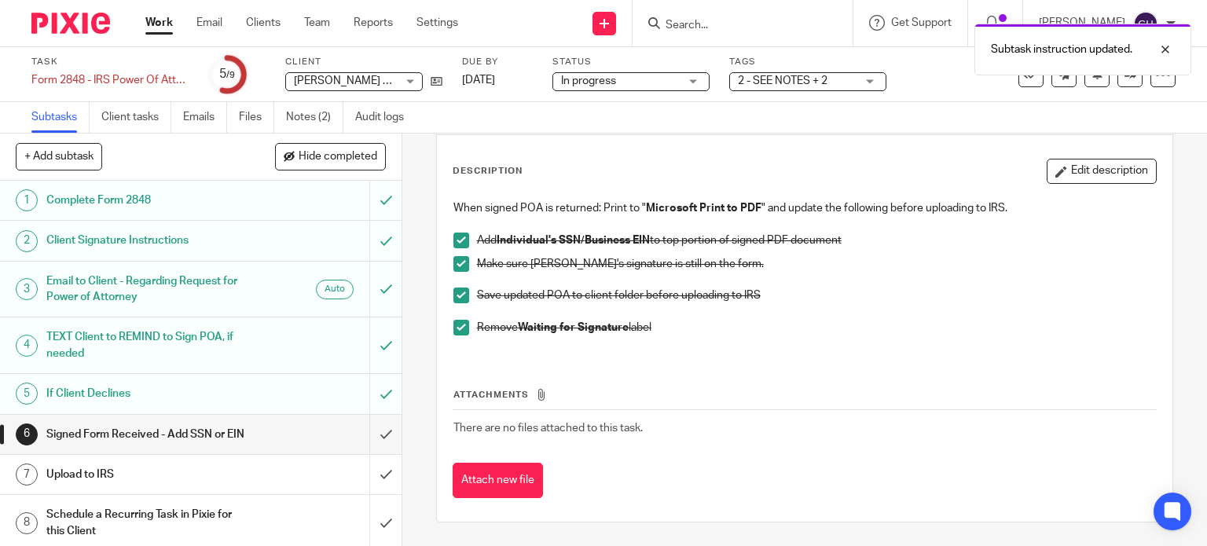
scroll to position [63, 0]
click at [602, 78] on span "2 - SEE NOTES + 2" at bounding box center [783, 80] width 90 height 11
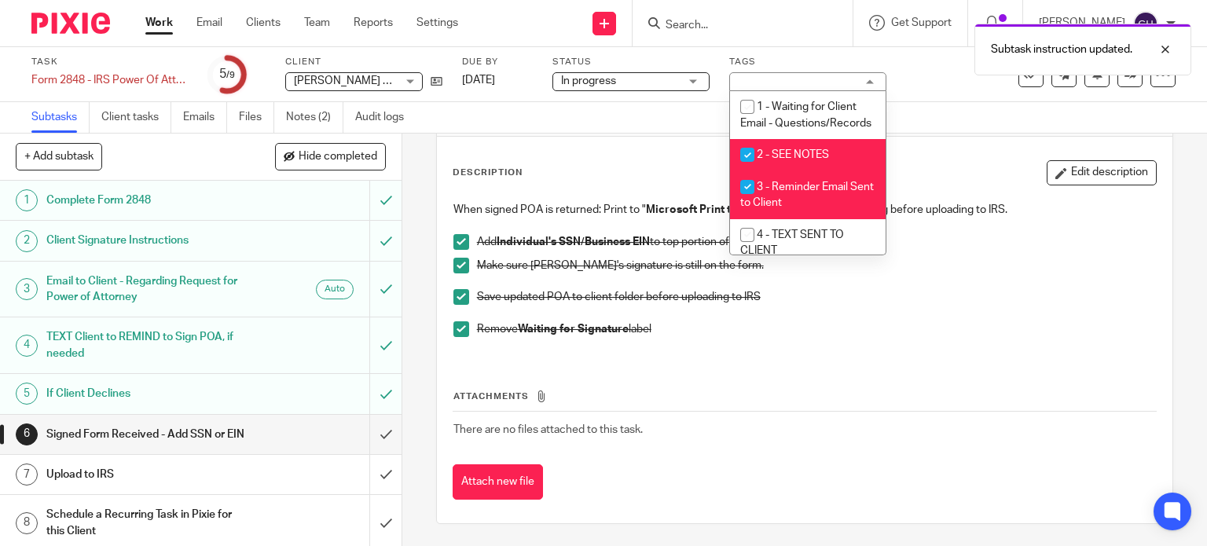
click at [602, 169] on div "Description Edit description" at bounding box center [805, 172] width 705 height 25
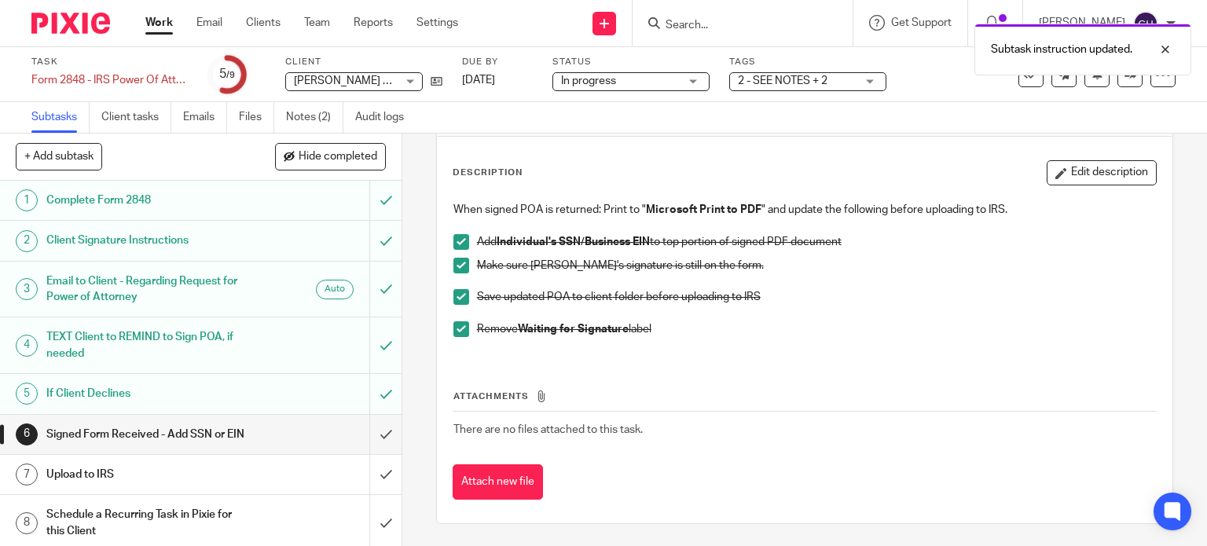
click at [602, 82] on span "2 - SEE NOTES + 2" at bounding box center [783, 80] width 90 height 11
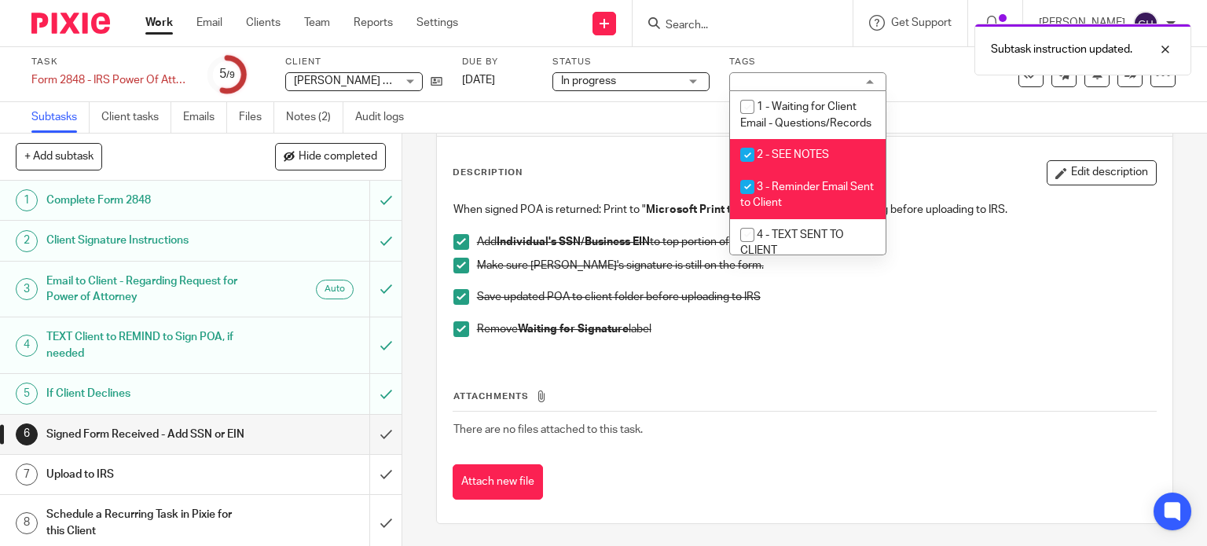
click at [602, 169] on input "checkbox" at bounding box center [747, 155] width 30 height 30
checkbox input "false"
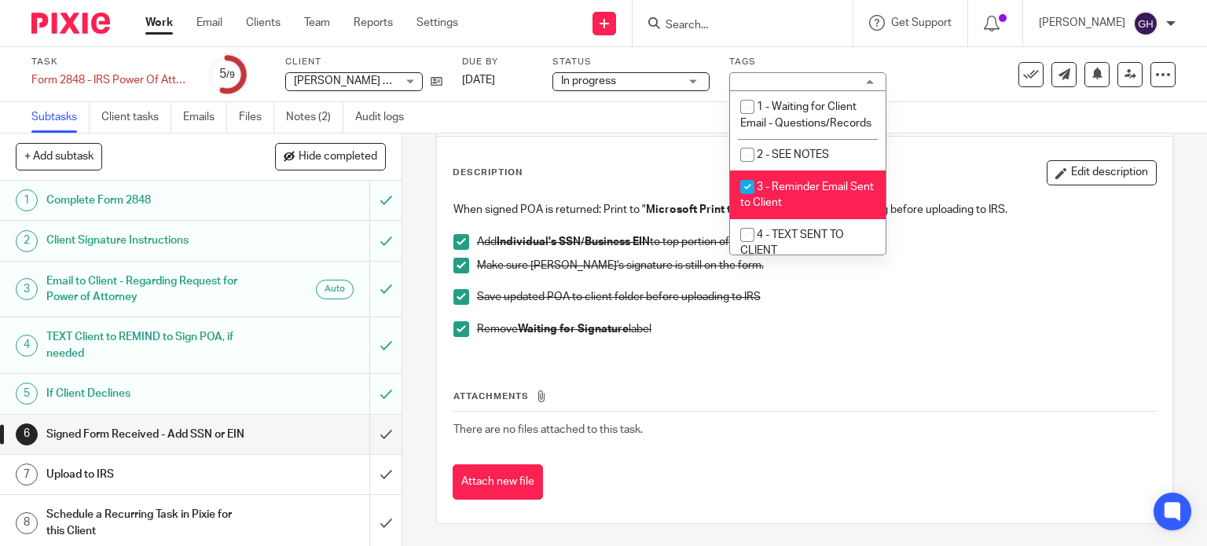
click at [602, 202] on input "checkbox" at bounding box center [747, 187] width 30 height 30
checkbox input "false"
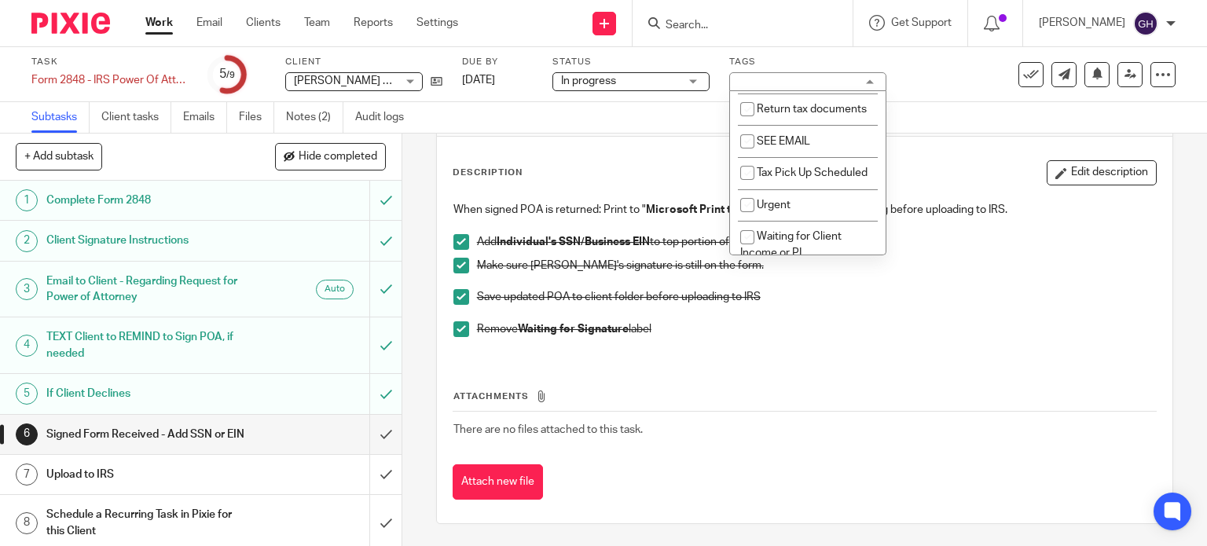
scroll to position [1414, 0]
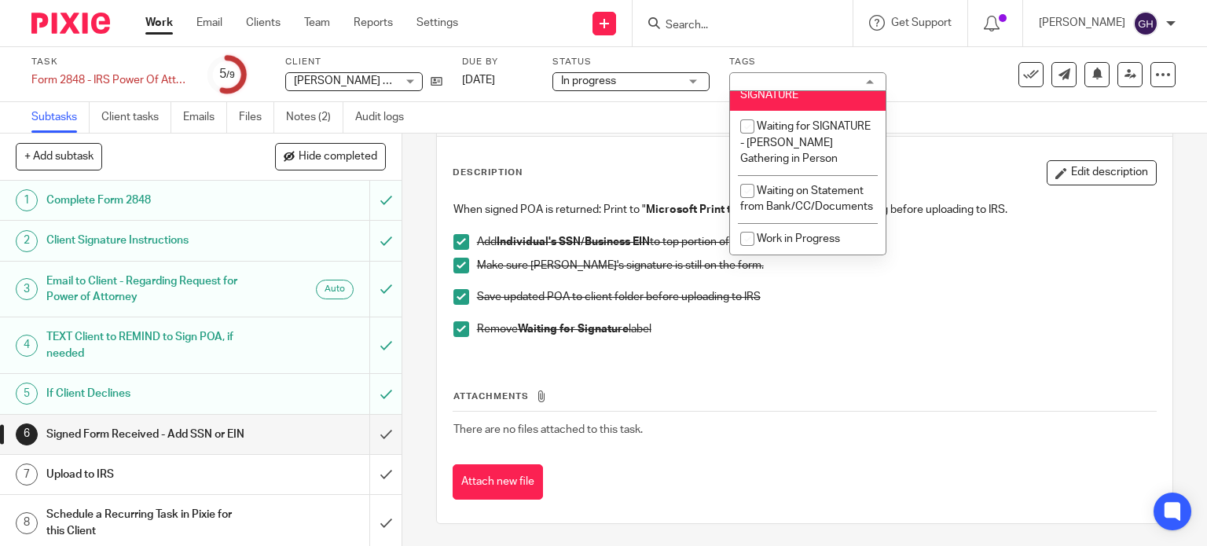
click at [602, 101] on span "Waiting for Client - SIGNATURE" at bounding box center [794, 87] width 108 height 28
checkbox input "false"
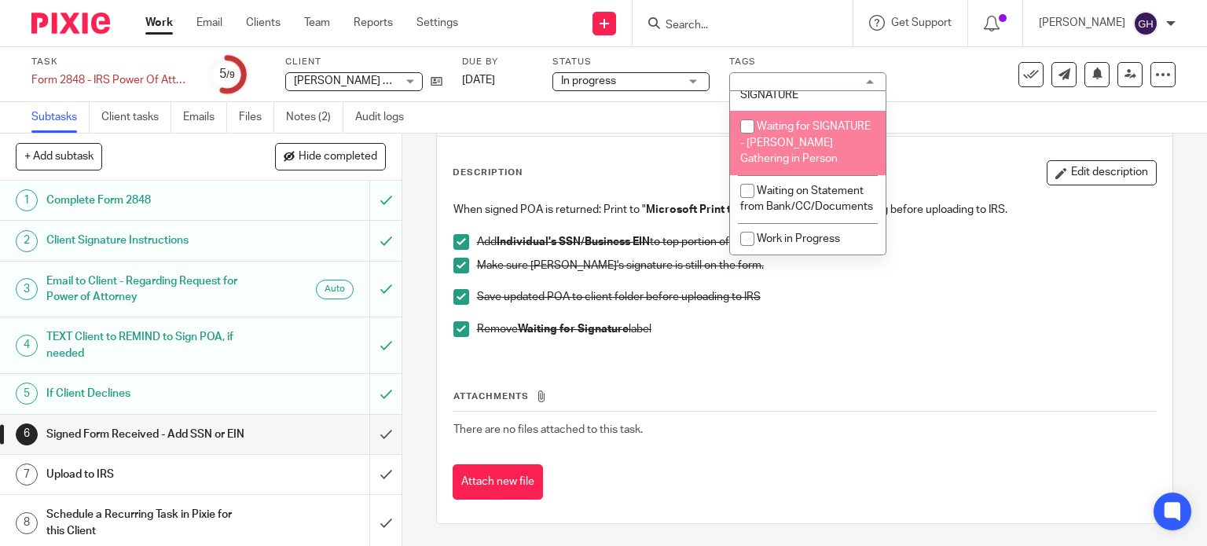
click at [602, 348] on div "When signed POA is returned: Print to " Microsoft Print to PDF " and update the…" at bounding box center [805, 275] width 719 height 163
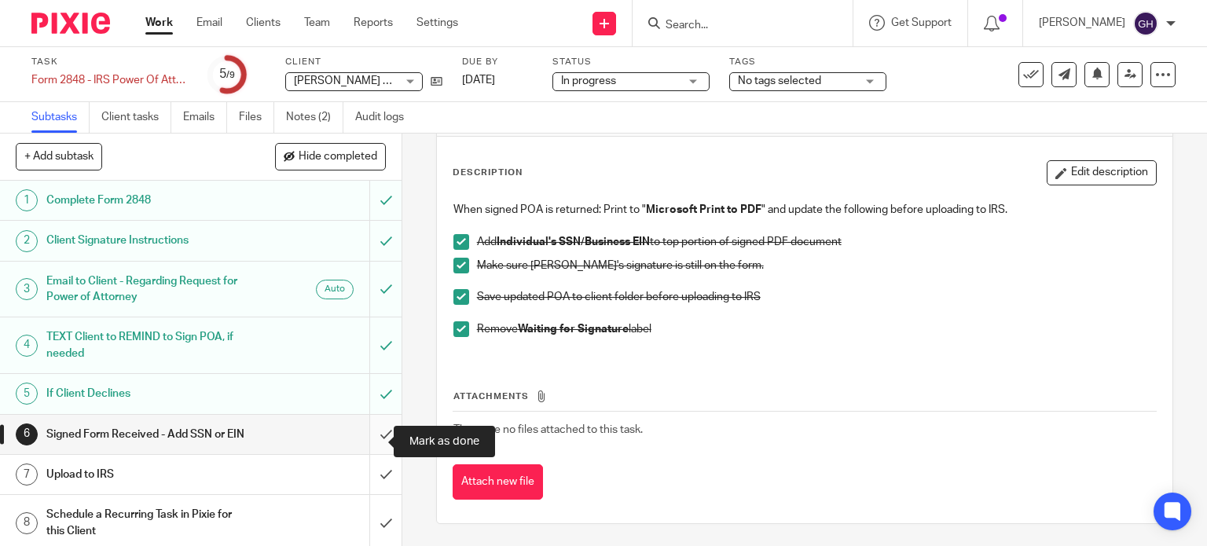
click at [371, 439] on input "submit" at bounding box center [201, 434] width 402 height 39
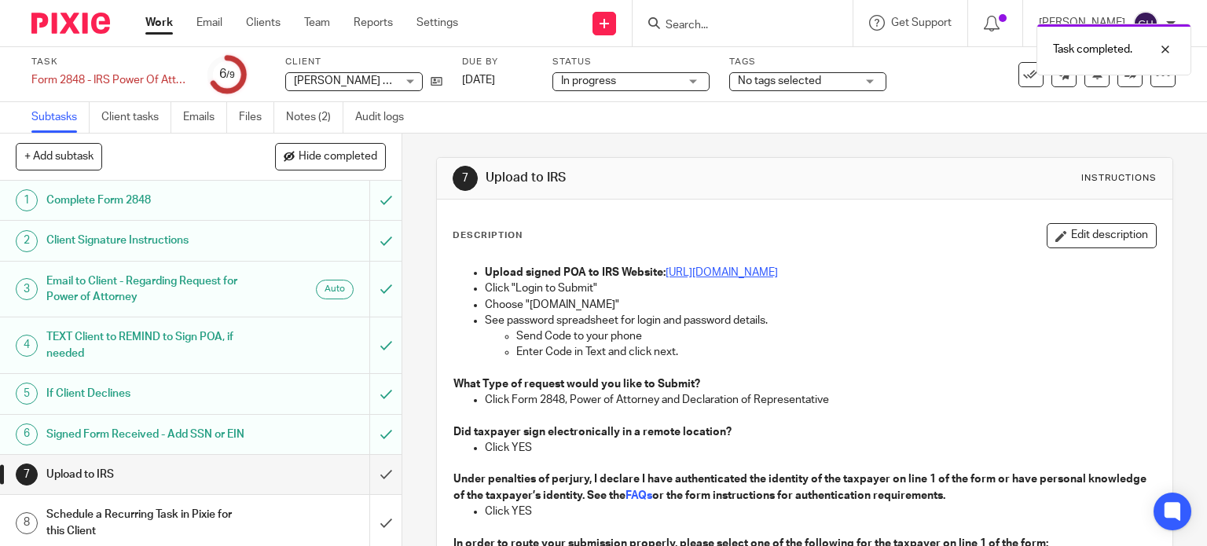
click at [778, 276] on link "[URL][DOMAIN_NAME]" at bounding box center [722, 272] width 112 height 11
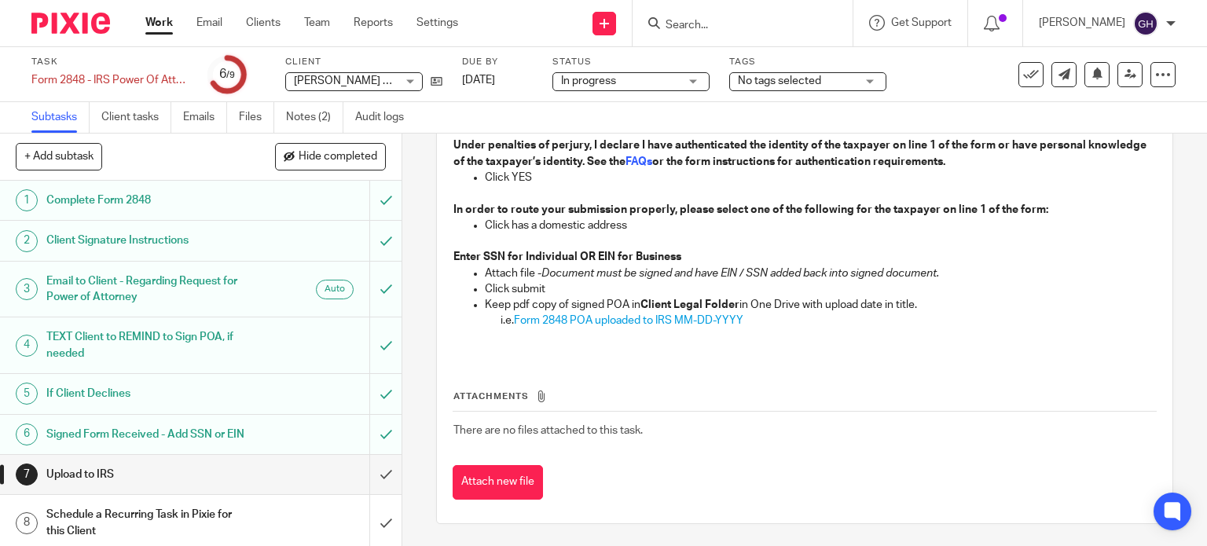
scroll to position [60, 0]
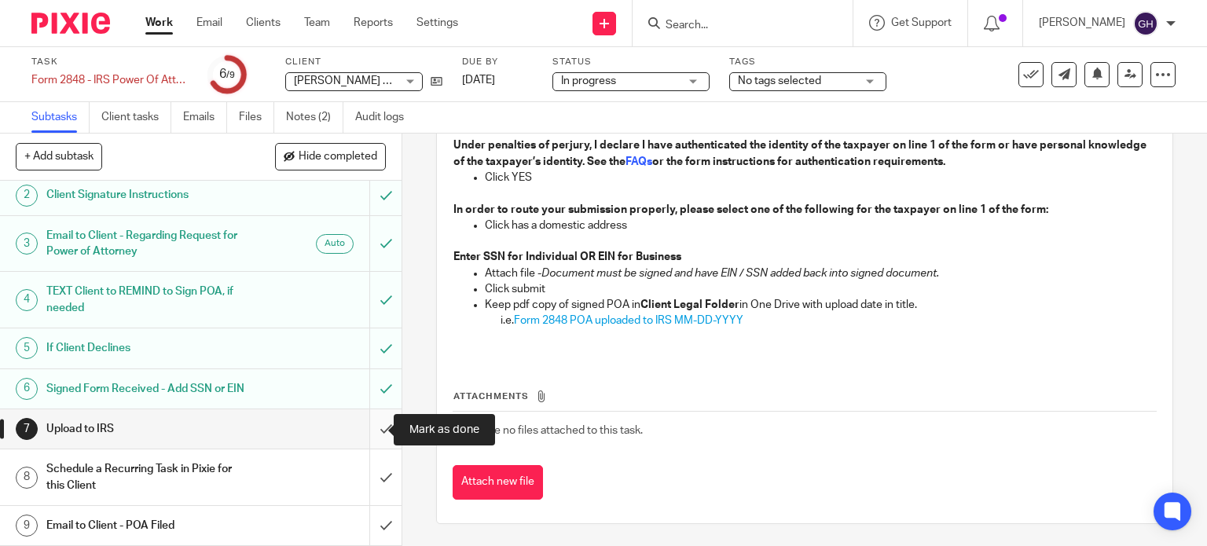
click at [372, 424] on input "submit" at bounding box center [201, 428] width 402 height 39
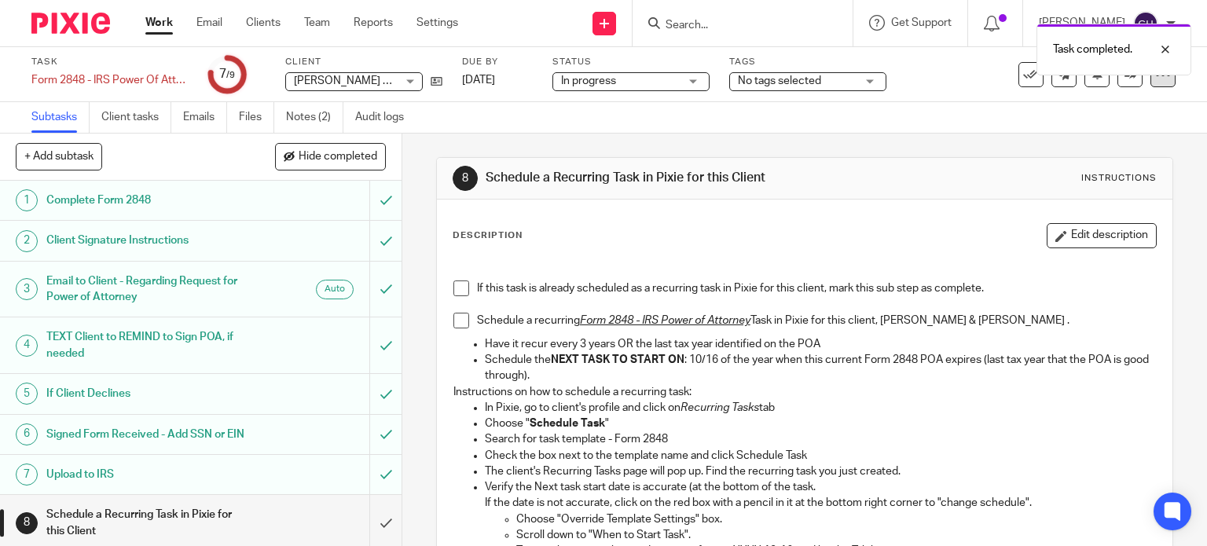
click at [1155, 75] on icon at bounding box center [1163, 75] width 16 height 16
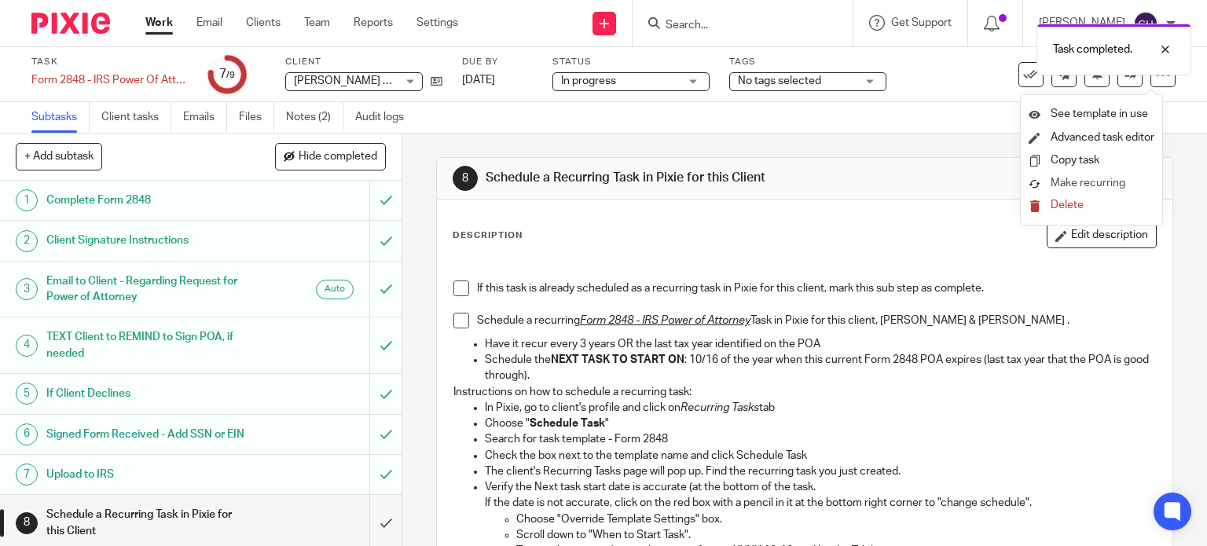
click at [1080, 184] on span "Make recurring" at bounding box center [1088, 183] width 75 height 11
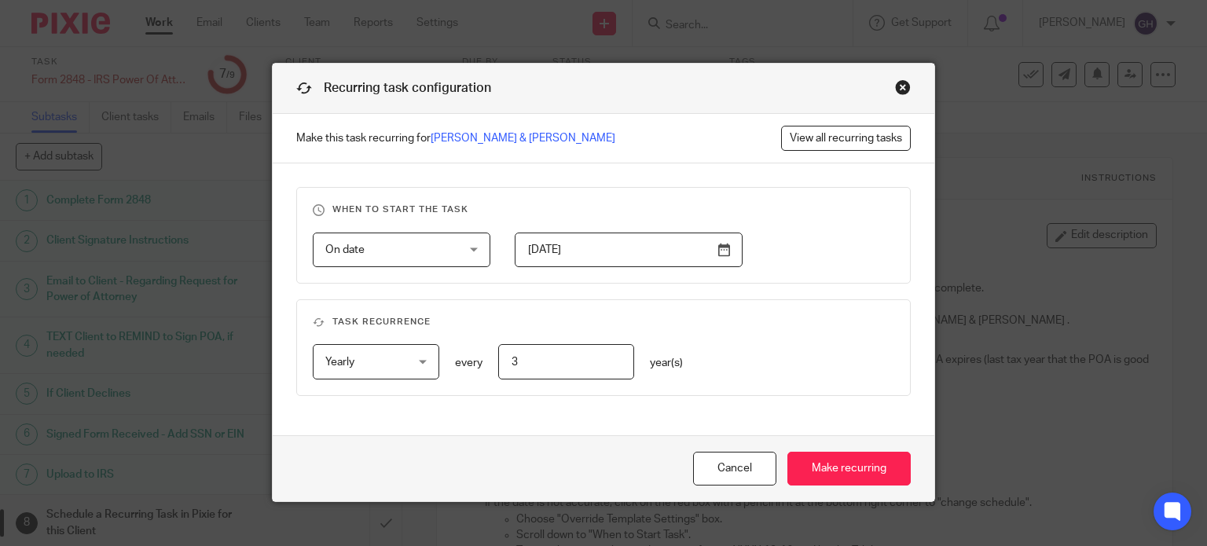
click at [901, 85] on div "Close this dialog window" at bounding box center [903, 87] width 16 height 16
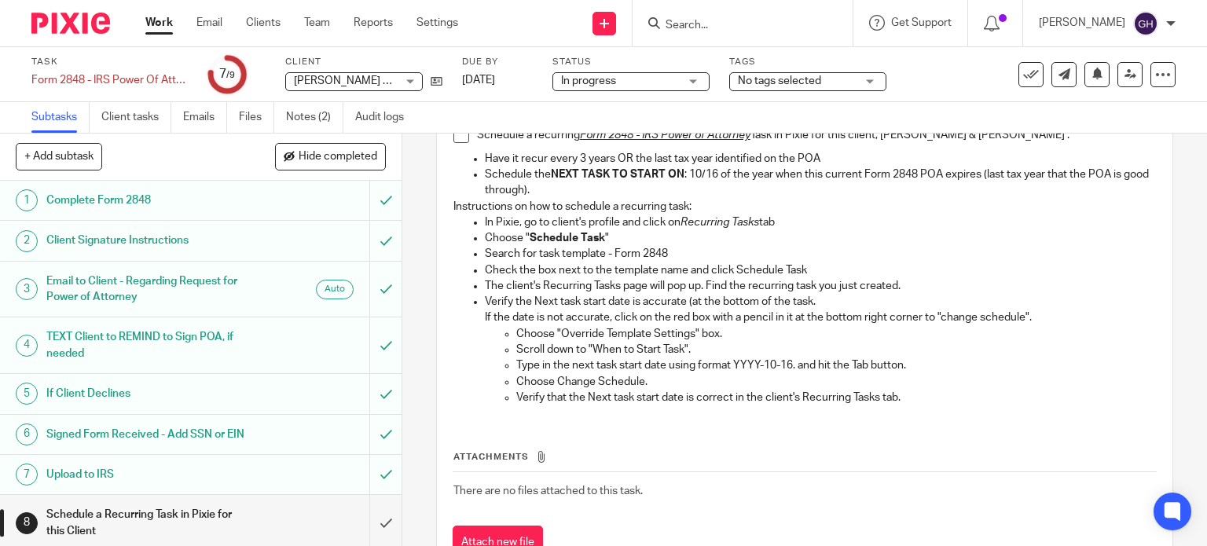
scroll to position [89, 0]
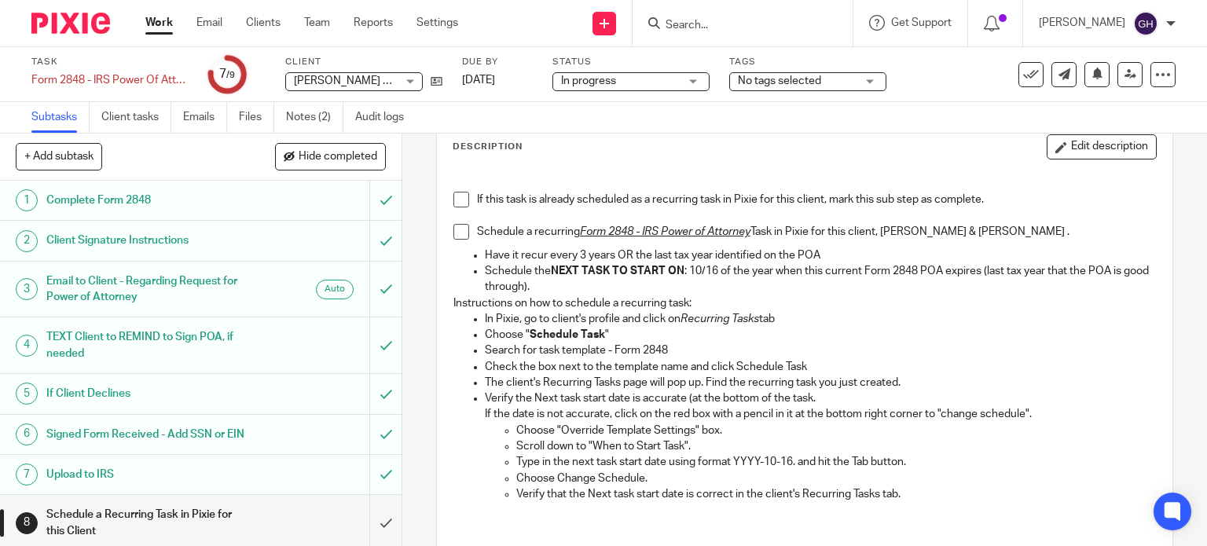
click at [453, 203] on span at bounding box center [461, 200] width 16 height 16
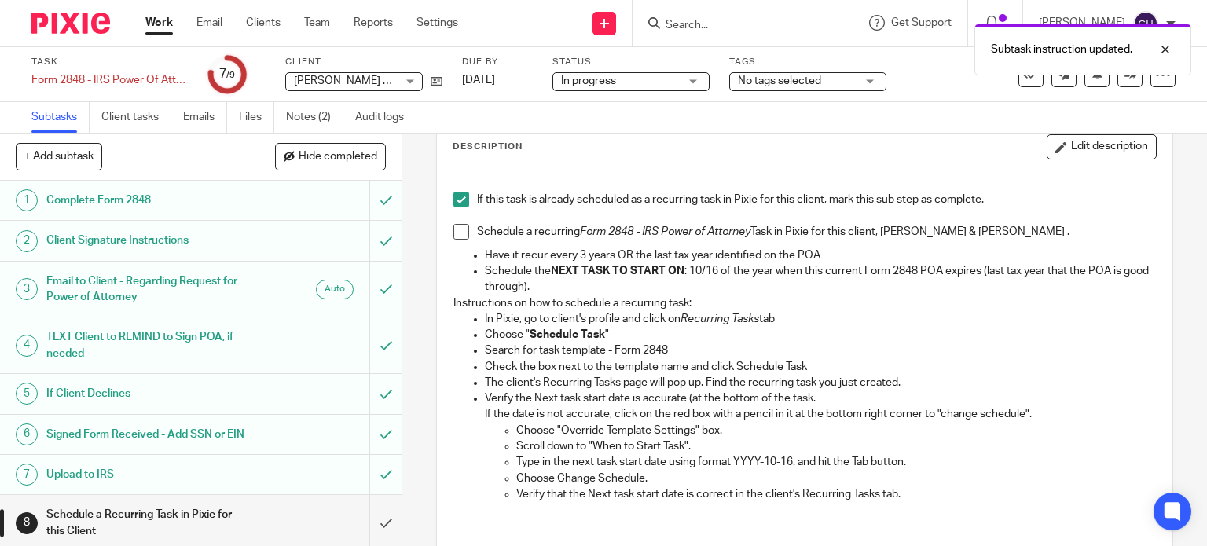
click at [459, 226] on span at bounding box center [461, 232] width 16 height 16
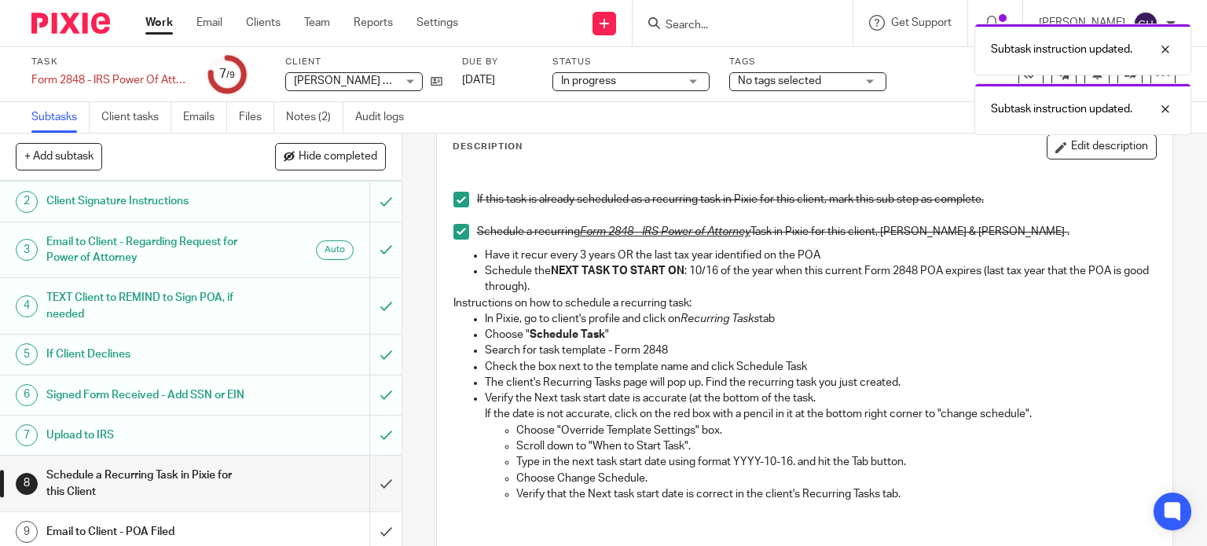
scroll to position [60, 0]
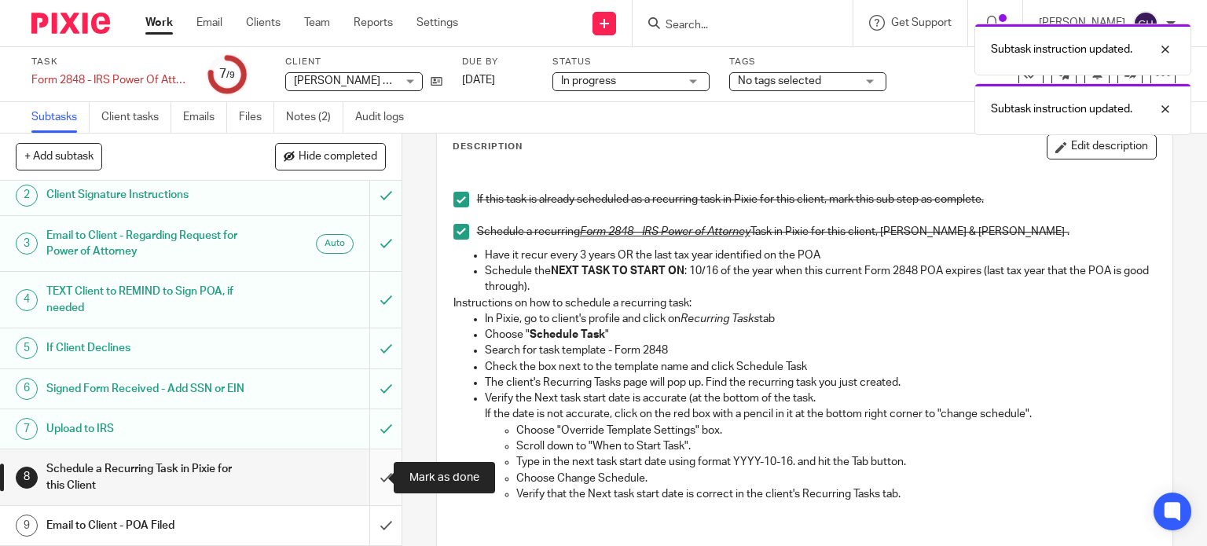
click at [361, 475] on input "submit" at bounding box center [201, 477] width 402 height 56
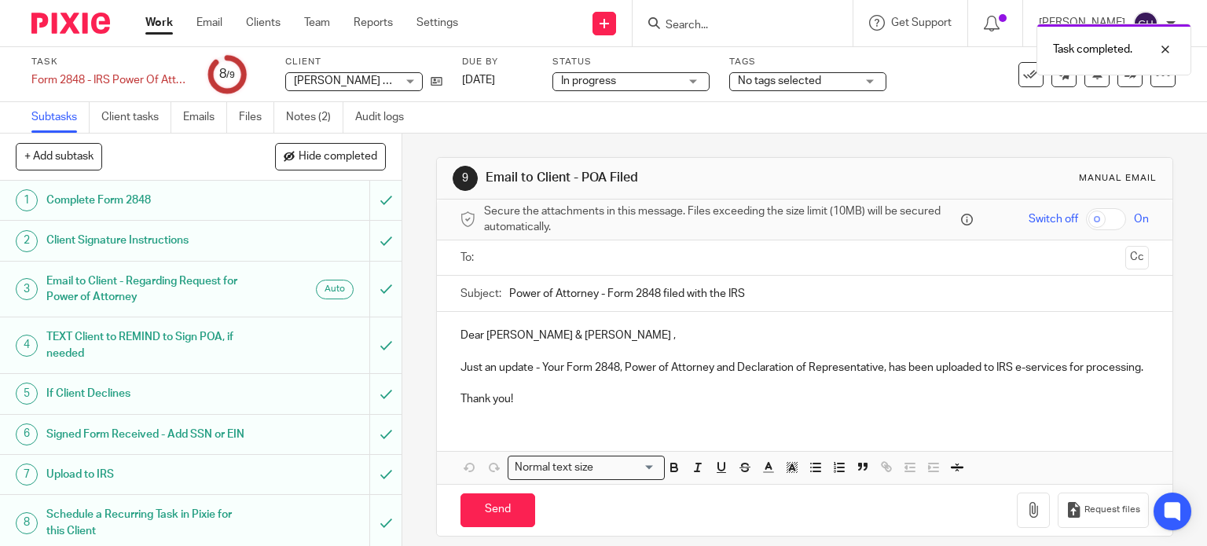
click at [517, 255] on input "text" at bounding box center [804, 258] width 629 height 18
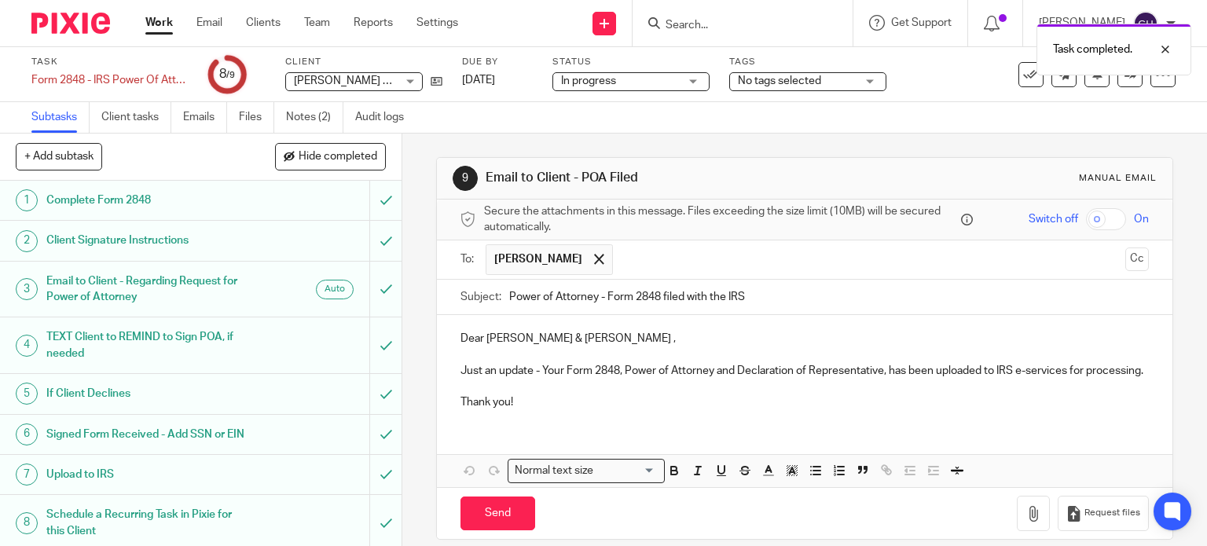
click at [621, 263] on input "text" at bounding box center [870, 259] width 498 height 31
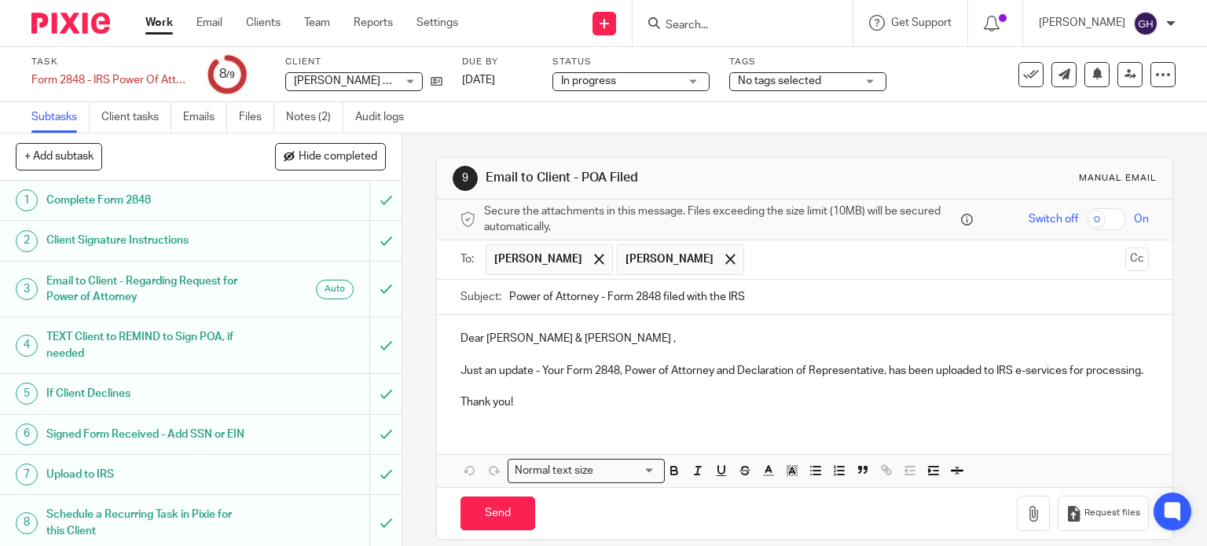
click at [660, 336] on p "Dear Clyde & Carol Blaszak ," at bounding box center [804, 339] width 689 height 16
click at [506, 516] on input "Send" at bounding box center [497, 514] width 75 height 34
type input "Sent"
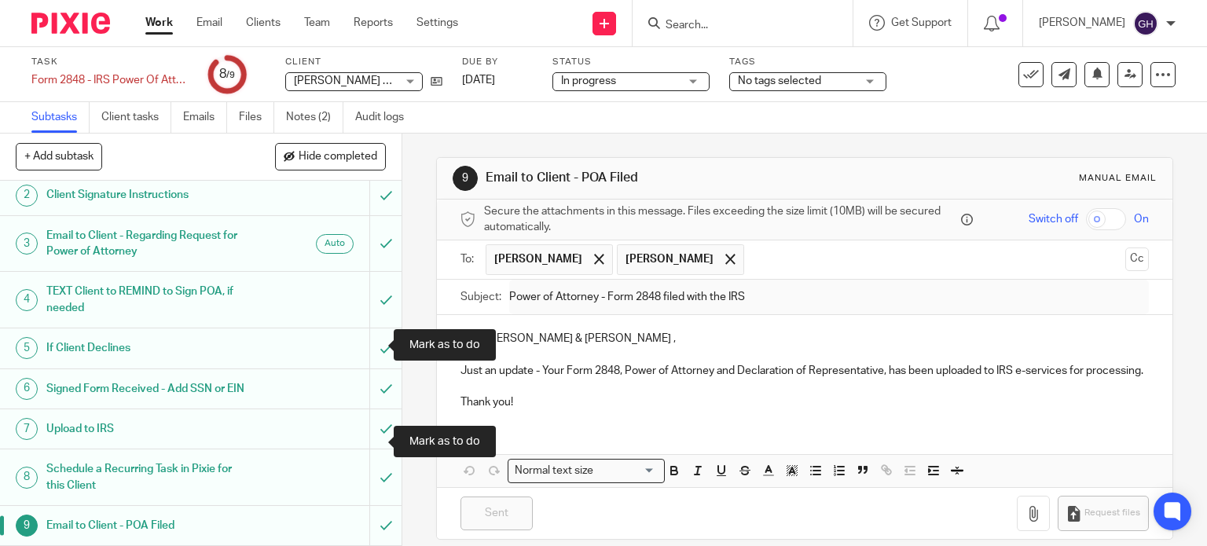
scroll to position [60, 0]
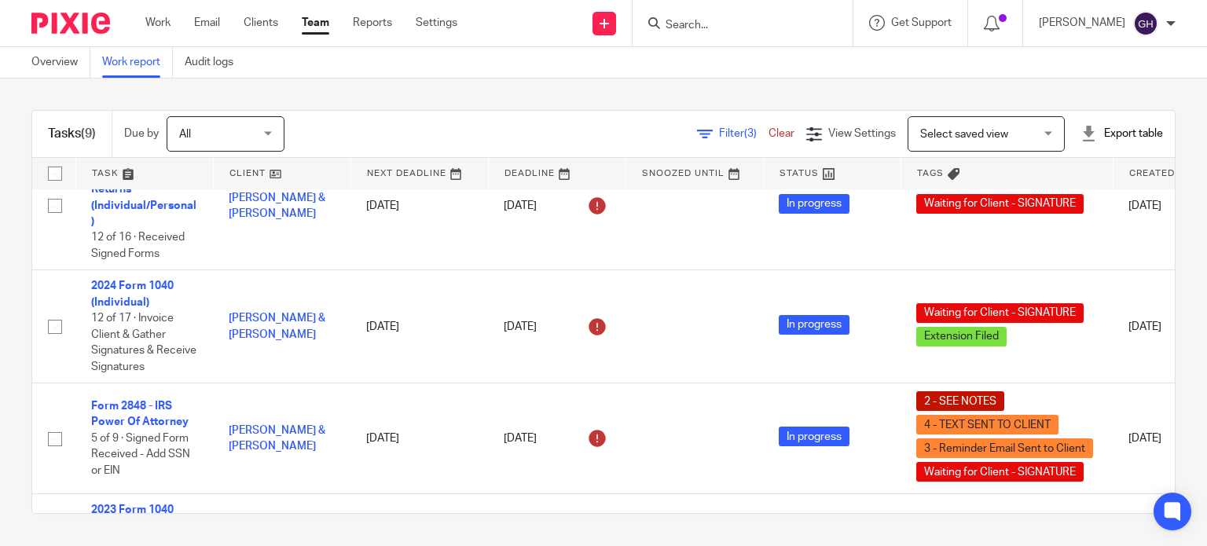
scroll to position [47, 0]
